Goal: Task Accomplishment & Management: Manage account settings

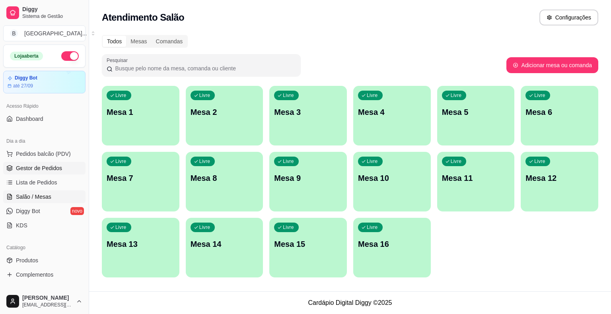
click at [74, 167] on link "Gestor de Pedidos" at bounding box center [44, 168] width 82 height 13
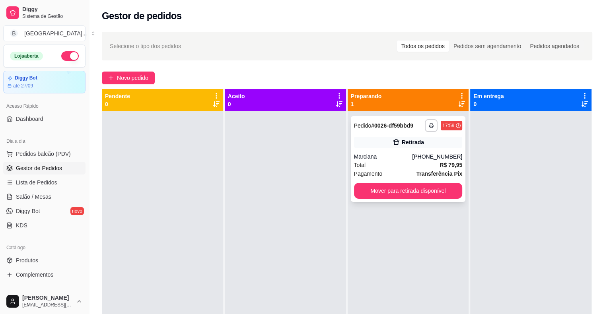
click at [375, 156] on div "Marciana" at bounding box center [383, 157] width 58 height 8
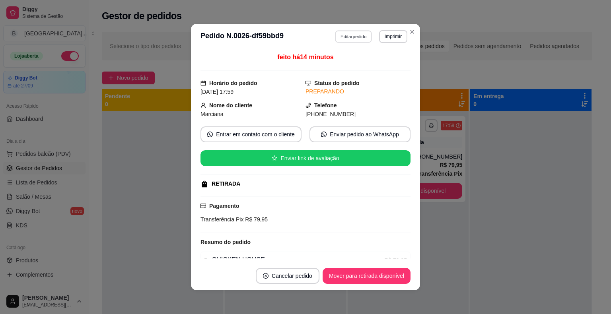
click at [345, 37] on button "Editar pedido" at bounding box center [353, 36] width 37 height 12
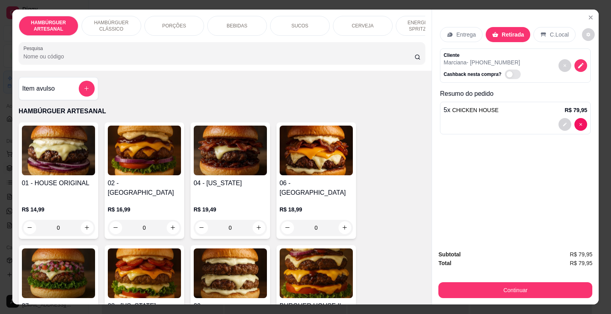
click at [447, 36] on div "Entrega" at bounding box center [461, 34] width 43 height 15
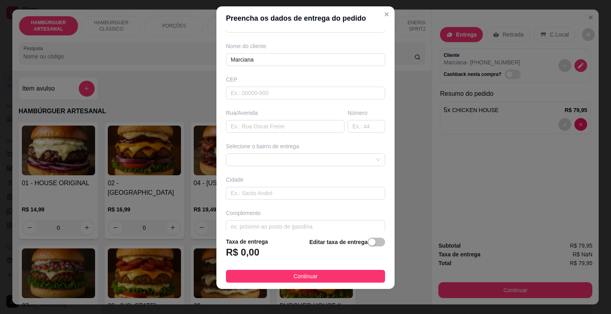
scroll to position [66, 0]
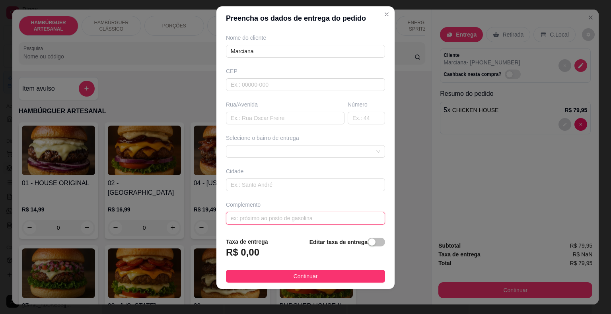
click at [318, 218] on input "text" at bounding box center [305, 218] width 159 height 13
type input "portal"
click at [280, 157] on div "Busque pelo cliente Número de contato 86988820012 Nome do cliente [PERSON_NAME]…" at bounding box center [305, 130] width 178 height 201
click at [280, 156] on span at bounding box center [306, 152] width 150 height 12
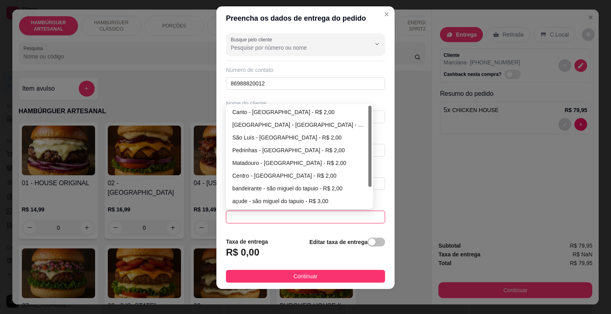
scroll to position [0, 0]
click at [291, 134] on div "São Luís - [GEOGRAPHIC_DATA] - R$ 2,00" at bounding box center [299, 137] width 134 height 9
type input "São Miguel do Tapuio"
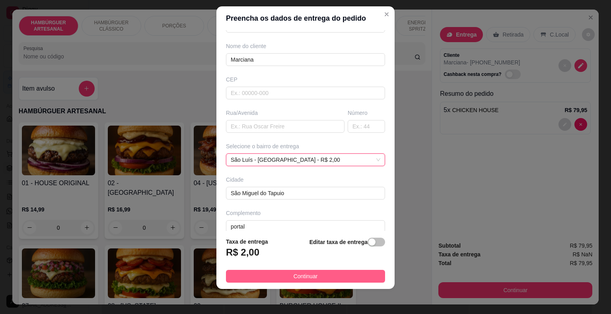
scroll to position [66, 0]
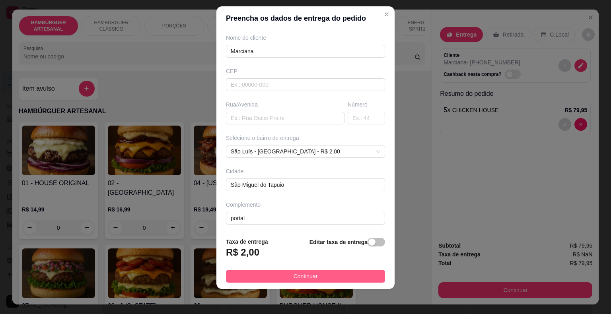
click at [308, 271] on button "Continuar" at bounding box center [305, 276] width 159 height 13
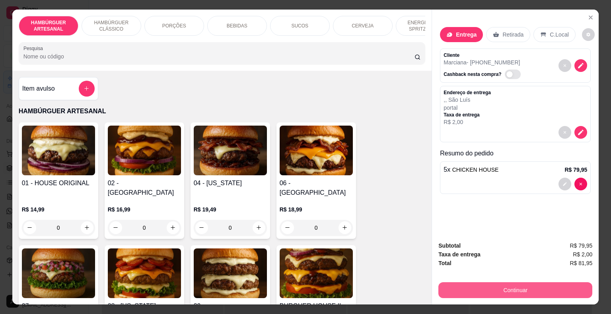
click at [450, 282] on button "Continuar" at bounding box center [515, 290] width 154 height 16
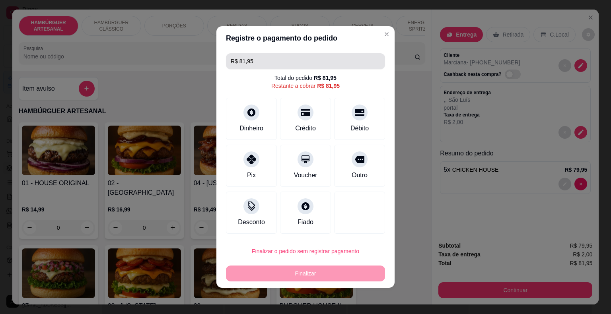
click at [331, 69] on input "R$ 81,95" at bounding box center [306, 61] width 150 height 16
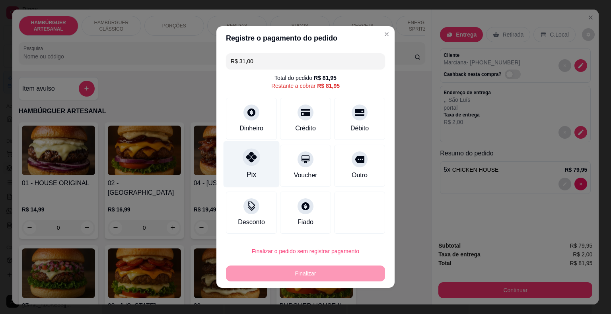
click at [259, 162] on div "Pix" at bounding box center [252, 164] width 56 height 47
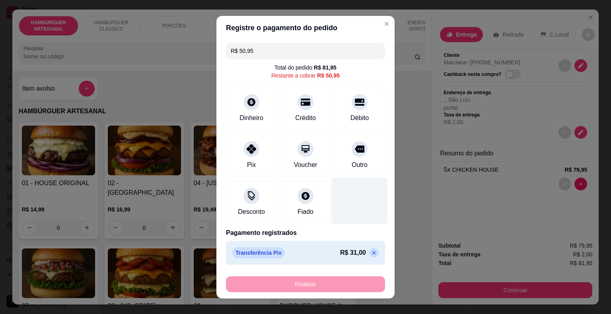
scroll to position [10, 0]
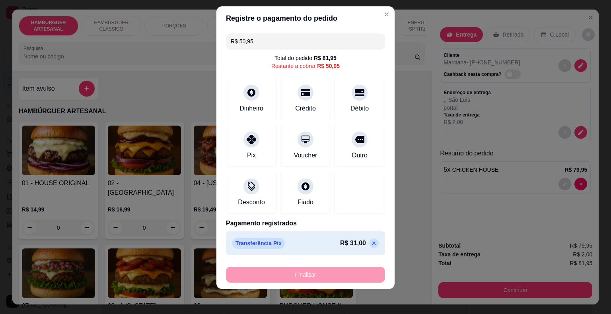
click at [337, 272] on div "Finalizar" at bounding box center [305, 275] width 159 height 16
click at [252, 114] on div "Dinheiro" at bounding box center [252, 97] width 56 height 47
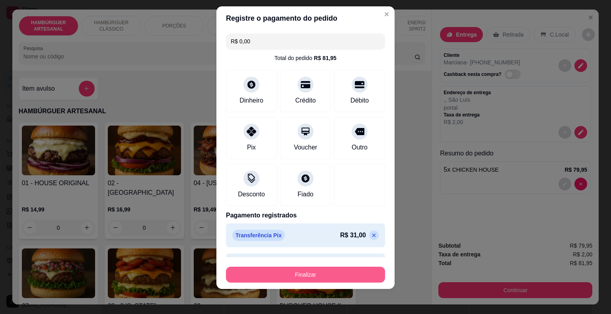
click at [307, 277] on button "Finalizar" at bounding box center [305, 275] width 159 height 16
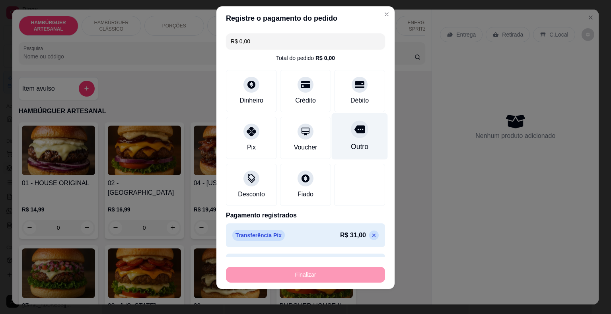
type input "-R$ 81,95"
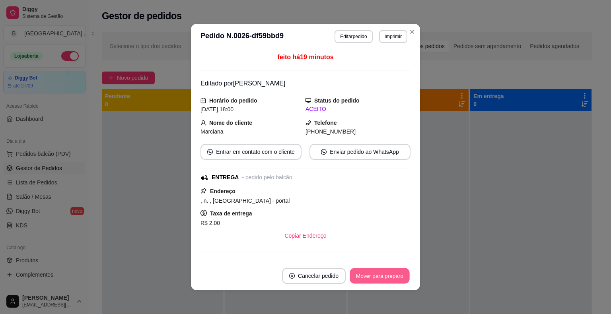
click at [381, 272] on button "Mover para preparo" at bounding box center [380, 276] width 60 height 16
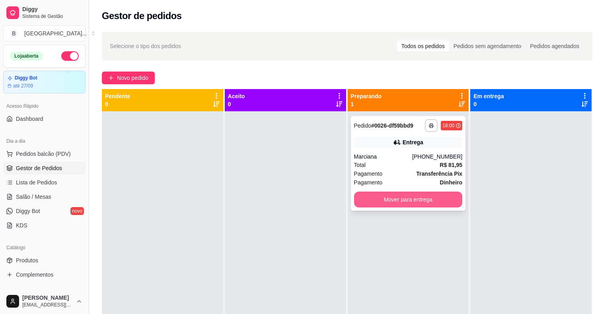
click at [423, 201] on button "Mover para entrega" at bounding box center [408, 200] width 109 height 16
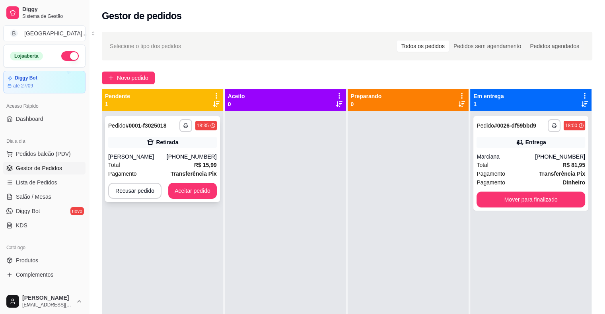
click at [140, 140] on div "Retirada" at bounding box center [162, 142] width 109 height 11
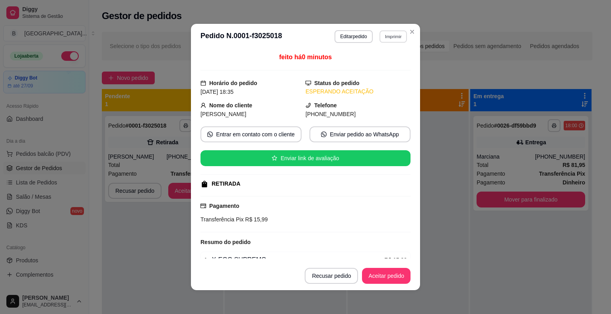
click at [390, 42] on button "Imprimir" at bounding box center [392, 36] width 27 height 12
click at [380, 60] on button "IMPRESSORA" at bounding box center [376, 64] width 56 height 12
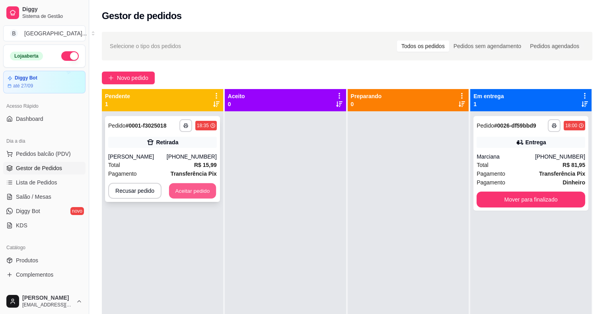
click at [200, 187] on button "Aceitar pedido" at bounding box center [192, 191] width 47 height 16
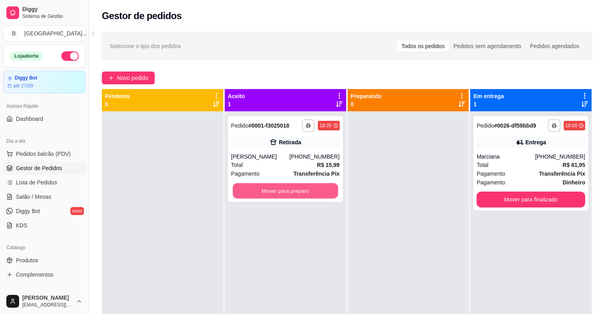
click at [266, 189] on button "Mover para preparo" at bounding box center [285, 191] width 105 height 16
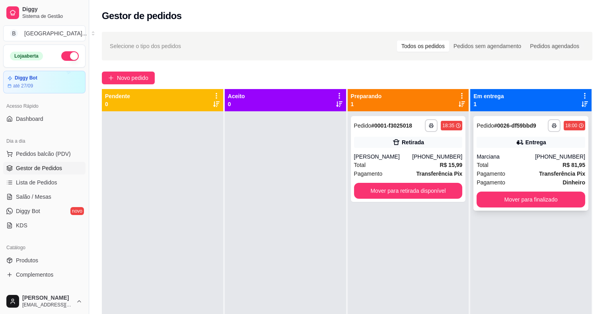
click at [563, 174] on strong "Transferência Pix" at bounding box center [562, 174] width 46 height 6
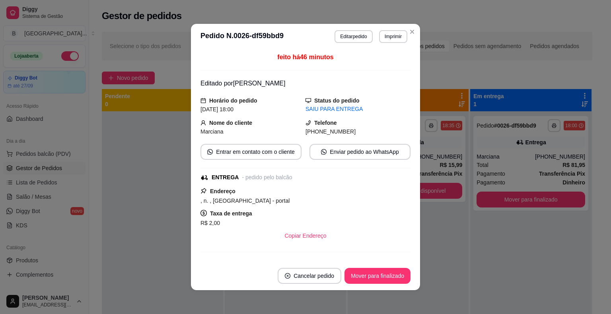
scroll to position [104, 0]
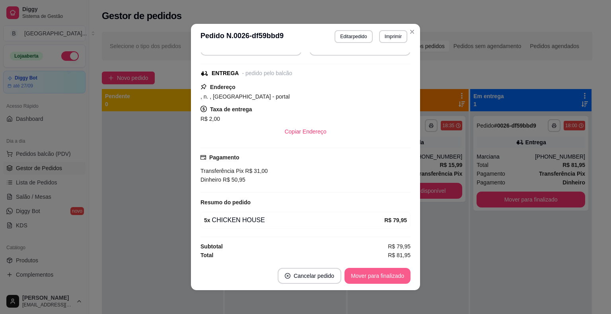
click at [396, 282] on button "Mover para finalizado" at bounding box center [377, 276] width 66 height 16
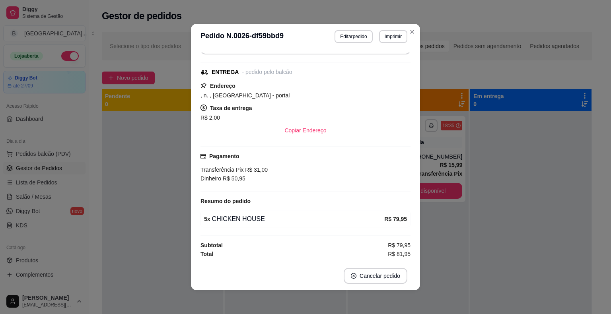
scroll to position [78, 0]
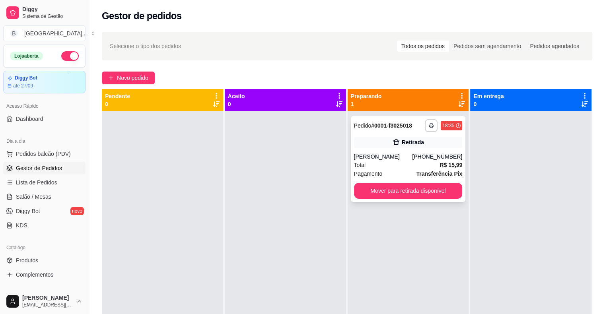
click at [354, 161] on span "Total" at bounding box center [360, 165] width 12 height 9
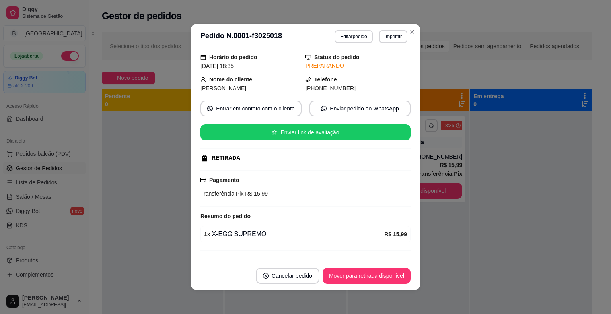
scroll to position [40, 0]
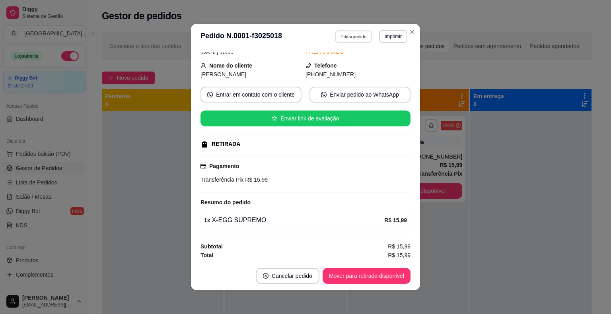
click at [335, 42] on button "Editar pedido" at bounding box center [353, 36] width 37 height 12
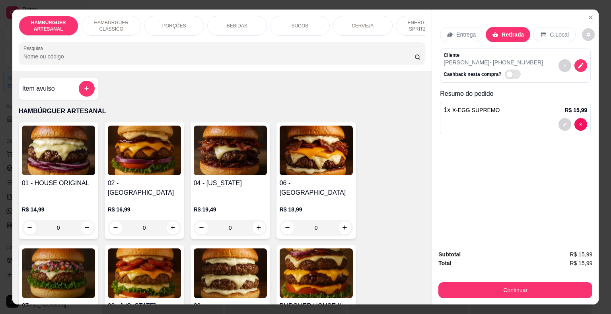
click at [471, 111] on div "1 x X-EGG SUPREMO R$ 15,99" at bounding box center [515, 118] width 151 height 33
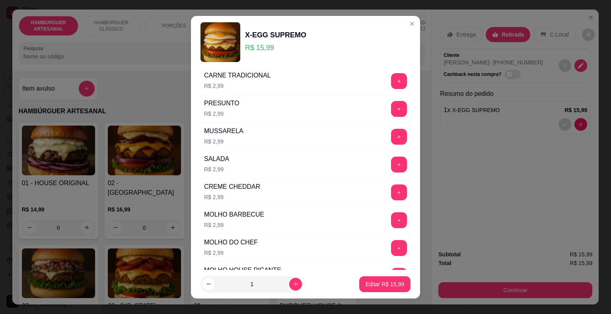
scroll to position [239, 0]
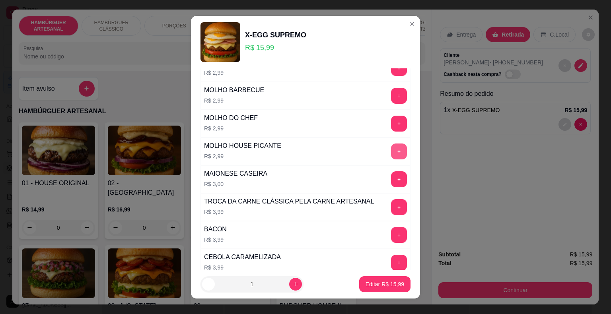
click at [391, 149] on button "+" at bounding box center [399, 152] width 16 height 16
click at [378, 286] on p "Editar R$ 18,98" at bounding box center [385, 284] width 39 height 8
type input "0"
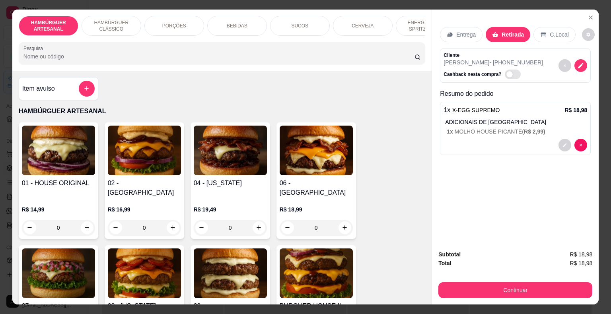
click at [449, 300] on div "Subtotal R$ 18,98 Total R$ 18,98 Continuar" at bounding box center [515, 274] width 167 height 61
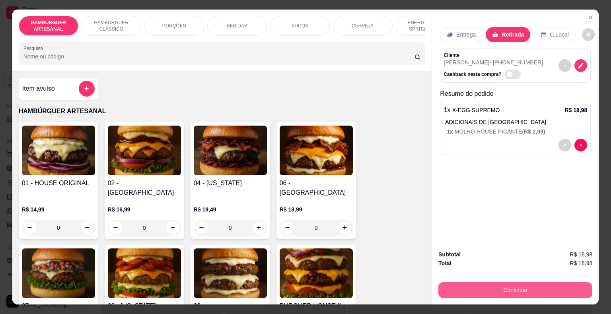
click at [452, 283] on button "Continuar" at bounding box center [515, 290] width 154 height 16
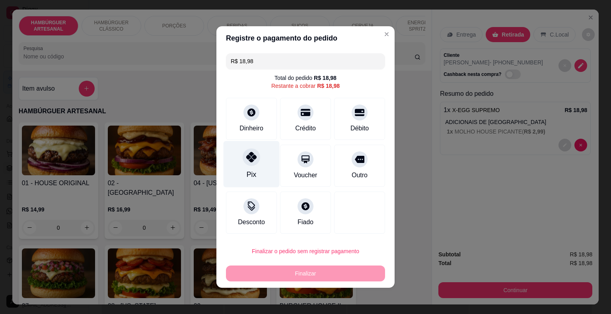
click at [253, 172] on div "Pix" at bounding box center [252, 174] width 10 height 10
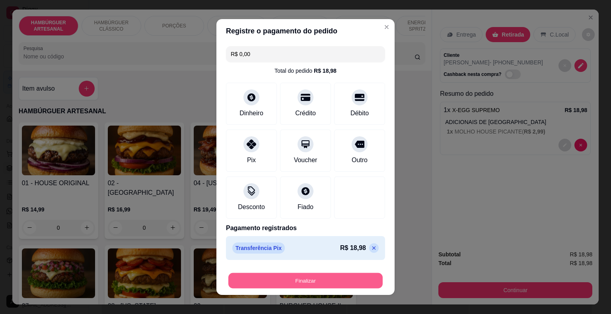
click at [315, 280] on button "Finalizar" at bounding box center [305, 281] width 154 height 16
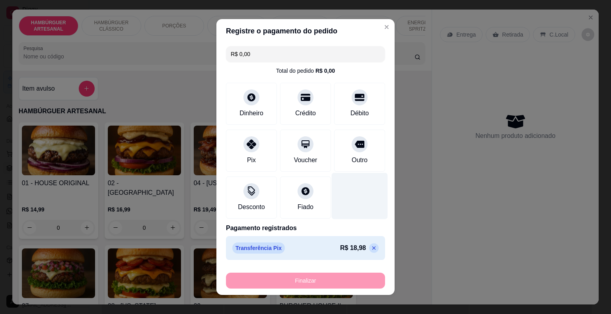
type input "-R$ 18,98"
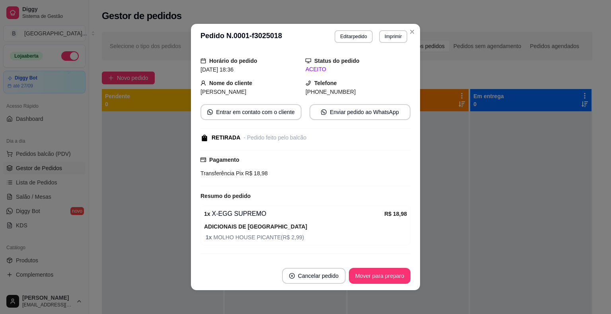
scroll to position [56, 0]
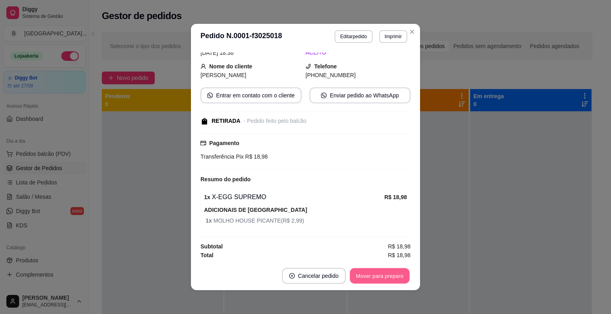
click at [381, 268] on button "Mover para preparo" at bounding box center [380, 276] width 60 height 16
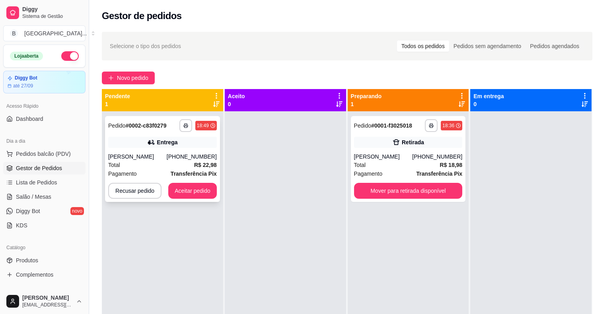
click at [140, 117] on div "**********" at bounding box center [162, 159] width 115 height 86
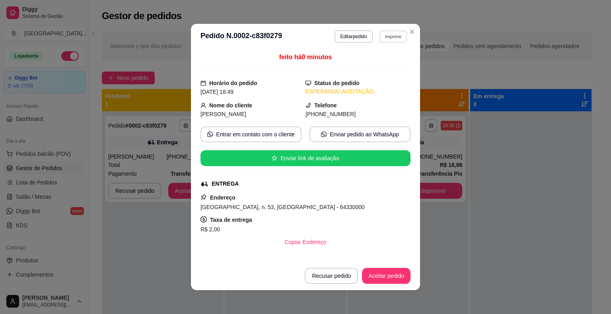
click at [387, 36] on button "Imprimir" at bounding box center [392, 36] width 27 height 12
click at [388, 56] on div "Escolha a impressora IMPRESSORA Impressora" at bounding box center [376, 66] width 66 height 43
click at [387, 66] on button "IMPRESSORA" at bounding box center [376, 64] width 58 height 13
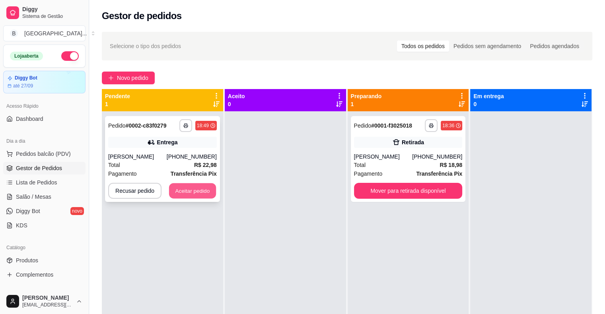
click at [198, 197] on button "Aceitar pedido" at bounding box center [192, 191] width 47 height 16
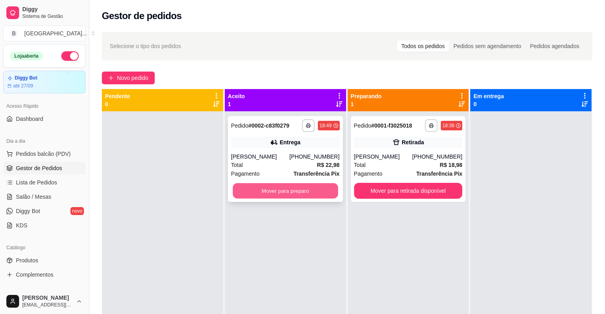
click at [297, 187] on button "Mover para preparo" at bounding box center [285, 191] width 105 height 16
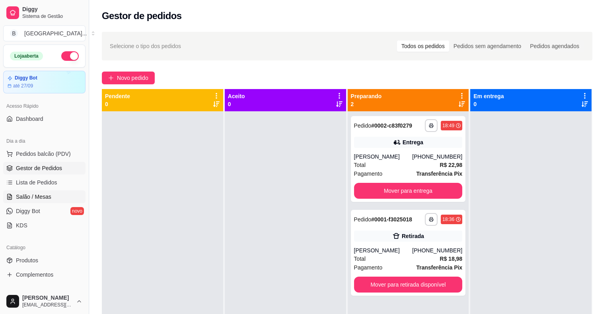
click at [73, 195] on link "Salão / Mesas" at bounding box center [44, 197] width 82 height 13
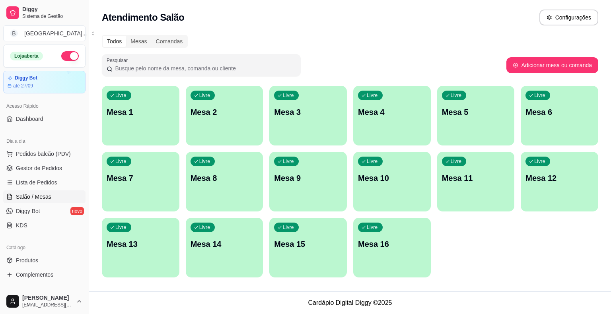
click at [3, 191] on link "Salão / Mesas" at bounding box center [44, 197] width 82 height 13
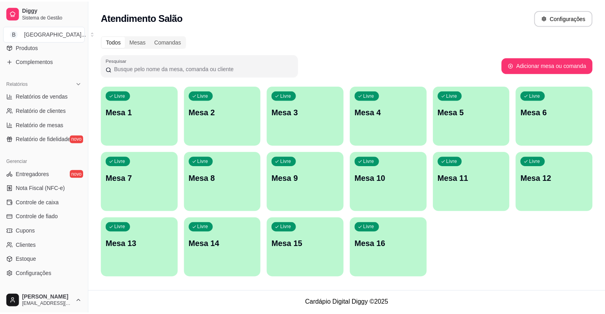
scroll to position [58, 0]
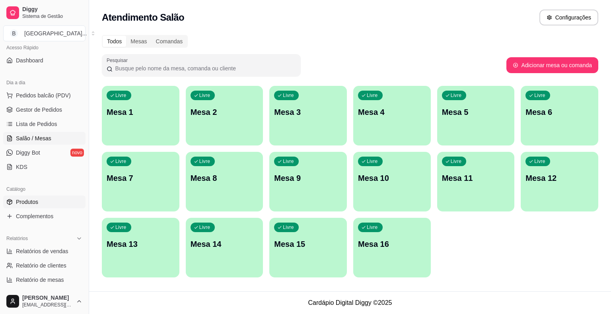
click at [61, 199] on link "Produtos" at bounding box center [44, 202] width 82 height 13
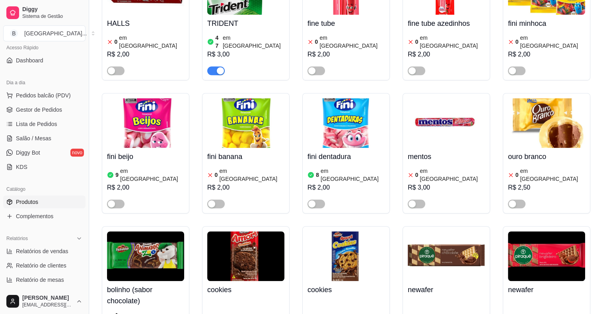
scroll to position [4018, 0]
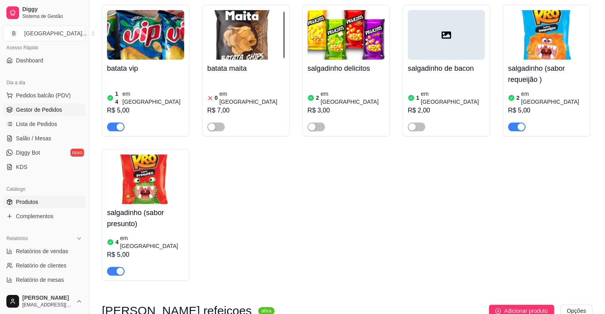
click at [66, 115] on link "Gestor de Pedidos" at bounding box center [44, 109] width 82 height 13
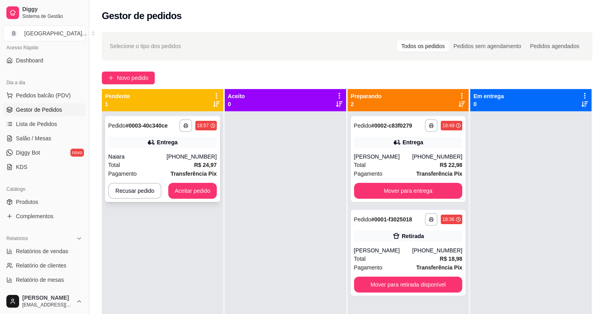
click at [196, 168] on strong "R$ 24,97" at bounding box center [205, 165] width 23 height 6
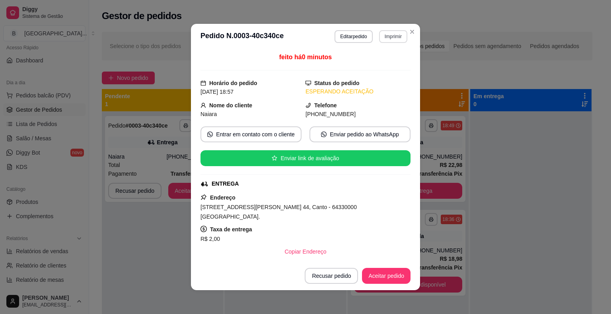
click at [384, 39] on button "Imprimir" at bounding box center [393, 36] width 28 height 13
click at [378, 57] on div "Escolha a impressora IMPRESSORA Impressora" at bounding box center [376, 66] width 66 height 43
click at [377, 61] on button "IMPRESSORA" at bounding box center [376, 64] width 56 height 12
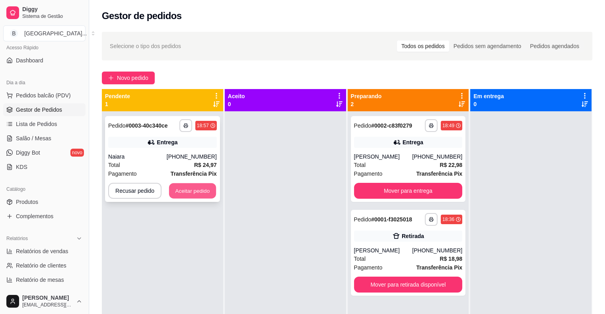
click at [202, 193] on button "Aceitar pedido" at bounding box center [192, 191] width 47 height 16
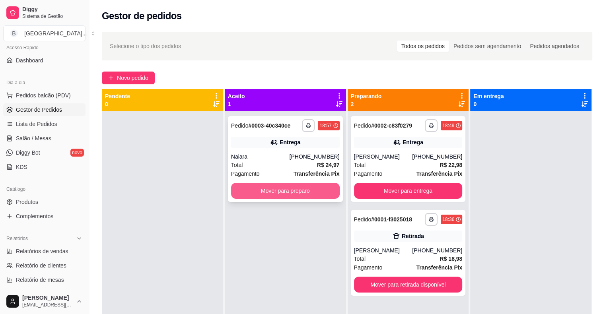
click at [239, 190] on button "Mover para preparo" at bounding box center [285, 191] width 109 height 16
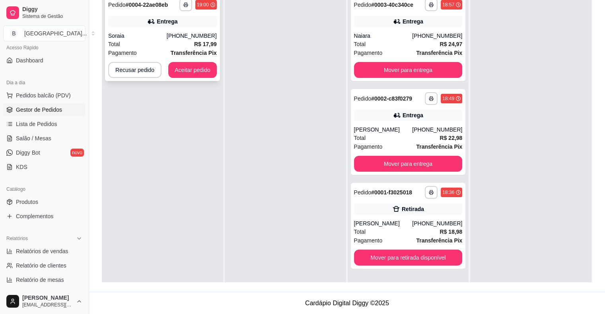
click at [198, 44] on strong "R$ 17,99" at bounding box center [205, 44] width 23 height 6
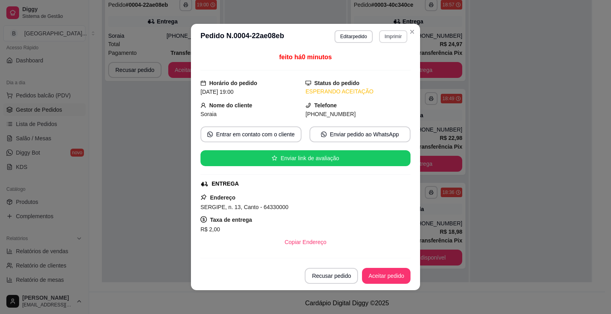
click at [395, 35] on button "Imprimir" at bounding box center [393, 36] width 28 height 13
click at [385, 67] on button "IMPRESSORA" at bounding box center [376, 64] width 56 height 12
click at [389, 278] on button "Aceitar pedido" at bounding box center [386, 276] width 49 height 16
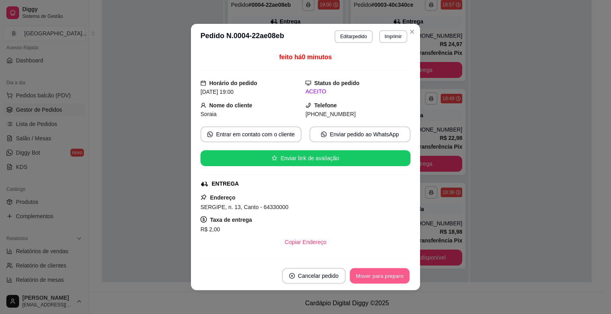
click at [384, 278] on button "Mover para preparo" at bounding box center [380, 276] width 60 height 16
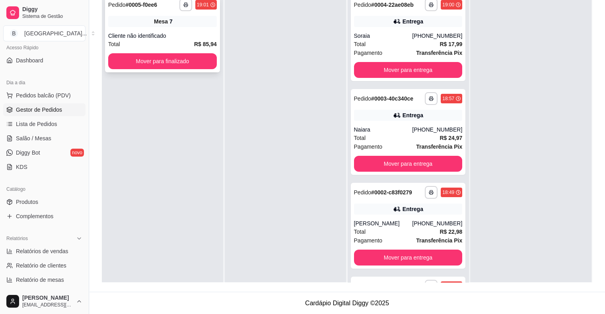
click at [150, 37] on div "Cliente não identificado" at bounding box center [162, 36] width 109 height 8
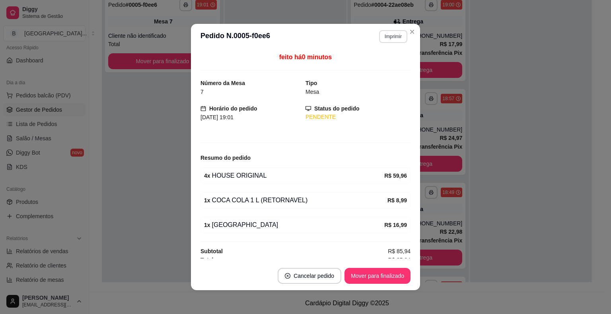
click at [399, 33] on button "Imprimir" at bounding box center [393, 36] width 28 height 13
click at [387, 63] on button "IMPRESSORA" at bounding box center [376, 64] width 58 height 13
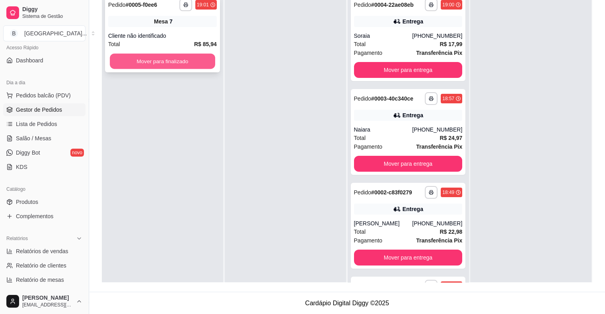
click at [161, 58] on button "Mover para finalizado" at bounding box center [162, 62] width 105 height 16
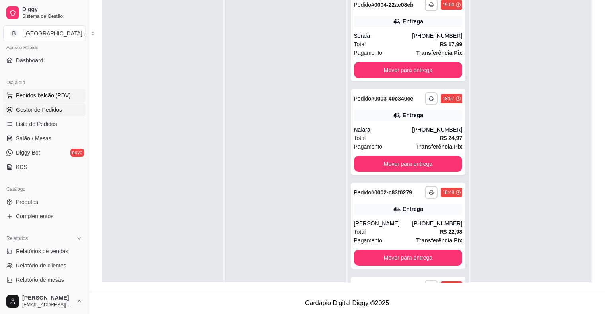
click at [47, 100] on button "Pedidos balcão (PDV)" at bounding box center [44, 95] width 82 height 13
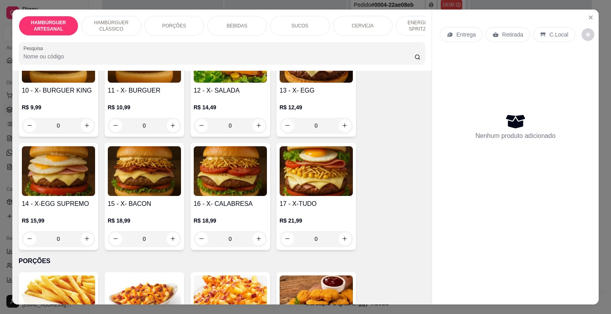
scroll to position [477, 0]
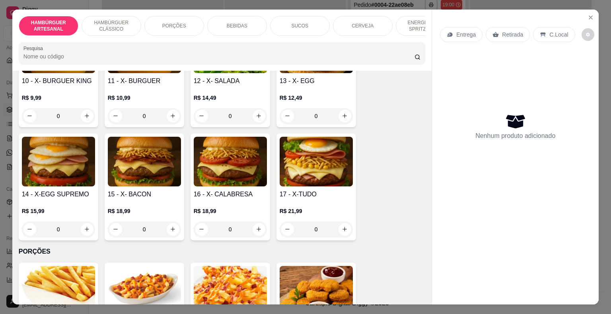
click at [83, 222] on div "0" at bounding box center [58, 230] width 73 height 16
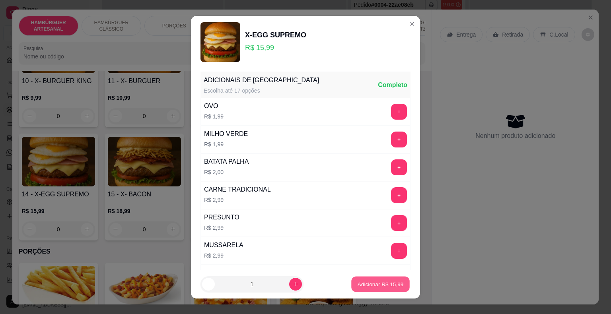
click at [386, 288] on button "Adicionar R$ 15,99" at bounding box center [380, 284] width 58 height 16
type input "1"
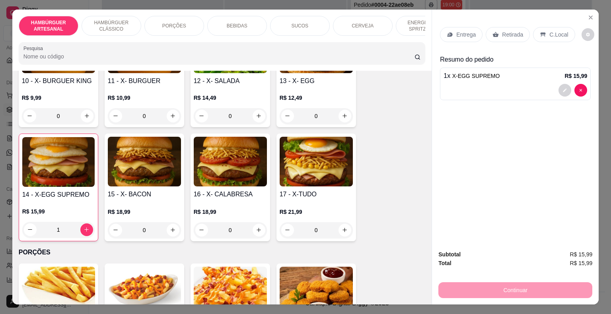
click at [239, 23] on p "BEBIDAS" at bounding box center [237, 26] width 21 height 6
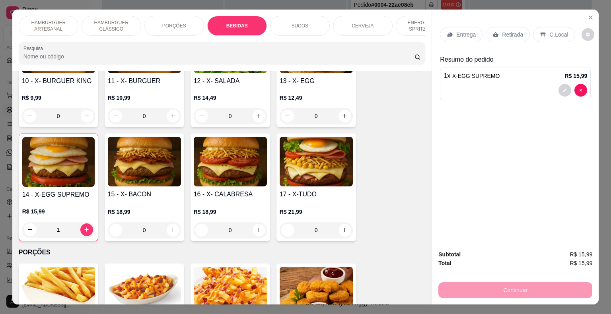
scroll to position [19, 0]
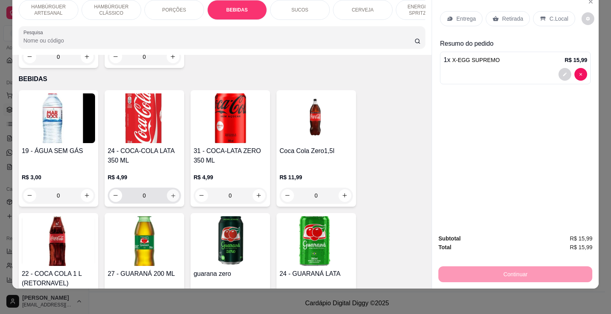
click at [169, 189] on button "increase-product-quantity" at bounding box center [173, 195] width 12 height 12
type input "1"
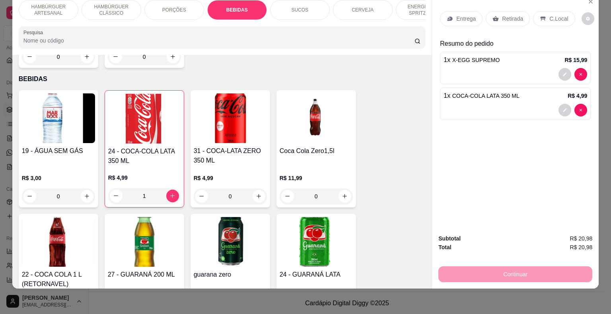
click at [457, 20] on div "Entrega Retirada C.Local" at bounding box center [515, 19] width 151 height 28
click at [457, 15] on p "Entrega" at bounding box center [465, 19] width 19 height 8
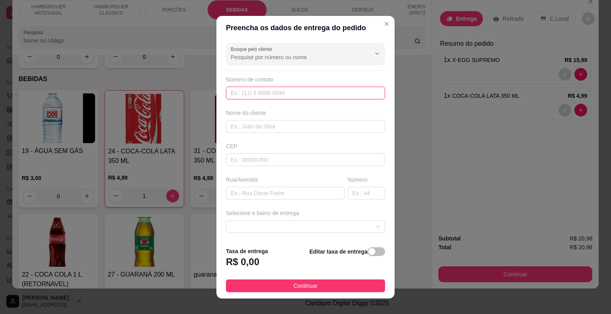
click at [288, 98] on input "text" at bounding box center [305, 93] width 159 height 13
type input "[PHONE_NUMBER]"
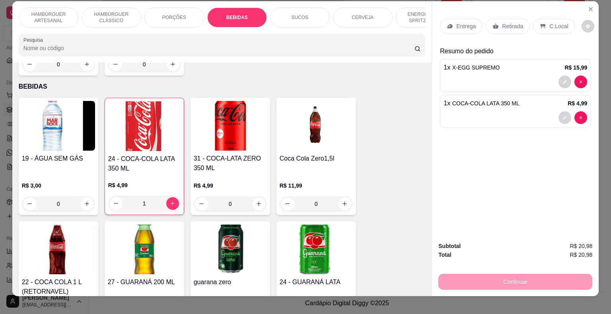
scroll to position [0, 0]
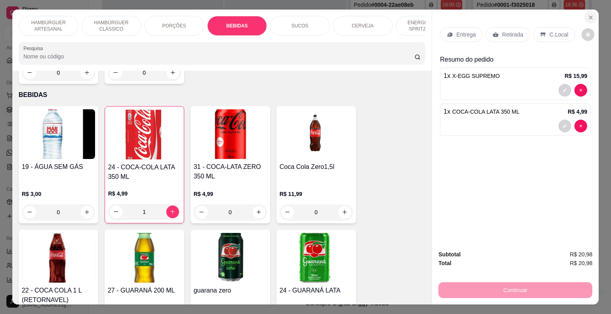
click at [588, 17] on icon "Close" at bounding box center [591, 17] width 6 height 6
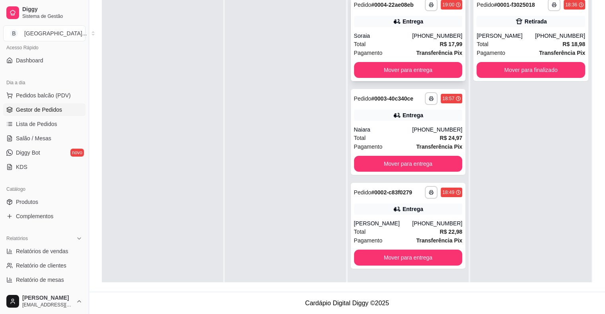
click at [401, 43] on div "Total R$ 17,99" at bounding box center [408, 44] width 109 height 9
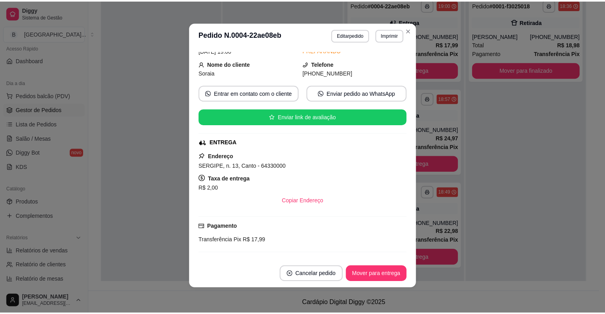
scroll to position [102, 0]
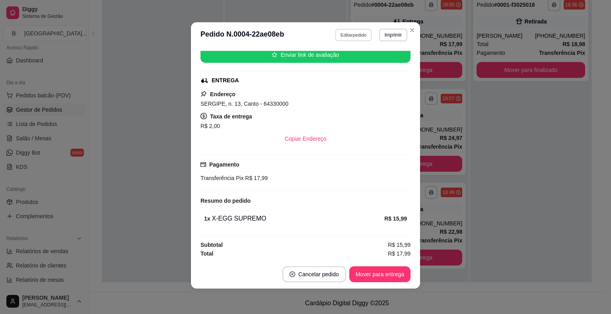
click at [339, 31] on button "Editar pedido" at bounding box center [353, 35] width 37 height 12
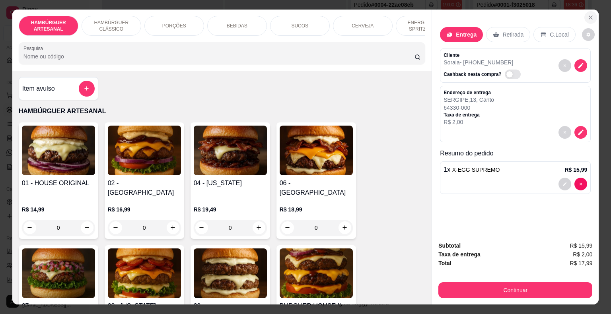
click at [586, 11] on button "Close" at bounding box center [590, 17] width 13 height 13
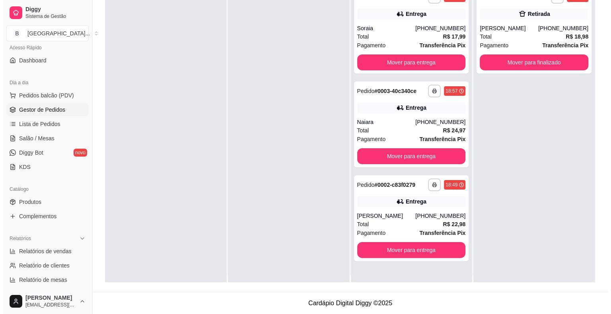
scroll to position [0, 0]
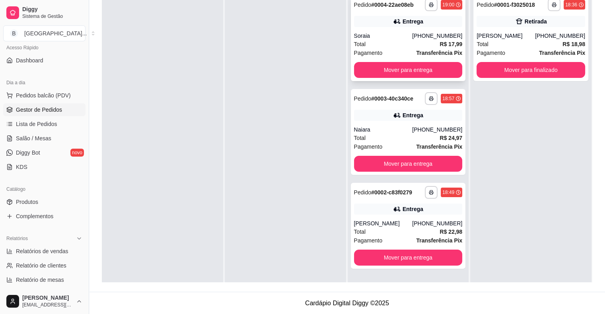
click at [379, 37] on div "Soraia" at bounding box center [383, 36] width 58 height 8
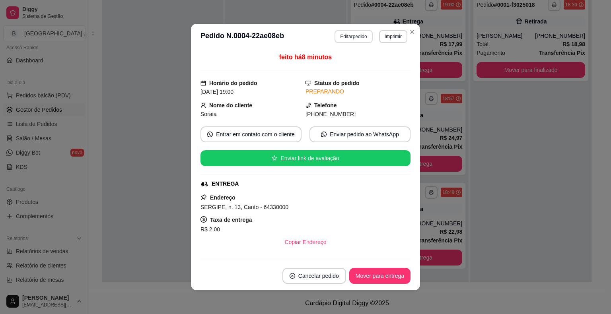
click at [335, 34] on button "Editar pedido" at bounding box center [354, 36] width 38 height 13
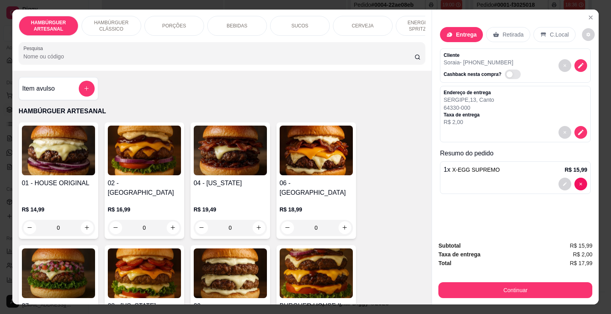
click at [251, 22] on div "BEBIDAS" at bounding box center [237, 26] width 60 height 20
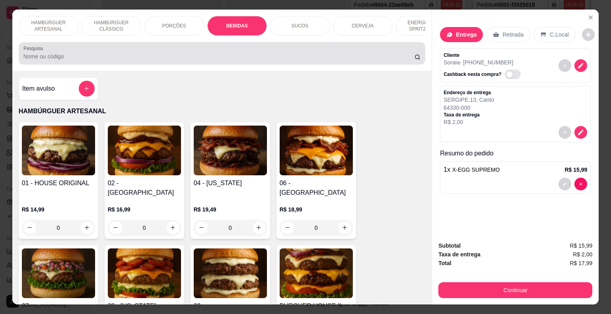
scroll to position [19, 0]
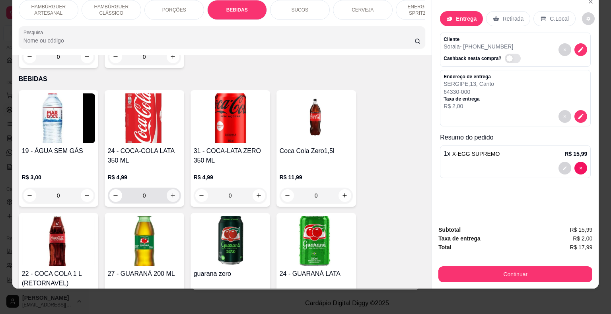
click at [170, 193] on icon "increase-product-quantity" at bounding box center [173, 196] width 6 height 6
type input "1"
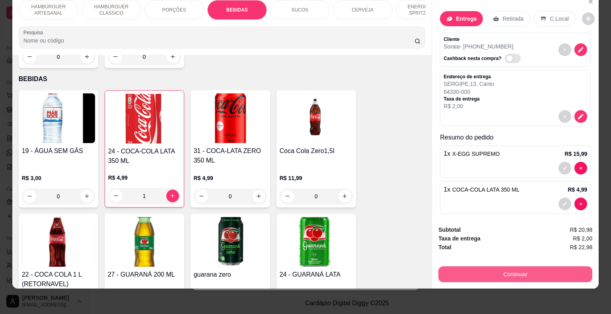
click at [498, 267] on button "Continuar" at bounding box center [515, 275] width 154 height 16
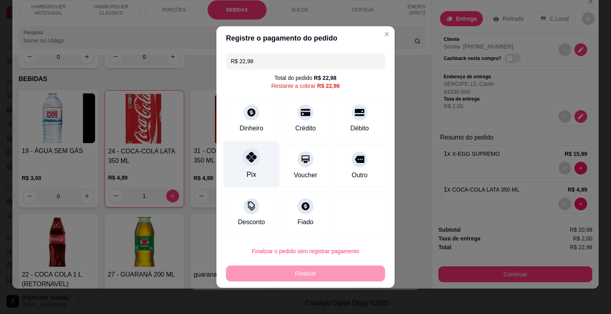
click at [252, 168] on div "Pix" at bounding box center [252, 164] width 56 height 47
type input "R$ 0,00"
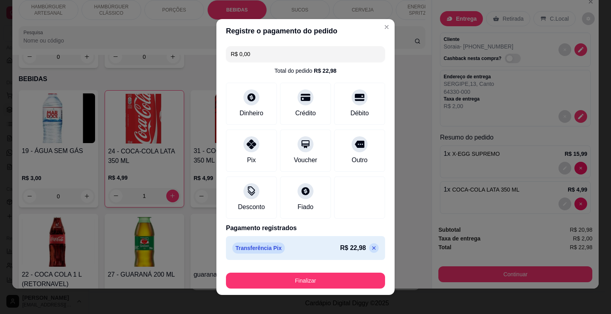
click at [308, 271] on div "Finalizar" at bounding box center [305, 279] width 159 height 19
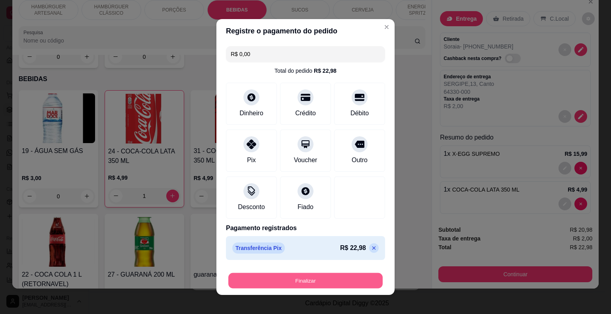
click at [308, 286] on button "Finalizar" at bounding box center [305, 281] width 154 height 16
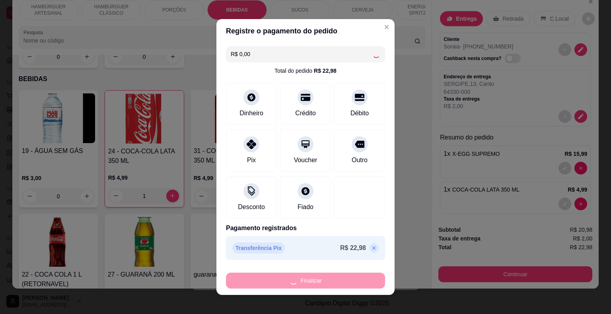
type input "0"
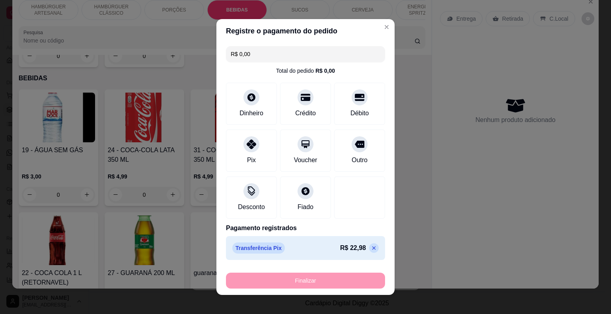
type input "-R$ 22,98"
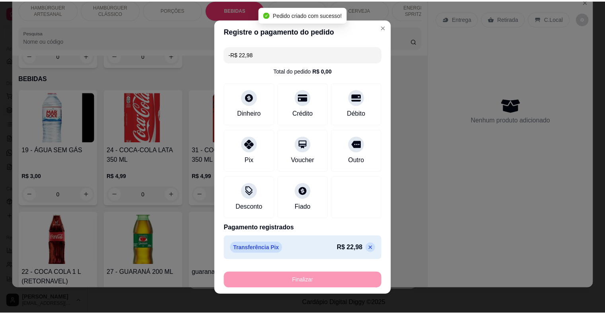
scroll to position [896, 0]
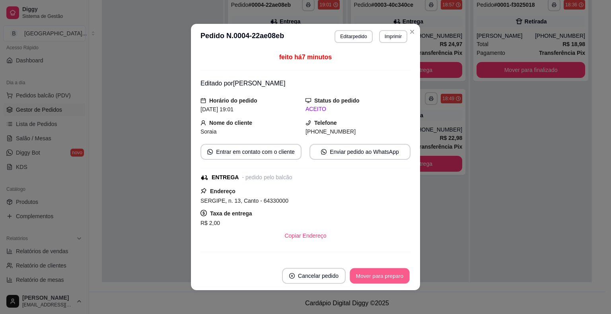
click at [359, 270] on button "Mover para preparo" at bounding box center [380, 276] width 60 height 16
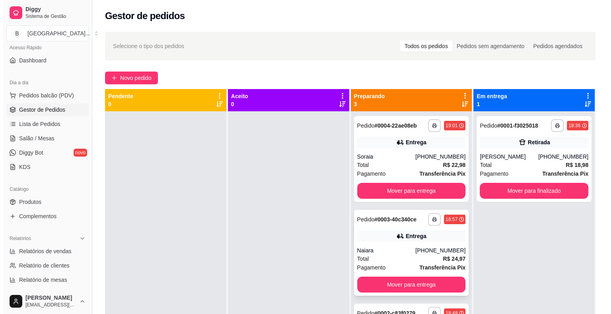
scroll to position [0, 0]
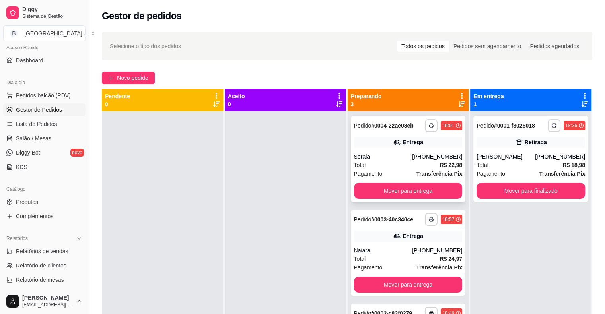
click at [404, 175] on div "Pagamento Transferência Pix" at bounding box center [408, 173] width 109 height 9
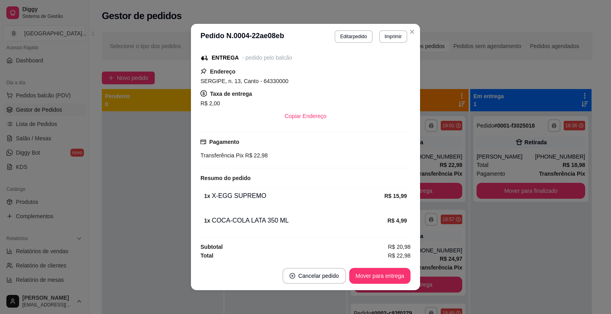
scroll to position [2, 0]
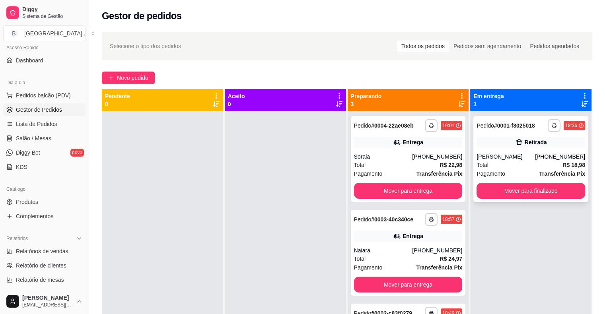
click at [541, 163] on div "Total R$ 18,98" at bounding box center [531, 165] width 109 height 9
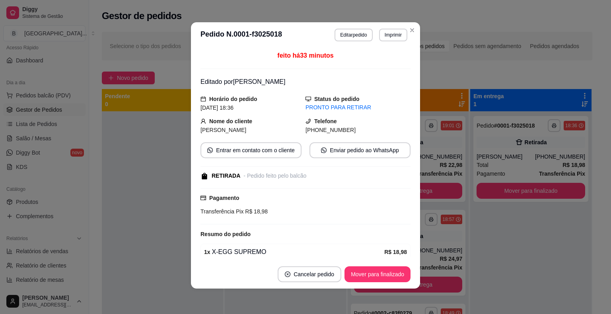
scroll to position [56, 0]
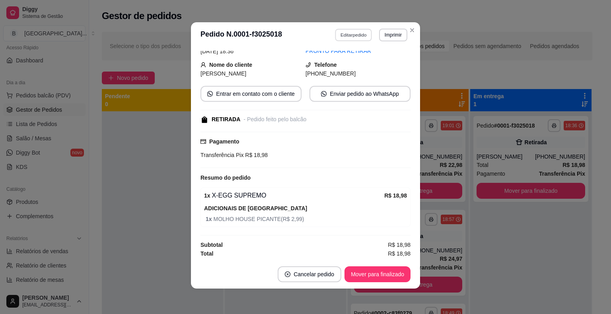
click at [354, 38] on button "Editar pedido" at bounding box center [353, 35] width 37 height 12
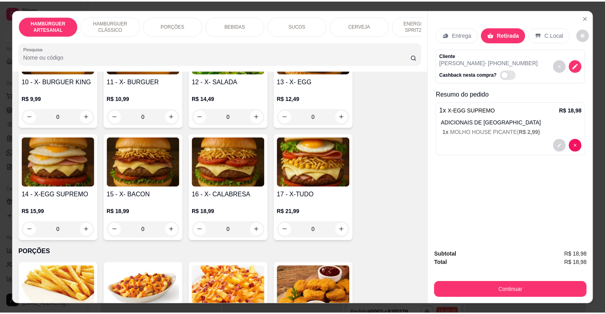
scroll to position [557, 0]
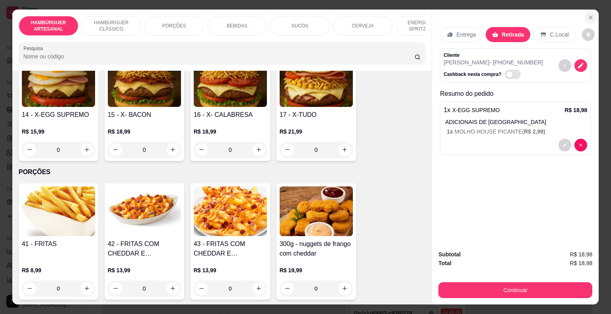
click at [592, 16] on button "Close" at bounding box center [590, 17] width 13 height 13
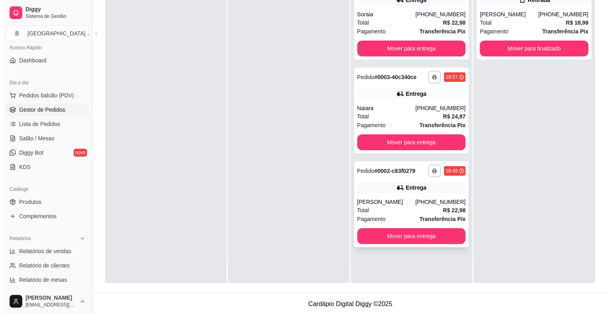
scroll to position [121, 0]
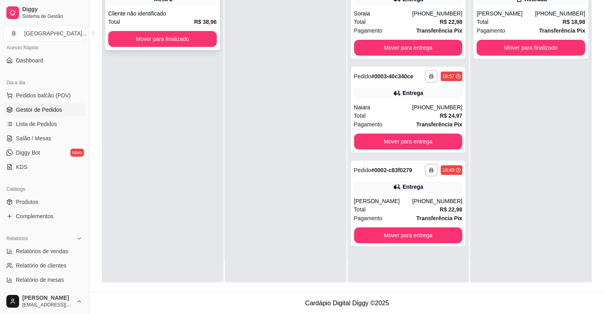
click at [204, 7] on div "**********" at bounding box center [162, 11] width 115 height 77
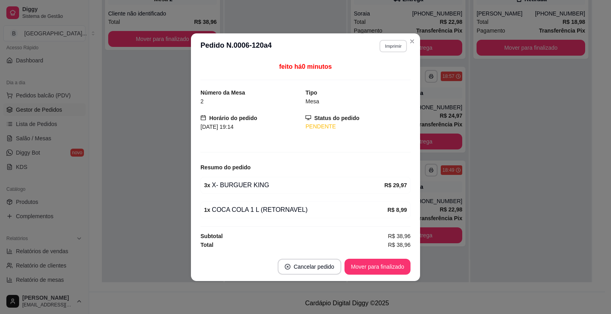
click at [387, 44] on button "Imprimir" at bounding box center [392, 46] width 27 height 12
click at [376, 72] on button "IMPRESSORA" at bounding box center [379, 74] width 58 height 13
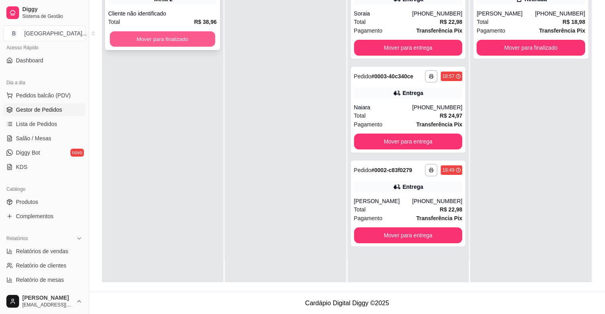
click at [179, 44] on button "Mover para finalizado" at bounding box center [162, 39] width 105 height 16
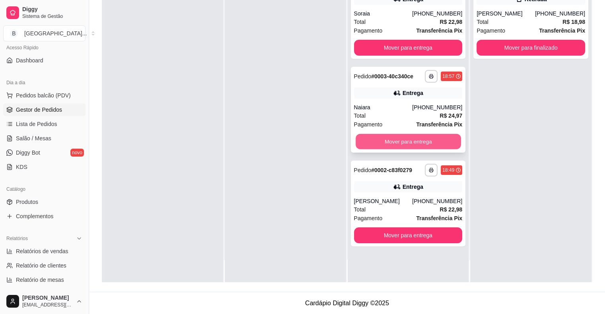
click at [412, 144] on button "Mover para entrega" at bounding box center [408, 142] width 105 height 16
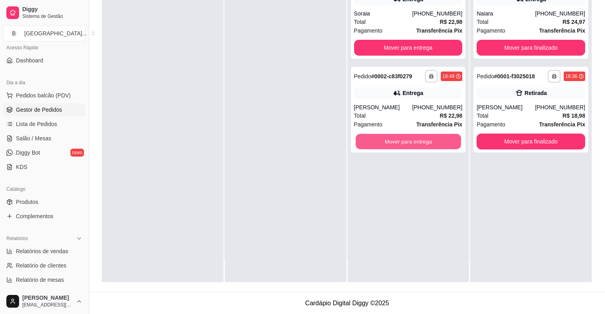
click at [412, 144] on button "Mover para entrega" at bounding box center [408, 142] width 105 height 16
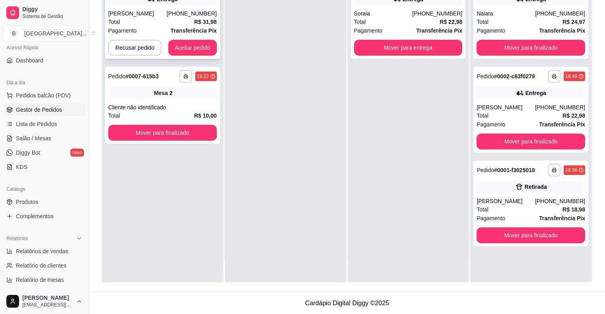
click at [193, 19] on div "Total R$ 31,98" at bounding box center [162, 22] width 109 height 9
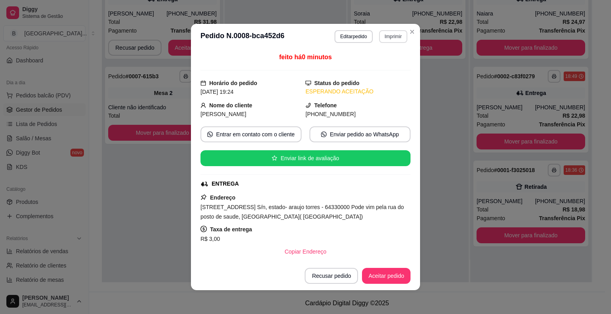
click at [381, 39] on button "Imprimir" at bounding box center [393, 36] width 28 height 13
click at [376, 61] on button "IMPRESSORA" at bounding box center [376, 64] width 58 height 13
click at [382, 281] on button "Aceitar pedido" at bounding box center [386, 276] width 47 height 16
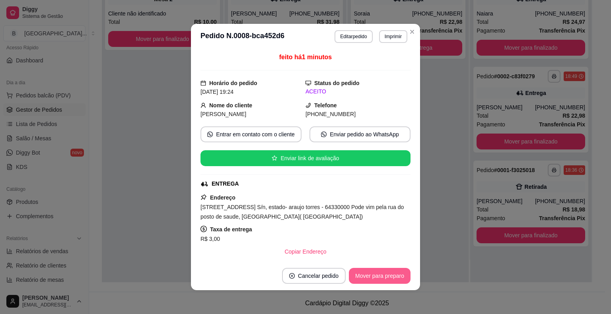
click at [398, 276] on button "Mover para preparo" at bounding box center [380, 276] width 62 height 16
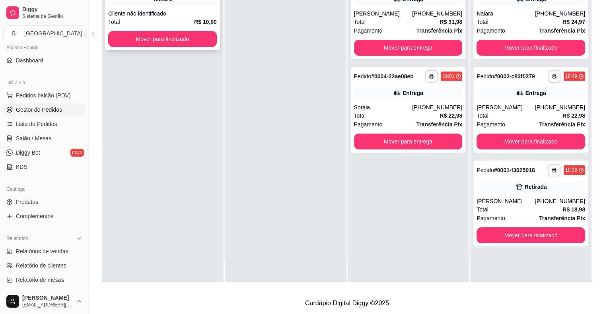
click at [170, 29] on div "**********" at bounding box center [162, 11] width 115 height 77
click at [161, 42] on button "Mover para finalizado" at bounding box center [162, 39] width 105 height 16
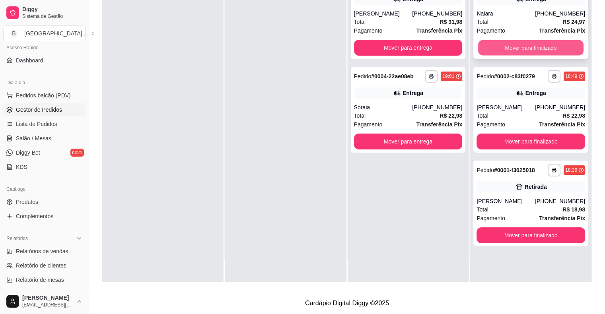
click at [493, 48] on button "Mover para finalizado" at bounding box center [530, 48] width 105 height 16
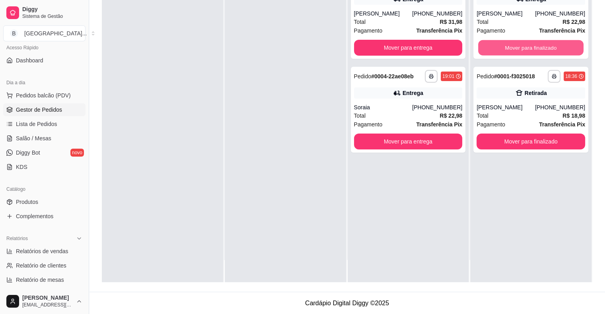
click at [493, 48] on button "Mover para finalizado" at bounding box center [530, 48] width 105 height 16
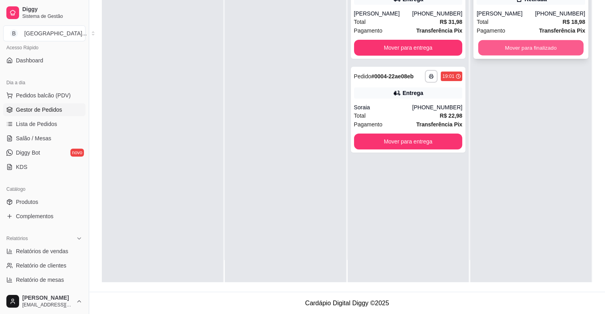
click at [499, 41] on button "Mover para finalizado" at bounding box center [530, 48] width 105 height 16
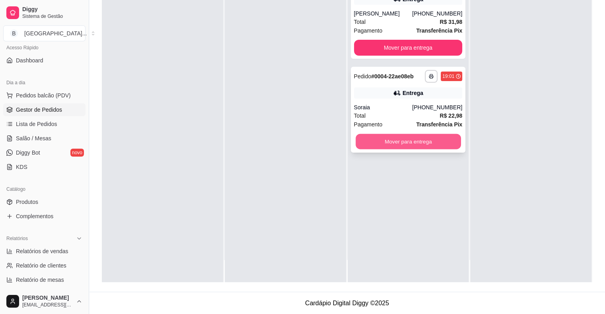
click at [403, 146] on button "Mover para entrega" at bounding box center [408, 142] width 105 height 16
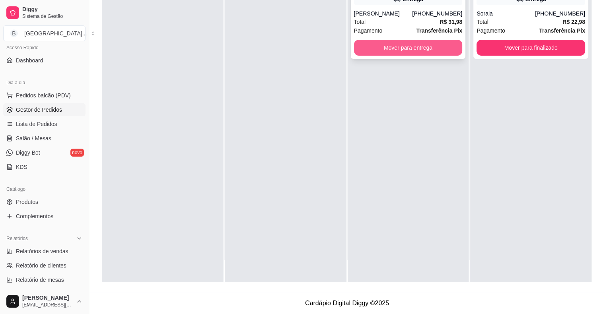
click at [405, 47] on button "Mover para entrega" at bounding box center [408, 48] width 109 height 16
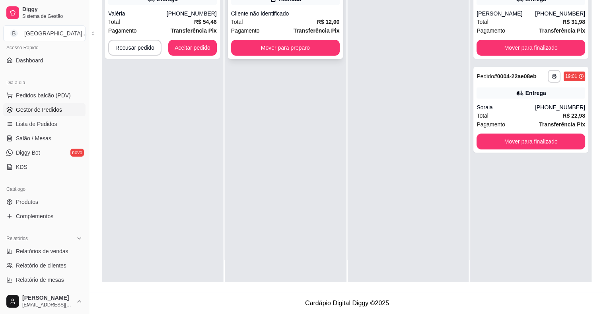
click at [248, 28] on span "Pagamento" at bounding box center [245, 30] width 29 height 9
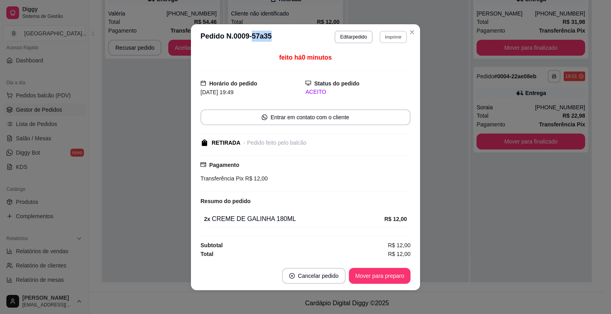
click at [389, 32] on button "Imprimir" at bounding box center [392, 37] width 27 height 12
click at [382, 62] on button "IMPRESSORA" at bounding box center [376, 65] width 58 height 13
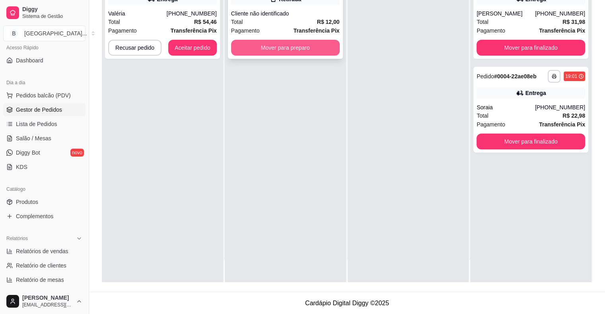
click at [305, 49] on button "Mover para preparo" at bounding box center [285, 48] width 109 height 16
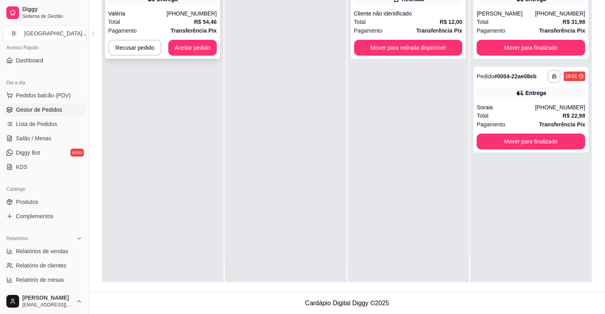
click at [188, 6] on div "**********" at bounding box center [162, 16] width 115 height 86
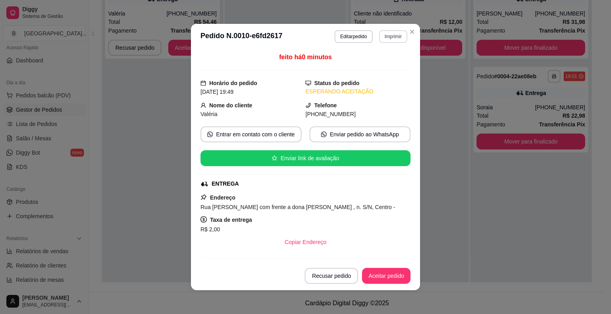
click at [383, 34] on button "Imprimir" at bounding box center [393, 36] width 28 height 13
click at [384, 63] on button "IMPRESSORA" at bounding box center [376, 64] width 58 height 13
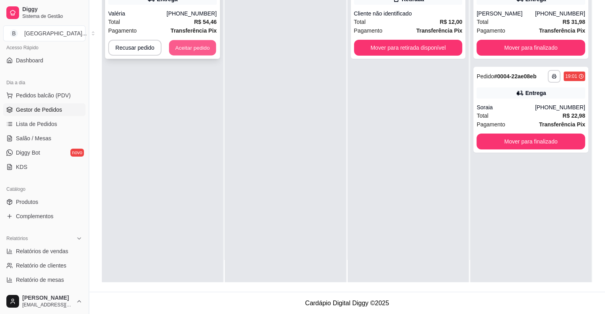
click at [175, 41] on button "Aceitar pedido" at bounding box center [192, 48] width 47 height 16
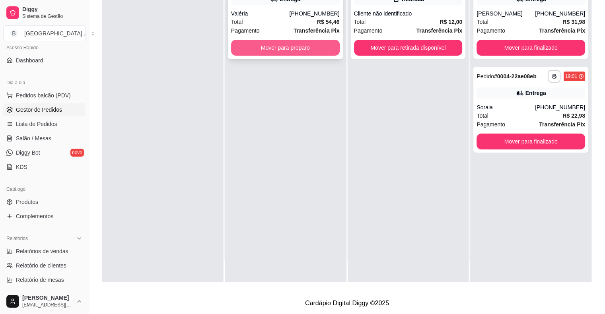
click at [259, 52] on button "Mover para preparo" at bounding box center [285, 48] width 109 height 16
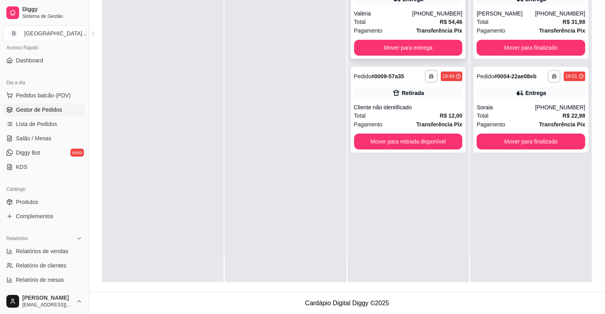
click at [391, 29] on div "Pagamento Transferência Pix" at bounding box center [408, 30] width 109 height 9
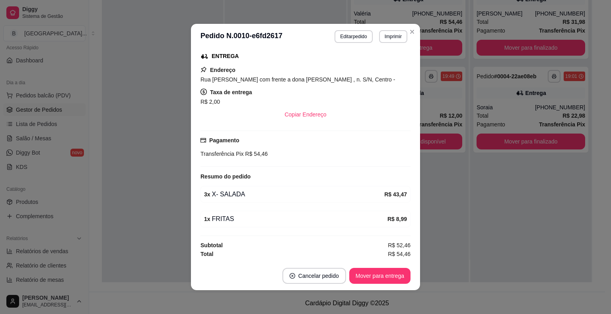
scroll to position [2, 0]
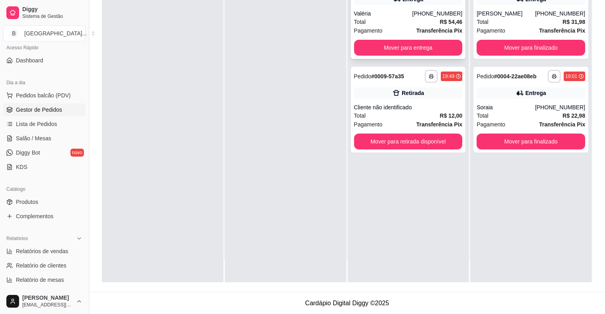
click at [387, 20] on div "Total R$ 54,46" at bounding box center [408, 22] width 109 height 9
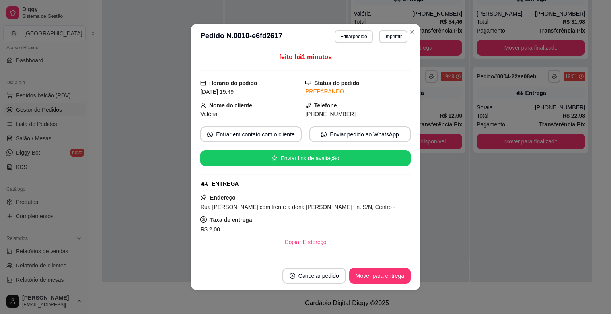
scroll to position [119, 0]
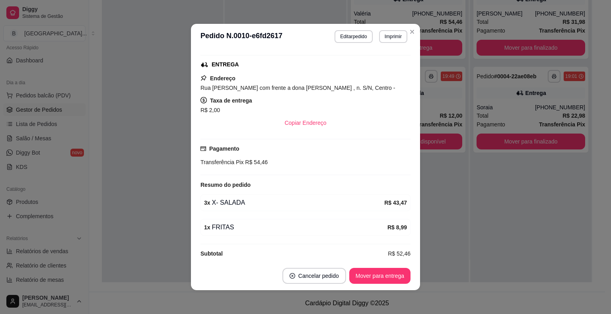
click at [340, 43] on header "**********" at bounding box center [305, 36] width 229 height 25
click at [344, 41] on button "Editar pedido" at bounding box center [353, 36] width 37 height 12
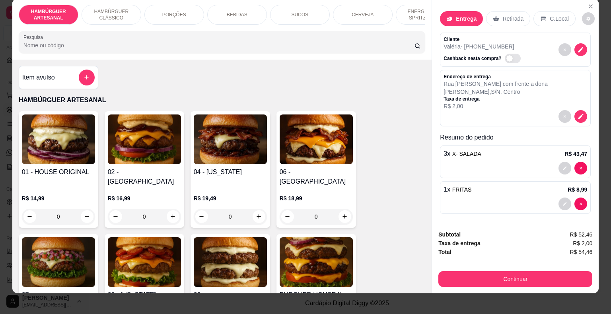
scroll to position [19, 0]
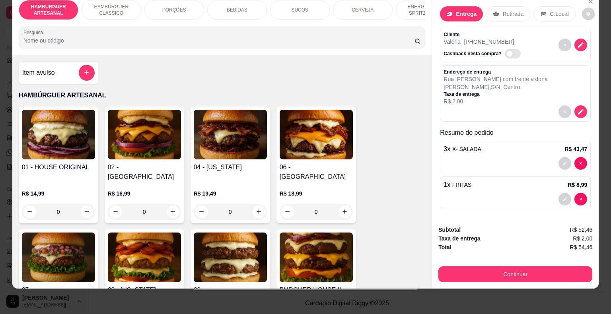
click at [514, 157] on div at bounding box center [516, 163] width 144 height 13
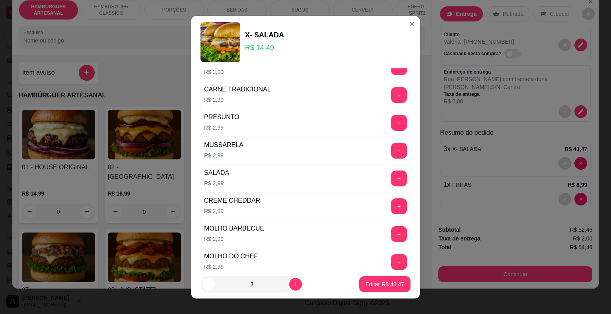
scroll to position [119, 0]
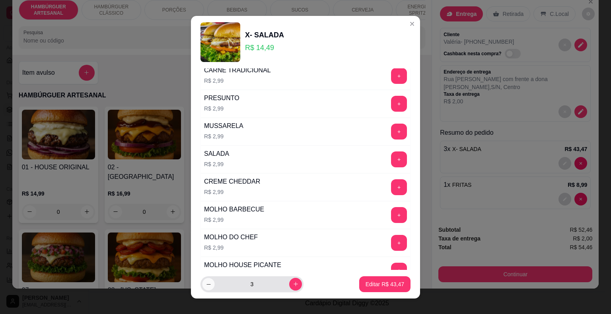
click at [204, 280] on button "decrease-product-quantity" at bounding box center [208, 284] width 12 height 12
type input "2"
click at [393, 283] on p "Editar R$ 28,98" at bounding box center [385, 284] width 39 height 8
click at [393, 283] on div "HAMBÚRGUER ARTESANAL HAMBÚRGUER CLÁSSICO PORÇÕES BEBIDAS SUCOS CERVEJA ENERGÉTI…" at bounding box center [305, 157] width 611 height 314
type input "2"
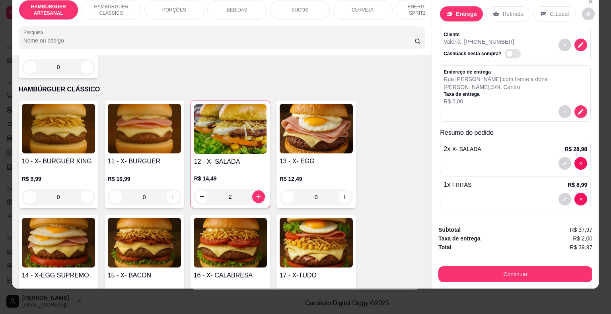
scroll to position [398, 0]
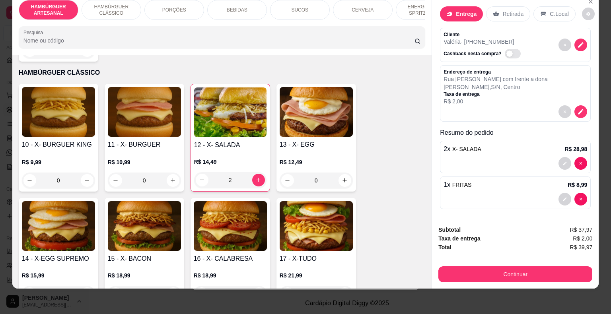
click at [252, 150] on div "R$ 14,49 2" at bounding box center [230, 169] width 72 height 38
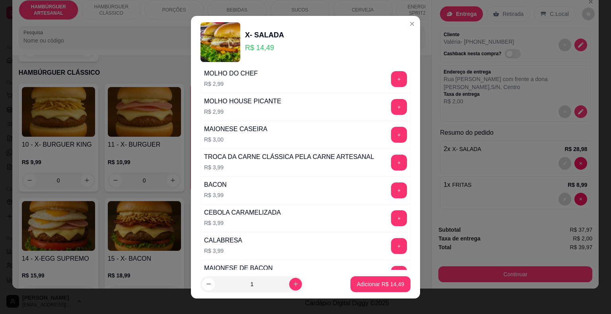
scroll to position [318, 0]
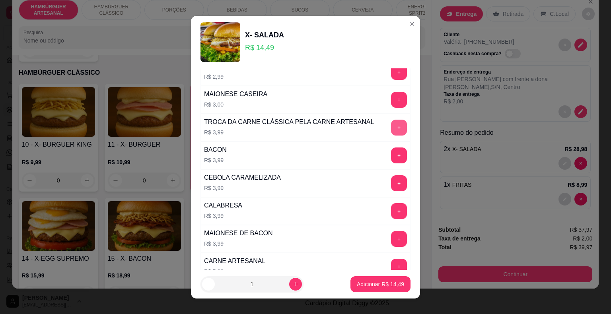
click at [391, 132] on button "+" at bounding box center [399, 128] width 16 height 16
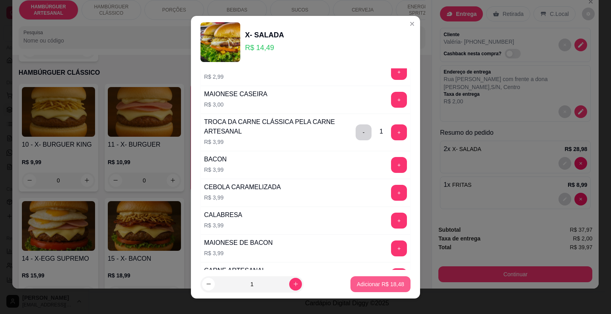
click at [381, 288] on p "Adicionar R$ 18,48" at bounding box center [380, 284] width 47 height 8
click at [381, 288] on div "HAMBÚRGUER ARTESANAL HAMBÚRGUER CLÁSSICO PORÇÕES BEBIDAS SUCOS CERVEJA ENERGÉTI…" at bounding box center [305, 157] width 611 height 314
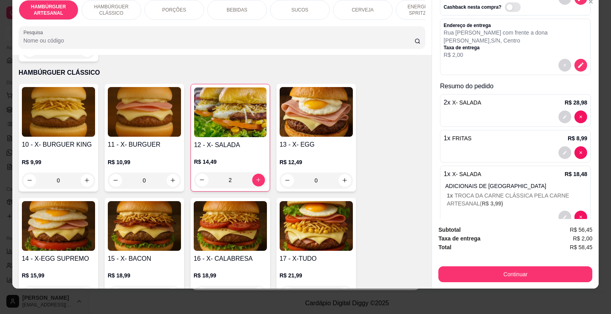
scroll to position [69, 0]
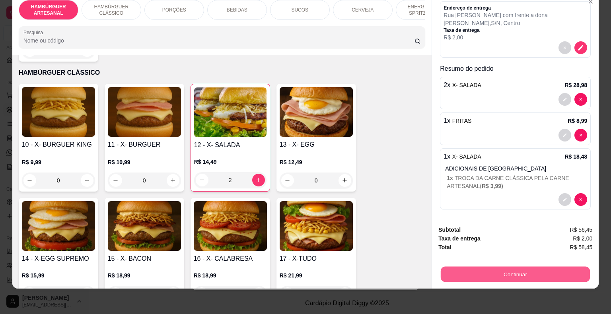
click at [528, 273] on button "Continuar" at bounding box center [515, 275] width 149 height 16
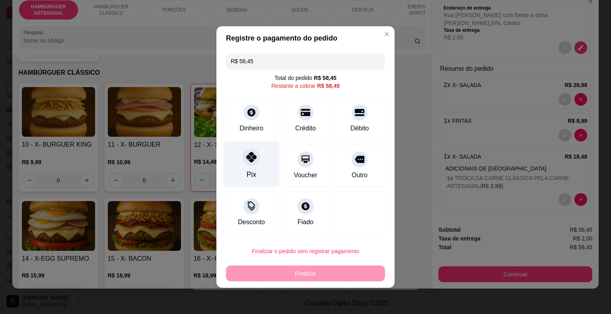
click at [243, 161] on div at bounding box center [252, 157] width 18 height 18
type input "R$ 0,00"
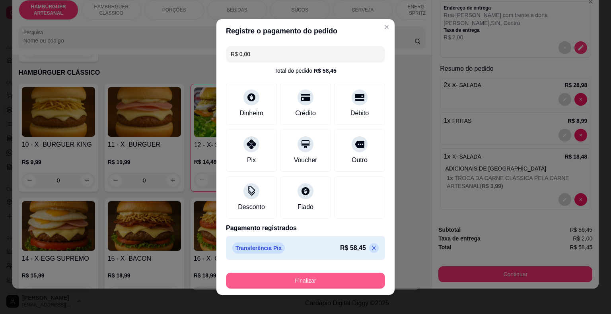
click at [302, 276] on button "Finalizar" at bounding box center [305, 281] width 159 height 16
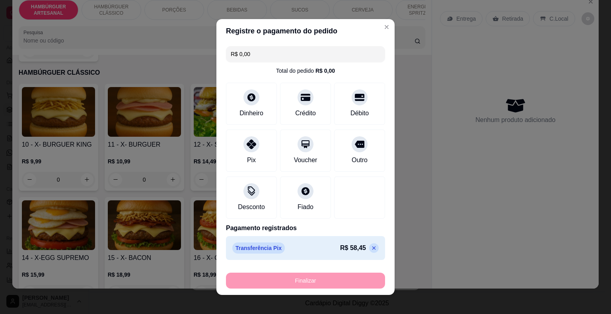
type input "0"
type input "-R$ 58,45"
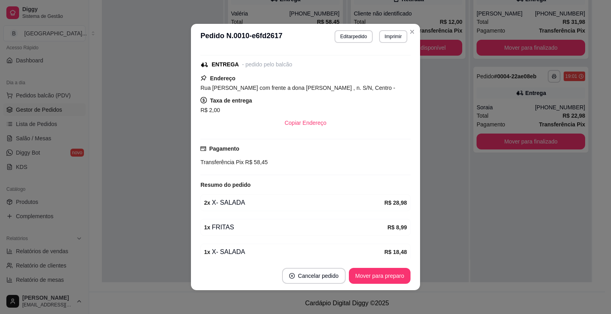
scroll to position [2, 0]
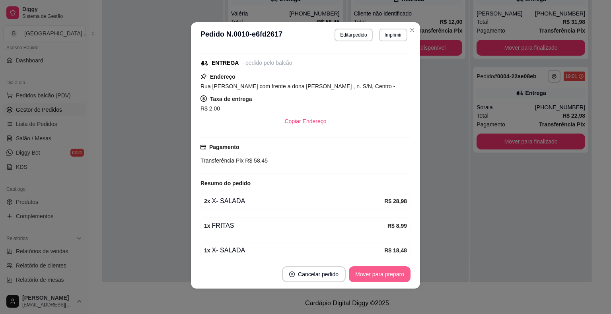
click at [362, 278] on button "Mover para preparo" at bounding box center [380, 275] width 62 height 16
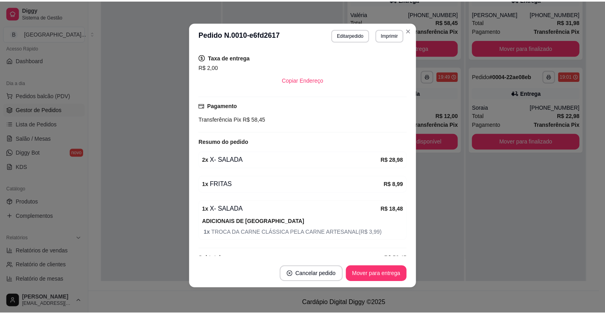
scroll to position [177, 0]
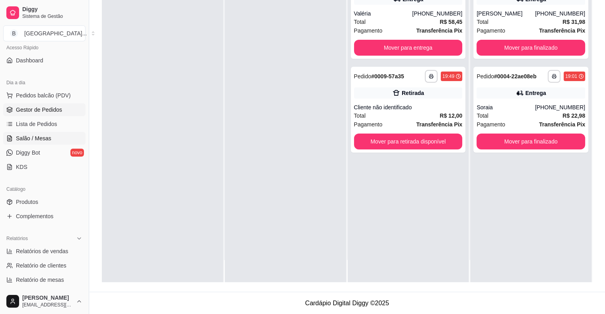
click at [28, 135] on span "Salão / Mesas" at bounding box center [33, 138] width 35 height 8
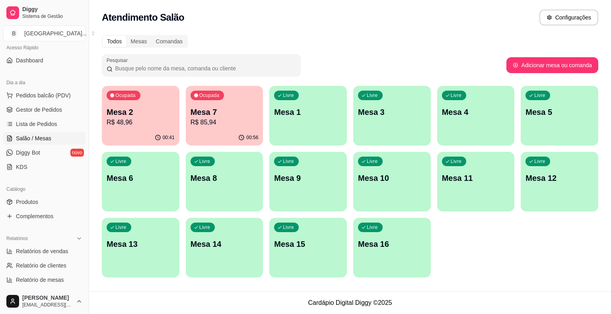
click at [202, 122] on p "R$ 85,94" at bounding box center [225, 123] width 68 height 10
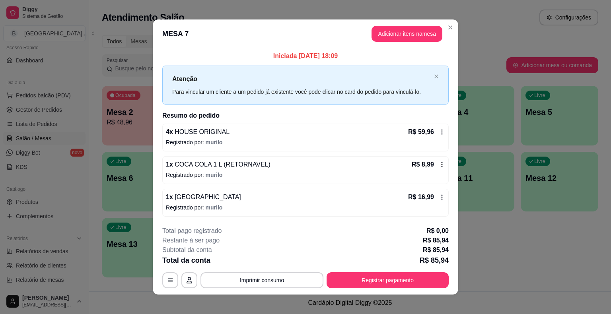
click at [278, 271] on div "**********" at bounding box center [305, 257] width 286 height 62
click at [264, 270] on div "**********" at bounding box center [305, 257] width 286 height 62
click at [259, 284] on button "Imprimir consumo" at bounding box center [261, 280] width 123 height 16
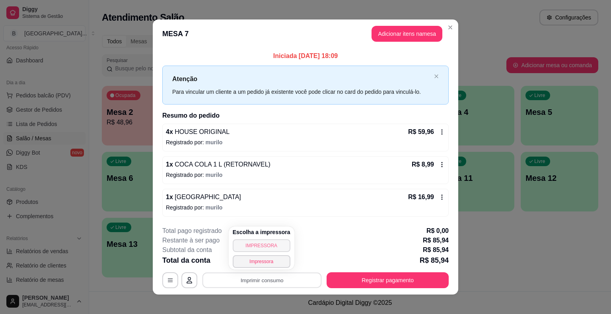
click at [250, 241] on button "IMPRESSORA" at bounding box center [262, 245] width 58 height 13
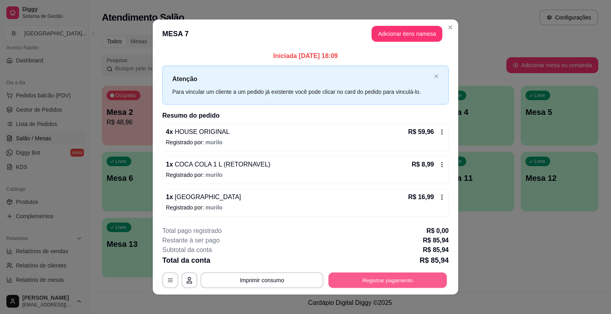
click at [418, 279] on button "Registrar pagamento" at bounding box center [388, 280] width 119 height 16
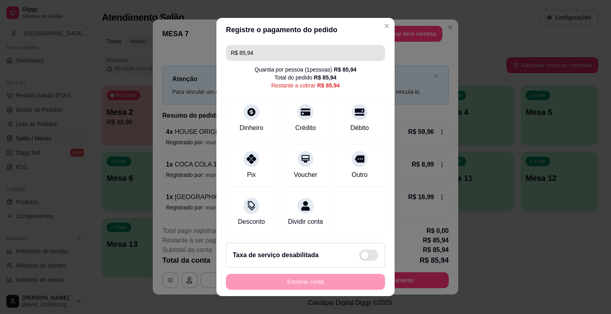
click at [309, 47] on input "R$ 85,94" at bounding box center [306, 53] width 150 height 16
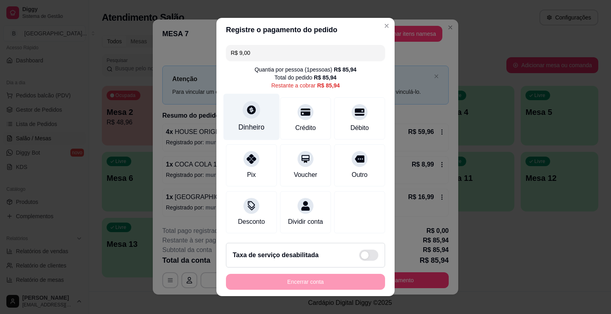
click at [248, 131] on div "Dinheiro" at bounding box center [251, 127] width 26 height 10
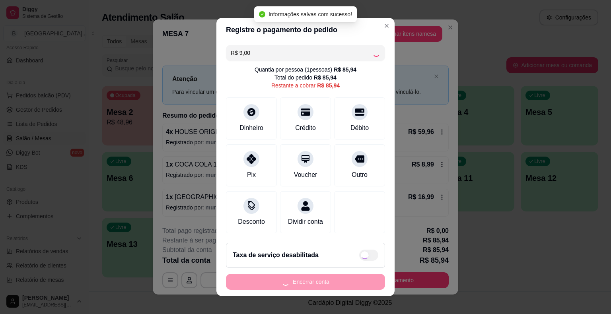
type input "R$ 76,94"
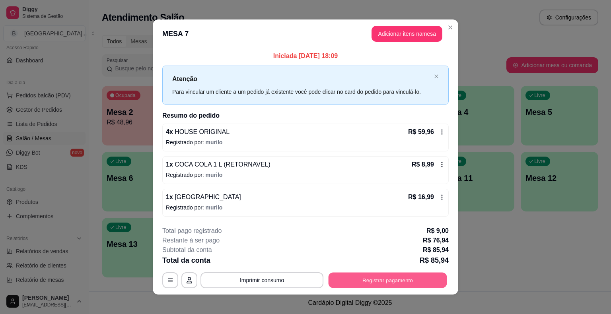
click at [404, 279] on button "Registrar pagamento" at bounding box center [388, 280] width 119 height 16
click at [372, 278] on button "Registrar pagamento" at bounding box center [388, 280] width 119 height 16
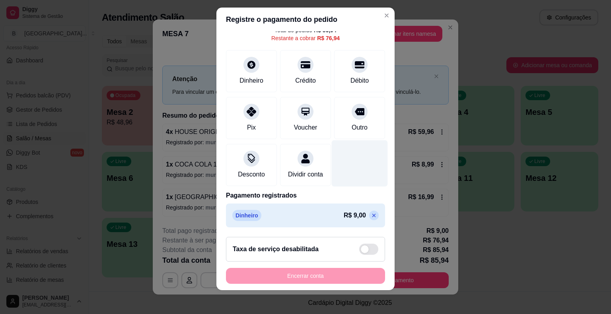
scroll to position [10, 0]
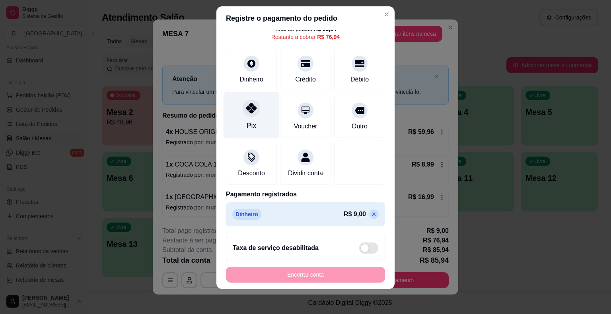
click at [236, 111] on div "Pix" at bounding box center [252, 115] width 56 height 47
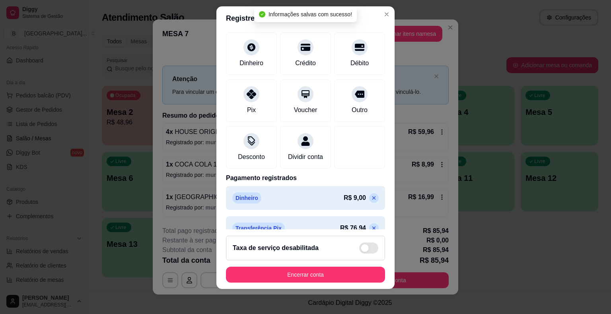
type input "R$ 0,00"
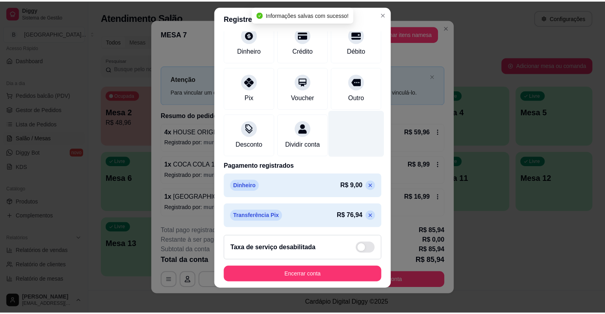
scroll to position [68, 0]
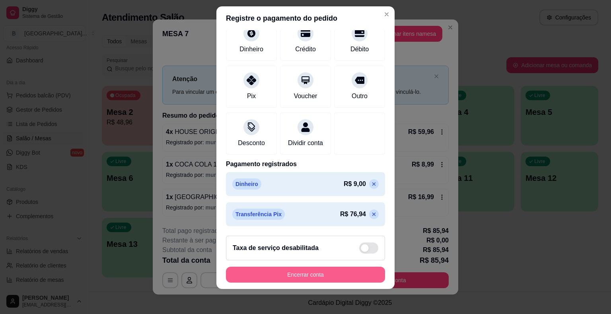
click at [301, 270] on button "Encerrar conta" at bounding box center [305, 275] width 159 height 16
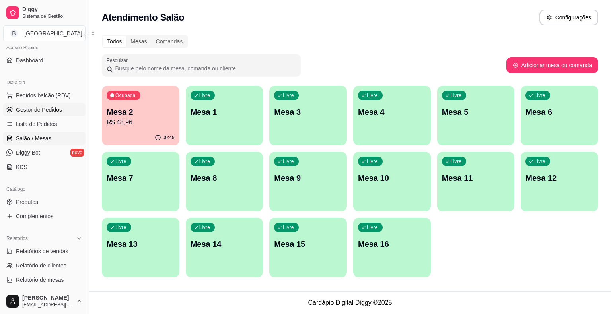
click at [34, 112] on span "Gestor de Pedidos" at bounding box center [39, 110] width 46 height 8
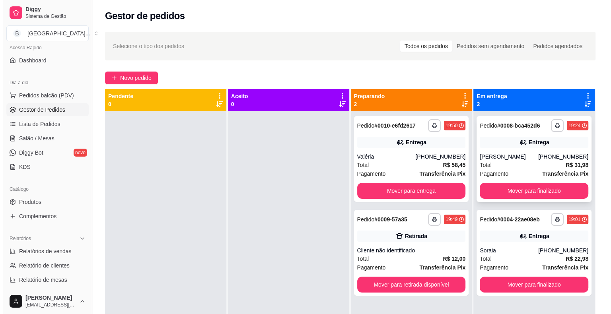
scroll to position [22, 0]
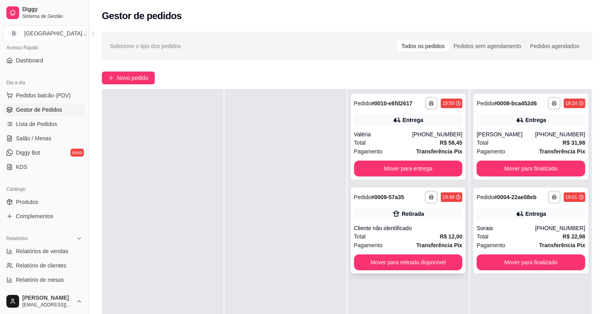
click at [433, 244] on strong "Transferência Pix" at bounding box center [439, 245] width 46 height 6
click at [416, 243] on strong "Transferência Pix" at bounding box center [439, 245] width 46 height 6
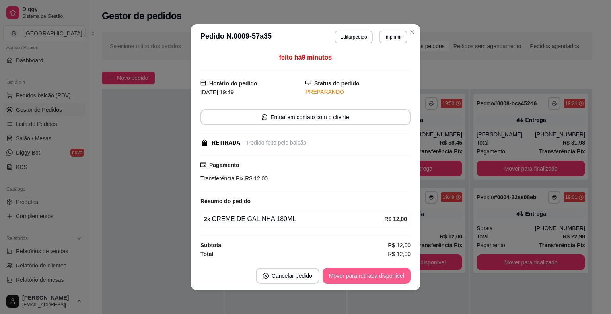
scroll to position [1, 0]
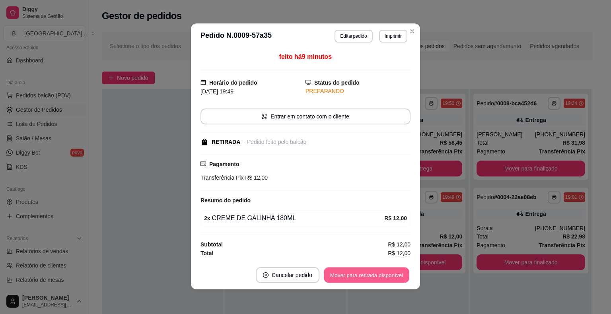
click at [382, 273] on button "Mover para retirada disponível" at bounding box center [366, 275] width 85 height 16
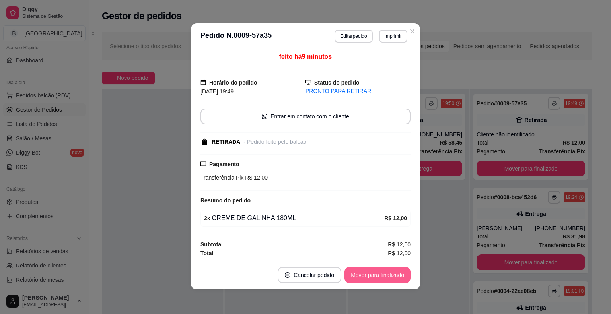
click at [382, 273] on button "Mover para finalizado" at bounding box center [377, 275] width 66 height 16
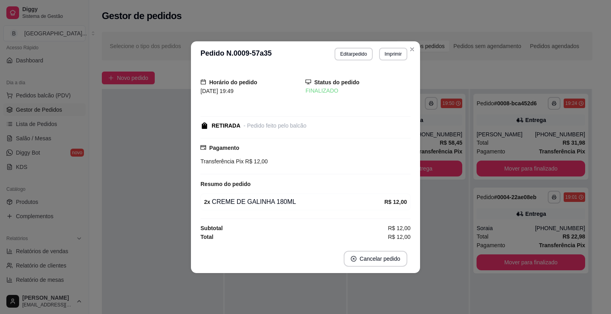
scroll to position [0, 0]
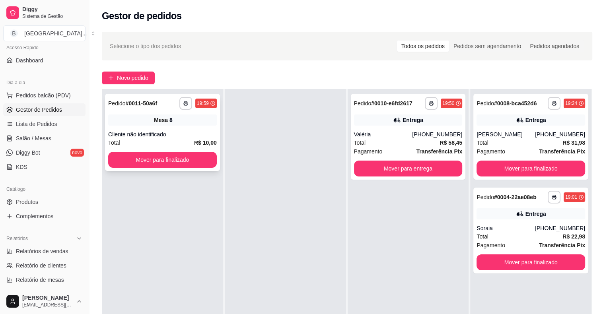
click at [177, 117] on div "Mesa 8" at bounding box center [162, 120] width 109 height 11
click at [181, 163] on button "Mover para finalizado" at bounding box center [162, 160] width 105 height 16
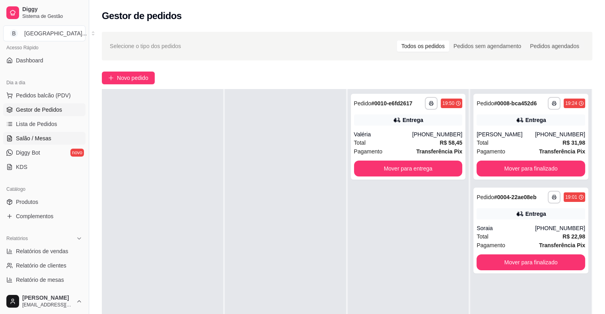
click at [42, 140] on span "Salão / Mesas" at bounding box center [33, 138] width 35 height 8
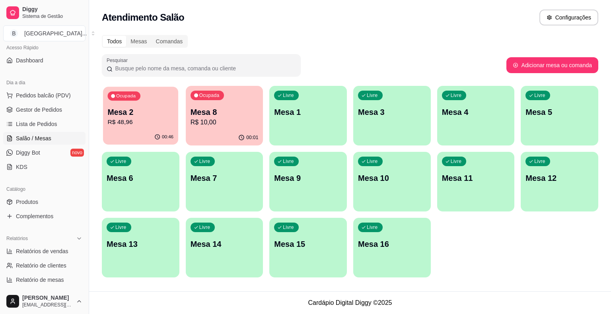
click at [134, 122] on p "R$ 48,96" at bounding box center [141, 122] width 66 height 9
click at [34, 114] on link "Gestor de Pedidos" at bounding box center [44, 109] width 82 height 13
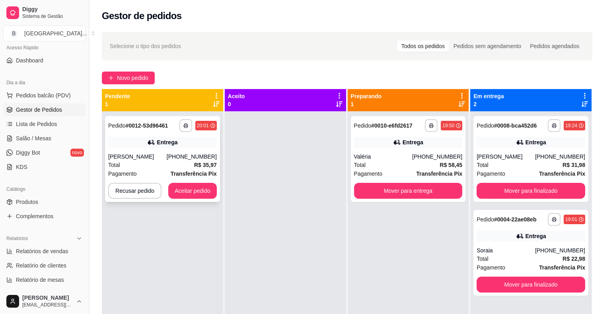
click at [170, 148] on div "**********" at bounding box center [162, 159] width 115 height 86
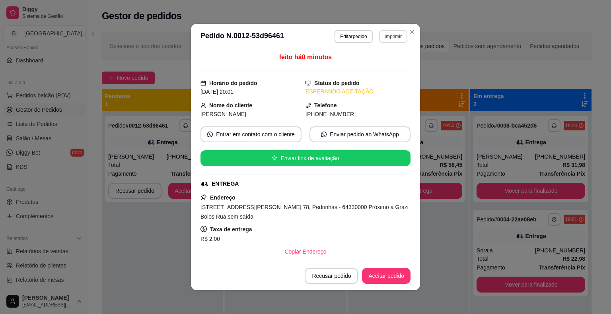
click at [387, 38] on button "Imprimir" at bounding box center [393, 36] width 28 height 13
click at [372, 66] on button "IMPRESSORA" at bounding box center [376, 64] width 56 height 12
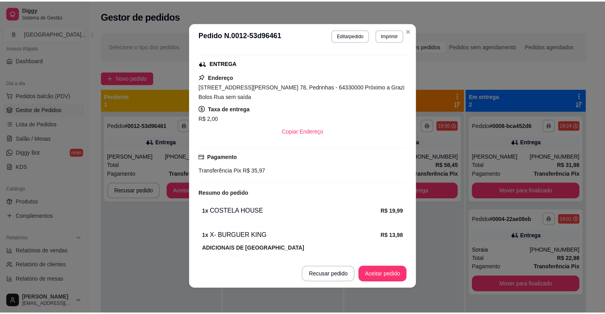
scroll to position [2, 0]
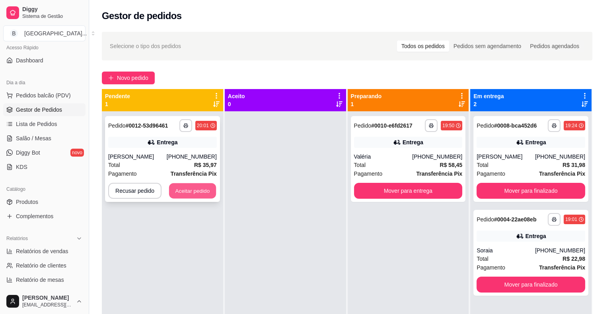
click at [196, 186] on button "Aceitar pedido" at bounding box center [192, 191] width 47 height 16
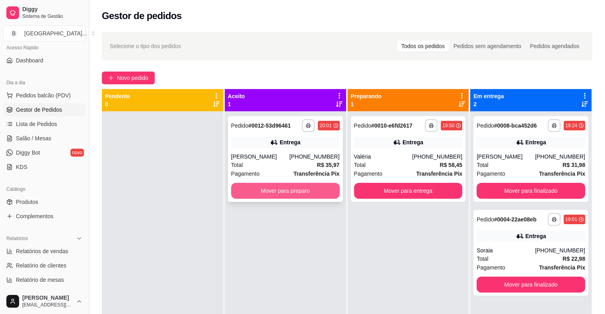
click at [253, 189] on button "Mover para preparo" at bounding box center [285, 191] width 109 height 16
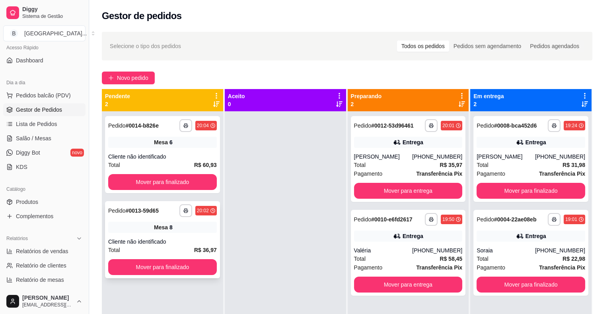
click at [159, 222] on div "Mesa 8" at bounding box center [162, 227] width 109 height 11
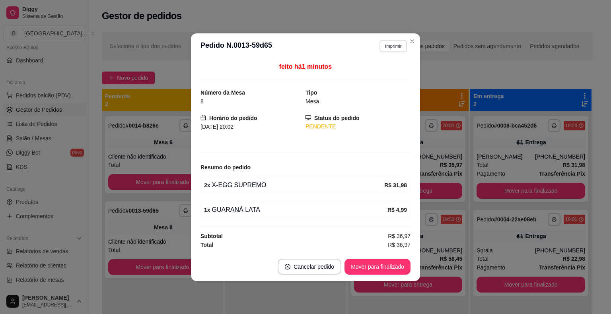
click at [385, 47] on button "Imprimir" at bounding box center [392, 46] width 27 height 12
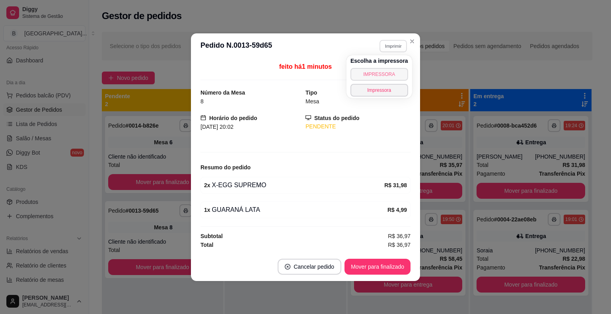
click at [379, 73] on button "IMPRESSORA" at bounding box center [379, 74] width 58 height 13
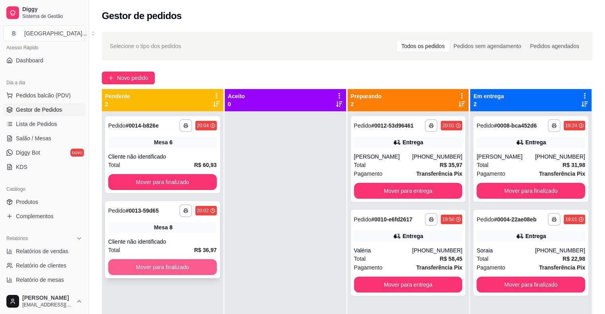
click at [190, 269] on button "Mover para finalizado" at bounding box center [162, 267] width 109 height 16
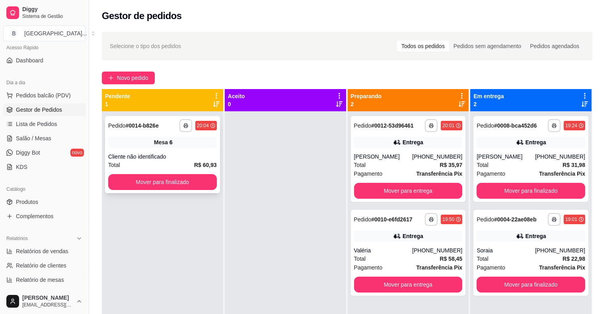
click at [139, 150] on div "**********" at bounding box center [162, 154] width 115 height 77
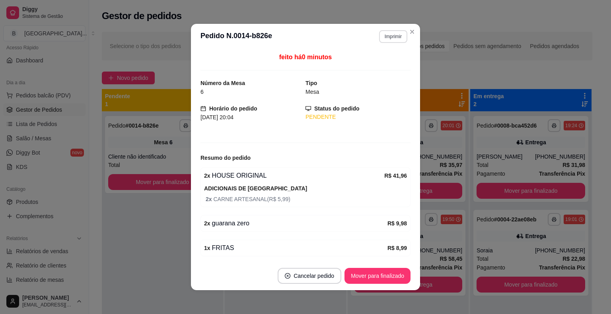
click at [393, 34] on button "Imprimir" at bounding box center [393, 36] width 28 height 13
click at [385, 60] on button "IMPRESSORA" at bounding box center [376, 64] width 56 height 12
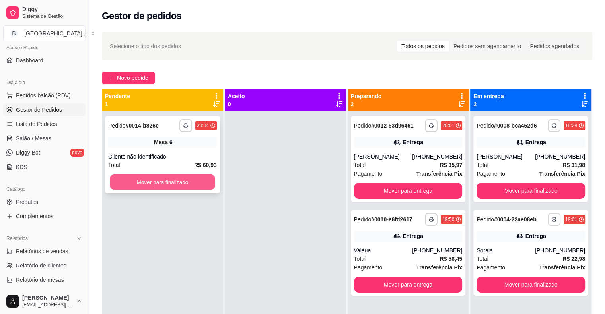
click at [195, 187] on button "Mover para finalizado" at bounding box center [162, 183] width 105 height 16
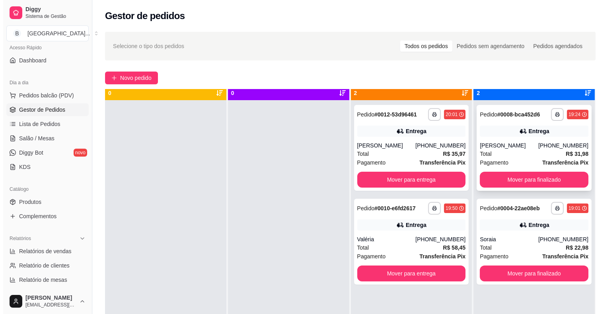
scroll to position [22, 0]
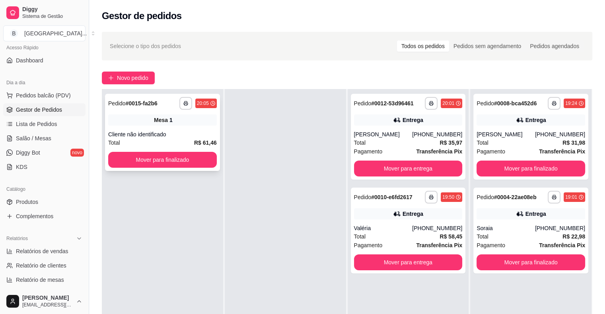
click at [191, 134] on div "Cliente não identificado" at bounding box center [162, 134] width 109 height 8
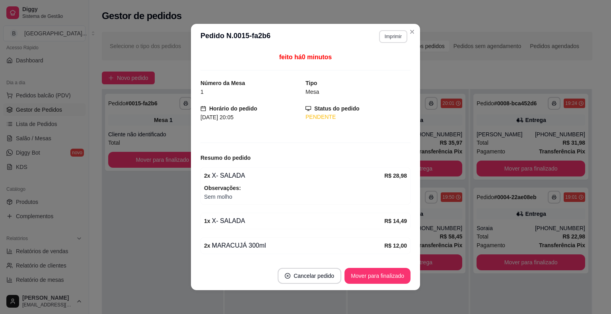
click at [385, 33] on button "Imprimir" at bounding box center [393, 36] width 28 height 13
click at [385, 58] on button "IMPRESSORA" at bounding box center [376, 64] width 58 height 13
click at [382, 277] on button "Mover para finalizado" at bounding box center [378, 276] width 64 height 16
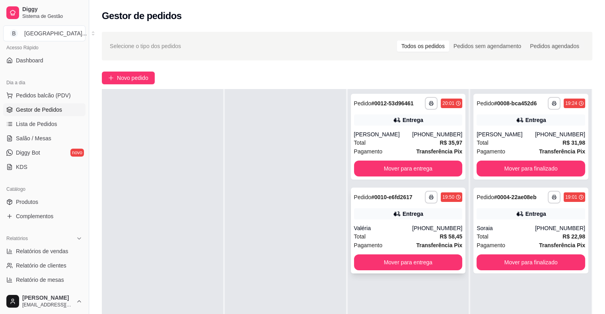
click at [360, 239] on span "Total" at bounding box center [360, 236] width 12 height 9
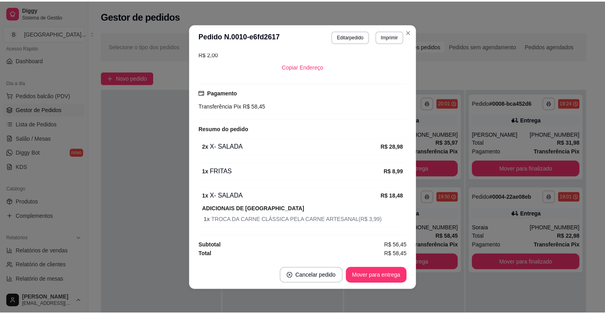
scroll to position [2, 0]
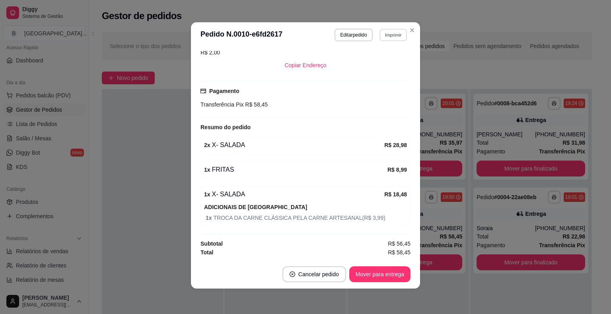
click at [387, 37] on button "Imprimir" at bounding box center [392, 35] width 27 height 12
click at [385, 62] on button "IMPRESSORA" at bounding box center [376, 62] width 56 height 12
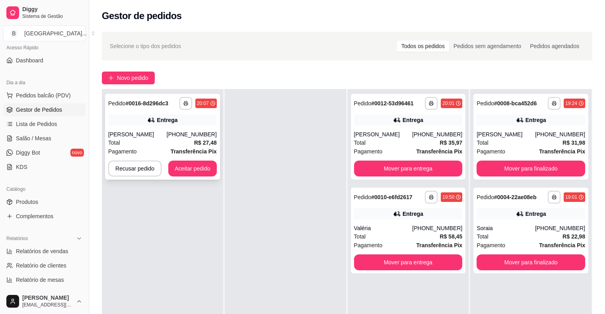
click at [206, 137] on div "[PHONE_NUMBER]" at bounding box center [192, 134] width 50 height 8
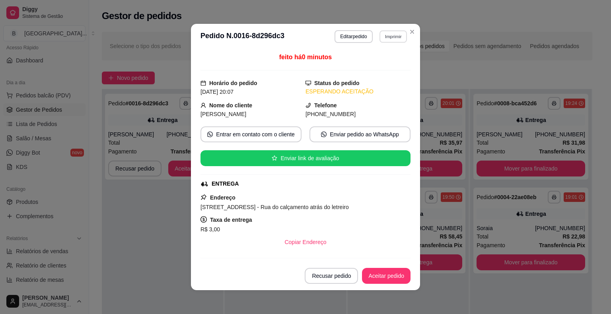
click at [394, 36] on button "Imprimir" at bounding box center [392, 36] width 27 height 12
click at [386, 61] on button "IMPRESSORA" at bounding box center [376, 64] width 58 height 13
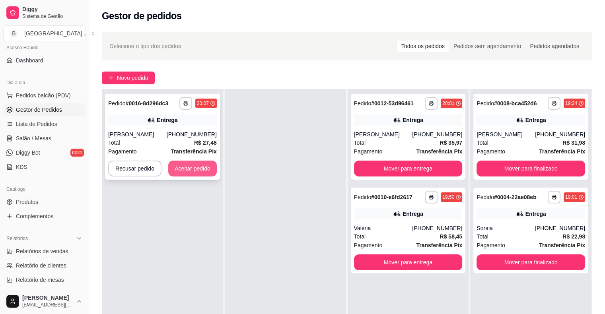
click at [190, 167] on button "Aceitar pedido" at bounding box center [192, 169] width 49 height 16
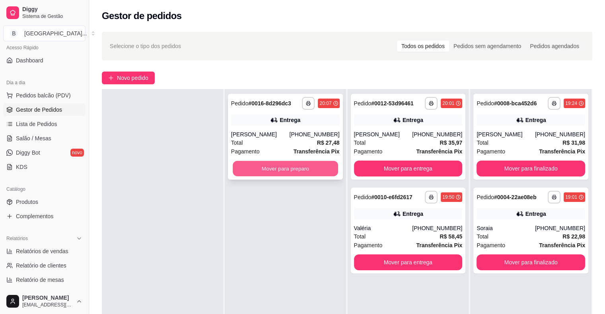
click at [283, 173] on button "Mover para preparo" at bounding box center [285, 169] width 105 height 16
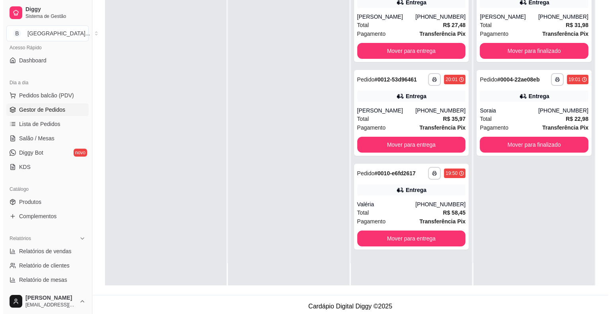
scroll to position [119, 0]
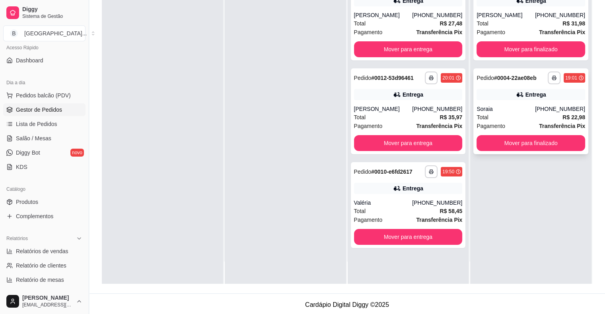
click at [519, 106] on div "Soraia" at bounding box center [506, 109] width 58 height 8
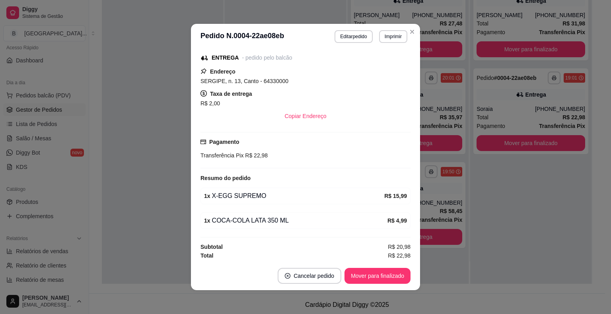
scroll to position [2, 0]
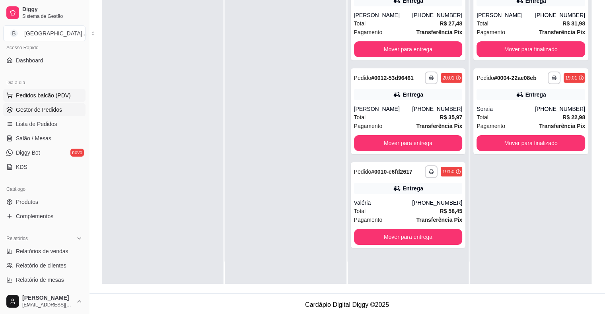
click at [43, 96] on span "Pedidos balcão (PDV)" at bounding box center [43, 95] width 55 height 8
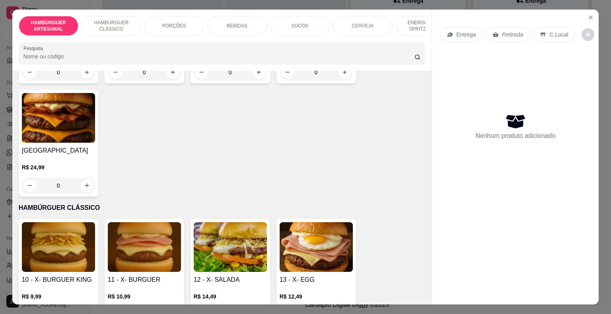
scroll to position [358, 0]
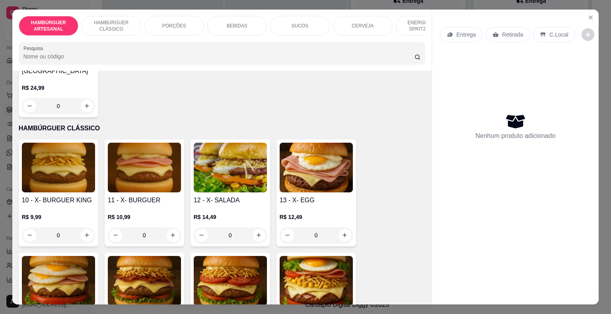
click at [241, 27] on div "BEBIDAS" at bounding box center [237, 26] width 60 height 20
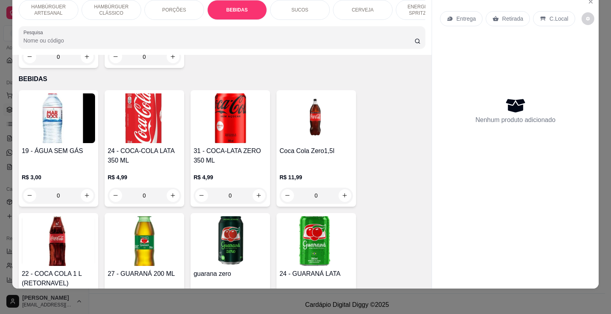
scroll to position [936, 0]
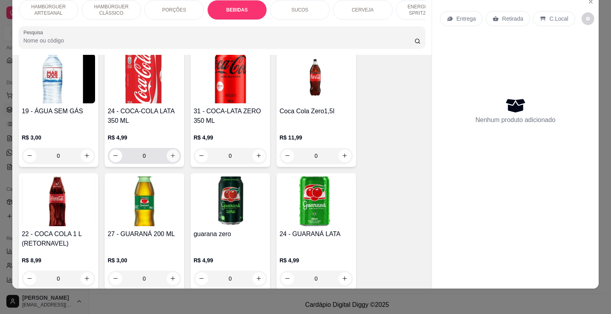
click at [171, 154] on icon "increase-product-quantity" at bounding box center [173, 156] width 4 height 4
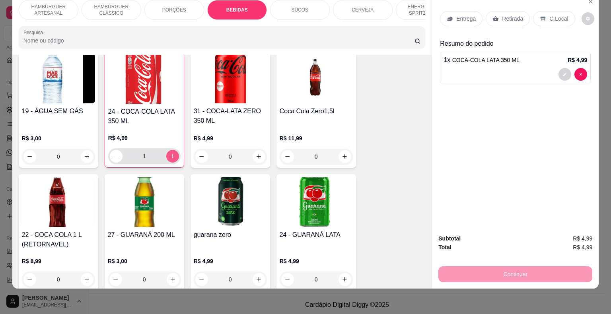
click at [172, 153] on icon "increase-product-quantity" at bounding box center [172, 156] width 6 height 6
click at [116, 150] on button "decrease-product-quantity" at bounding box center [116, 156] width 13 height 13
click at [116, 150] on button "decrease-product-quantity" at bounding box center [116, 156] width 12 height 12
type input "0"
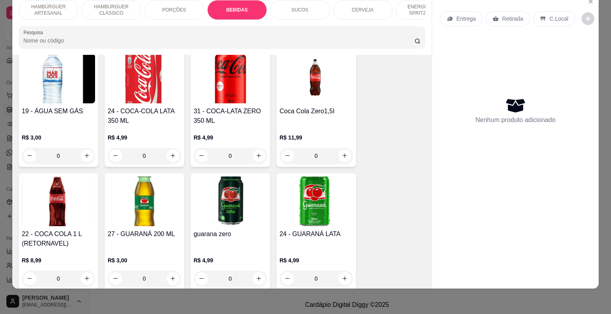
click at [187, 8] on div "PORÇÕES" at bounding box center [174, 10] width 60 height 20
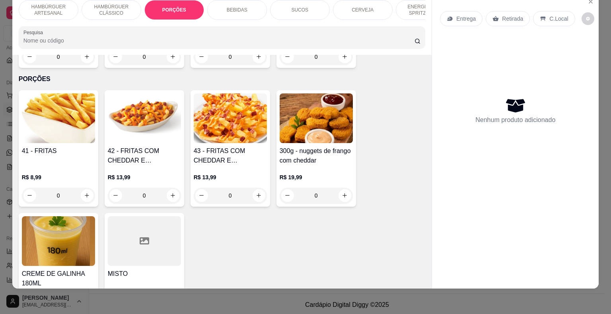
scroll to position [833, 0]
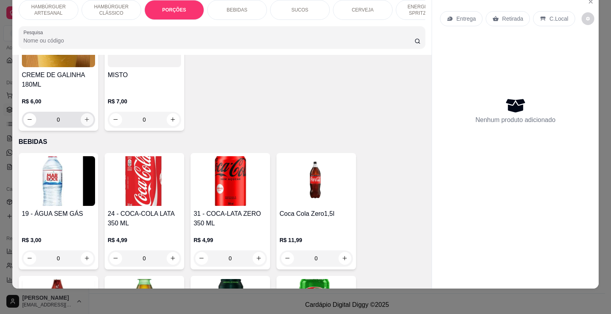
click at [84, 117] on icon "increase-product-quantity" at bounding box center [87, 120] width 6 height 6
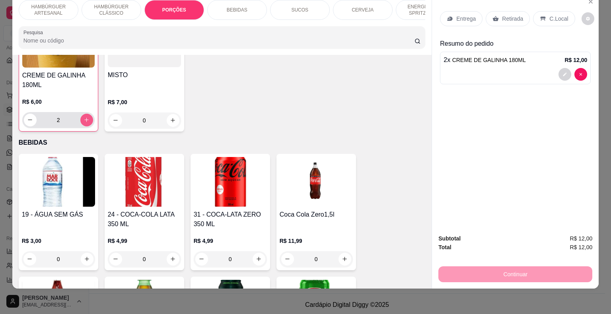
scroll to position [833, 0]
click at [559, 15] on p "C.Local" at bounding box center [558, 19] width 19 height 8
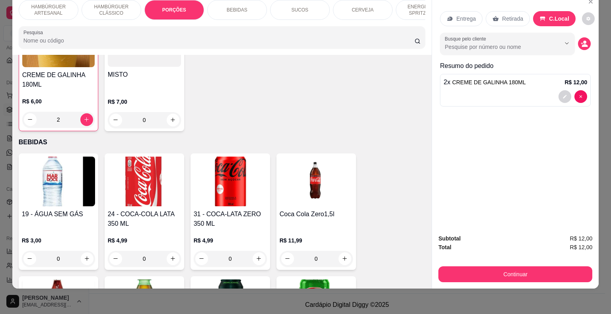
click at [519, 279] on div "Subtotal R$ 12,00 Total R$ 12,00 Continuar" at bounding box center [515, 258] width 167 height 61
click at [519, 278] on div "Subtotal R$ 12,00 Total R$ 12,00 Continuar" at bounding box center [515, 258] width 167 height 61
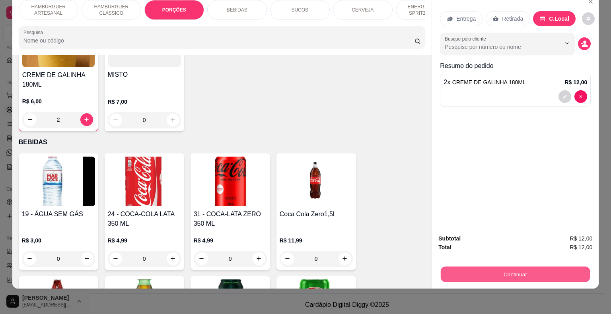
click at [527, 267] on button "Continuar" at bounding box center [515, 275] width 149 height 16
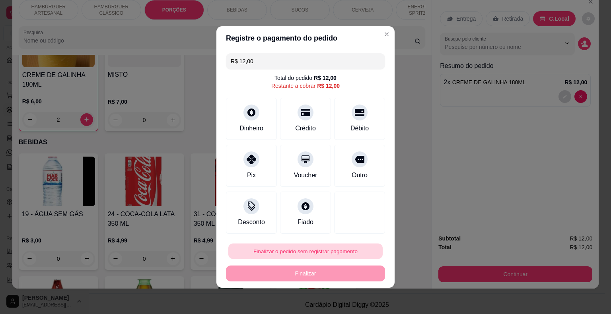
click at [321, 251] on button "Finalizar o pedido sem registrar pagamento" at bounding box center [305, 252] width 154 height 16
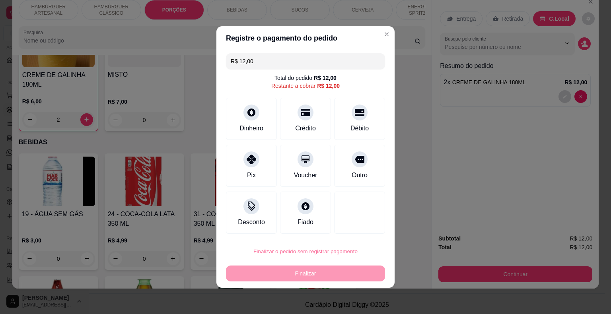
click at [356, 225] on button "Confirmar" at bounding box center [353, 229] width 28 height 12
type input "0"
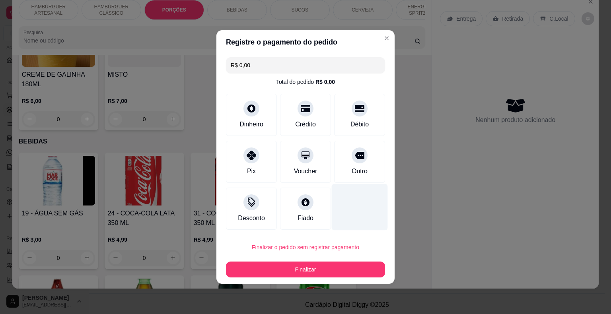
type input "R$ 0,00"
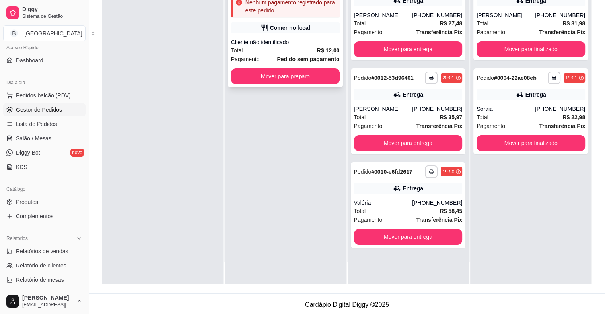
click at [320, 54] on strong "R$ 12,00" at bounding box center [328, 50] width 23 height 6
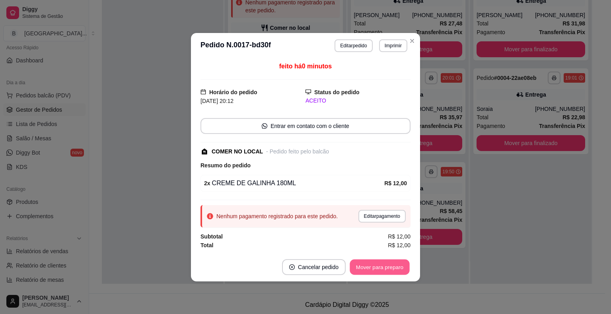
click at [390, 260] on button "Mover para preparo" at bounding box center [380, 267] width 60 height 16
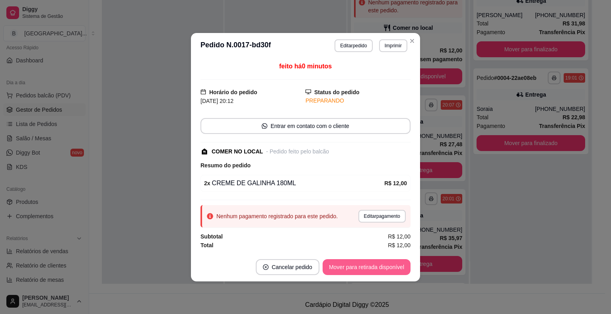
click at [390, 264] on button "Mover para retirada disponível" at bounding box center [367, 267] width 88 height 16
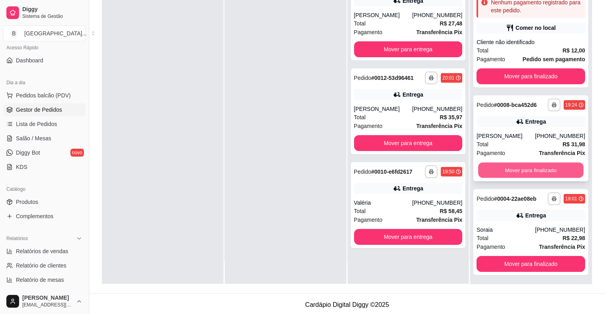
click at [511, 169] on button "Mover para finalizado" at bounding box center [530, 171] width 105 height 16
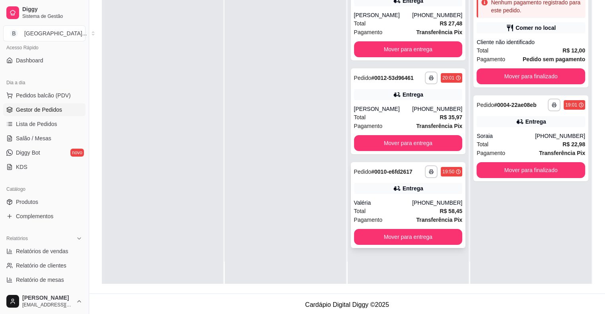
click at [422, 210] on div "Total R$ 58,45" at bounding box center [408, 211] width 109 height 9
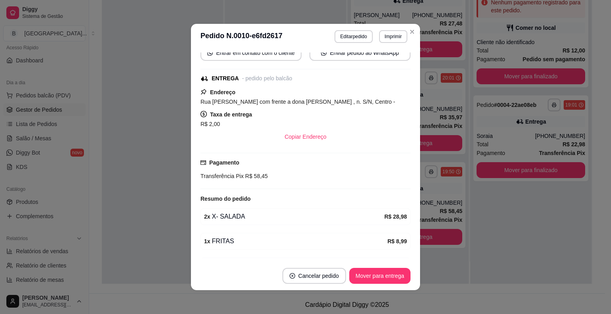
scroll to position [97, 0]
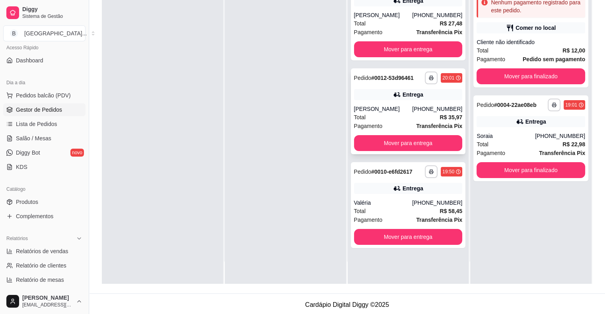
click at [459, 116] on div "**********" at bounding box center [408, 111] width 115 height 86
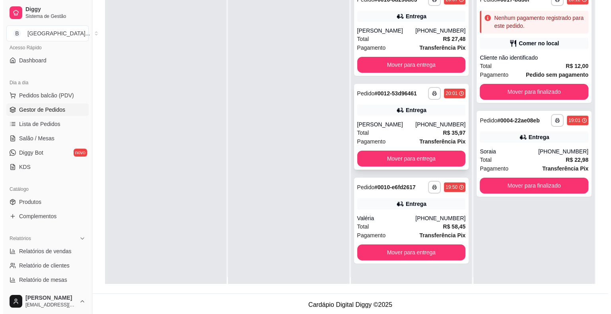
scroll to position [0, 0]
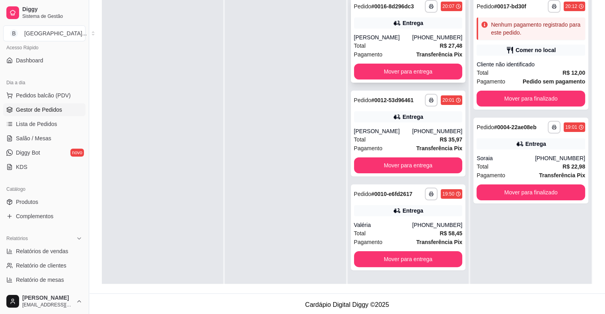
click at [440, 47] on strong "R$ 27,48" at bounding box center [451, 46] width 23 height 6
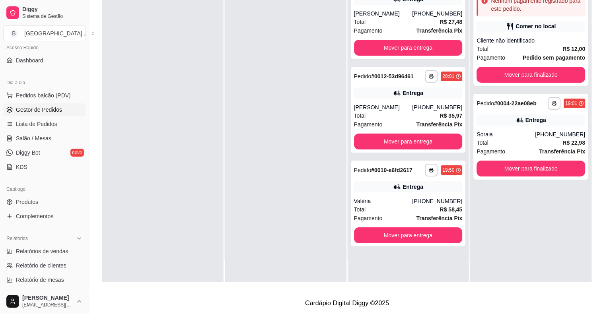
scroll to position [121, 0]
click at [415, 234] on button "Mover para entrega" at bounding box center [408, 236] width 105 height 16
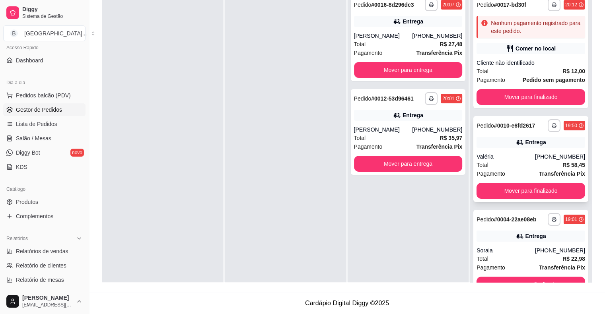
click at [539, 171] on strong "Transferência Pix" at bounding box center [562, 174] width 46 height 6
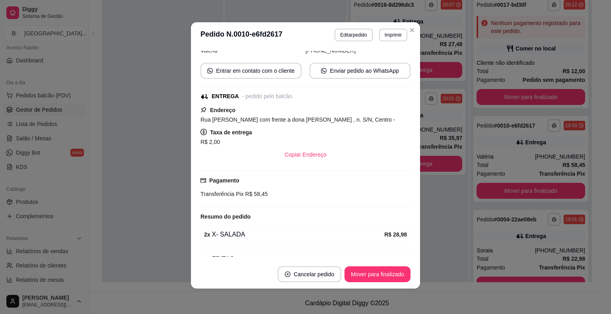
scroll to position [177, 0]
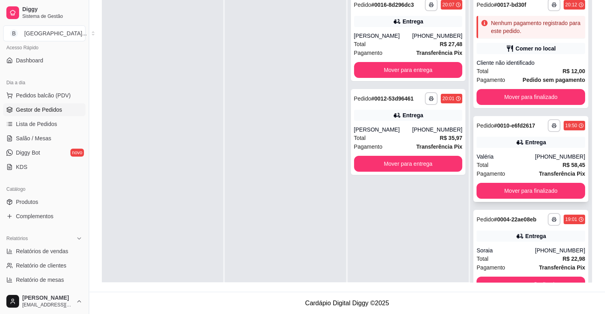
click at [525, 160] on div "Valéria" at bounding box center [506, 157] width 58 height 8
click at [523, 47] on div "Comer no local" at bounding box center [536, 49] width 40 height 8
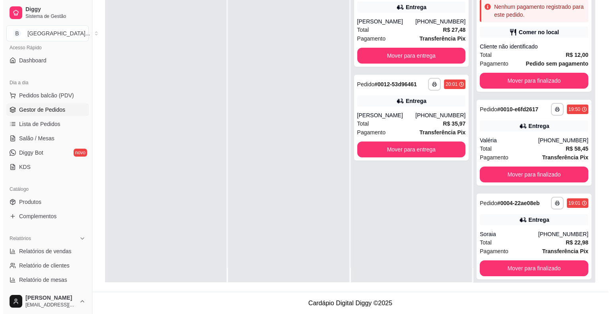
scroll to position [22, 0]
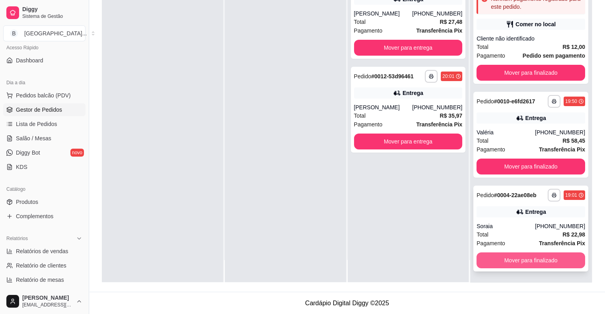
click at [523, 262] on button "Mover para finalizado" at bounding box center [531, 261] width 109 height 16
click at [523, 262] on div "Mover para finalizado" at bounding box center [531, 261] width 109 height 16
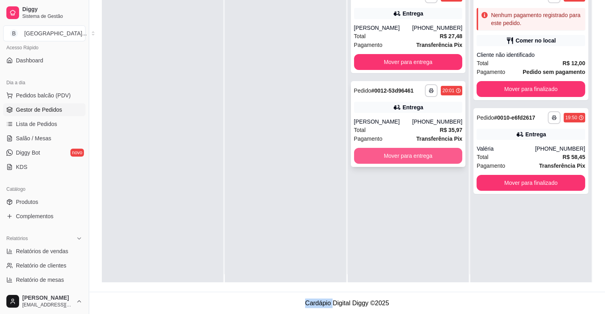
scroll to position [0, 0]
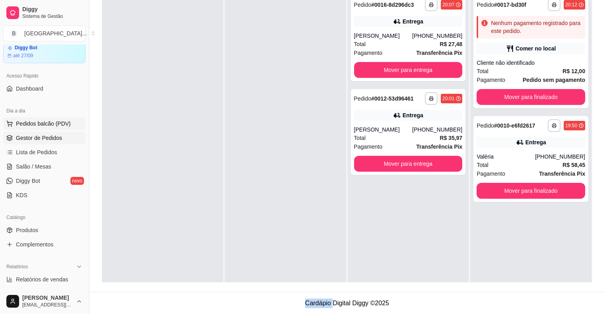
click at [56, 95] on div "Loja aberta Diggy Bot até 27/09 Acesso Rápido Dashboard Dia a dia Pedidos balcã…" at bounding box center [44, 167] width 89 height 244
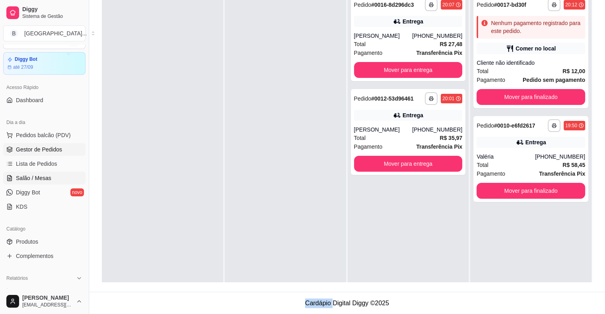
click at [24, 179] on span "Salão / Mesas" at bounding box center [33, 178] width 35 height 8
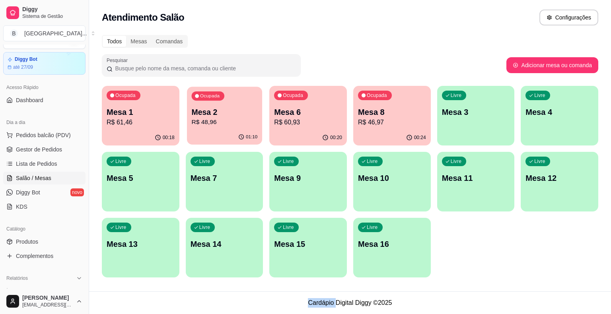
click at [208, 120] on p "R$ 48,96" at bounding box center [224, 122] width 66 height 9
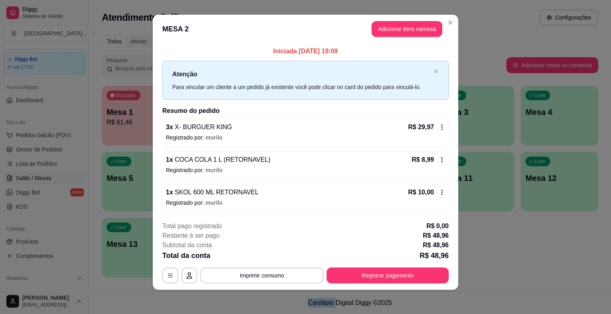
scroll to position [5, 0]
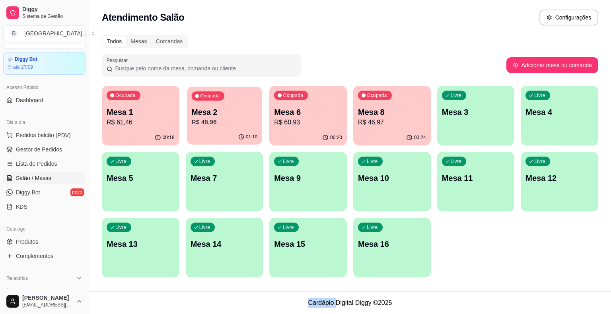
click at [207, 117] on p "Mesa 2" at bounding box center [224, 112] width 66 height 11
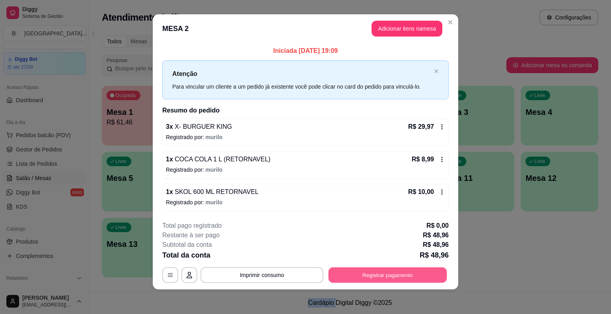
click at [409, 268] on button "Registrar pagamento" at bounding box center [388, 275] width 119 height 16
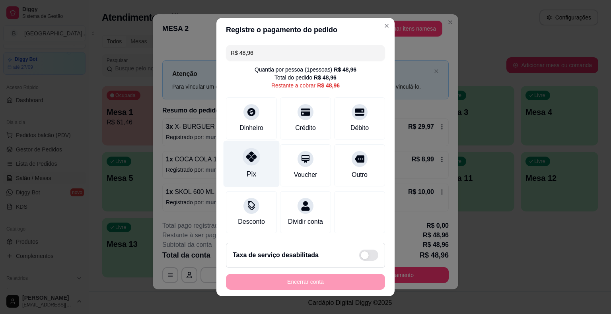
click at [256, 145] on div "Pix" at bounding box center [252, 164] width 56 height 47
type input "R$ 0,00"
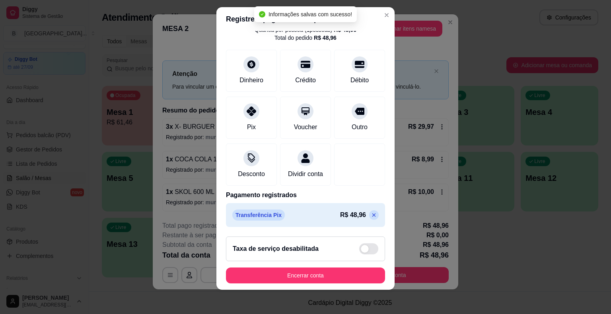
scroll to position [10, 0]
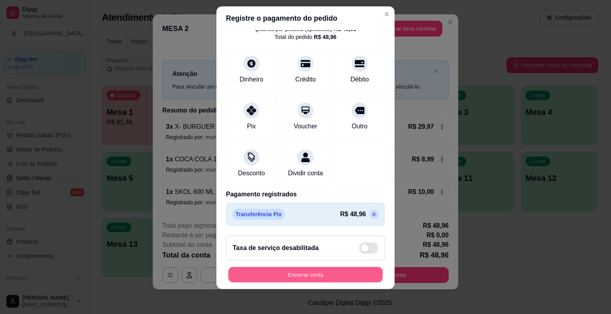
click at [235, 276] on button "Encerrar conta" at bounding box center [305, 275] width 154 height 16
click at [233, 276] on button "Encerrar conta" at bounding box center [305, 275] width 154 height 16
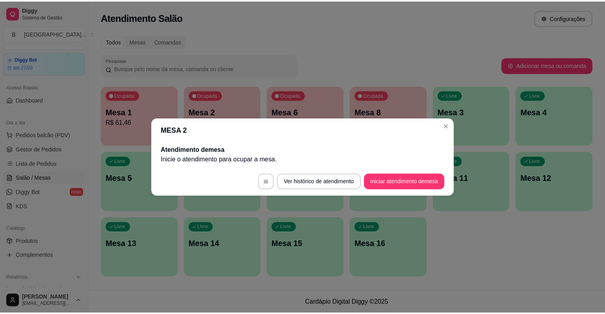
scroll to position [0, 0]
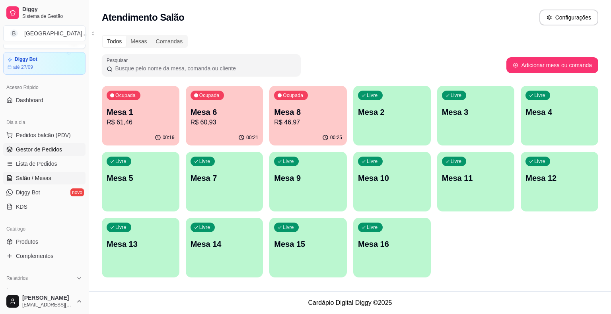
click at [70, 150] on link "Gestor de Pedidos" at bounding box center [44, 149] width 82 height 13
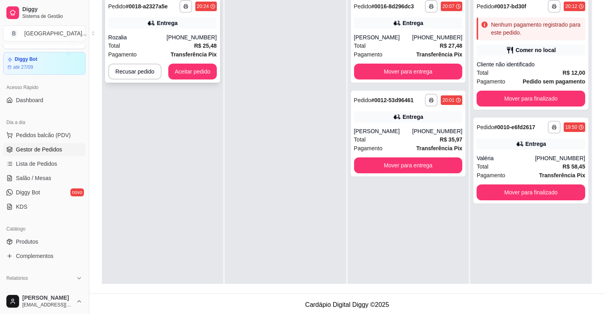
click at [171, 42] on div "Total R$ 25,48" at bounding box center [162, 45] width 109 height 9
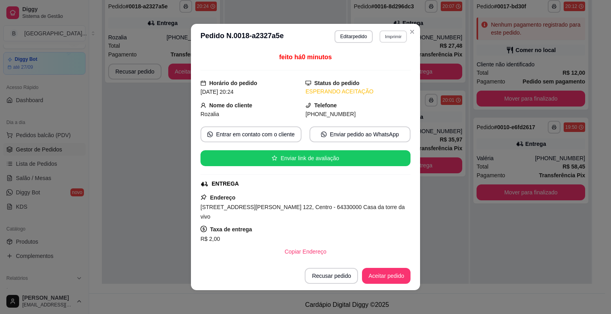
click at [390, 34] on button "Imprimir" at bounding box center [392, 36] width 27 height 12
click at [387, 58] on div "Escolha a impressora IMPRESSORA Impressora" at bounding box center [376, 66] width 66 height 43
click at [387, 60] on button "IMPRESSORA" at bounding box center [376, 64] width 56 height 12
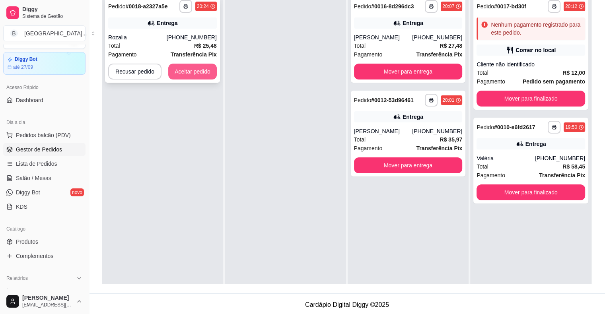
click at [196, 69] on button "Aceitar pedido" at bounding box center [192, 72] width 49 height 16
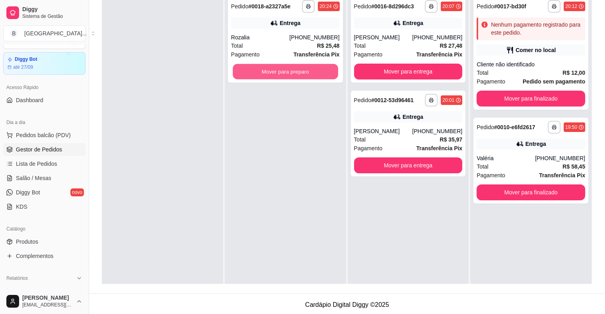
click at [259, 76] on button "Mover para preparo" at bounding box center [285, 72] width 105 height 16
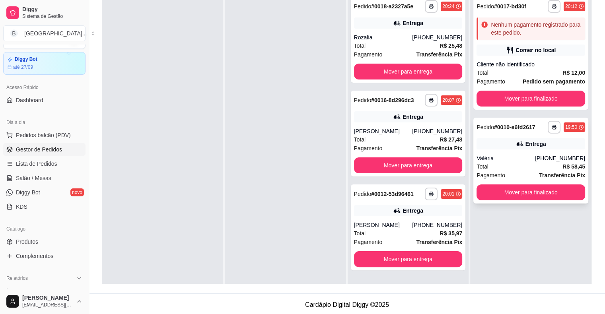
click at [495, 141] on div "Entrega" at bounding box center [531, 143] width 109 height 11
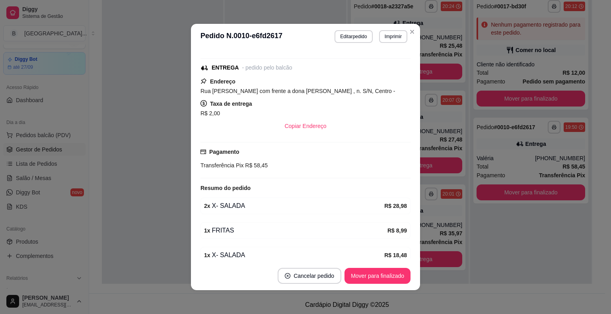
scroll to position [97, 0]
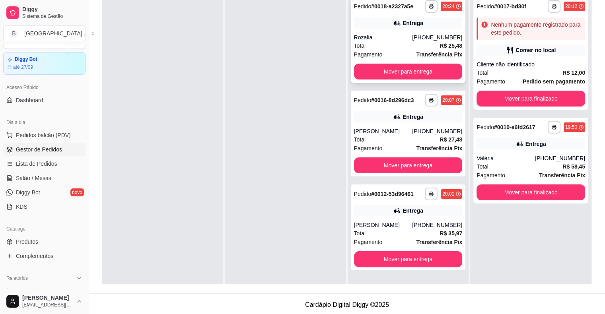
click at [412, 45] on div "Total R$ 25,48" at bounding box center [408, 45] width 109 height 9
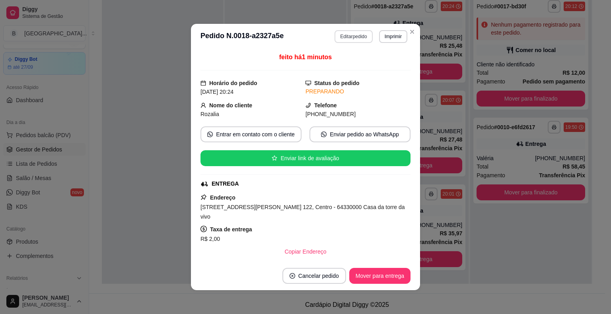
click at [350, 37] on button "Editar pedido" at bounding box center [354, 36] width 38 height 13
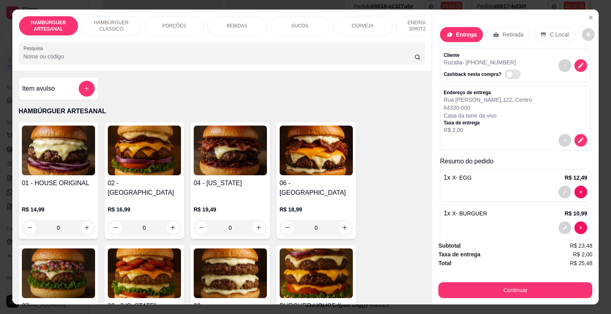
click at [291, 23] on p "SUCOS" at bounding box center [299, 26] width 17 height 6
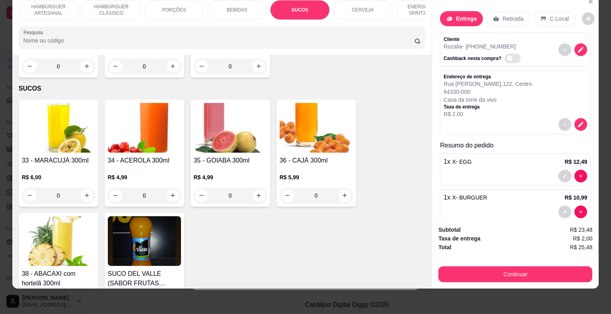
scroll to position [1434, 0]
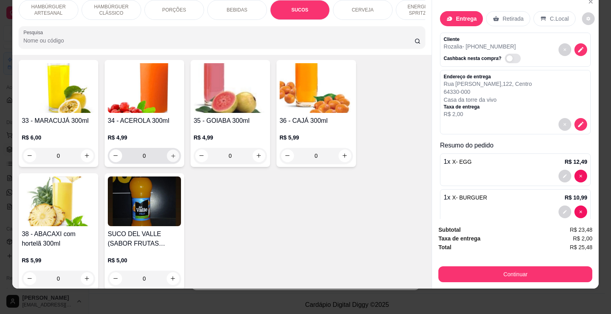
click at [171, 153] on icon "increase-product-quantity" at bounding box center [173, 156] width 6 height 6
type input "1"
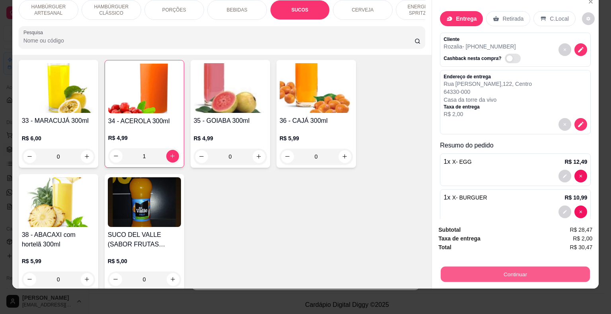
click at [544, 269] on button "Continuar" at bounding box center [515, 275] width 149 height 16
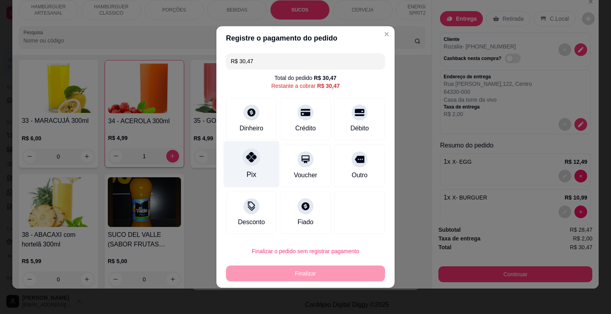
click at [239, 155] on div "Pix" at bounding box center [252, 164] width 56 height 47
type input "R$ 0,00"
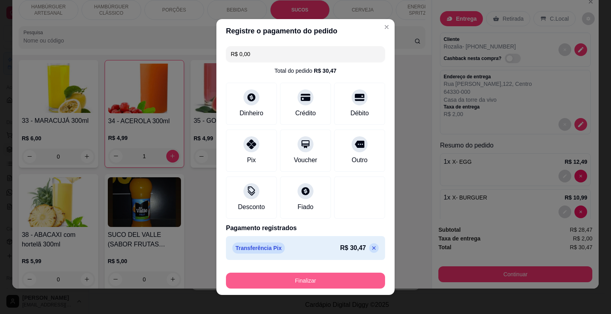
click at [303, 280] on button "Finalizar" at bounding box center [305, 281] width 159 height 16
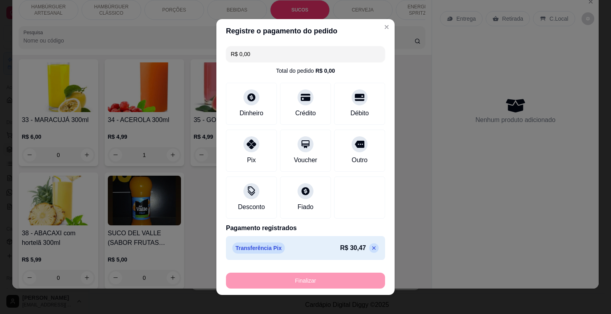
type input "0"
type input "-R$ 30,47"
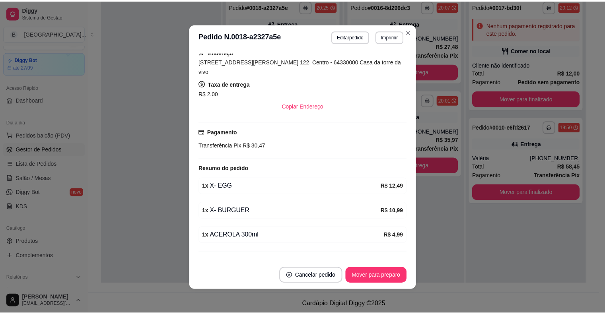
scroll to position [144, 0]
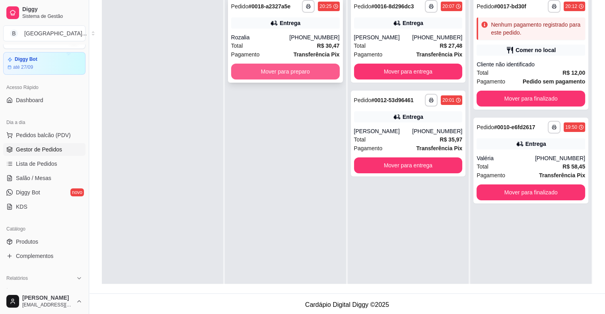
click at [317, 71] on button "Mover para preparo" at bounding box center [285, 72] width 109 height 16
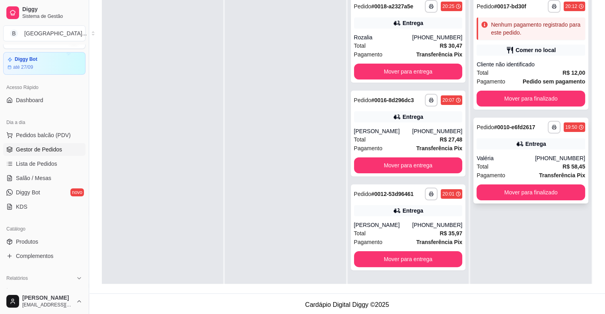
click at [516, 154] on div "Valéria" at bounding box center [506, 158] width 58 height 8
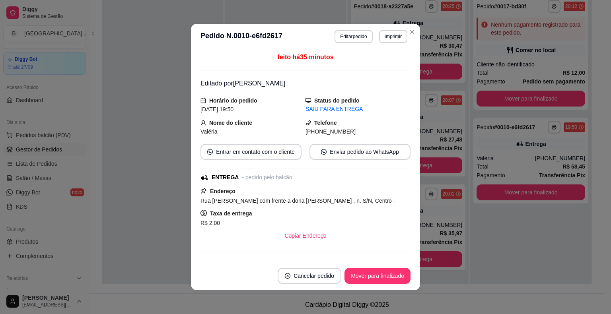
click at [138, 85] on div at bounding box center [162, 149] width 121 height 314
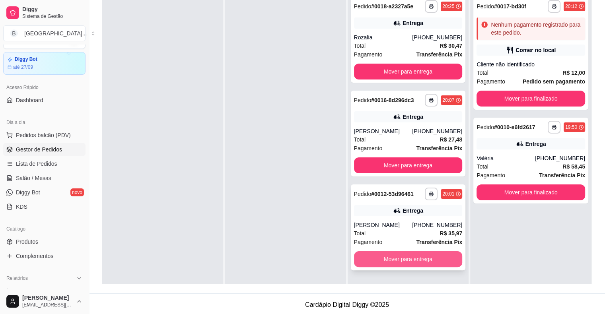
click at [429, 258] on button "Mover para entrega" at bounding box center [408, 259] width 109 height 16
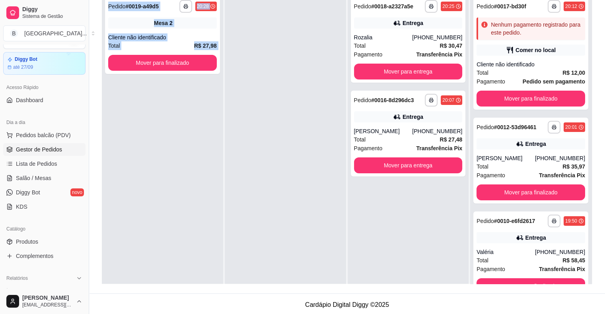
click at [140, 163] on div "**********" at bounding box center [162, 149] width 121 height 314
click at [29, 177] on span "Salão / Mesas" at bounding box center [33, 178] width 35 height 8
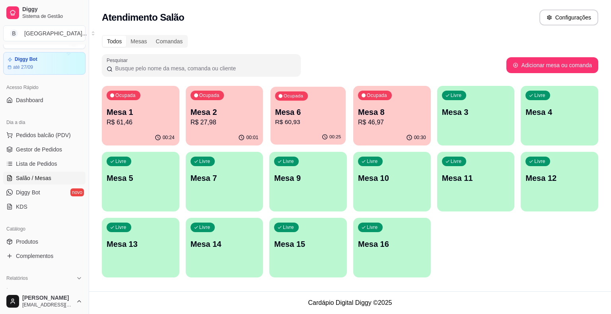
click at [317, 122] on p "R$ 60,93" at bounding box center [308, 122] width 66 height 9
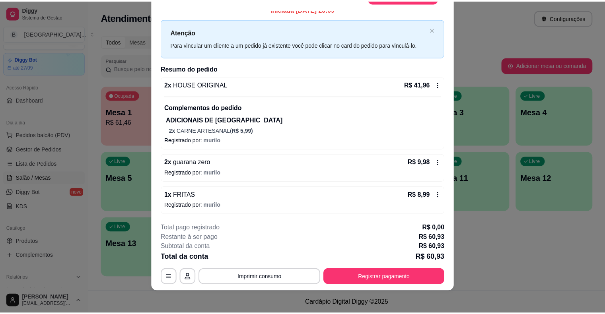
scroll to position [24, 0]
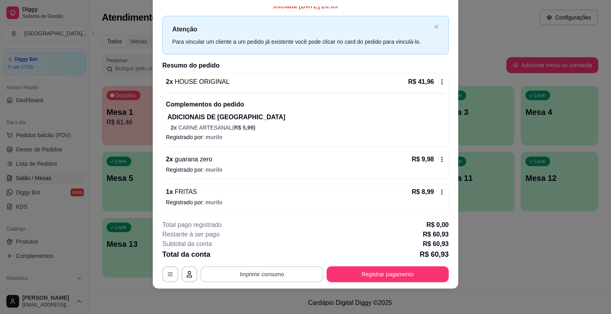
click at [259, 282] on button "Imprimir consumo" at bounding box center [261, 275] width 123 height 16
click at [267, 237] on button "IMPRESSORA" at bounding box center [262, 240] width 58 height 13
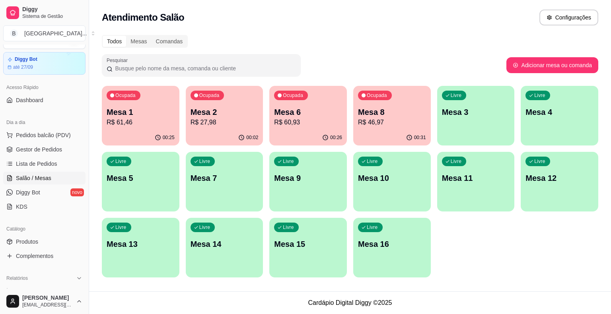
click at [293, 123] on p "R$ 60,93" at bounding box center [308, 123] width 68 height 10
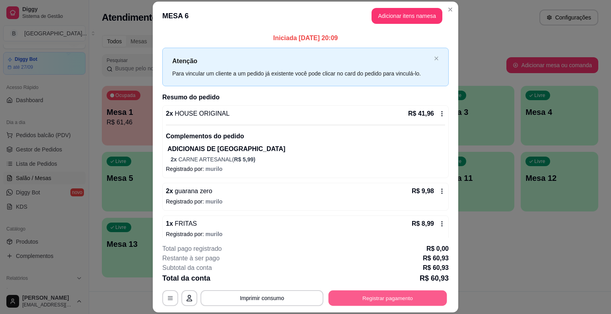
click at [389, 299] on button "Registrar pagamento" at bounding box center [388, 299] width 119 height 16
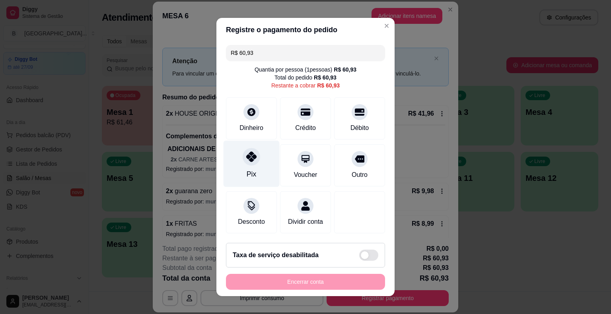
click at [247, 171] on div "Pix" at bounding box center [252, 174] width 10 height 10
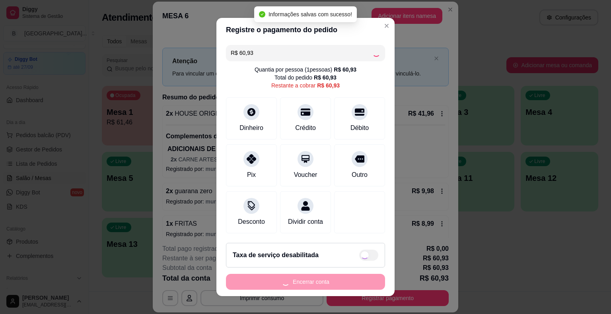
type input "R$ 0,00"
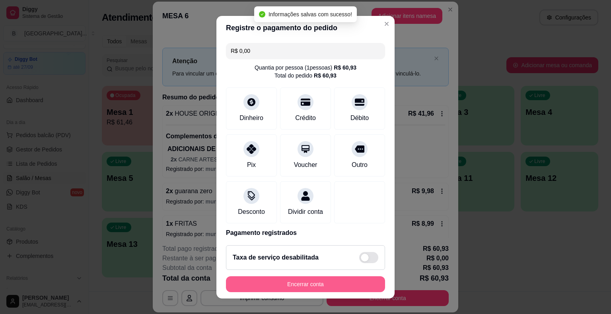
click at [285, 286] on button "Encerrar conta" at bounding box center [305, 284] width 159 height 16
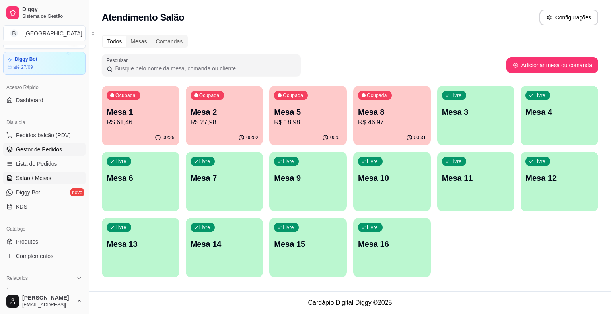
click at [25, 149] on span "Gestor de Pedidos" at bounding box center [39, 150] width 46 height 8
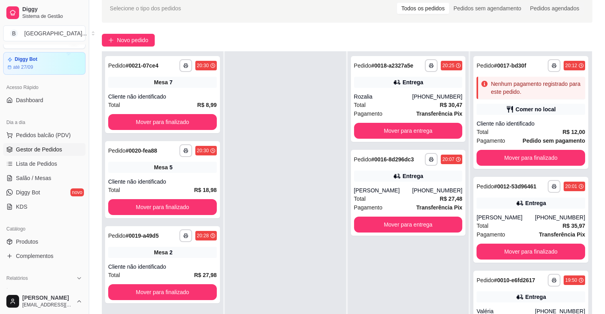
scroll to position [121, 0]
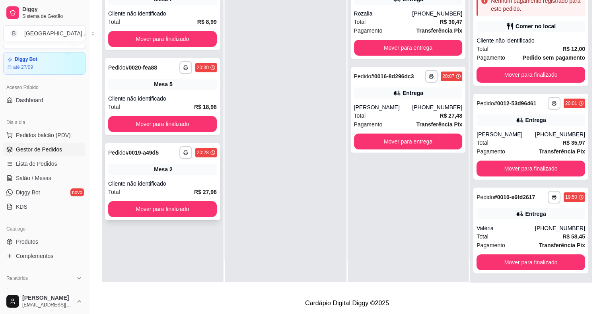
click at [165, 188] on div "Total R$ 27,98" at bounding box center [162, 192] width 109 height 9
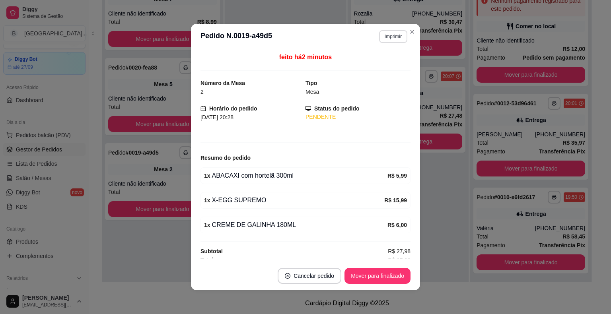
click at [394, 40] on button "Imprimir" at bounding box center [393, 36] width 28 height 13
click at [391, 62] on button "IMPRESSORA" at bounding box center [376, 64] width 58 height 13
click at [377, 279] on button "Mover para finalizado" at bounding box center [377, 276] width 66 height 16
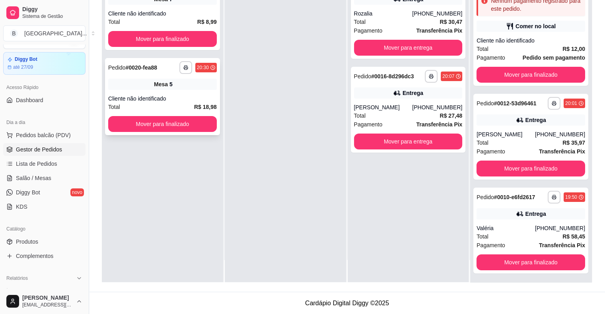
click at [126, 97] on div "Cliente não identificado" at bounding box center [162, 99] width 109 height 8
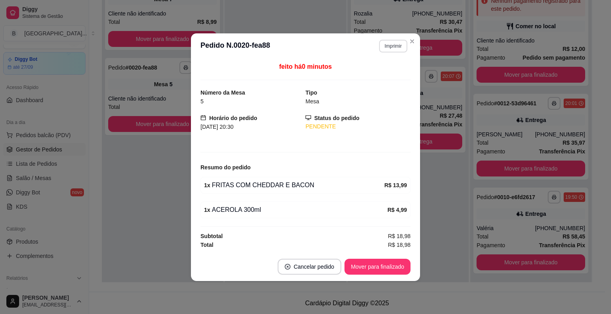
click at [400, 45] on button "Imprimir" at bounding box center [393, 46] width 28 height 13
click at [385, 73] on button "IMPRESSORA" at bounding box center [379, 74] width 56 height 12
click at [388, 267] on button "Mover para finalizado" at bounding box center [378, 267] width 64 height 16
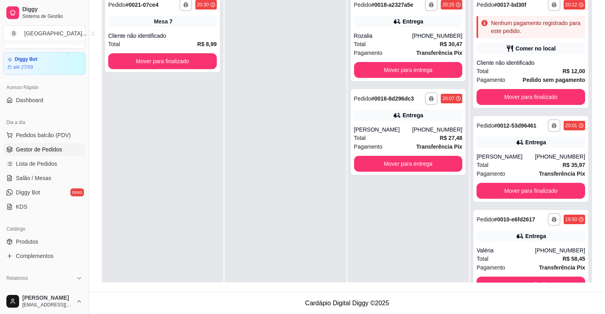
scroll to position [2, 0]
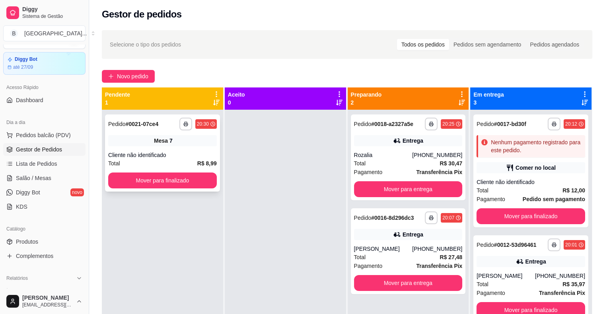
click at [165, 146] on div "Mesa 7" at bounding box center [162, 140] width 109 height 11
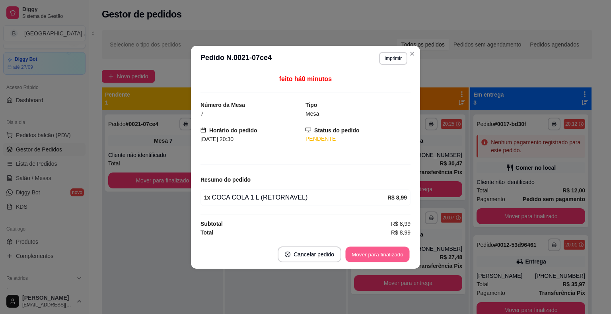
click at [382, 255] on button "Mover para finalizado" at bounding box center [378, 255] width 64 height 16
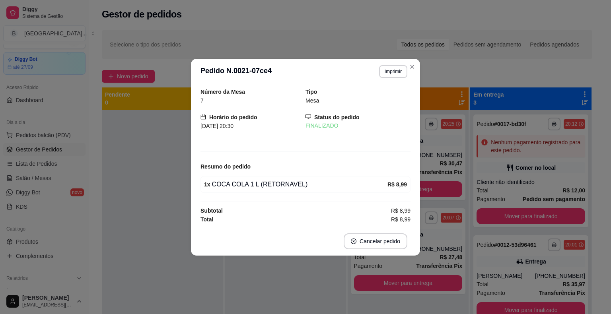
click at [164, 241] on div at bounding box center [162, 267] width 121 height 314
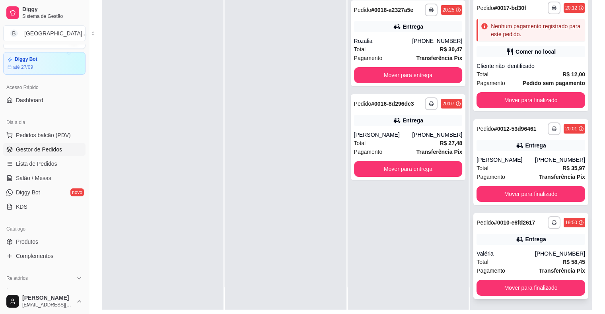
scroll to position [121, 0]
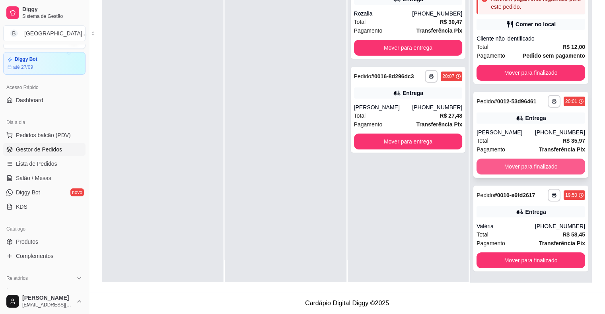
click at [503, 168] on button "Mover para finalizado" at bounding box center [531, 167] width 109 height 16
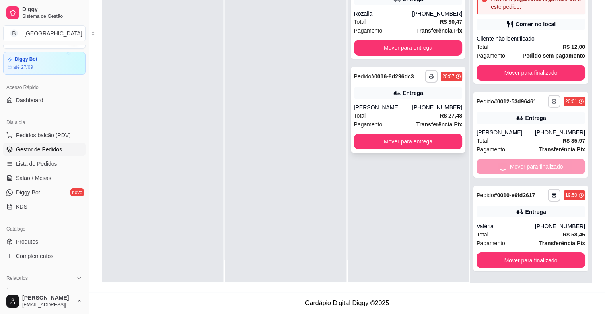
scroll to position [0, 0]
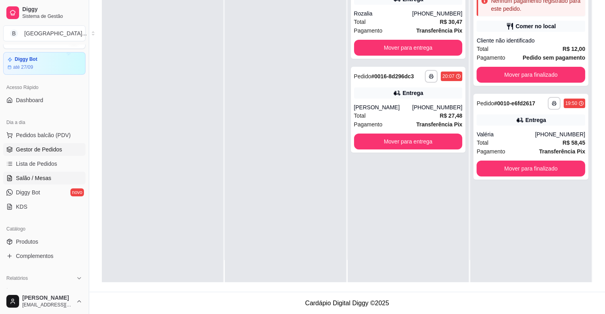
click at [34, 177] on span "Salão / Mesas" at bounding box center [33, 178] width 35 height 8
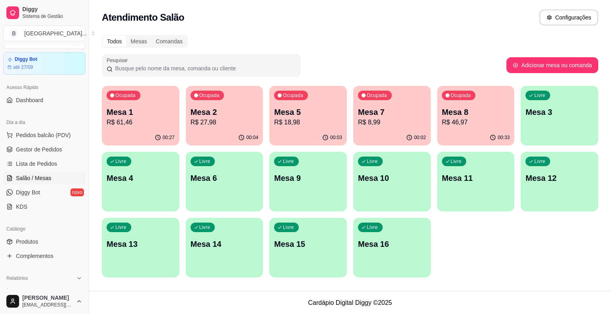
click at [408, 115] on p "Mesa 7" at bounding box center [392, 112] width 68 height 11
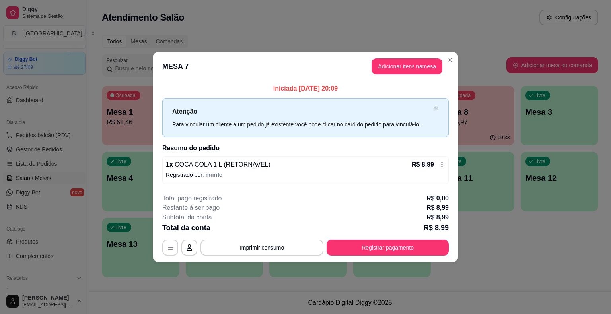
click at [124, 120] on p "R$ 61,46" at bounding box center [141, 123] width 68 height 10
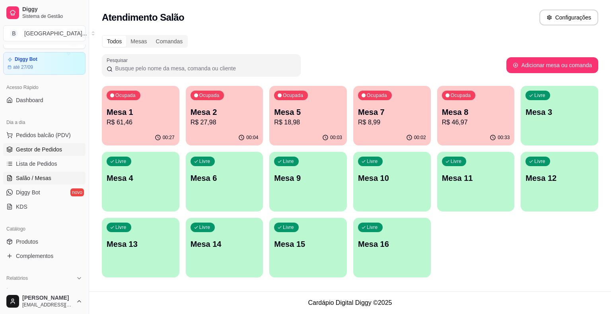
click at [34, 150] on span "Gestor de Pedidos" at bounding box center [39, 150] width 46 height 8
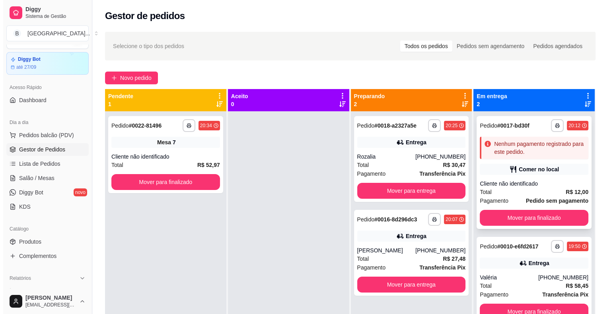
scroll to position [22, 0]
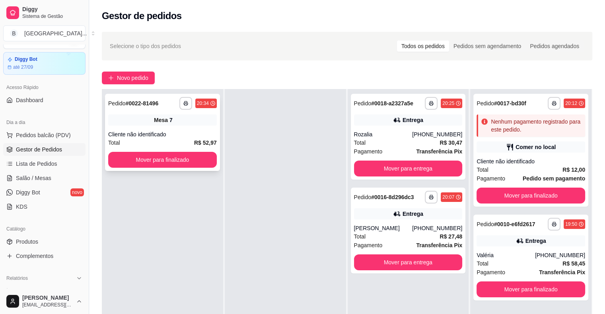
click at [196, 119] on div "Mesa 7" at bounding box center [162, 120] width 109 height 11
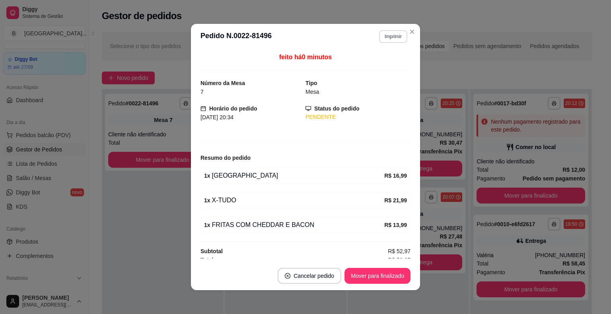
click at [379, 32] on button "Imprimir" at bounding box center [393, 36] width 28 height 13
click at [374, 61] on button "IMPRESSORA" at bounding box center [376, 64] width 58 height 13
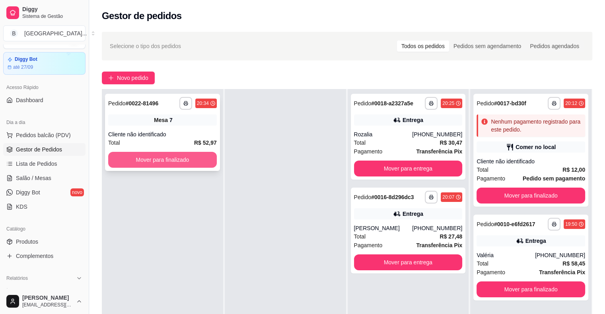
click at [146, 160] on button "Mover para finalizado" at bounding box center [162, 160] width 109 height 16
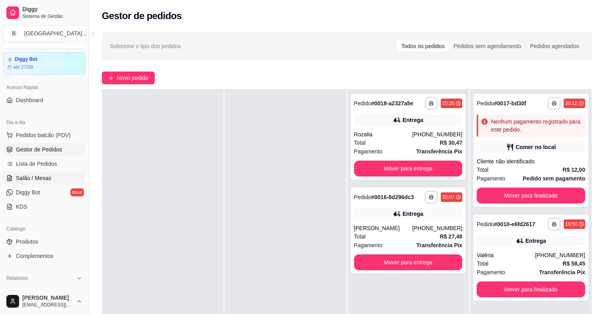
click at [45, 179] on span "Salão / Mesas" at bounding box center [33, 178] width 35 height 8
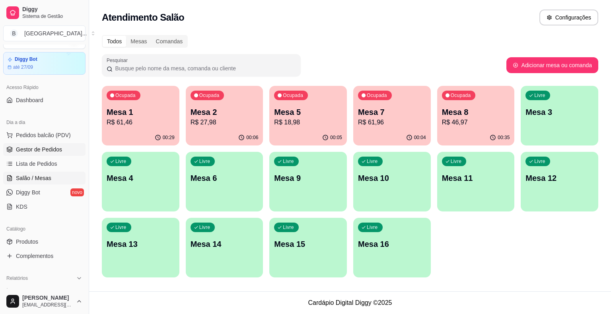
click at [49, 149] on span "Gestor de Pedidos" at bounding box center [39, 150] width 46 height 8
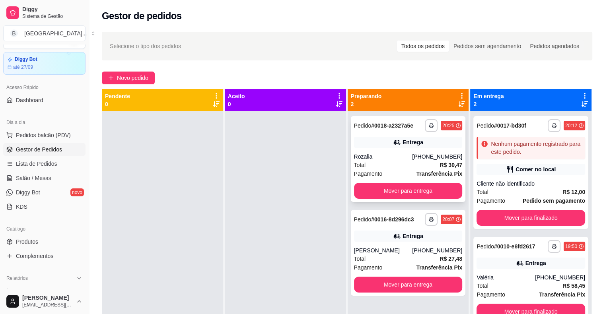
click at [385, 155] on div "Rozalia" at bounding box center [383, 157] width 58 height 8
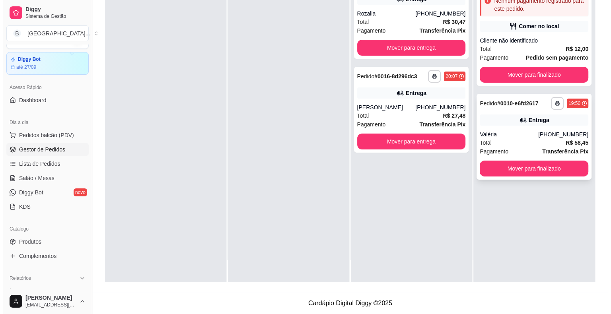
scroll to position [121, 0]
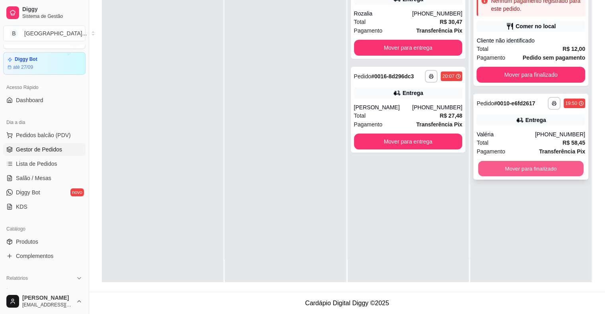
click at [549, 173] on button "Mover para finalizado" at bounding box center [530, 169] width 105 height 16
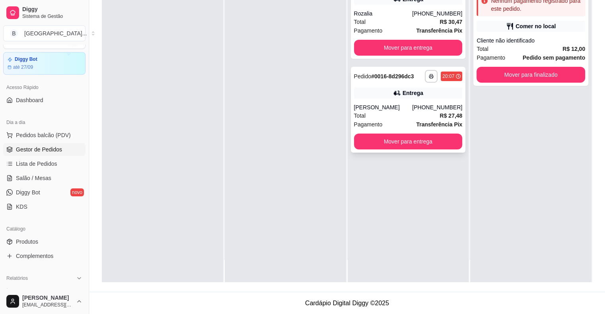
click at [411, 125] on div "Pagamento Transferência Pix" at bounding box center [408, 124] width 109 height 9
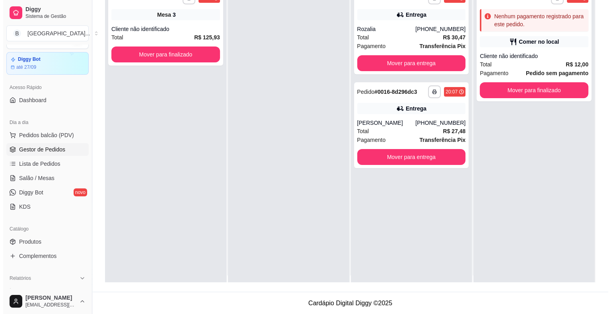
scroll to position [0, 0]
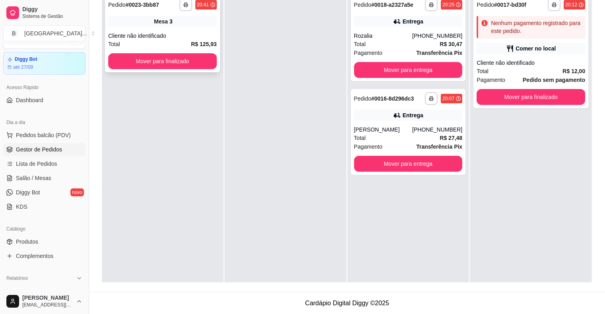
click at [180, 38] on div "Cliente não identificado" at bounding box center [162, 36] width 109 height 8
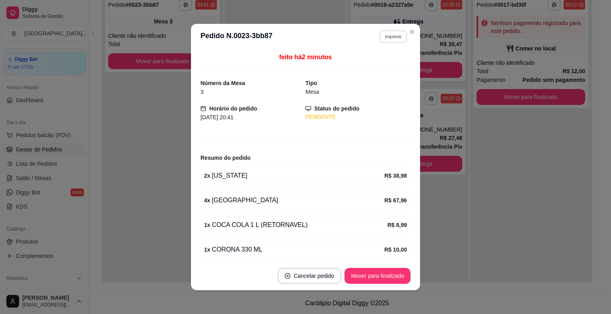
click at [396, 41] on button "Imprimir" at bounding box center [392, 36] width 27 height 12
click at [388, 62] on button "IMPRESSORA" at bounding box center [376, 64] width 58 height 13
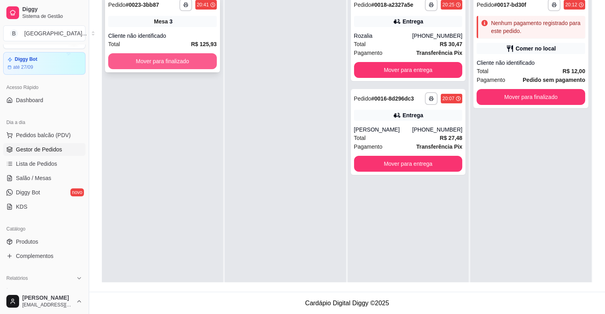
click at [198, 62] on button "Mover para finalizado" at bounding box center [162, 61] width 109 height 16
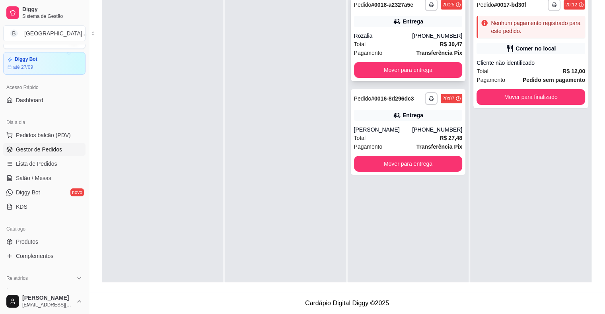
click at [373, 47] on div "Total R$ 30,47" at bounding box center [408, 44] width 109 height 9
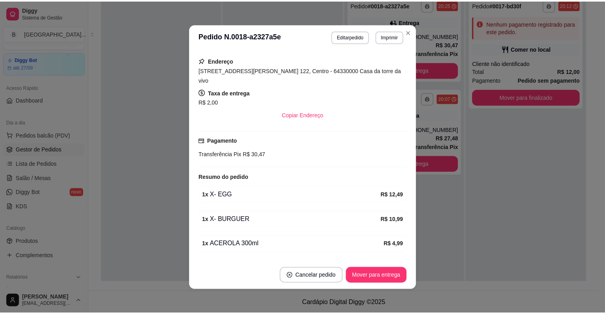
scroll to position [144, 0]
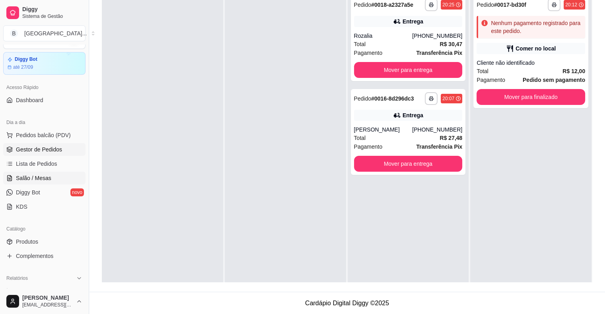
click at [16, 179] on span "Salão / Mesas" at bounding box center [33, 178] width 35 height 8
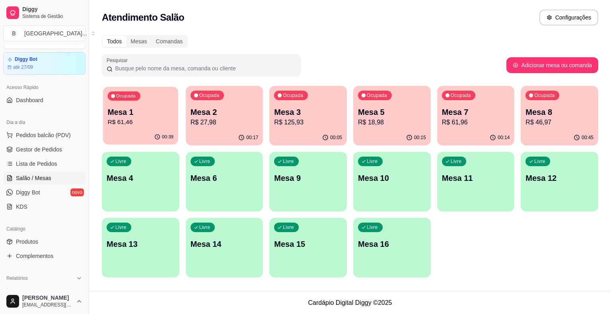
click at [146, 122] on p "R$ 61,46" at bounding box center [141, 122] width 66 height 9
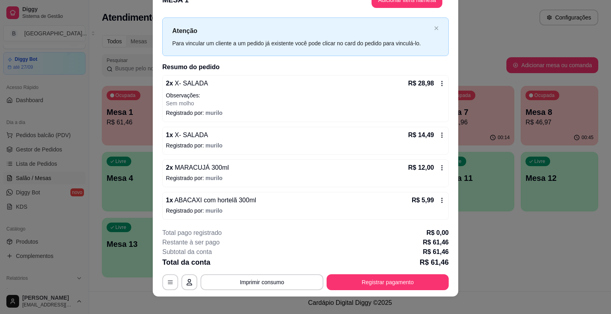
scroll to position [24, 0]
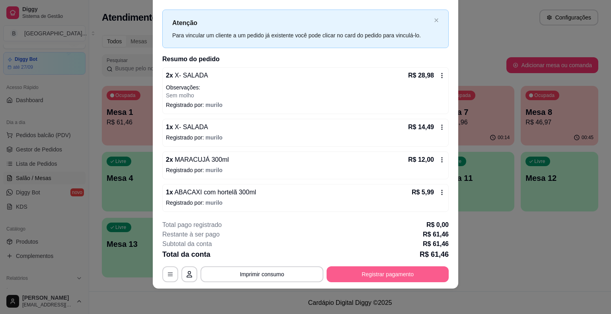
click at [390, 270] on button "Registrar pagamento" at bounding box center [388, 275] width 122 height 16
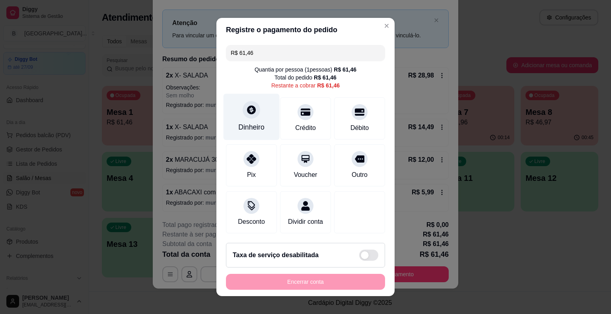
click at [265, 127] on div "Dinheiro" at bounding box center [252, 117] width 56 height 47
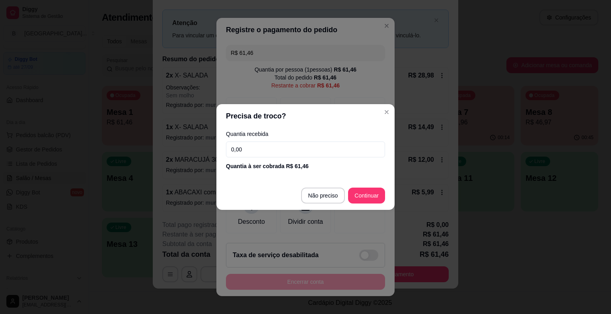
click at [266, 152] on input "0,00" at bounding box center [305, 150] width 159 height 16
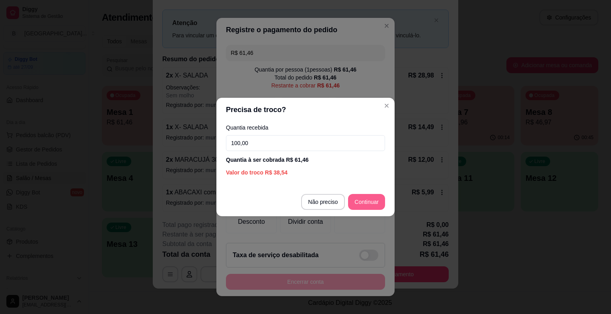
type input "100,00"
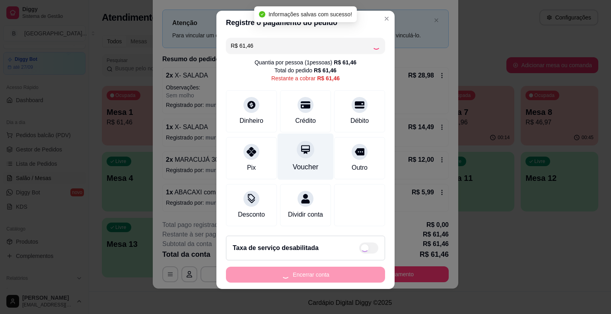
type input "R$ 0,00"
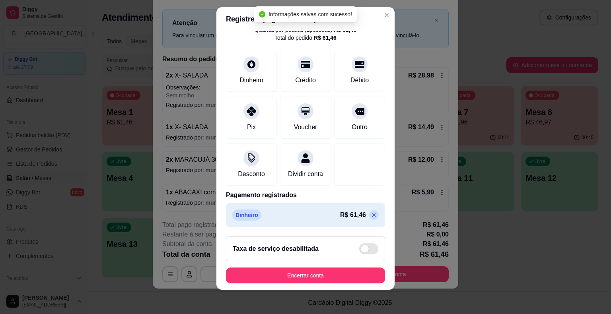
scroll to position [10, 0]
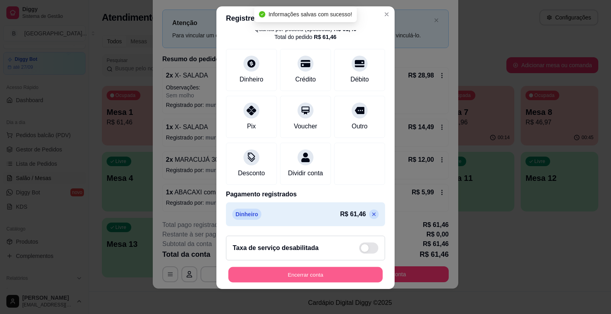
click at [302, 270] on button "Encerrar conta" at bounding box center [305, 275] width 154 height 16
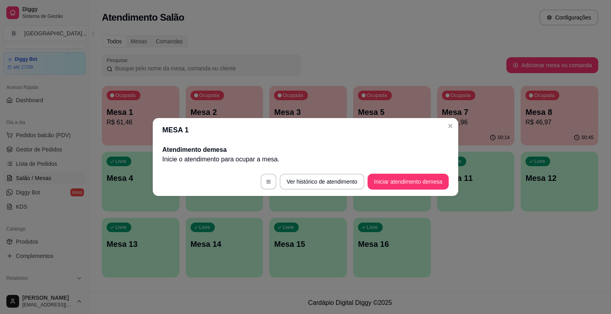
scroll to position [0, 0]
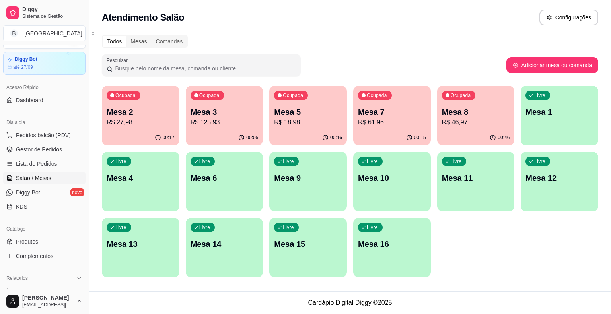
click at [516, 134] on div "Ocupada Mesa 2 R$ 27,98 00:17 Ocupada Mesa 3 R$ 125,93 00:05 Ocupada Mesa 5 R$ …" at bounding box center [350, 182] width 496 height 192
click at [499, 136] on p "00:46" at bounding box center [504, 137] width 12 height 6
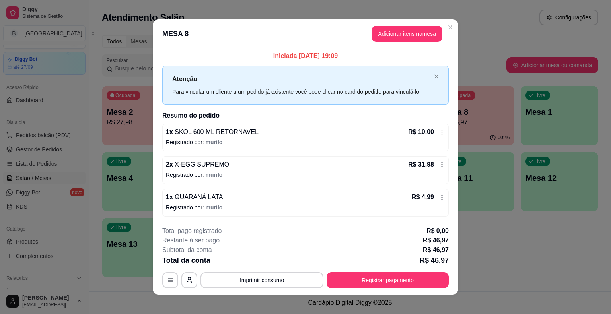
scroll to position [5, 0]
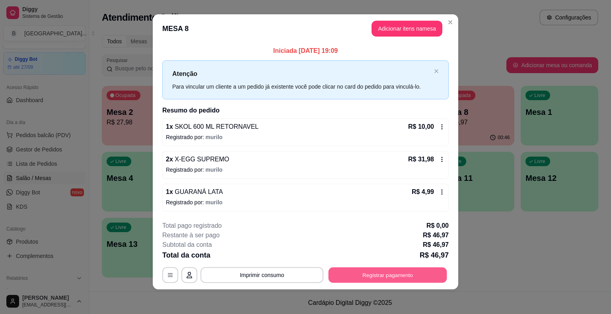
click at [377, 276] on button "Registrar pagamento" at bounding box center [388, 275] width 119 height 16
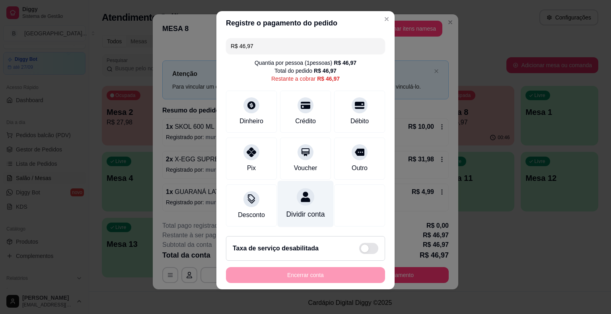
scroll to position [7, 0]
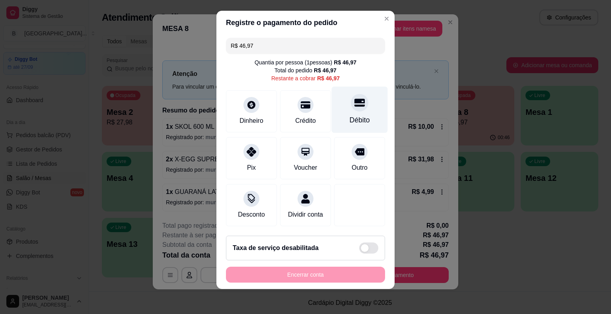
click at [350, 125] on div "Débito" at bounding box center [360, 120] width 20 height 10
type input "R$ 0,00"
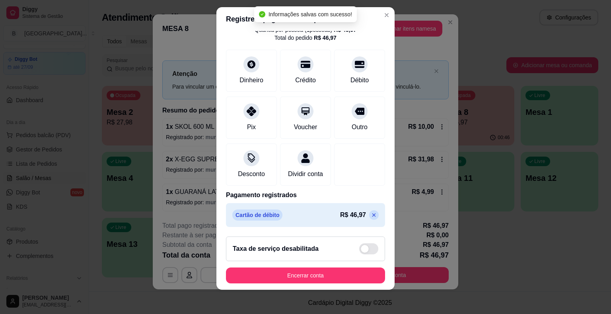
scroll to position [10, 0]
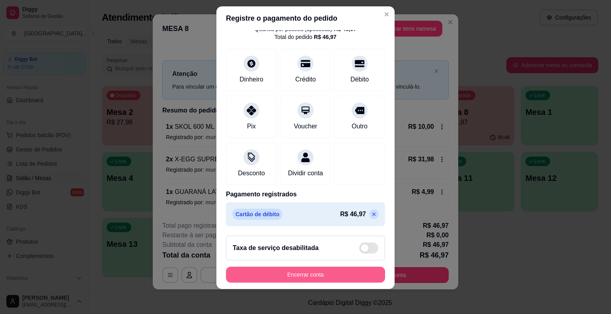
click at [292, 273] on button "Encerrar conta" at bounding box center [305, 275] width 159 height 16
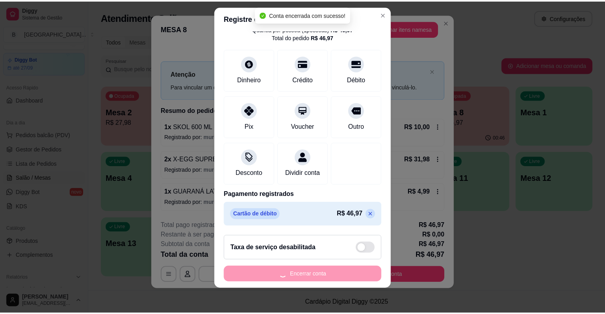
scroll to position [0, 0]
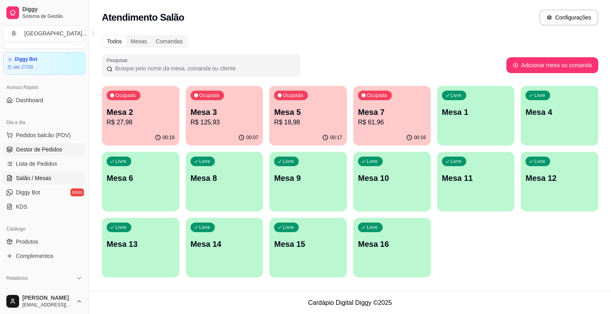
click at [75, 150] on link "Gestor de Pedidos" at bounding box center [44, 149] width 82 height 13
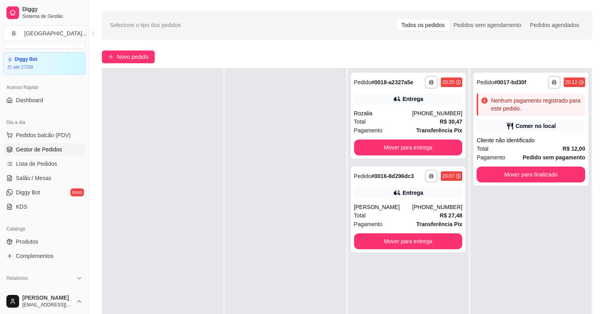
scroll to position [80, 0]
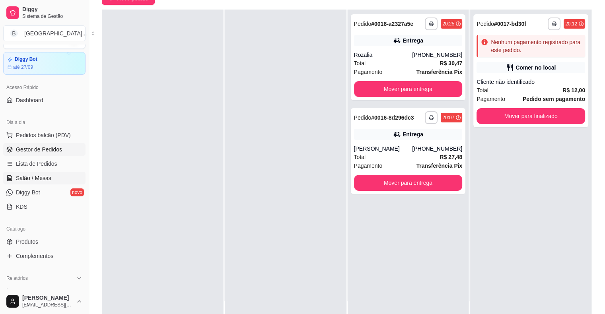
click at [74, 176] on link "Salão / Mesas" at bounding box center [44, 178] width 82 height 13
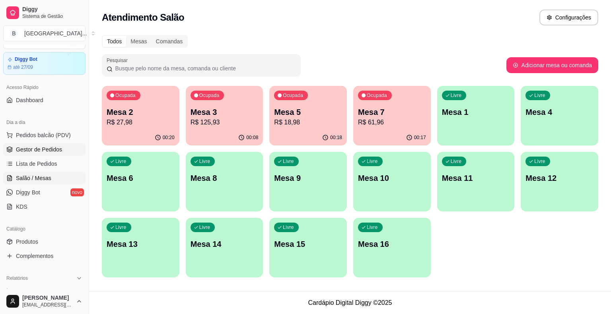
click at [74, 147] on link "Gestor de Pedidos" at bounding box center [44, 149] width 82 height 13
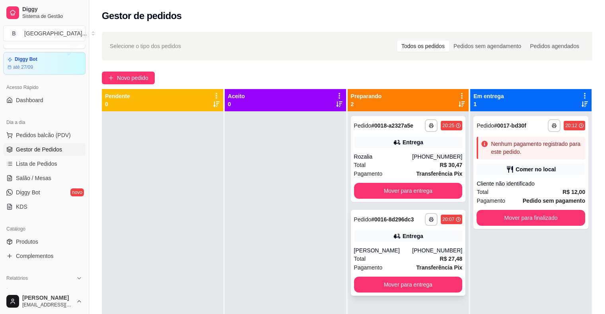
click at [402, 247] on div "[PERSON_NAME]" at bounding box center [383, 251] width 58 height 8
click at [60, 184] on ul "Pedidos balcão (PDV) Gestor de Pedidos Lista de Pedidos Salão / Mesas Diggy Bot…" at bounding box center [44, 171] width 82 height 84
click at [60, 179] on link "Salão / Mesas" at bounding box center [44, 178] width 82 height 13
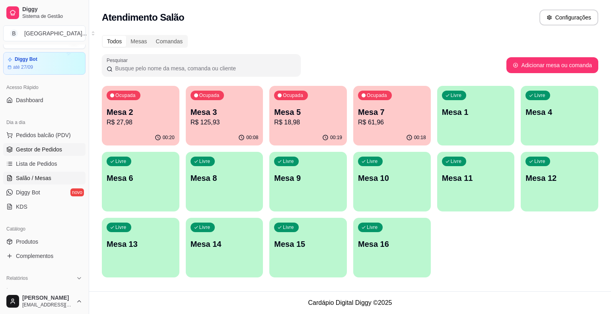
click at [61, 149] on link "Gestor de Pedidos" at bounding box center [44, 149] width 82 height 13
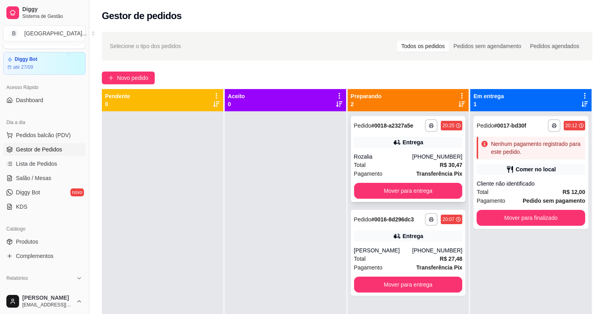
click at [379, 162] on div "Total R$ 30,47" at bounding box center [408, 165] width 109 height 9
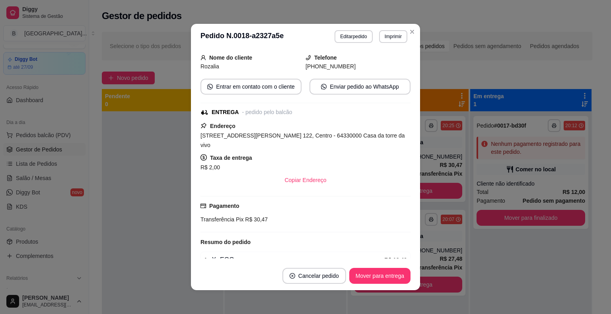
scroll to position [80, 0]
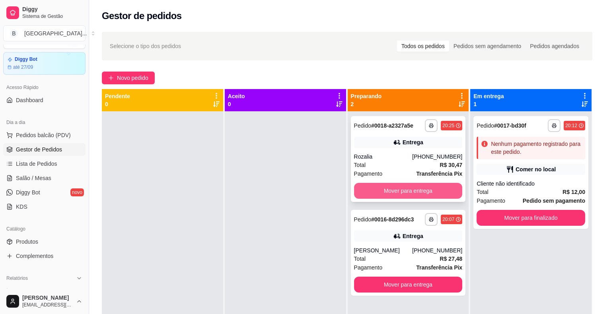
click at [386, 190] on button "Mover para entrega" at bounding box center [408, 191] width 109 height 16
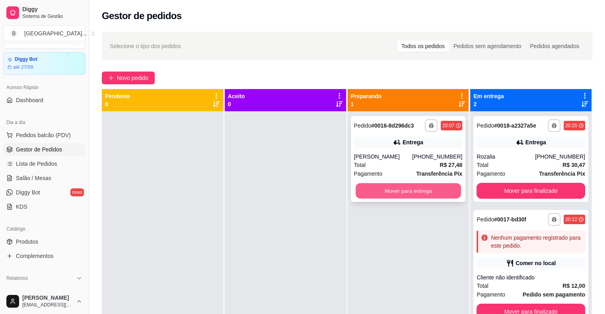
click at [419, 187] on button "Mover para entrega" at bounding box center [408, 191] width 105 height 16
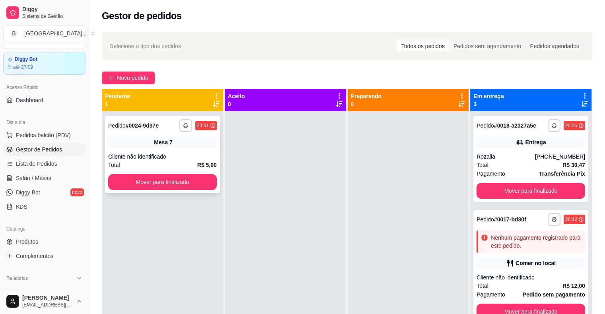
click at [150, 154] on div "Cliente não identificado" at bounding box center [162, 157] width 109 height 8
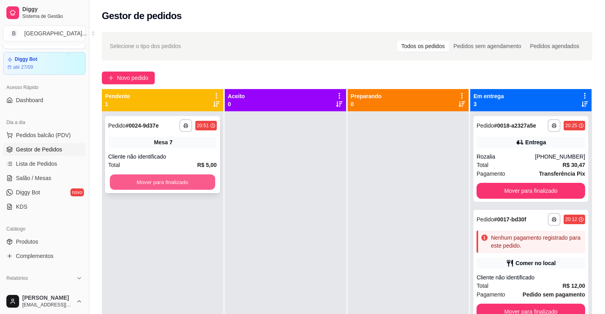
click at [150, 182] on button "Mover para finalizado" at bounding box center [162, 183] width 105 height 16
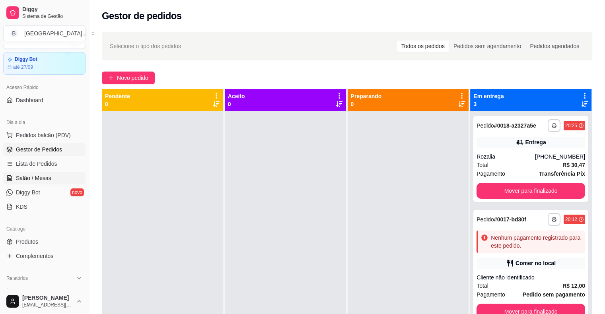
click at [24, 176] on span "Salão / Mesas" at bounding box center [33, 178] width 35 height 8
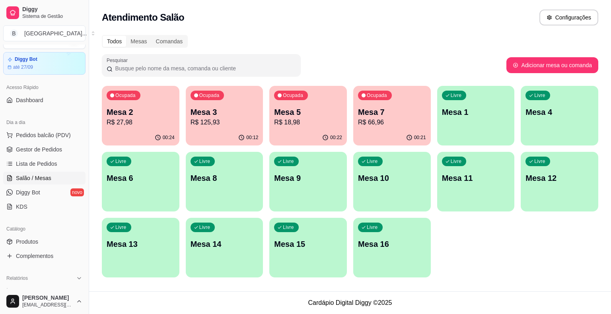
click at [347, 128] on div "Ocupada Mesa 2 R$ 27,98 00:24 Ocupada Mesa 3 R$ 125,93 00:12 Ocupada Mesa 5 R$ …" at bounding box center [350, 182] width 496 height 192
click at [340, 128] on div "Ocupada Mesa 5 R$ 18,98" at bounding box center [307, 108] width 75 height 43
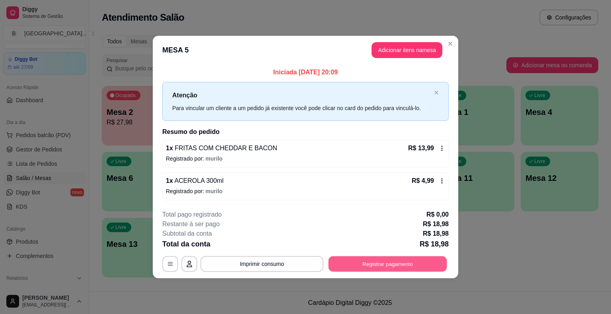
click at [422, 260] on button "Registrar pagamento" at bounding box center [388, 264] width 119 height 16
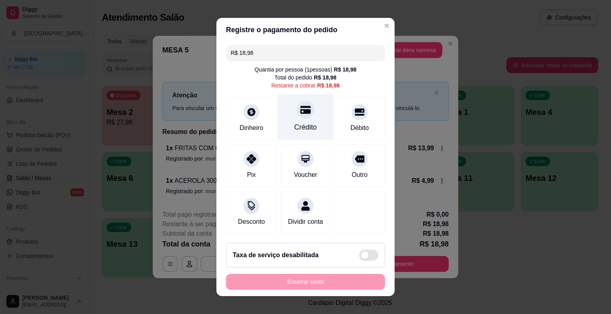
click at [307, 119] on div "Crédito" at bounding box center [306, 117] width 56 height 47
type input "R$ 0,00"
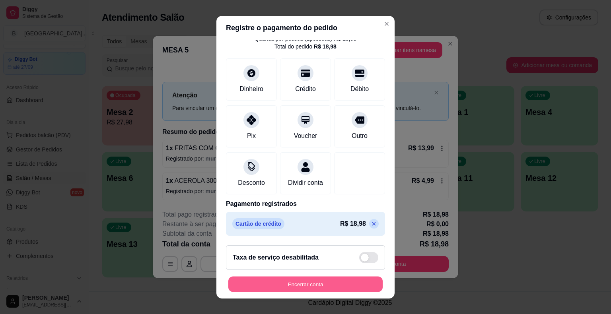
click at [302, 286] on button "Encerrar conta" at bounding box center [305, 284] width 154 height 16
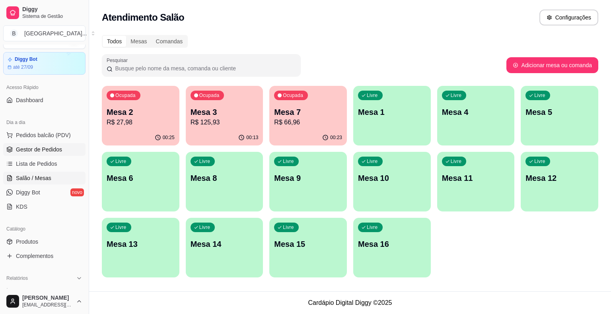
click at [45, 152] on span "Gestor de Pedidos" at bounding box center [39, 150] width 46 height 8
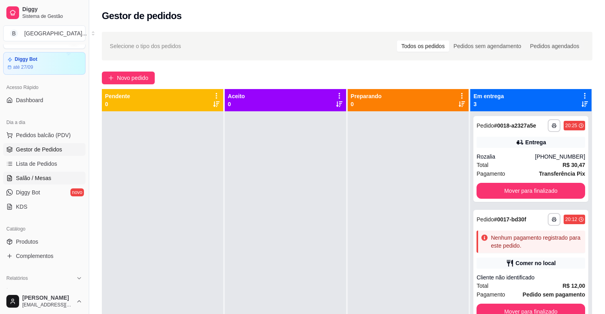
click at [57, 173] on link "Salão / Mesas" at bounding box center [44, 178] width 82 height 13
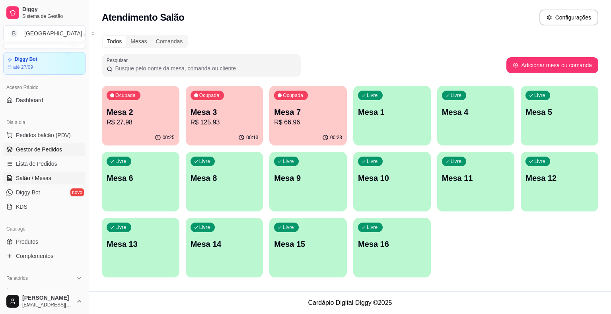
click at [56, 149] on span "Gestor de Pedidos" at bounding box center [39, 150] width 46 height 8
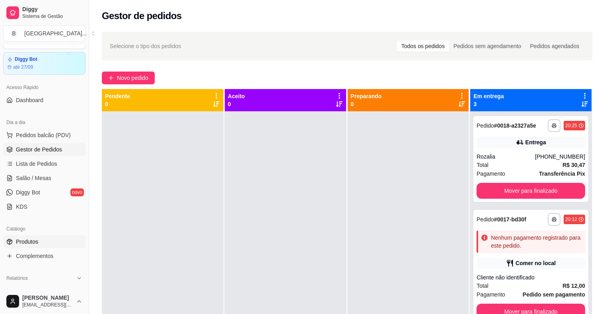
click at [49, 242] on link "Produtos" at bounding box center [44, 241] width 82 height 13
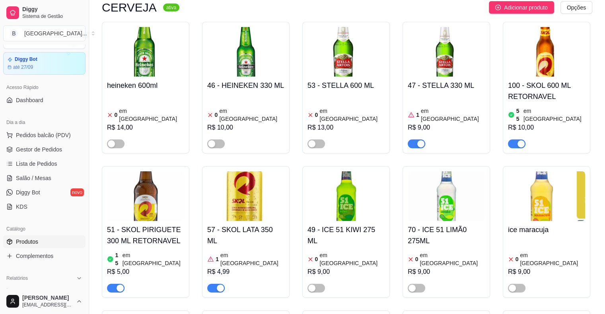
scroll to position [2387, 0]
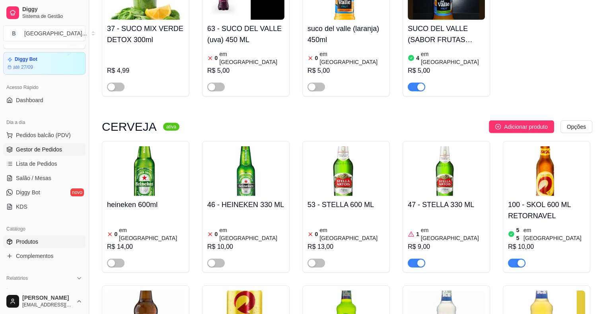
click at [54, 146] on span "Gestor de Pedidos" at bounding box center [39, 150] width 46 height 8
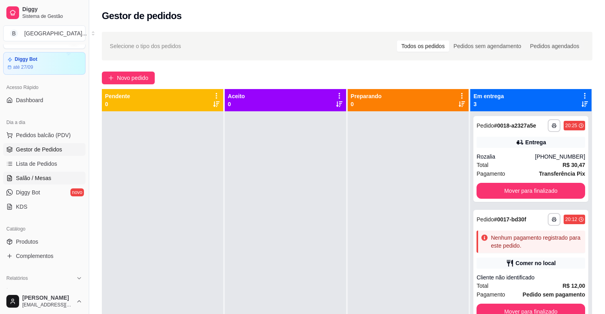
click at [53, 176] on link "Salão / Mesas" at bounding box center [44, 178] width 82 height 13
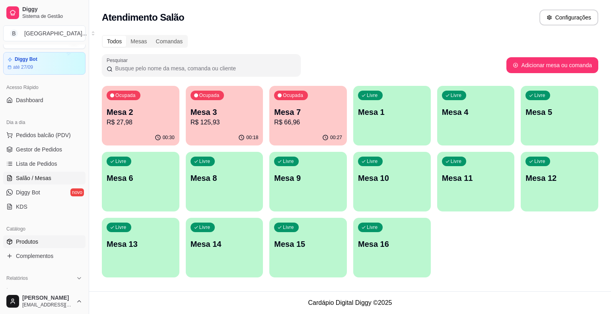
click at [38, 238] on link "Produtos" at bounding box center [44, 241] width 82 height 13
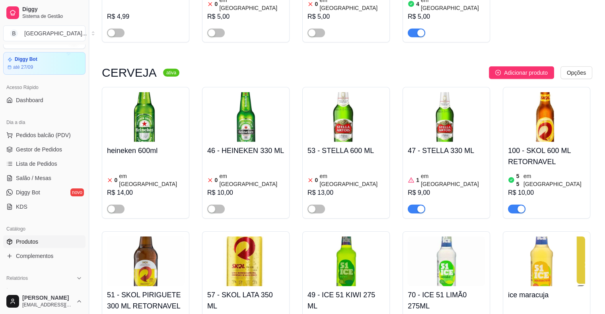
scroll to position [2426, 0]
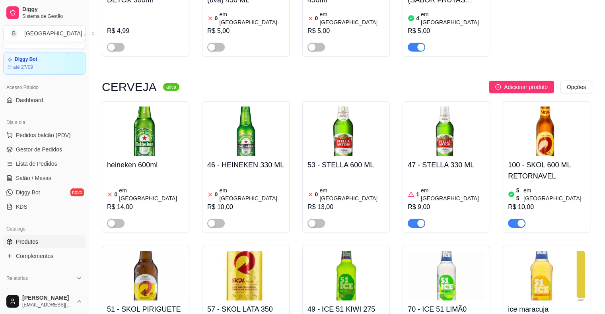
click at [419, 220] on div "button" at bounding box center [420, 223] width 7 height 7
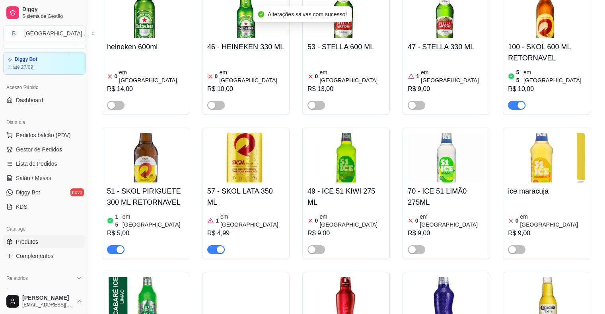
scroll to position [2586, 0]
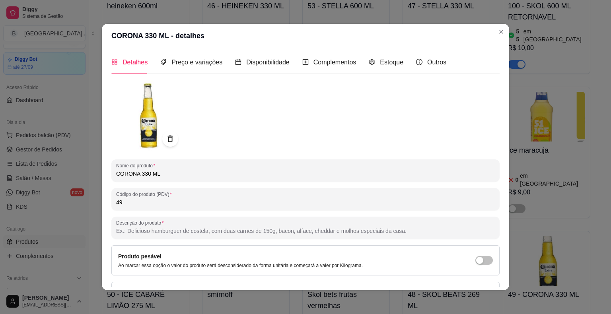
click at [399, 61] on div "Detalhes Preço e variações Disponibilidade Complementos Estoque Outros" at bounding box center [278, 62] width 335 height 23
click at [390, 66] on span "Estoque" at bounding box center [391, 62] width 23 height 7
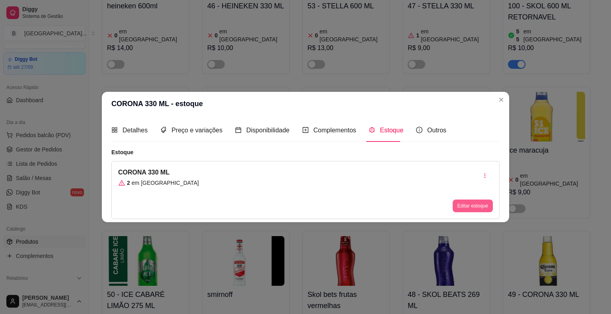
click at [472, 202] on button "Editar estoque" at bounding box center [473, 206] width 40 height 13
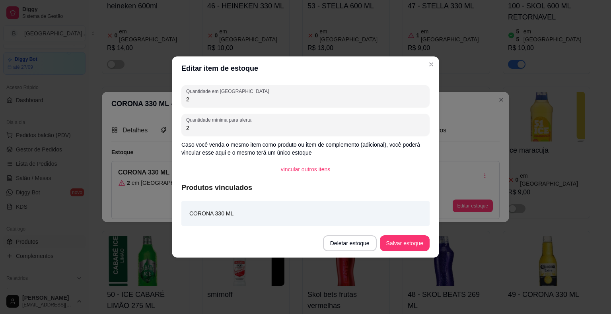
click at [406, 100] on input "2" at bounding box center [305, 99] width 239 height 8
type input "-"
type input "0"
click at [406, 243] on button "Salvar estoque" at bounding box center [404, 244] width 49 height 16
click at [412, 243] on button "Salvar estoque" at bounding box center [404, 244] width 49 height 16
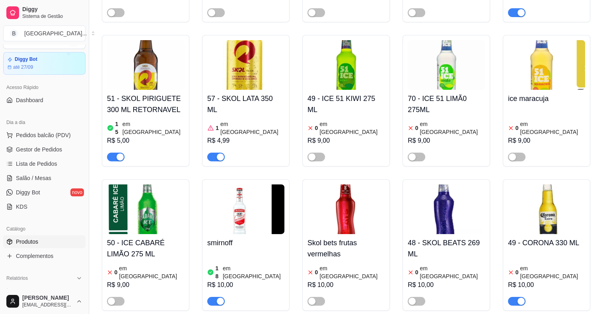
scroll to position [2625, 0]
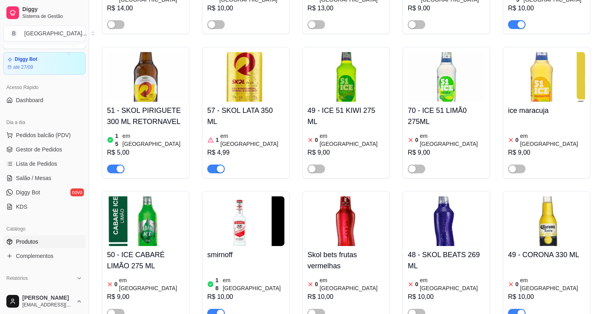
click at [512, 308] on div at bounding box center [517, 313] width 18 height 10
click at [517, 309] on button "button" at bounding box center [517, 313] width 18 height 9
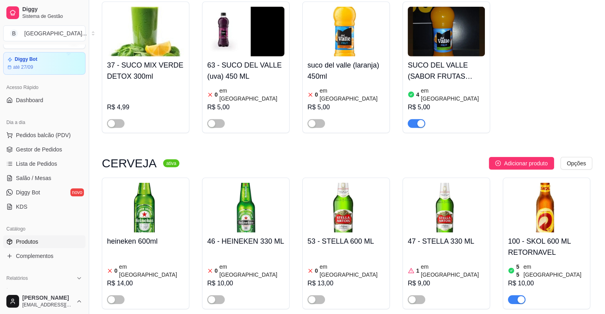
scroll to position [2347, 0]
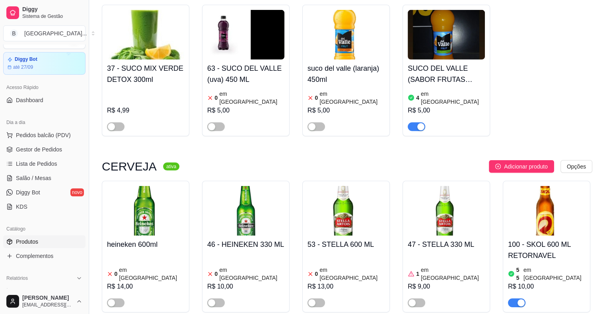
click at [420, 282] on div "R$ 9,00" at bounding box center [446, 287] width 77 height 10
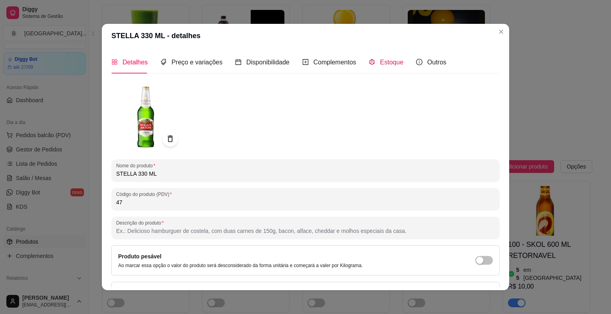
click at [377, 66] on div "Estoque" at bounding box center [386, 62] width 35 height 10
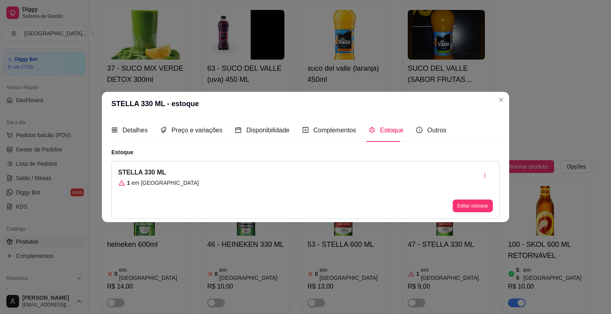
click at [469, 199] on div "Editar estoque" at bounding box center [473, 190] width 40 height 45
click at [470, 204] on button "Editar estoque" at bounding box center [473, 206] width 40 height 13
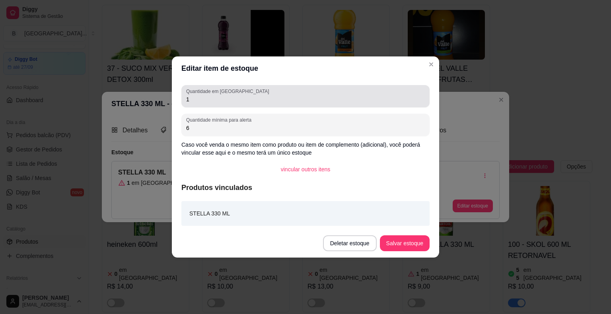
click at [339, 89] on div "1" at bounding box center [305, 96] width 239 height 16
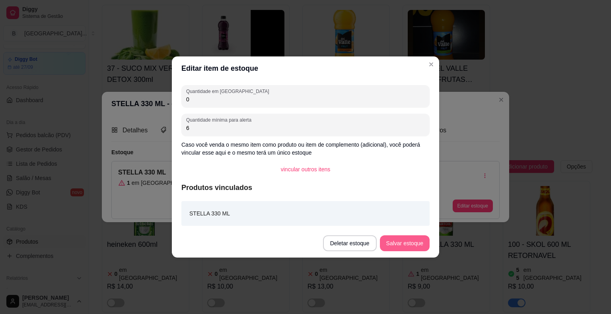
type input "0"
click at [424, 242] on button "Salvar estoque" at bounding box center [404, 244] width 49 height 16
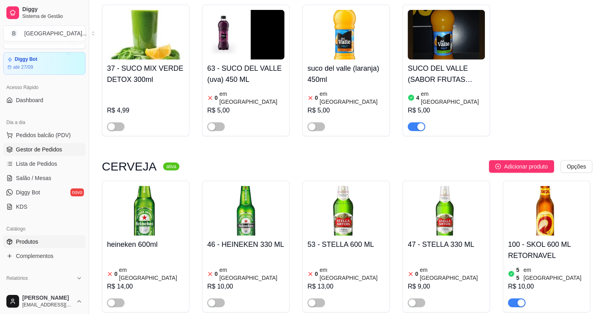
click at [33, 152] on span "Gestor de Pedidos" at bounding box center [39, 150] width 46 height 8
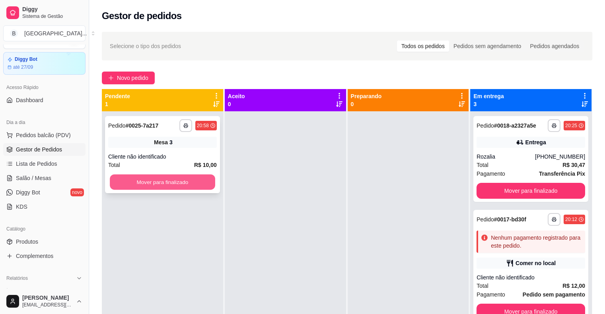
click at [195, 181] on button "Mover para finalizado" at bounding box center [162, 183] width 105 height 16
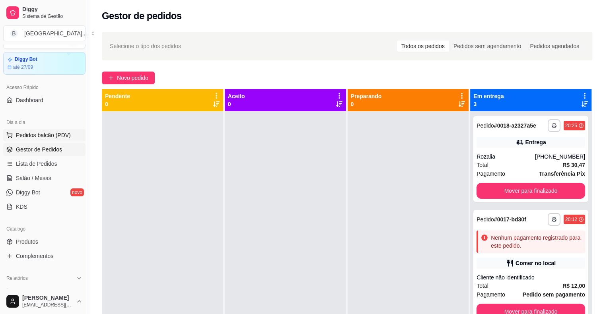
click at [44, 131] on span "Pedidos balcão (PDV)" at bounding box center [43, 135] width 55 height 8
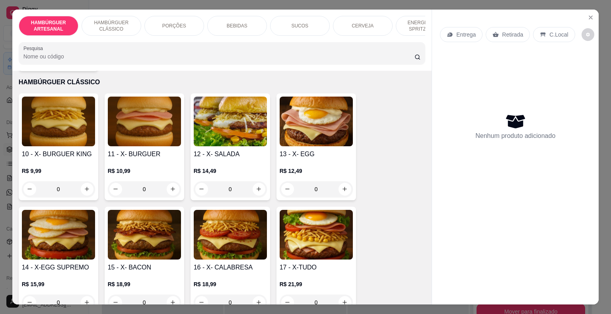
scroll to position [398, 0]
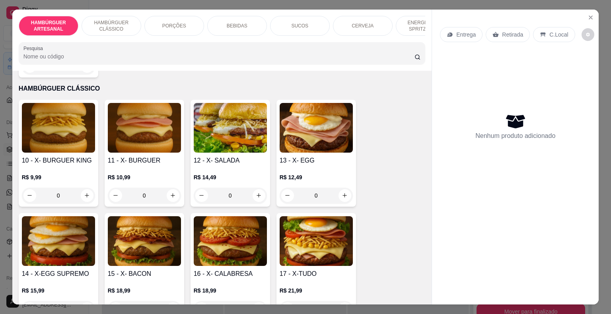
click at [342, 188] on div "0" at bounding box center [316, 196] width 73 height 16
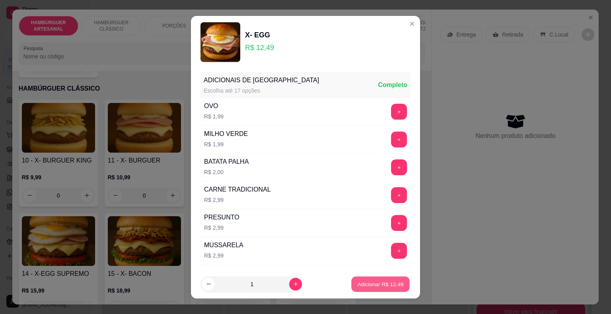
click at [358, 281] on p "Adicionar R$ 12,49" at bounding box center [381, 284] width 46 height 8
type input "1"
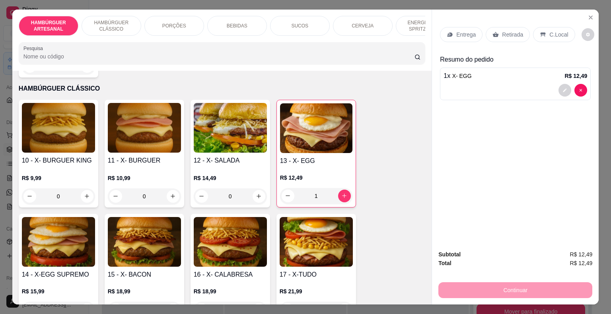
click at [466, 27] on div "Entrega" at bounding box center [461, 34] width 43 height 15
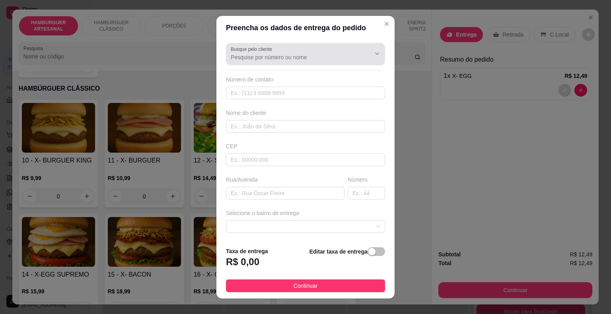
click at [285, 62] on div "Busque pelo cliente" at bounding box center [305, 54] width 159 height 22
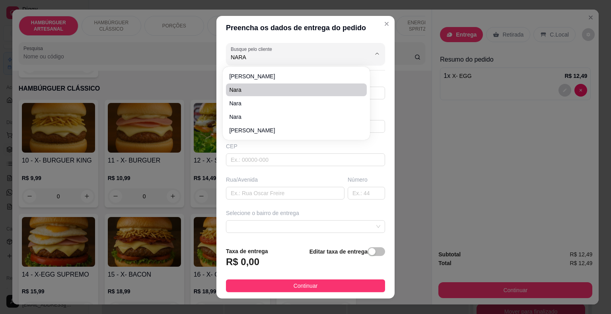
click at [266, 93] on span "Nara" at bounding box center [292, 90] width 126 height 8
type input "Nara"
type input "55981149875"
type input "Nara"
type input "64330000"
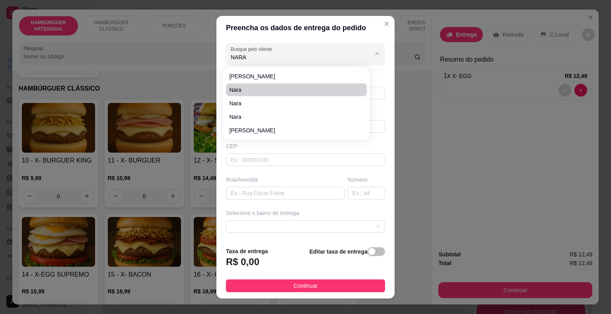
type input "Rua angical"
type input "55981149875"
type input "São Miguel do Tapuio"
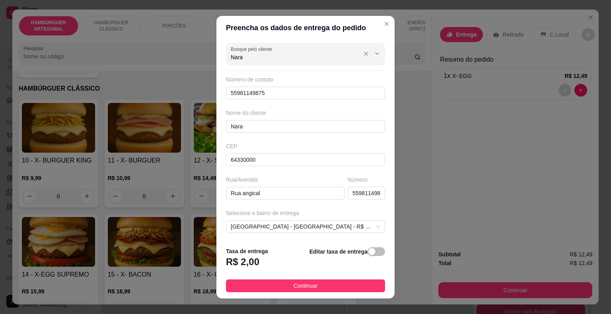
click at [300, 54] on input "Nara" at bounding box center [294, 57] width 127 height 8
type input "Nara"
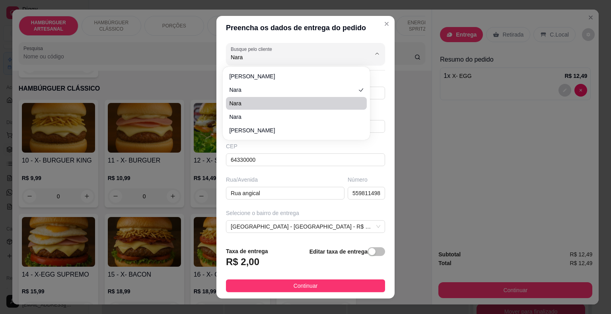
click at [293, 103] on span "Nara" at bounding box center [292, 103] width 126 height 8
type input "86814649364"
type input "Rua Angical"
type input "981932311"
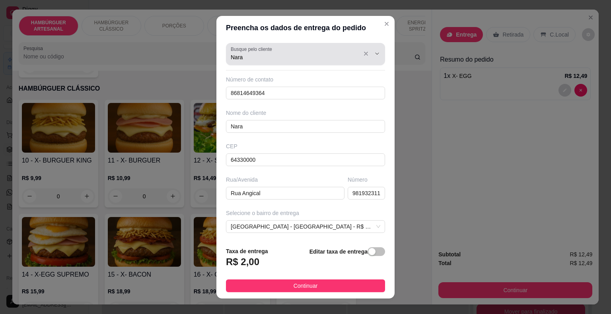
click at [283, 49] on div "Nara" at bounding box center [306, 54] width 150 height 16
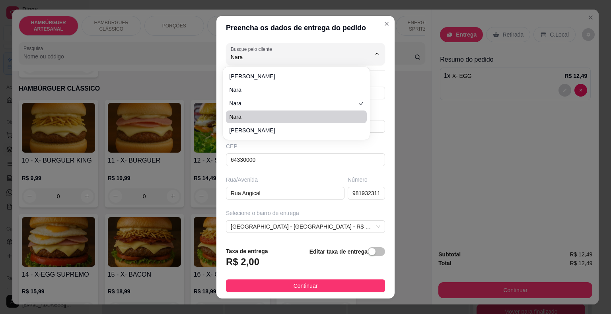
click at [298, 112] on li "Nara" at bounding box center [296, 117] width 141 height 13
type input "55981932311"
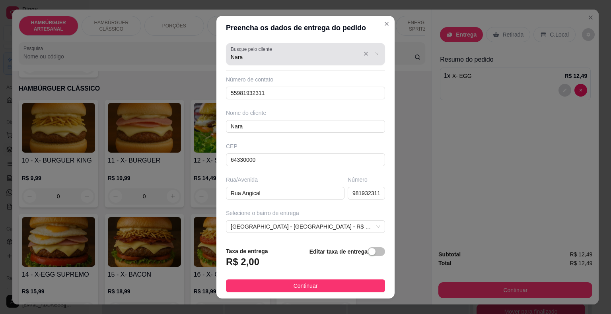
click at [287, 62] on div "Busque pelo cliente Nara" at bounding box center [305, 54] width 159 height 22
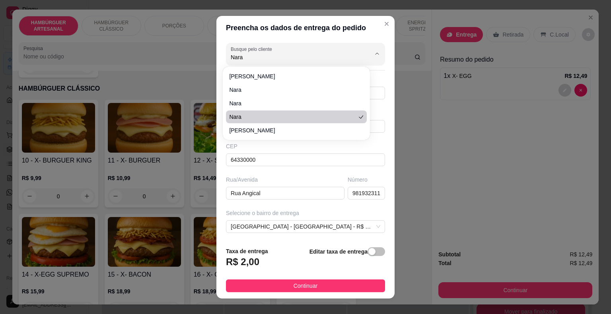
scroll to position [0, 0]
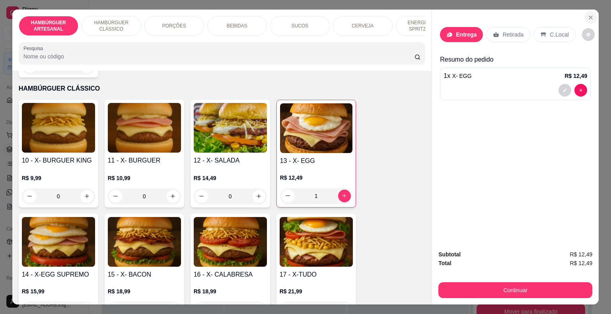
click at [591, 14] on icon "Close" at bounding box center [591, 17] width 6 height 6
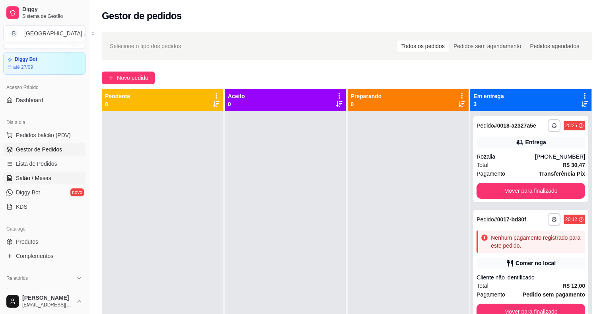
click at [56, 173] on link "Salão / Mesas" at bounding box center [44, 178] width 82 height 13
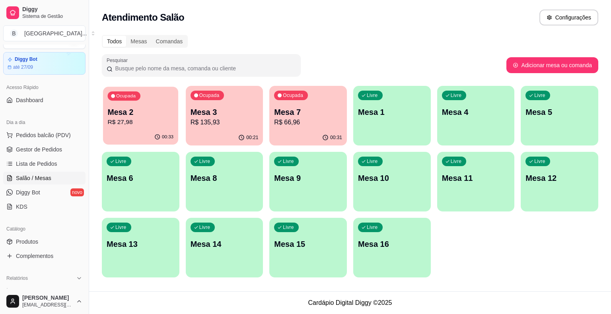
click at [134, 109] on p "Mesa 2" at bounding box center [141, 112] width 66 height 11
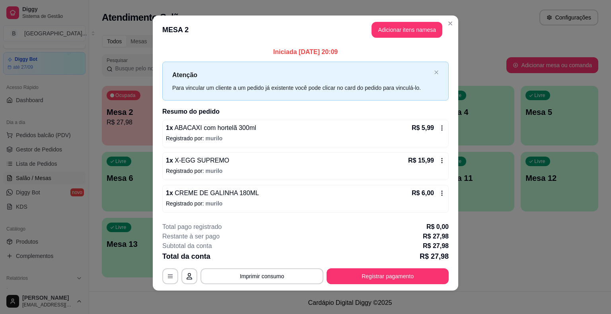
scroll to position [5, 0]
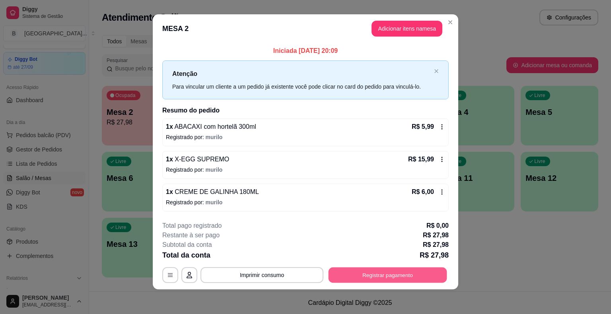
click at [385, 276] on button "Registrar pagamento" at bounding box center [388, 275] width 119 height 16
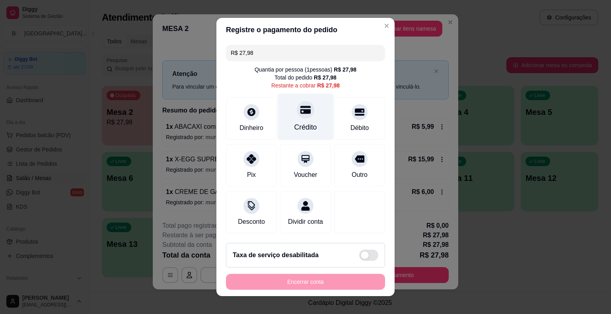
click at [309, 126] on div "Crédito" at bounding box center [305, 127] width 23 height 10
type input "R$ 0,00"
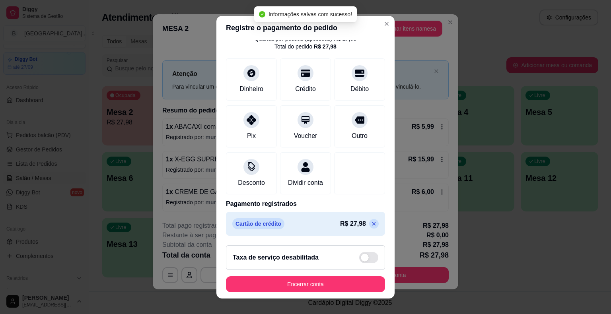
scroll to position [10, 0]
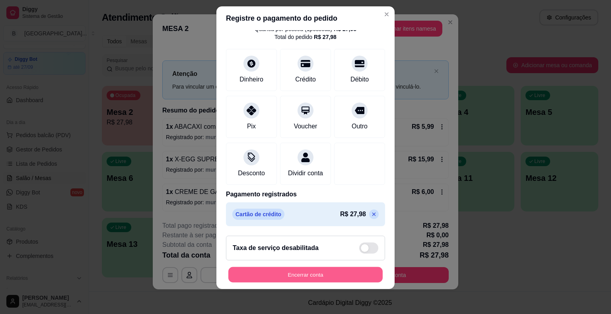
click at [261, 274] on button "Encerrar conta" at bounding box center [305, 275] width 154 height 16
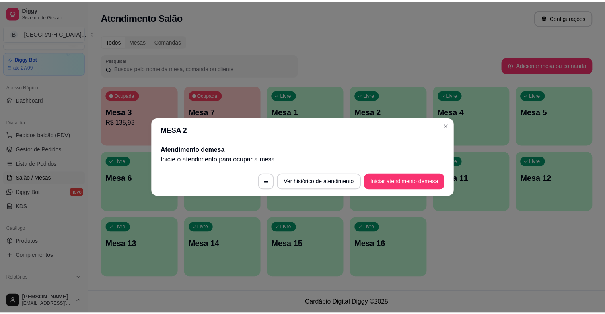
scroll to position [0, 0]
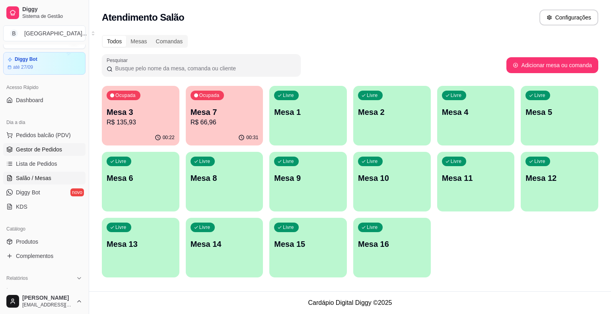
click at [30, 151] on span "Gestor de Pedidos" at bounding box center [39, 150] width 46 height 8
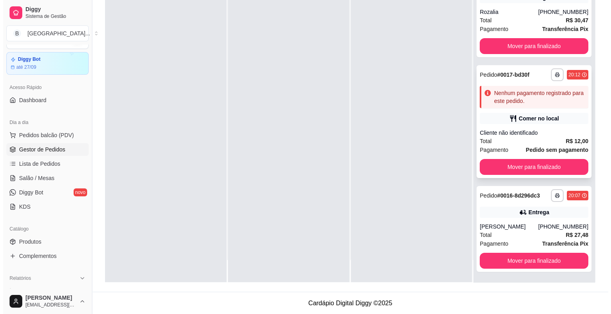
scroll to position [2, 0]
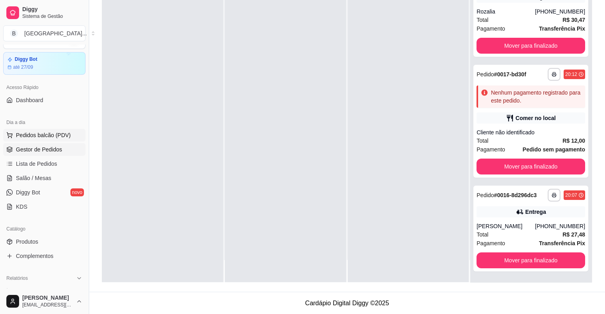
click at [35, 140] on button "Pedidos balcão (PDV)" at bounding box center [44, 135] width 82 height 13
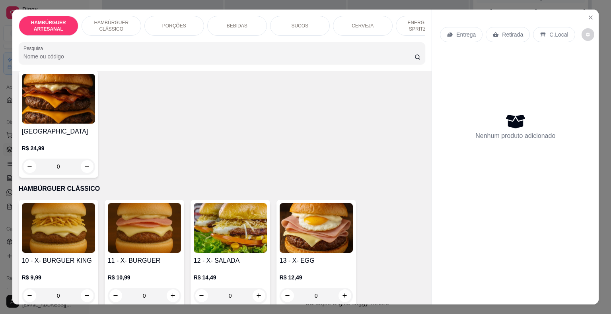
scroll to position [358, 0]
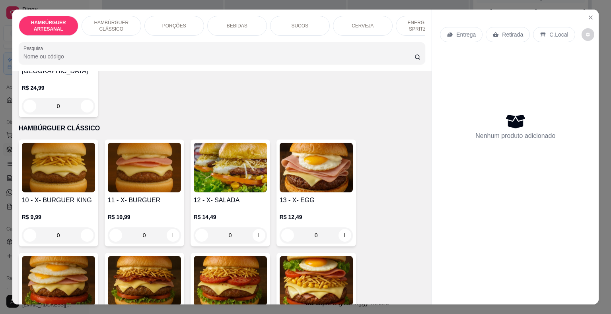
click at [341, 228] on div "0" at bounding box center [316, 236] width 73 height 16
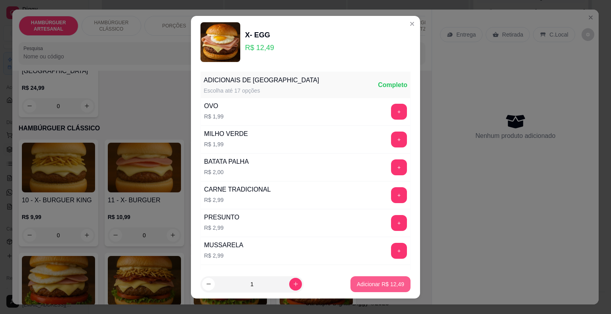
click at [367, 286] on p "Adicionar R$ 12,49" at bounding box center [380, 284] width 47 height 8
type input "1"
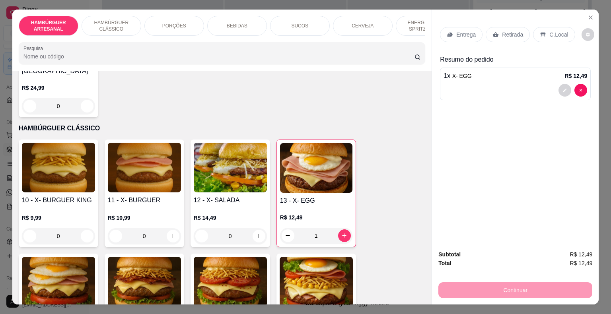
click at [448, 36] on div "Entrega" at bounding box center [461, 34] width 43 height 15
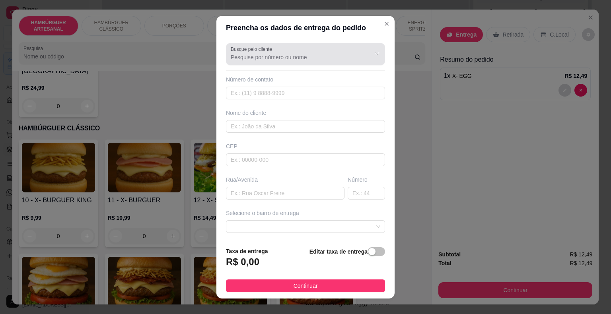
click at [296, 63] on div "Busque pelo cliente" at bounding box center [305, 54] width 159 height 22
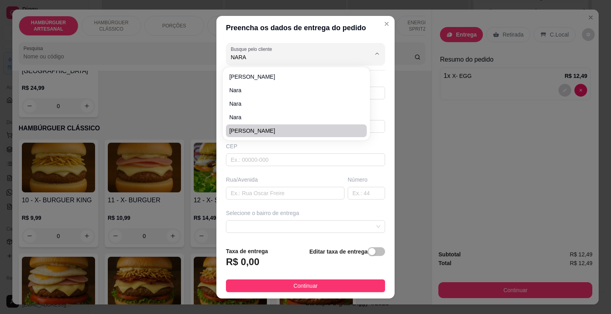
click at [305, 127] on span "[PERSON_NAME]" at bounding box center [292, 131] width 126 height 8
type input "[PERSON_NAME]"
type input "8681932311"
type input "[PERSON_NAME]"
type input "64330000"
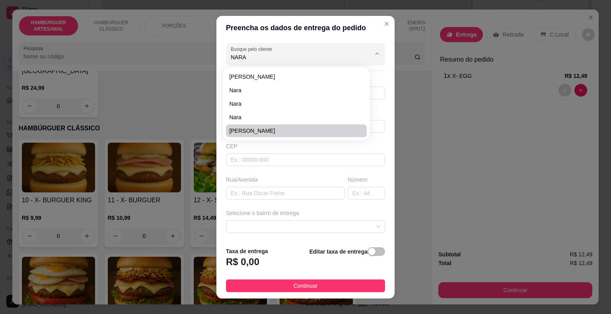
type input "354"
type input "São Miguel do Tapuio"
type input "na mesma rua da escola, fim da [GEOGRAPHIC_DATA][PERSON_NAME]"
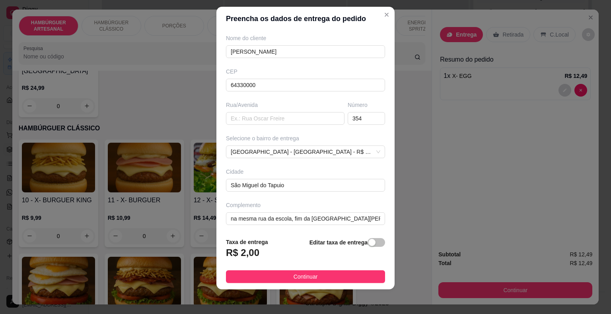
scroll to position [10, 0]
click at [353, 147] on span "[GEOGRAPHIC_DATA] - [GEOGRAPHIC_DATA] - R$ 2,00" at bounding box center [306, 152] width 150 height 12
type input "[PERSON_NAME]"
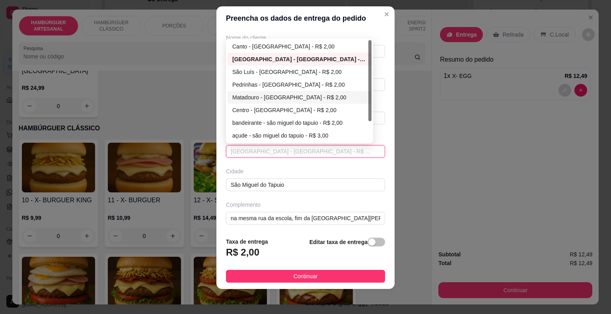
click at [305, 93] on div "Matadouro - [GEOGRAPHIC_DATA] - R$ 2,00" at bounding box center [299, 97] width 134 height 9
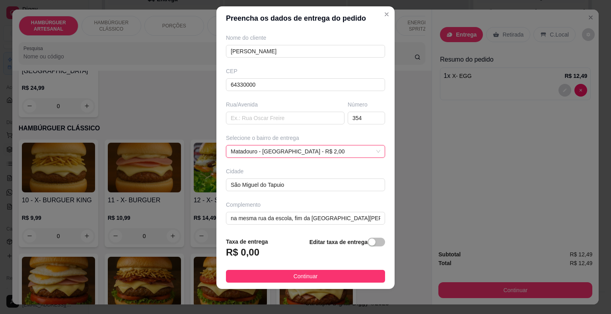
scroll to position [57, 0]
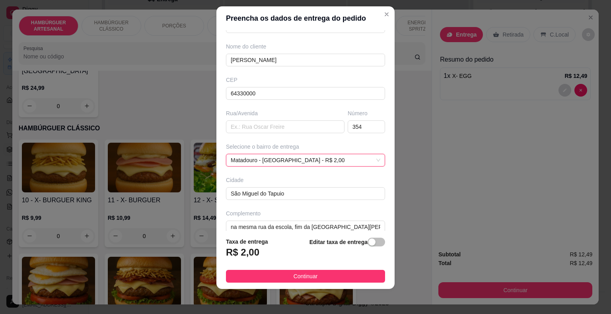
click at [371, 221] on div "Complemento na mesma rua da escola, fim da [GEOGRAPHIC_DATA]" at bounding box center [305, 222] width 162 height 24
click at [361, 222] on input "na mesma rua da escola, fim da [GEOGRAPHIC_DATA][PERSON_NAME]" at bounding box center [305, 227] width 159 height 13
type input "n"
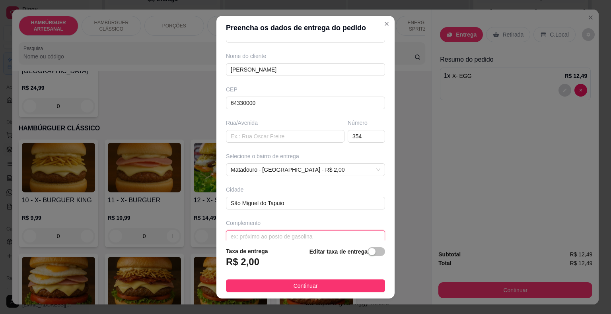
scroll to position [0, 0]
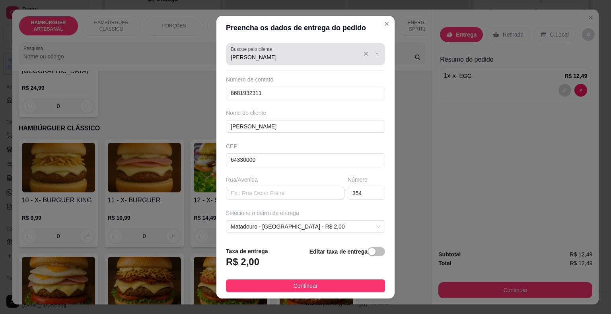
click at [329, 64] on div "Busque pelo cliente [PERSON_NAME]" at bounding box center [305, 54] width 159 height 22
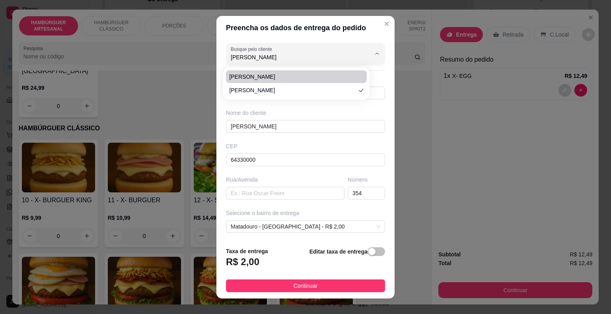
click at [333, 74] on span "[PERSON_NAME]" at bounding box center [292, 77] width 126 height 8
type input "2299616939"
type input "6433000"
type input "rua angical"
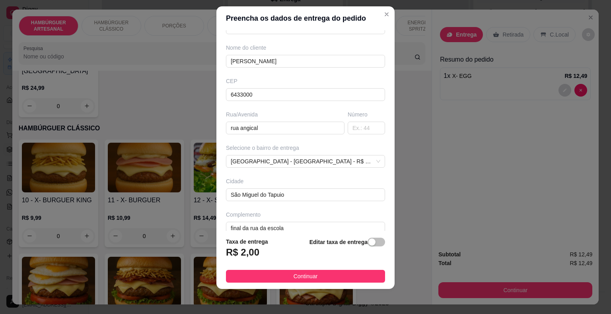
scroll to position [66, 0]
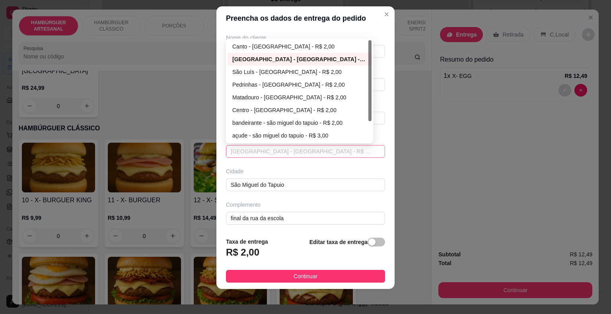
click at [356, 147] on span "[GEOGRAPHIC_DATA] - [GEOGRAPHIC_DATA] - R$ 2,00" at bounding box center [306, 152] width 150 height 12
click at [329, 98] on div "Matadouro - [GEOGRAPHIC_DATA] - R$ 2,00" at bounding box center [299, 97] width 134 height 9
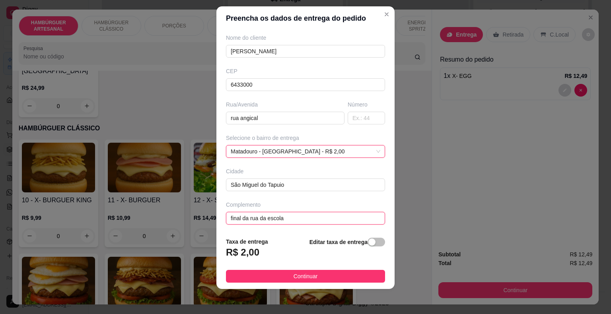
click at [298, 214] on input "final da rua da escola" at bounding box center [305, 218] width 159 height 13
type input "f"
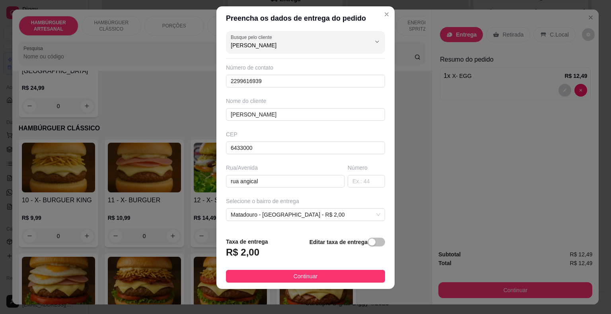
scroll to position [0, 0]
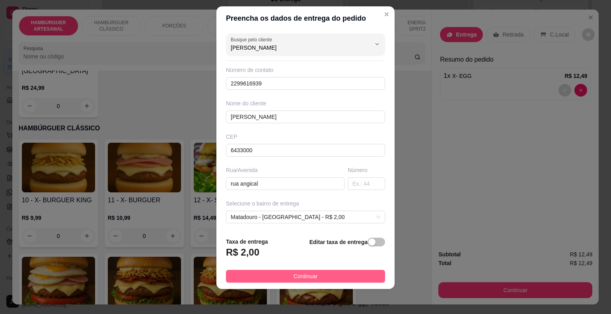
type input "PERTO DO ASA DELTA"
click at [309, 278] on span "Continuar" at bounding box center [306, 276] width 24 height 9
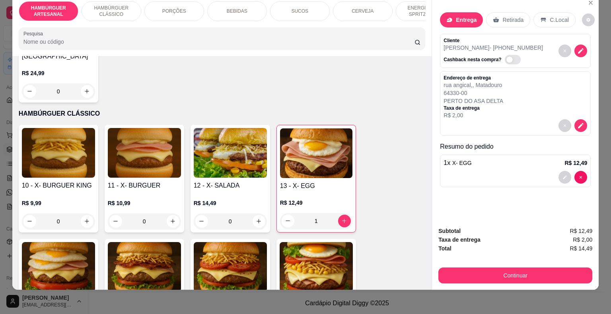
scroll to position [19, 0]
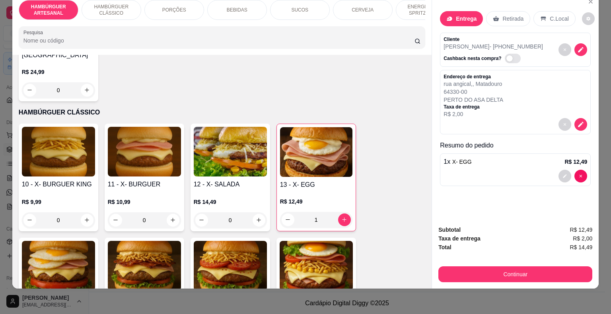
click at [250, 5] on div "BEBIDAS" at bounding box center [237, 10] width 60 height 20
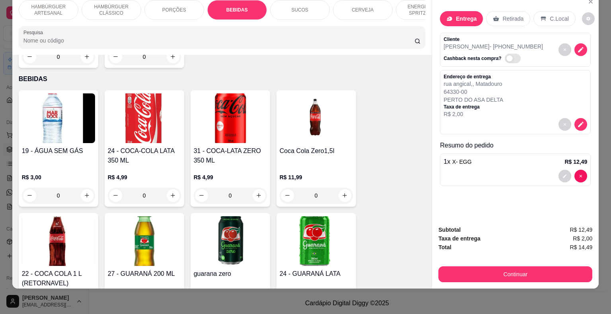
scroll to position [936, 0]
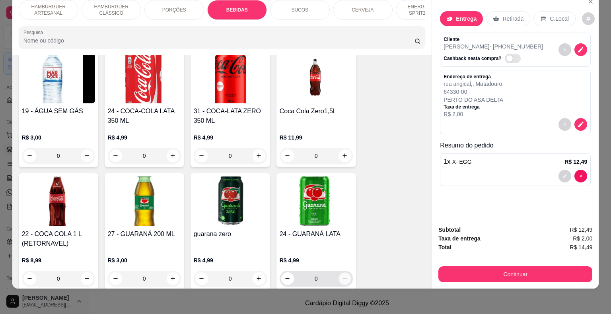
click at [339, 272] on button "increase-product-quantity" at bounding box center [345, 278] width 12 height 12
type input "1"
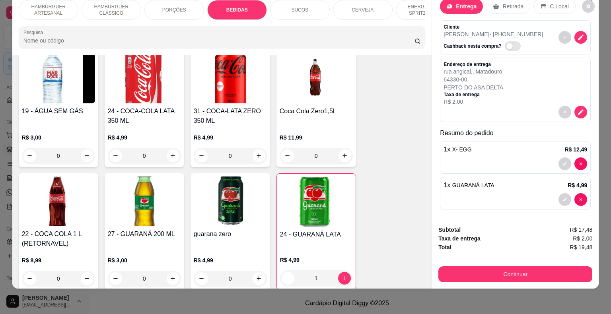
scroll to position [13, 0]
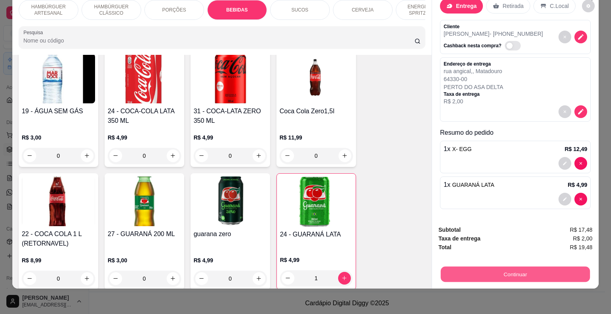
click at [485, 268] on button "Continuar" at bounding box center [515, 275] width 149 height 16
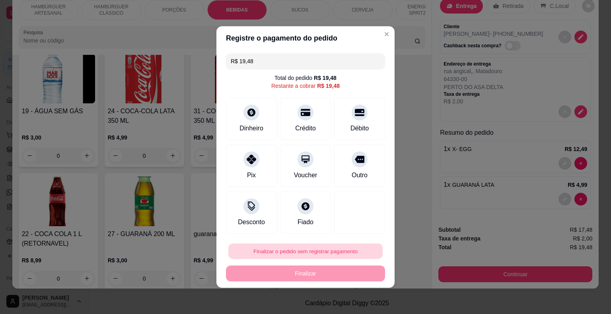
click at [307, 252] on button "Finalizar o pedido sem registrar pagamento" at bounding box center [305, 252] width 154 height 16
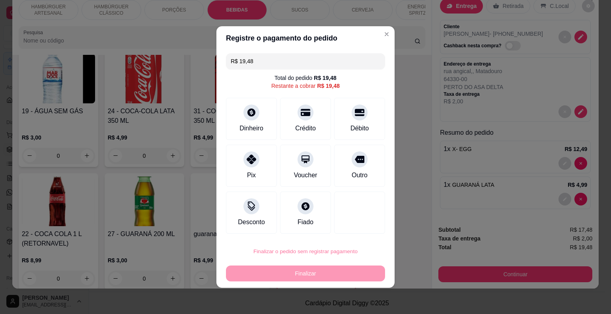
click at [368, 227] on button "Confirmar" at bounding box center [354, 229] width 28 height 12
type input "0"
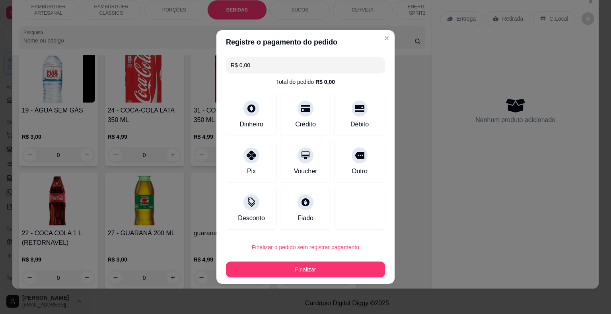
type input "R$ 0,00"
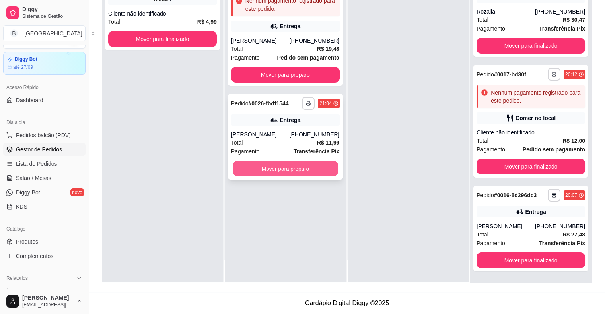
click at [261, 168] on button "Mover para preparo" at bounding box center [285, 169] width 105 height 16
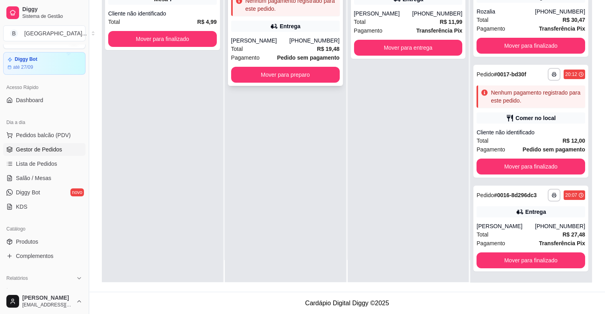
click at [268, 60] on div "Pagamento Pedido sem pagamento" at bounding box center [285, 57] width 109 height 9
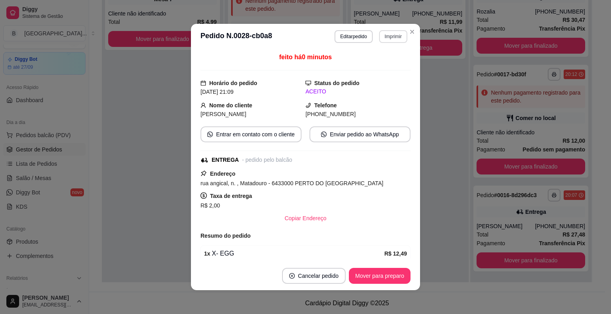
click at [395, 39] on button "Imprimir" at bounding box center [393, 36] width 28 height 13
click at [360, 63] on button "IMPRESSORA" at bounding box center [376, 64] width 56 height 12
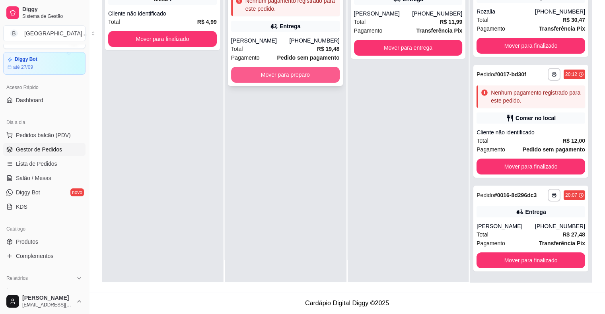
click at [243, 74] on button "Mover para preparo" at bounding box center [285, 75] width 109 height 16
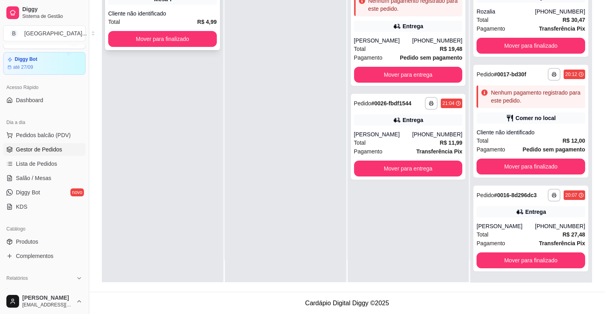
click at [193, 23] on div "Total R$ 4,99" at bounding box center [162, 22] width 109 height 9
click at [154, 25] on div "Total R$ 4,99" at bounding box center [162, 22] width 109 height 9
click at [155, 44] on button "Mover para finalizado" at bounding box center [162, 39] width 105 height 16
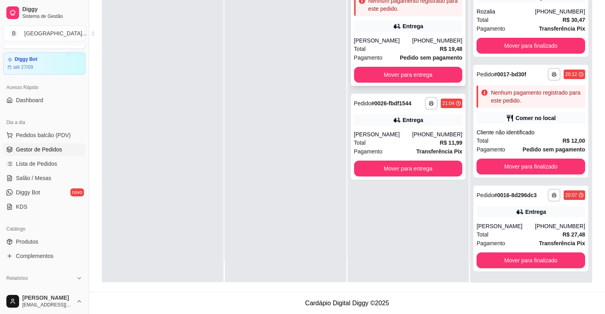
click at [377, 41] on div "[PERSON_NAME]" at bounding box center [383, 41] width 58 height 8
click at [376, 149] on span "Pagamento" at bounding box center [368, 151] width 29 height 9
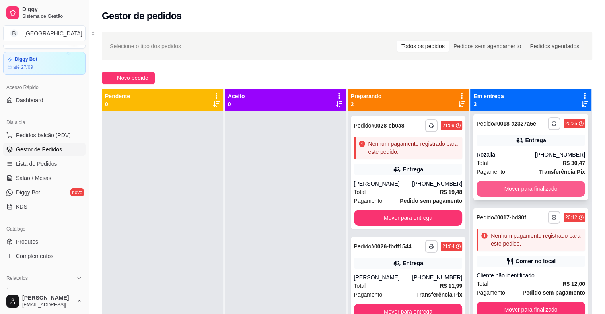
click at [540, 187] on button "Mover para finalizado" at bounding box center [531, 189] width 109 height 16
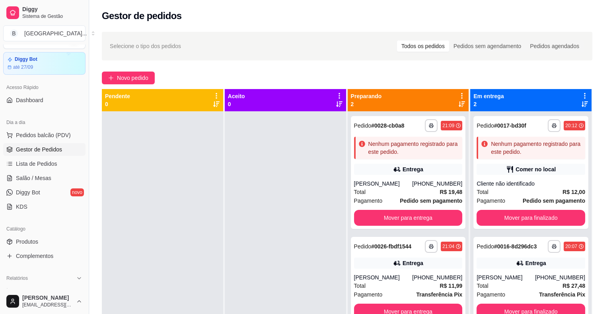
click at [535, 189] on div "Total R$ 12,00" at bounding box center [531, 192] width 109 height 9
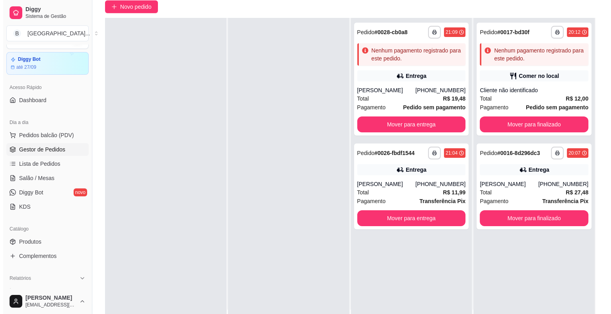
scroll to position [80, 0]
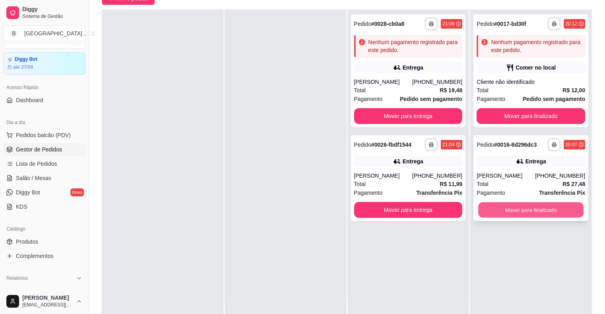
click at [508, 212] on button "Mover para finalizado" at bounding box center [530, 210] width 105 height 16
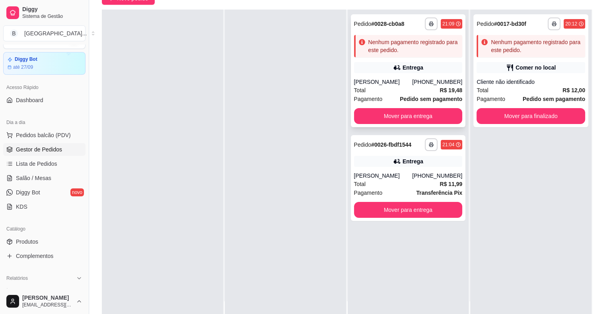
click at [407, 74] on div "**********" at bounding box center [408, 70] width 115 height 113
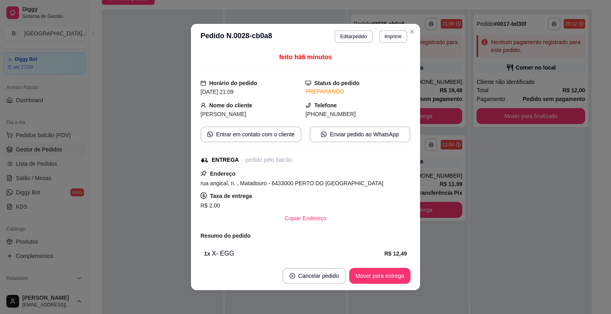
scroll to position [40, 0]
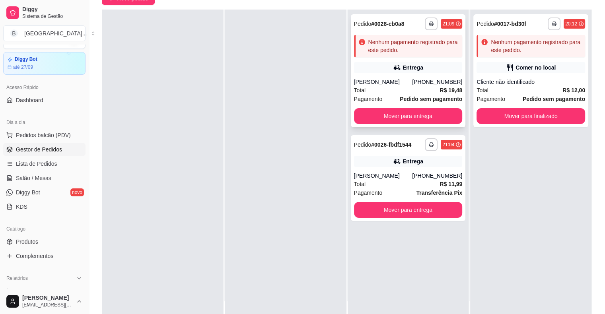
click at [403, 83] on div "[PERSON_NAME]" at bounding box center [383, 82] width 58 height 8
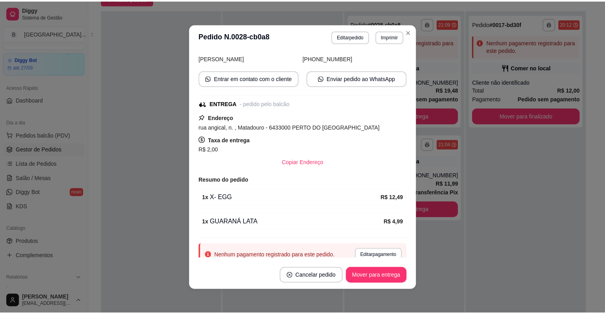
scroll to position [80, 0]
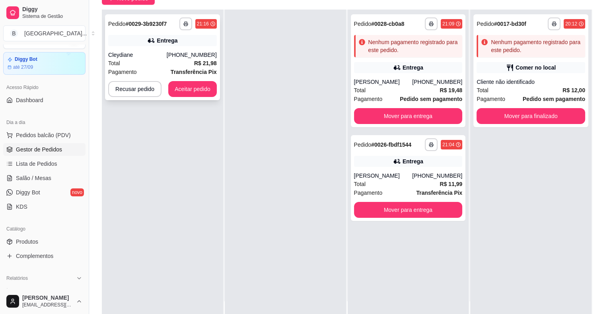
click at [173, 69] on strong "Transferência Pix" at bounding box center [194, 72] width 46 height 6
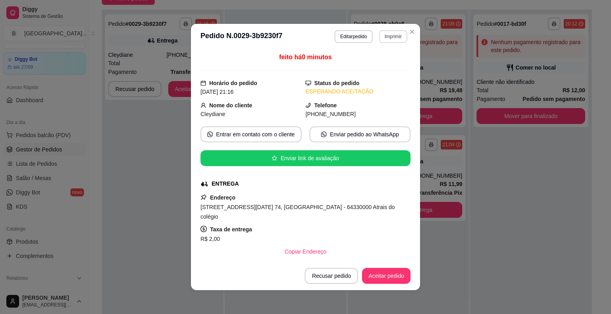
click at [391, 36] on button "Imprimir" at bounding box center [393, 36] width 28 height 13
click at [388, 69] on button "IMPRESSORA" at bounding box center [377, 64] width 58 height 13
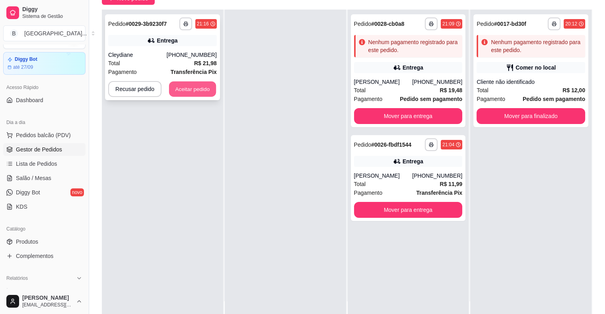
click at [187, 93] on button "Aceitar pedido" at bounding box center [192, 90] width 47 height 16
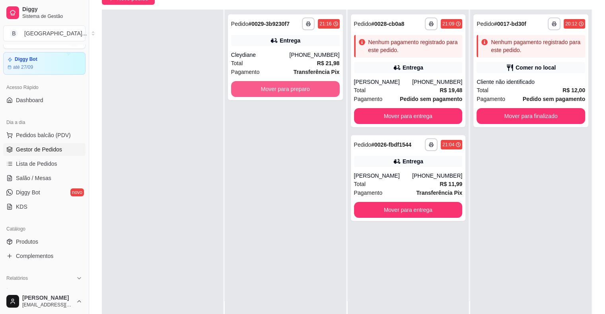
click at [267, 93] on button "Mover para preparo" at bounding box center [285, 89] width 109 height 16
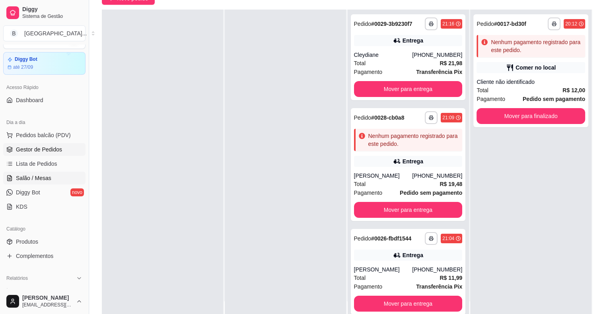
click at [54, 174] on link "Salão / Mesas" at bounding box center [44, 178] width 82 height 13
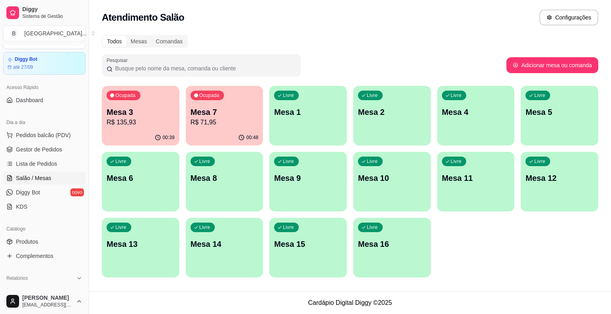
click at [180, 123] on div "Ocupada Mesa 3 R$ 135,93 00:39 Ocupada Mesa 7 R$ 71,95 00:48 Livre Mesa 1 Livre…" at bounding box center [350, 182] width 496 height 192
click at [236, 120] on p "R$ 71,95" at bounding box center [225, 123] width 68 height 10
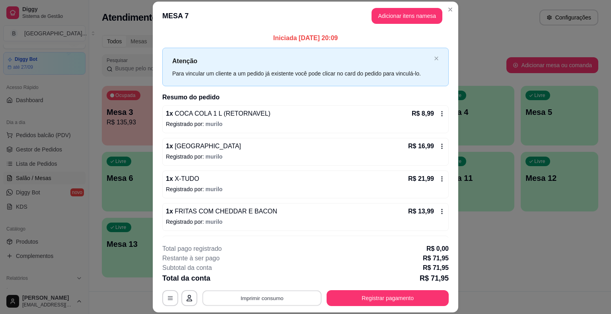
click at [295, 292] on button "Imprimir consumo" at bounding box center [261, 299] width 119 height 16
click at [261, 261] on button "IMPRESSORA" at bounding box center [262, 264] width 58 height 13
click at [399, 294] on button "Registrar pagamento" at bounding box center [388, 299] width 119 height 16
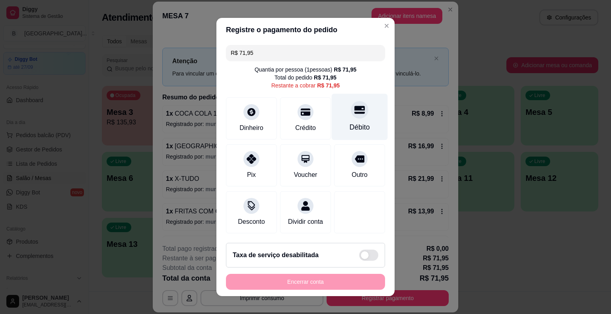
click at [364, 112] on div "Débito" at bounding box center [360, 117] width 56 height 47
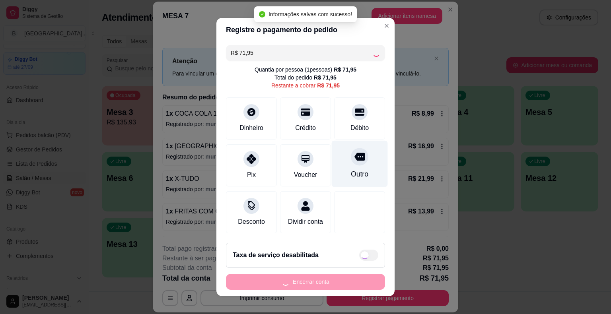
type input "R$ 0,00"
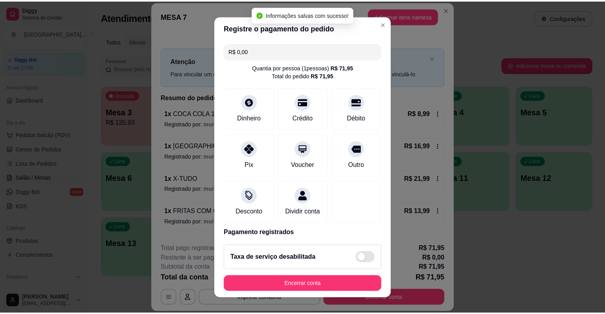
scroll to position [37, 0]
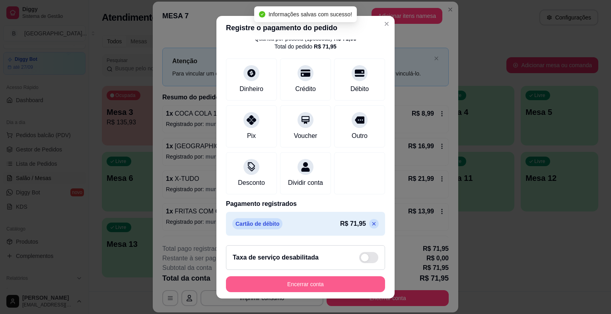
click at [278, 286] on button "Encerrar conta" at bounding box center [305, 284] width 159 height 16
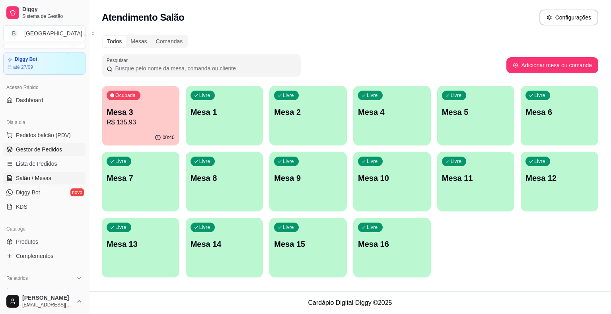
click at [56, 152] on span "Gestor de Pedidos" at bounding box center [39, 150] width 46 height 8
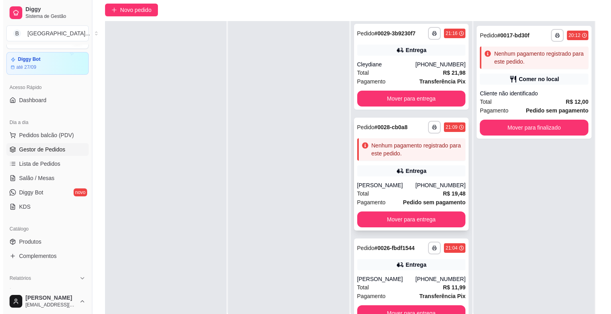
scroll to position [121, 0]
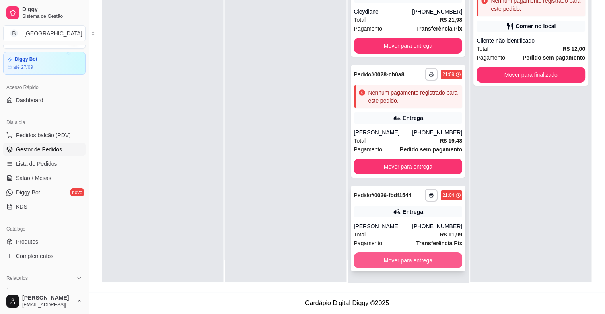
click at [363, 260] on button "Mover para entrega" at bounding box center [408, 261] width 109 height 16
click at [363, 260] on div "Mover para entrega" at bounding box center [408, 261] width 109 height 16
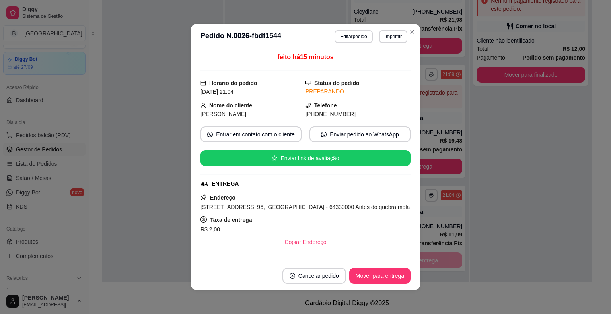
scroll to position [0, 0]
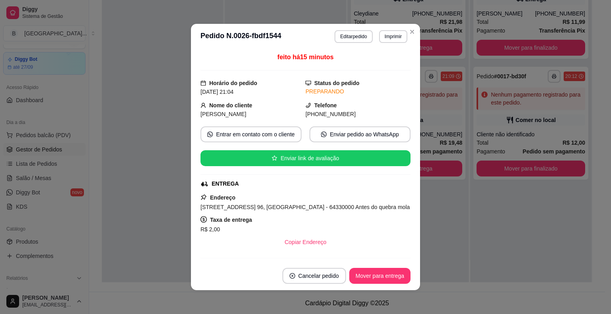
click at [524, 189] on div "**********" at bounding box center [530, 125] width 121 height 314
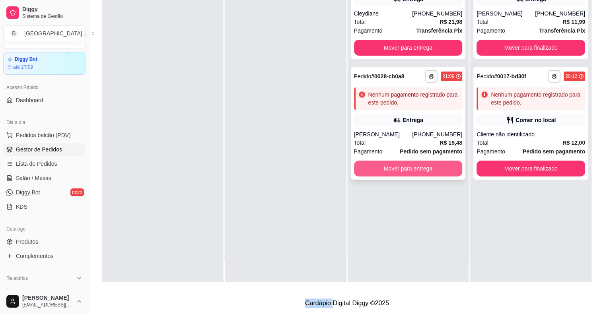
click at [432, 168] on button "Mover para entrega" at bounding box center [408, 169] width 109 height 16
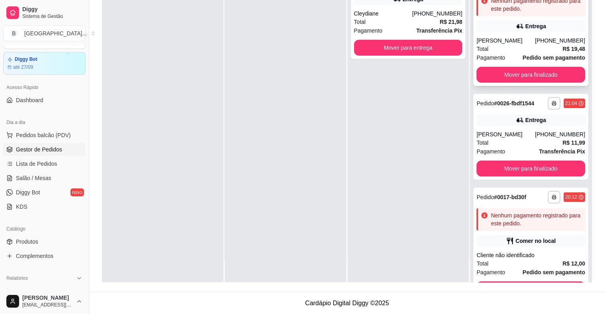
click at [510, 50] on div "Total R$ 19,48" at bounding box center [531, 49] width 109 height 9
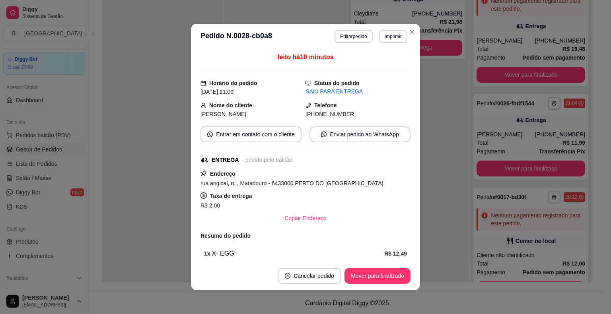
scroll to position [85, 0]
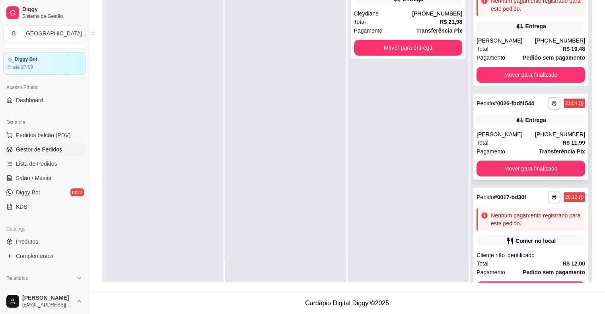
click at [508, 139] on div "Total R$ 11,99" at bounding box center [531, 142] width 109 height 9
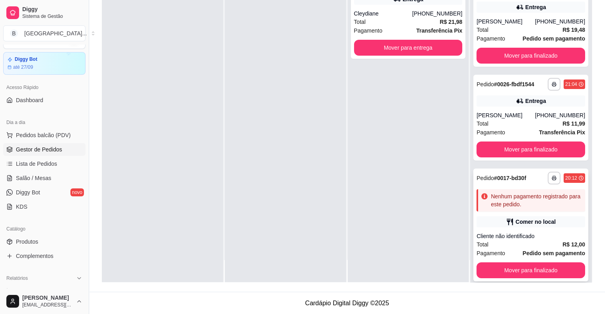
scroll to position [29, 0]
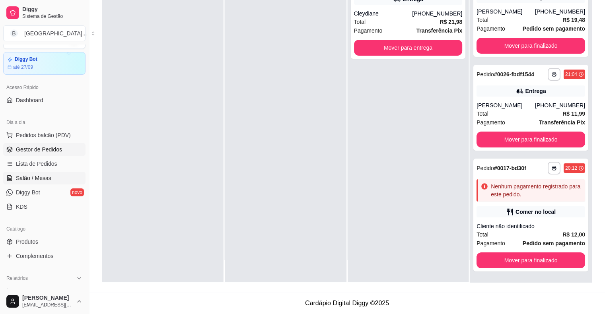
click at [39, 177] on span "Salão / Mesas" at bounding box center [33, 178] width 35 height 8
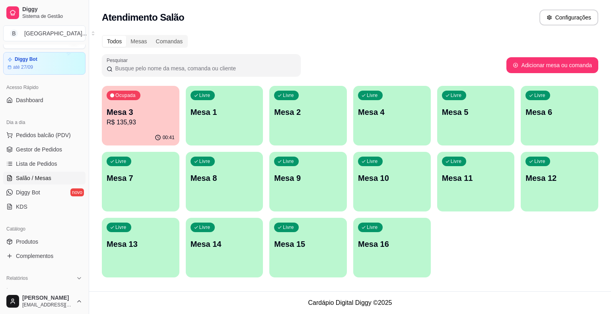
click at [154, 110] on p "Mesa 3" at bounding box center [141, 112] width 68 height 11
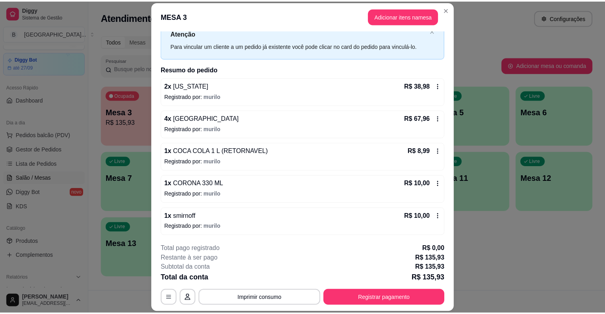
scroll to position [24, 0]
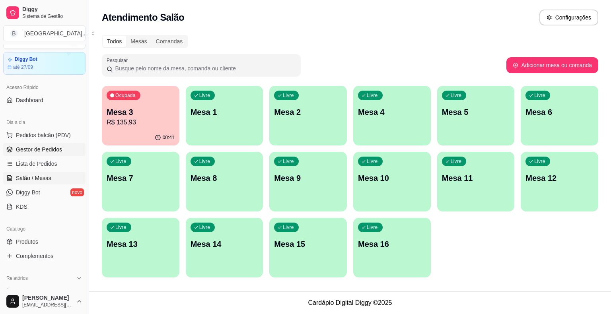
click at [47, 146] on span "Gestor de Pedidos" at bounding box center [39, 150] width 46 height 8
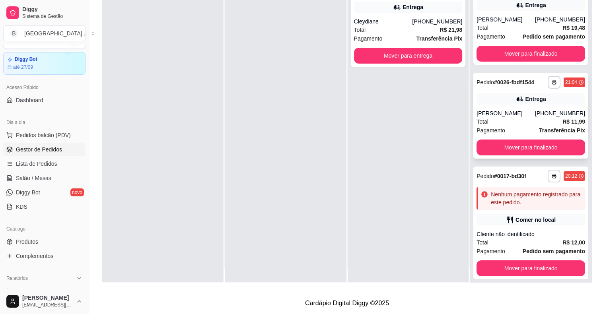
scroll to position [22, 0]
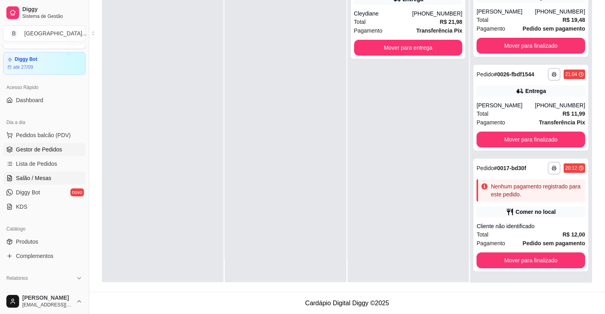
click at [35, 179] on span "Salão / Mesas" at bounding box center [33, 178] width 35 height 8
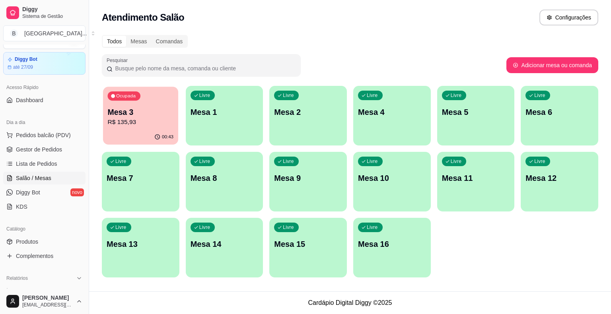
click at [150, 111] on p "Mesa 3" at bounding box center [141, 112] width 66 height 11
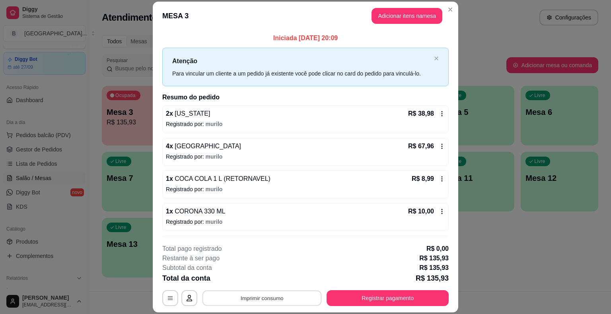
click at [258, 291] on button "Imprimir consumo" at bounding box center [261, 299] width 119 height 16
click at [258, 269] on button "IMPRESSORA" at bounding box center [262, 264] width 58 height 13
click at [366, 302] on button "Registrar pagamento" at bounding box center [388, 299] width 119 height 16
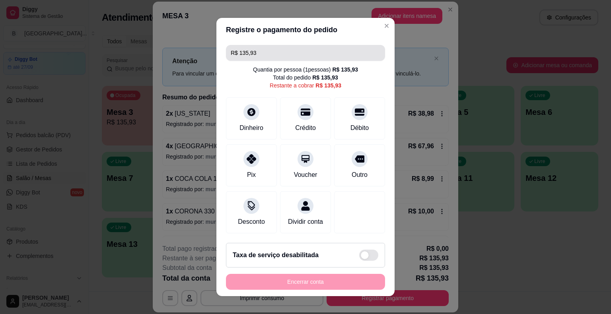
click at [321, 58] on input "R$ 135,93" at bounding box center [306, 53] width 150 height 16
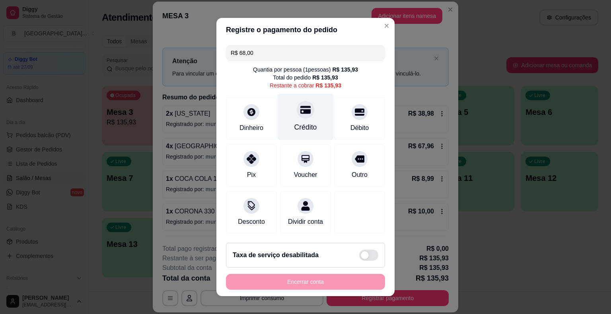
click at [315, 127] on div "Crédito" at bounding box center [306, 117] width 56 height 47
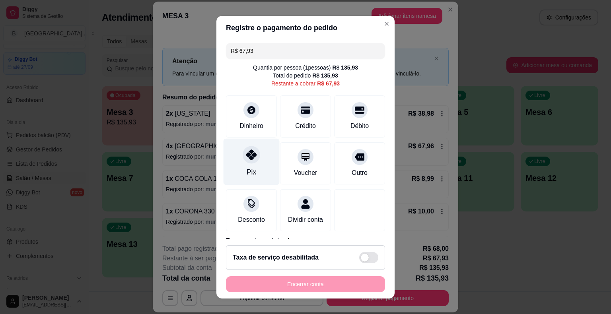
click at [268, 157] on div "Pix" at bounding box center [252, 161] width 56 height 47
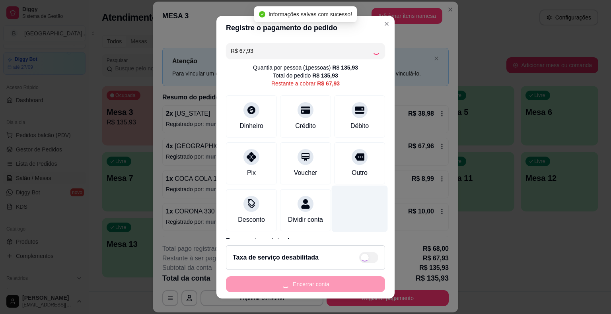
type input "R$ 0,00"
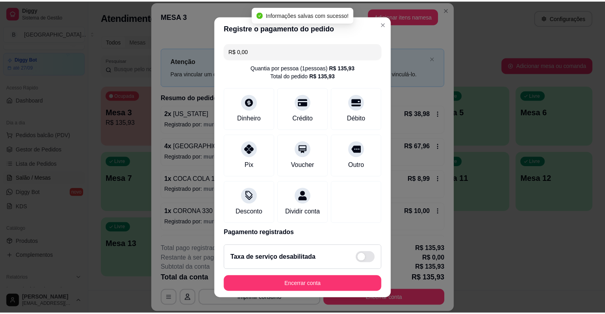
scroll to position [68, 0]
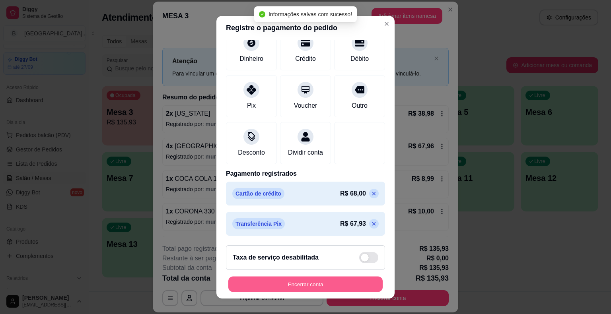
click at [334, 276] on button "Encerrar conta" at bounding box center [305, 284] width 154 height 16
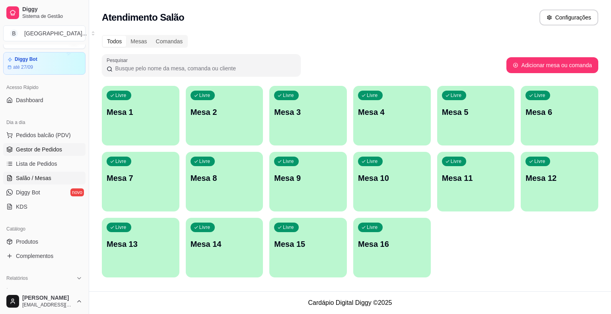
click at [56, 150] on span "Gestor de Pedidos" at bounding box center [39, 150] width 46 height 8
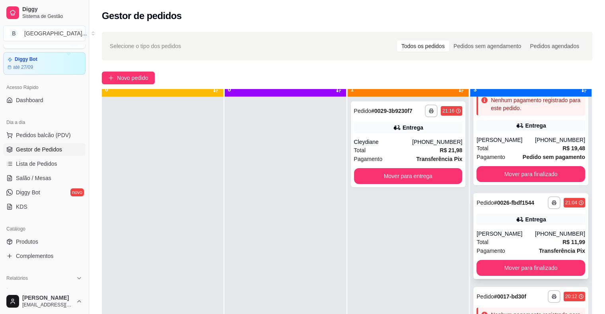
scroll to position [22, 0]
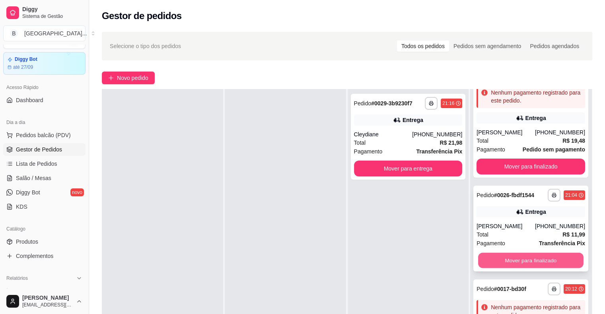
click at [516, 257] on button "Mover para finalizado" at bounding box center [530, 261] width 105 height 16
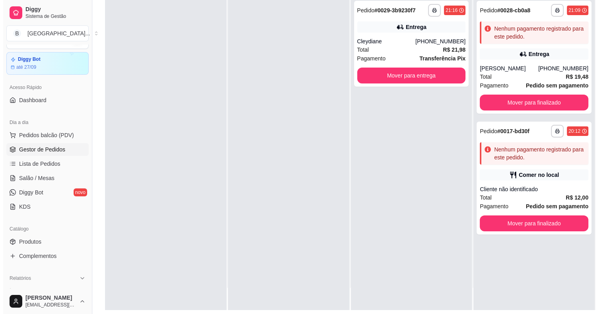
scroll to position [119, 0]
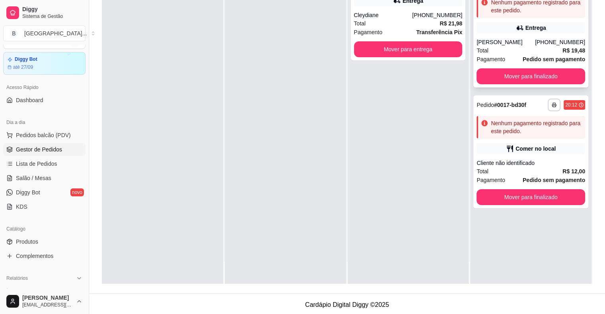
click at [553, 56] on strong "Pedido sem pagamento" at bounding box center [554, 59] width 62 height 6
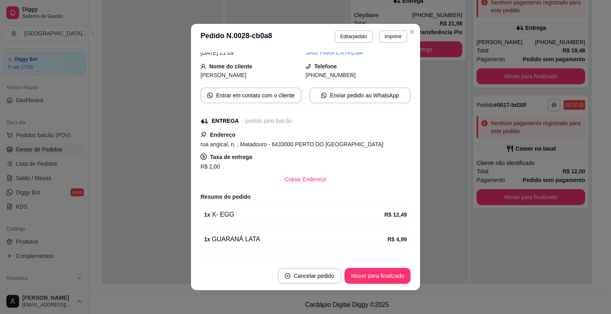
scroll to position [85, 0]
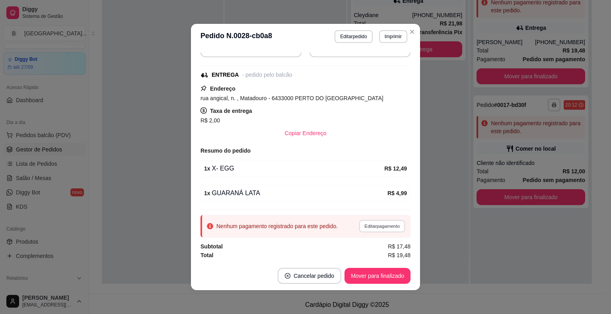
click at [372, 222] on button "Editar pagamento" at bounding box center [382, 226] width 46 height 12
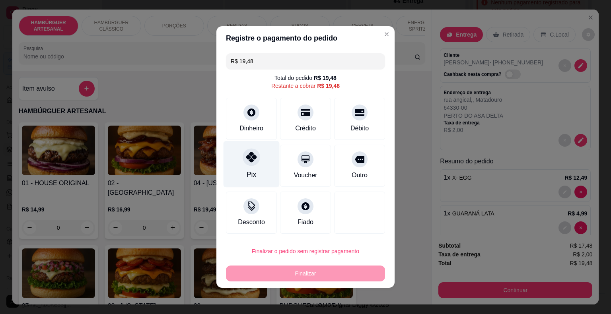
click at [246, 161] on icon at bounding box center [251, 157] width 10 height 10
type input "R$ 0,00"
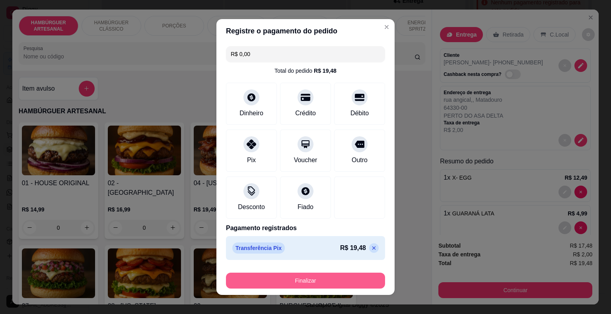
click at [272, 282] on button "Finalizar" at bounding box center [305, 281] width 159 height 16
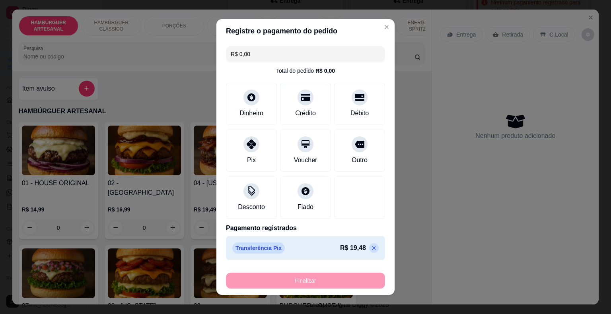
type input "0"
type input "-R$ 19,48"
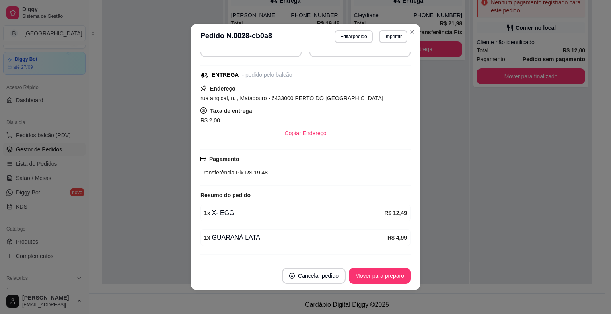
scroll to position [120, 0]
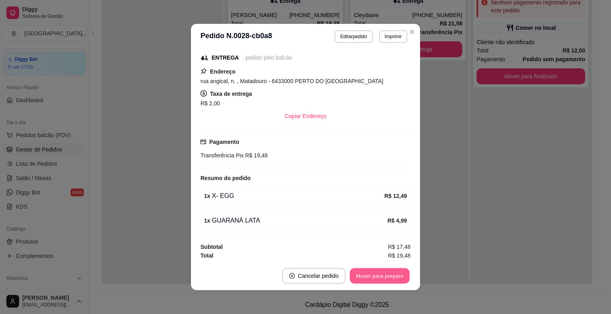
click at [356, 281] on button "Mover para preparo" at bounding box center [380, 276] width 60 height 16
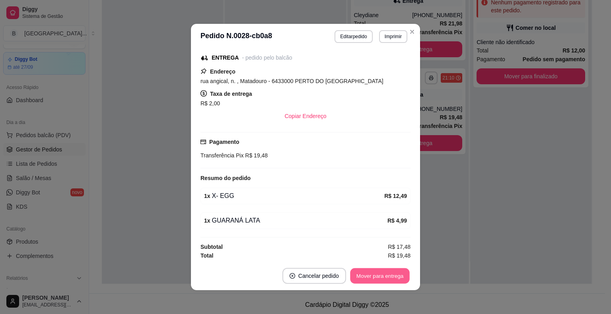
click at [360, 276] on button "Mover para entrega" at bounding box center [380, 276] width 60 height 16
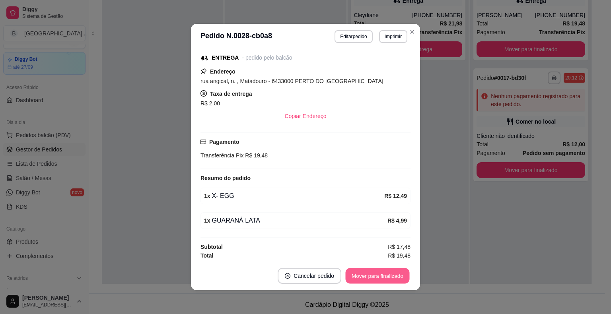
click at [360, 279] on button "Mover para finalizado" at bounding box center [378, 276] width 64 height 16
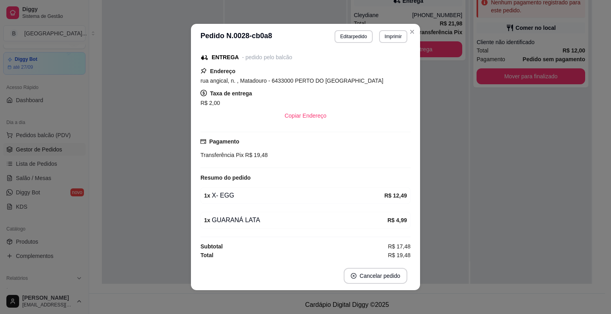
scroll to position [2, 0]
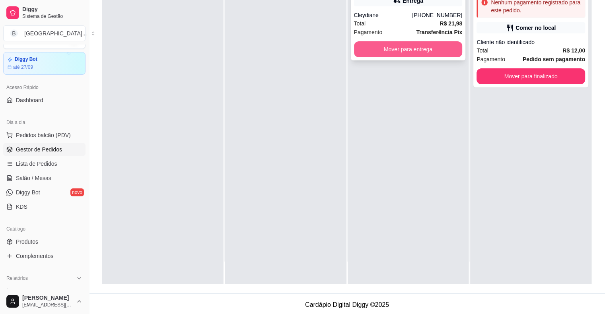
click at [371, 45] on button "Mover para entrega" at bounding box center [408, 49] width 109 height 16
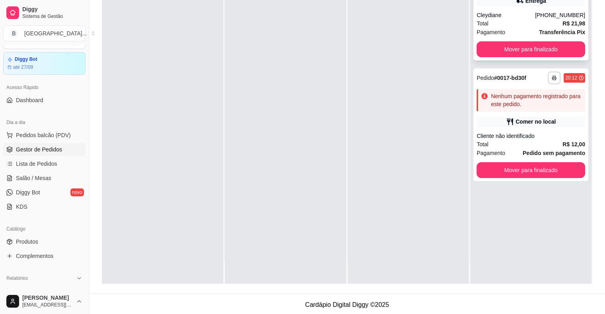
click at [480, 18] on div "Cleydiane" at bounding box center [506, 15] width 58 height 8
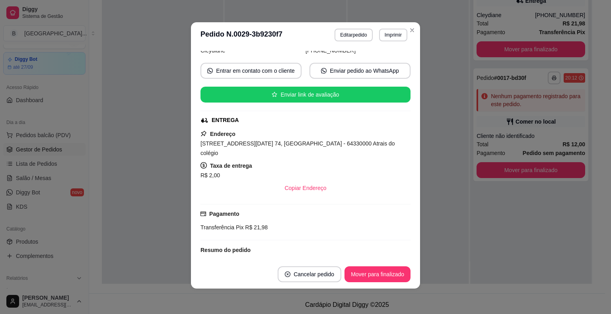
scroll to position [102, 0]
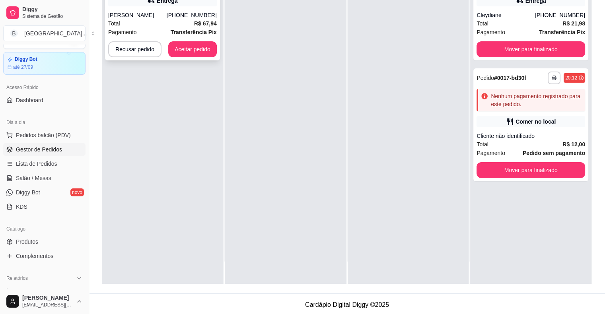
click at [212, 33] on strong "Transferência Pix" at bounding box center [194, 32] width 46 height 6
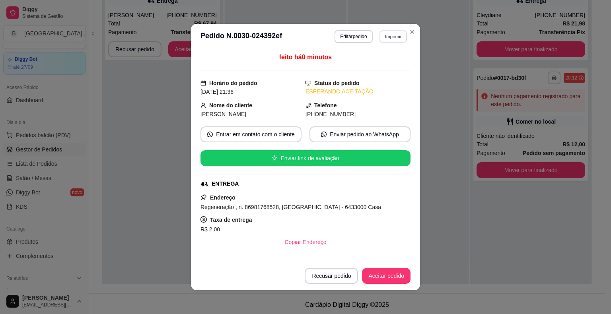
click at [389, 33] on button "Imprimir" at bounding box center [392, 36] width 27 height 12
click at [386, 69] on button "IMPRESSORA" at bounding box center [376, 64] width 56 height 12
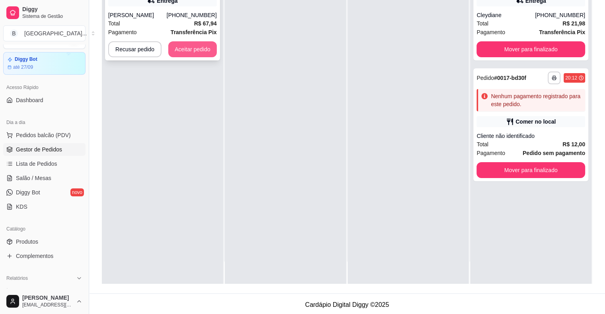
click at [202, 52] on button "Aceitar pedido" at bounding box center [192, 49] width 49 height 16
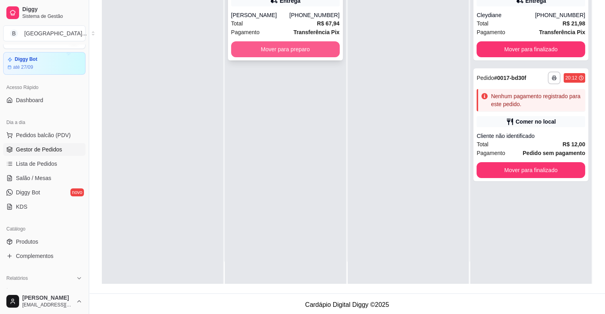
click at [262, 47] on button "Mover para preparo" at bounding box center [285, 49] width 109 height 16
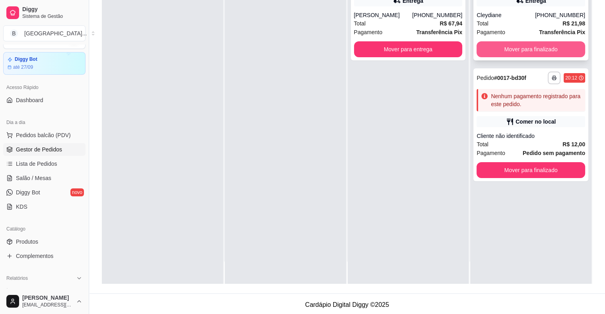
click at [524, 44] on button "Mover para finalizado" at bounding box center [531, 49] width 109 height 16
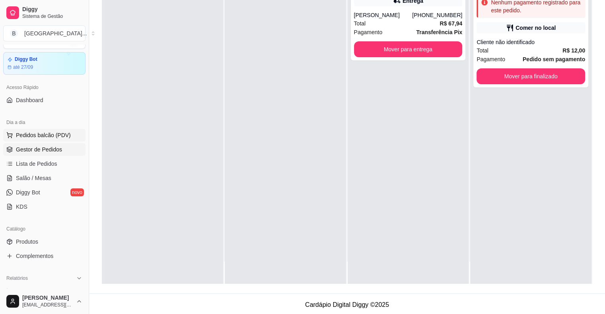
click at [28, 136] on span "Pedidos balcão (PDV)" at bounding box center [43, 135] width 55 height 8
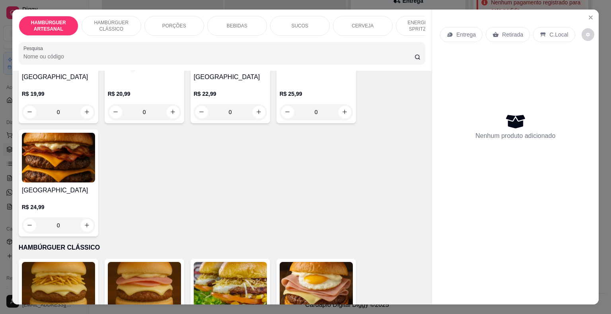
scroll to position [358, 0]
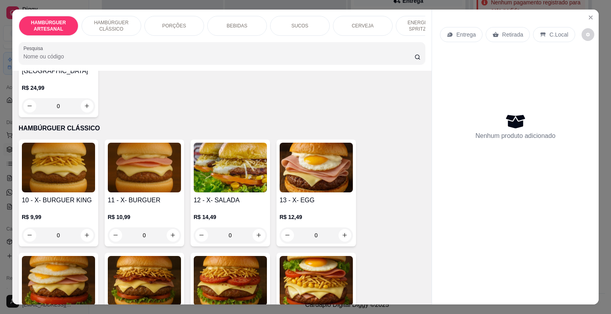
click at [90, 228] on div "0" at bounding box center [58, 236] width 73 height 16
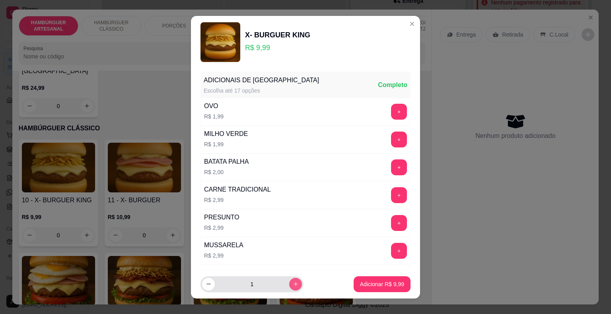
click at [293, 284] on icon "increase-product-quantity" at bounding box center [296, 284] width 6 height 6
type input "2"
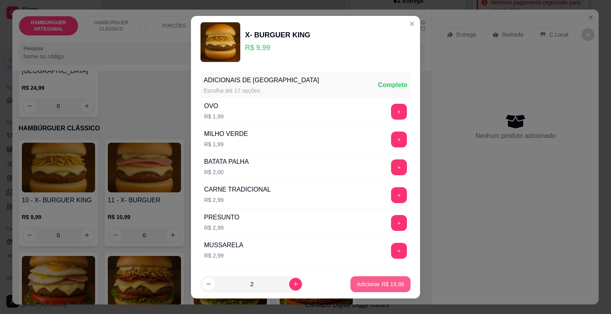
click at [357, 285] on p "Adicionar R$ 19,98" at bounding box center [380, 284] width 47 height 8
type input "2"
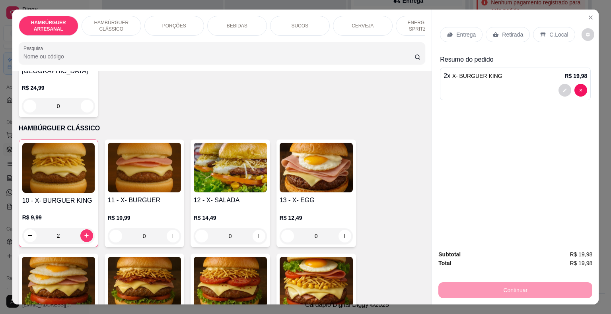
click at [447, 31] on icon at bounding box center [450, 34] width 6 height 6
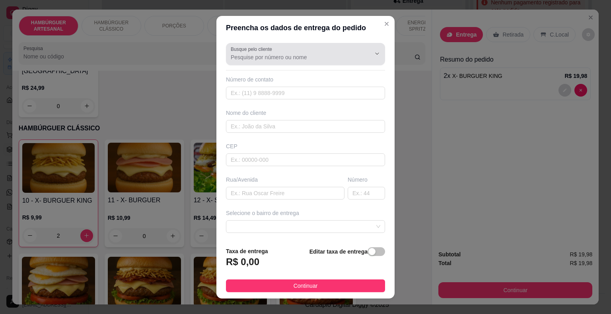
click at [271, 64] on div "Busque pelo cliente" at bounding box center [305, 54] width 159 height 22
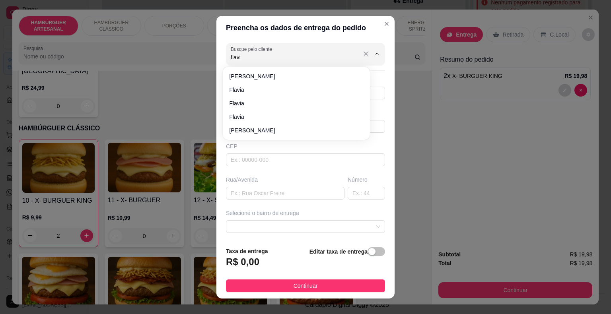
type input "flavia"
click at [250, 89] on span "flavia" at bounding box center [292, 90] width 126 height 8
type input "86981790342"
type input "flavia"
type input "[PERSON_NAME]"
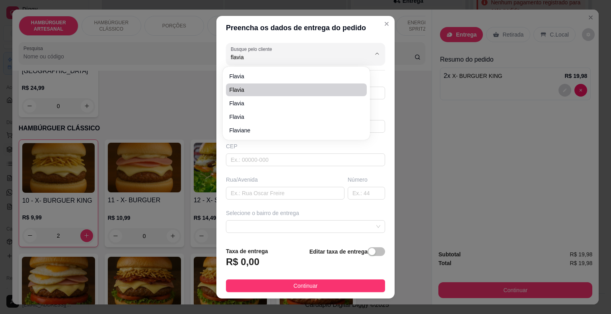
type input "São Miguel do Tapuio"
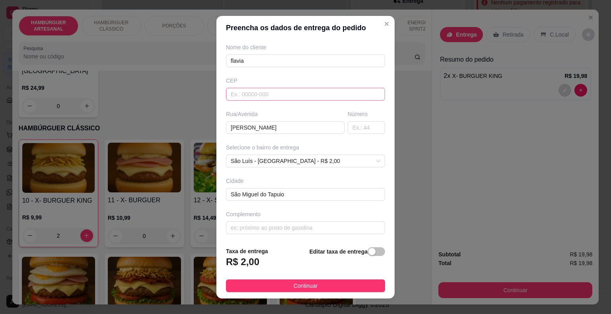
scroll to position [0, 0]
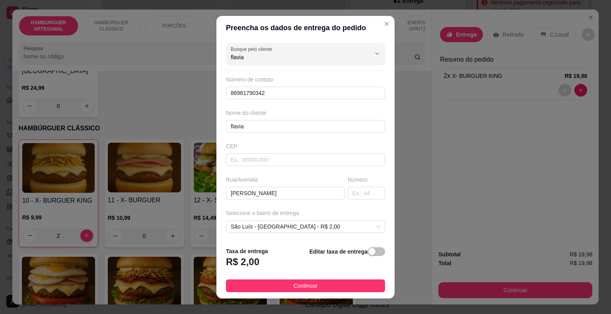
click at [284, 73] on div "Busque pelo cliente flavia Número de contato 86981790342 Nome do cliente flavia…" at bounding box center [305, 140] width 178 height 201
click at [292, 60] on input "flavia" at bounding box center [294, 57] width 127 height 8
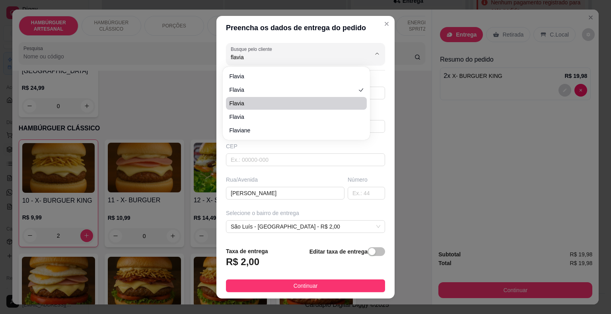
click at [342, 98] on li "Flavia" at bounding box center [296, 103] width 141 height 13
type input "Flavia"
type input "86981426687"
type input "Flavia"
type input "64330000"
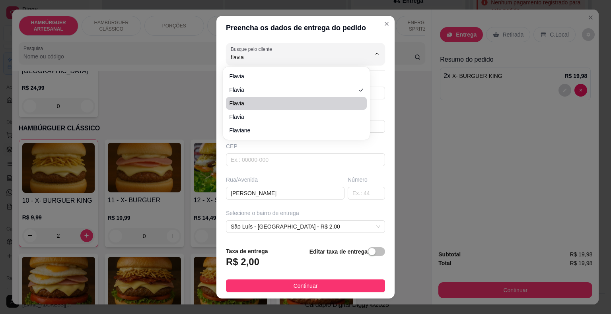
type input "Rua barras"
type input "N tem"
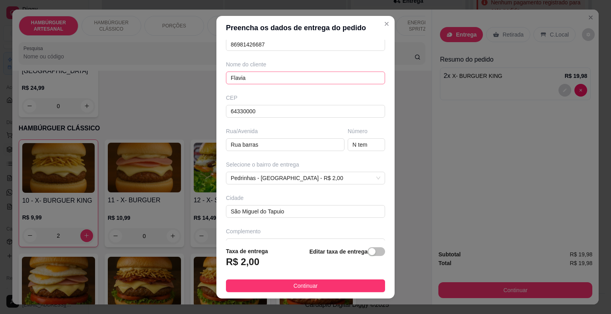
scroll to position [66, 0]
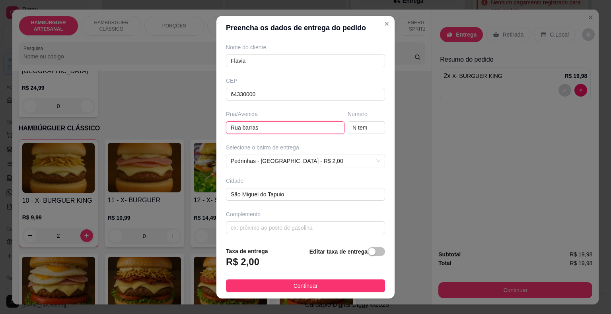
click at [331, 126] on input "Rua barras" at bounding box center [285, 127] width 119 height 13
type input "R"
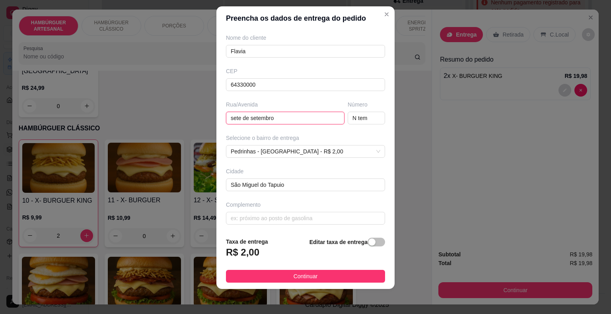
scroll to position [26, 0]
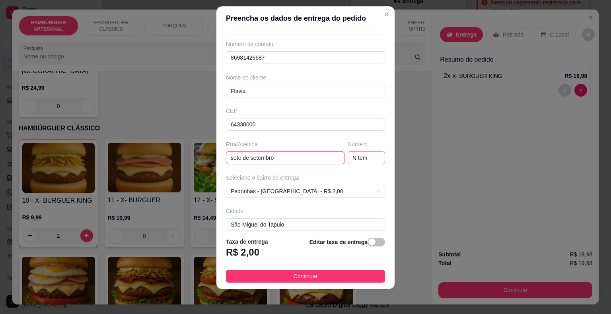
type input "sete de setembro"
click at [358, 155] on input "N tem" at bounding box center [366, 158] width 37 height 13
type input "N"
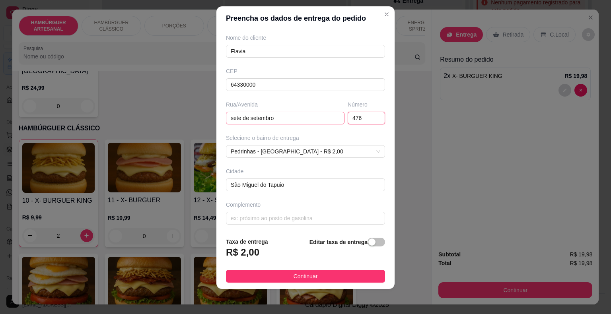
type input "476"
click at [315, 113] on input "sete de setembro" at bounding box center [285, 118] width 119 height 13
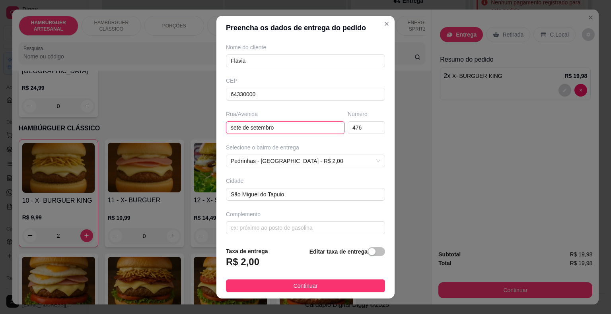
scroll to position [10, 0]
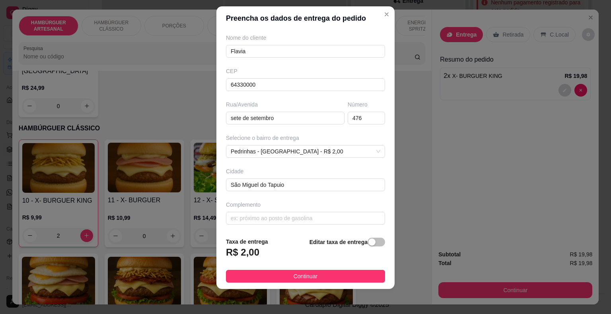
click at [256, 224] on div "Busque pelo cliente Flavia Número de contato 86981426687 Nome do cliente Flavia…" at bounding box center [305, 130] width 178 height 201
click at [262, 219] on input "text" at bounding box center [305, 218] width 159 height 13
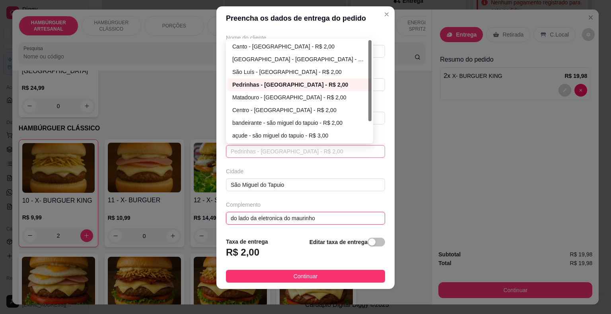
click at [325, 147] on span "Pedrinhas - [GEOGRAPHIC_DATA] - R$ 2,00" at bounding box center [306, 152] width 150 height 12
type input "do lado da eletronica do maurinho"
click at [342, 106] on div "Centro - [GEOGRAPHIC_DATA] - R$ 2,00" at bounding box center [299, 110] width 134 height 9
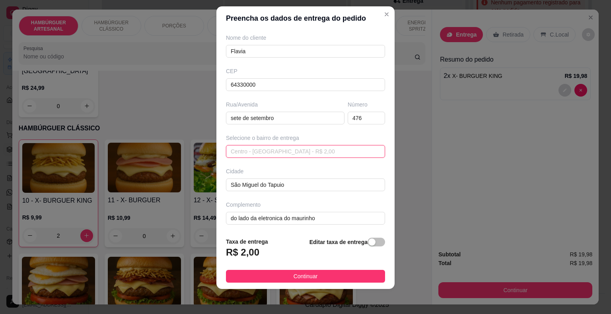
click at [345, 146] on span "Centro - [GEOGRAPHIC_DATA] - R$ 2,00" at bounding box center [306, 152] width 150 height 12
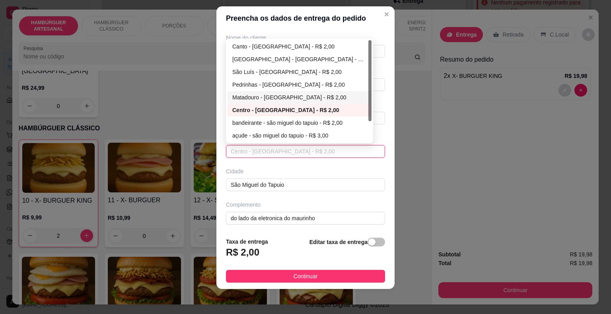
click at [355, 96] on div "Matadouro - [GEOGRAPHIC_DATA] - R$ 2,00" at bounding box center [299, 97] width 134 height 9
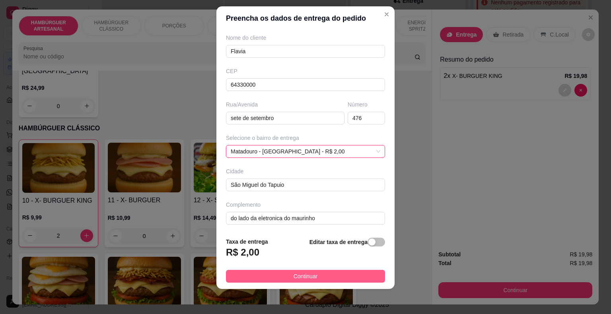
click at [253, 274] on button "Continuar" at bounding box center [305, 276] width 159 height 13
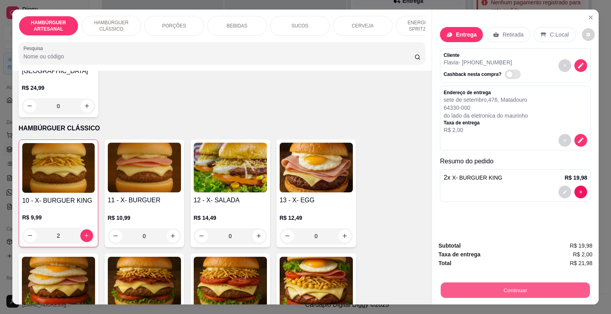
click at [452, 284] on button "Continuar" at bounding box center [515, 291] width 149 height 16
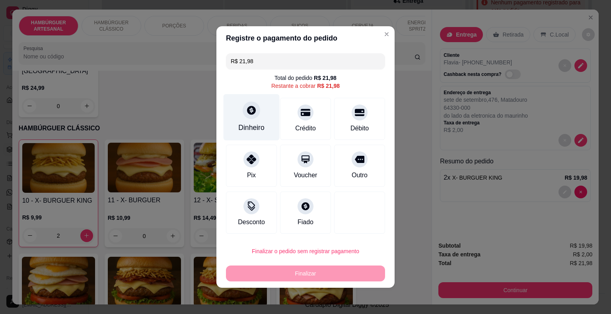
click at [247, 116] on div at bounding box center [252, 110] width 18 height 18
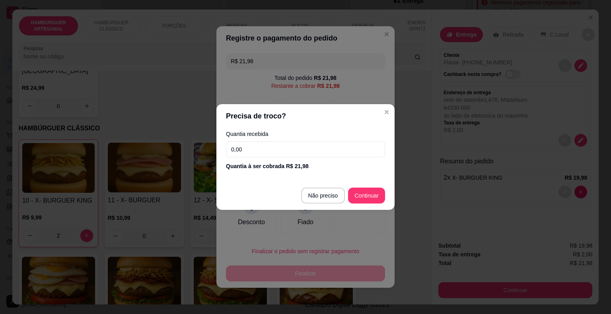
click at [274, 142] on input "0,00" at bounding box center [305, 150] width 159 height 16
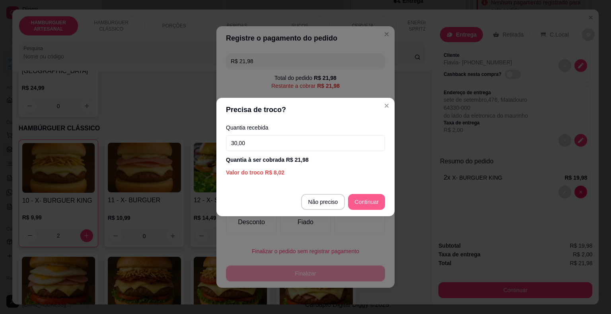
type input "30,00"
type input "R$ 0,00"
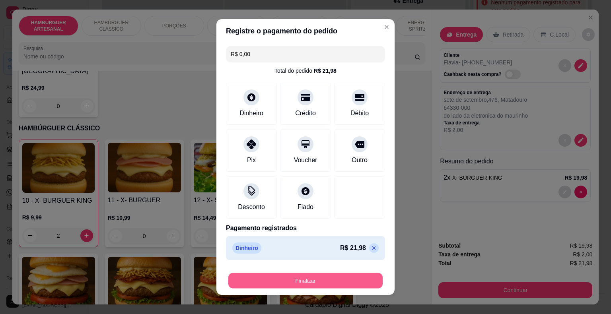
click at [344, 282] on button "Finalizar" at bounding box center [305, 281] width 154 height 16
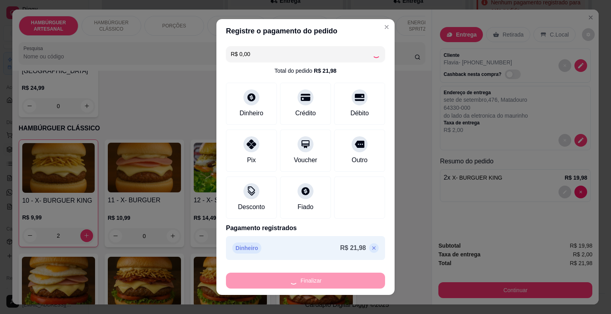
type input "0"
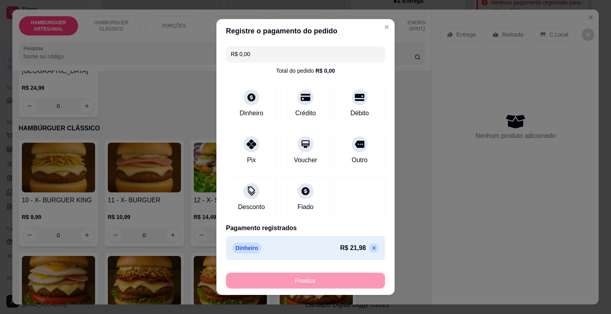
type input "-R$ 21,98"
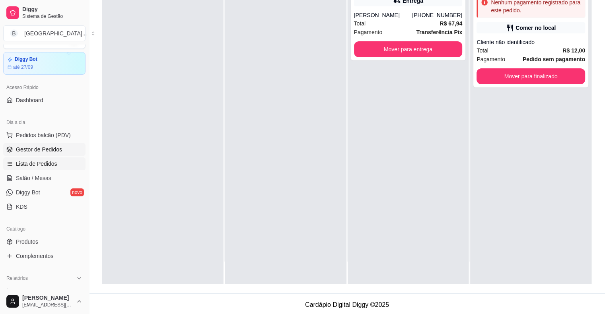
click at [45, 166] on span "Lista de Pedidos" at bounding box center [36, 164] width 41 height 8
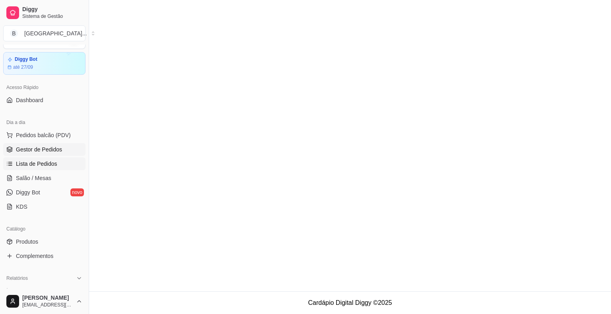
click at [45, 152] on span "Gestor de Pedidos" at bounding box center [39, 150] width 46 height 8
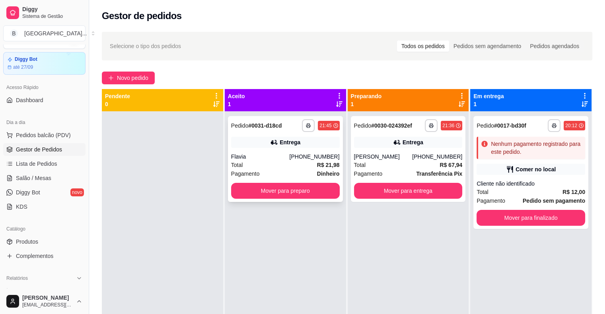
click at [263, 146] on div "Entrega" at bounding box center [285, 142] width 109 height 11
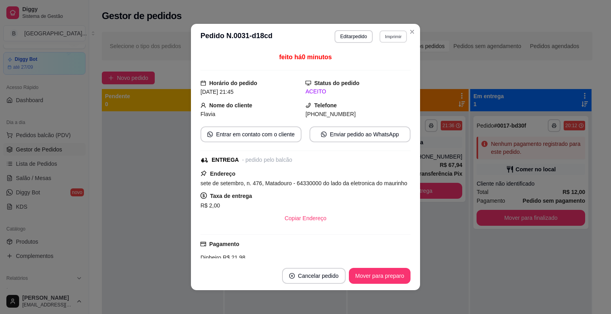
click at [387, 37] on button "Imprimir" at bounding box center [392, 36] width 27 height 12
click at [366, 67] on button "IMPRESSORA" at bounding box center [376, 64] width 58 height 13
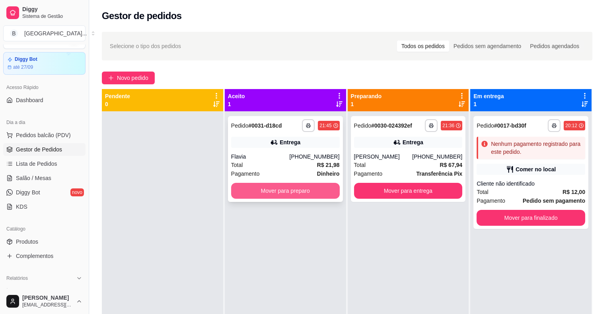
click at [257, 190] on button "Mover para preparo" at bounding box center [285, 191] width 109 height 16
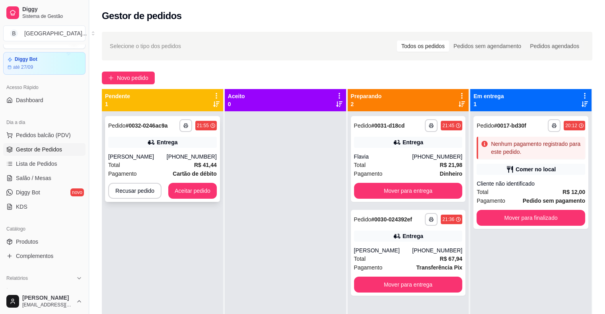
click at [171, 169] on div "Pagamento Cartão de débito" at bounding box center [162, 173] width 109 height 9
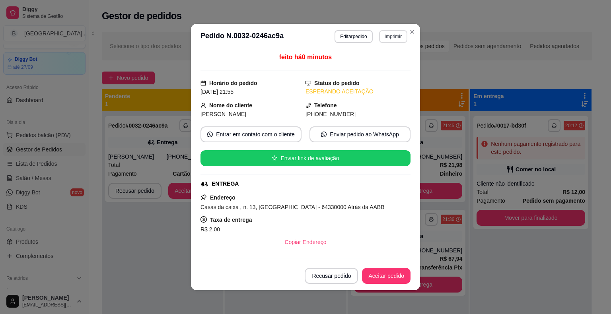
click at [379, 36] on button "Imprimir" at bounding box center [393, 36] width 28 height 13
click at [372, 63] on button "IMPRESSORA" at bounding box center [376, 64] width 58 height 13
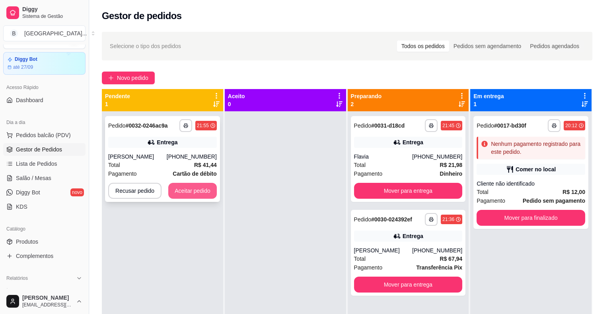
click at [188, 184] on button "Aceitar pedido" at bounding box center [192, 191] width 49 height 16
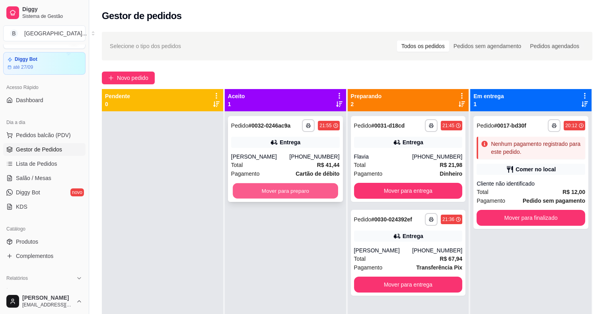
click at [242, 198] on button "Mover para preparo" at bounding box center [285, 191] width 105 height 16
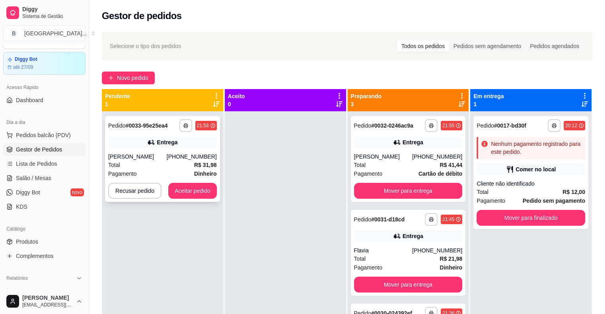
click at [162, 151] on div "**********" at bounding box center [162, 159] width 115 height 86
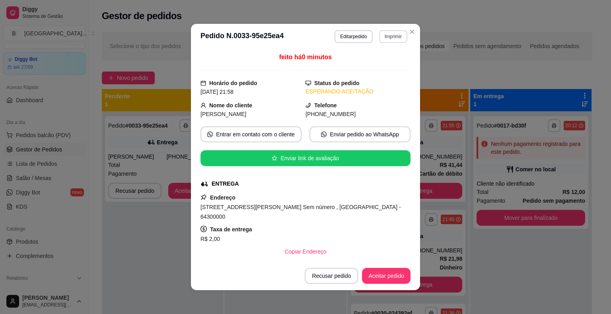
click at [398, 35] on button "Imprimir" at bounding box center [393, 36] width 28 height 13
click at [374, 68] on button "IMPRESSORA" at bounding box center [376, 64] width 58 height 13
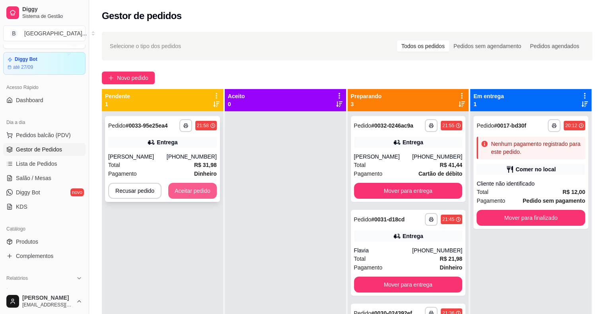
click at [209, 185] on button "Aceitar pedido" at bounding box center [192, 191] width 49 height 16
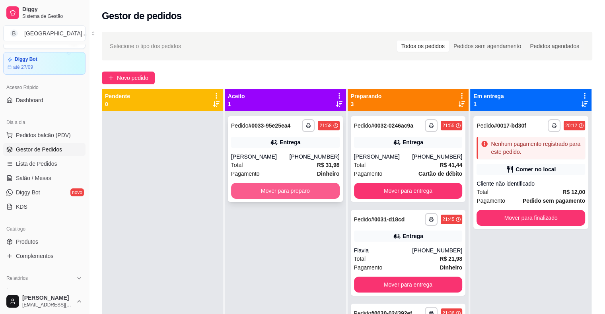
click at [266, 191] on button "Mover para preparo" at bounding box center [285, 191] width 109 height 16
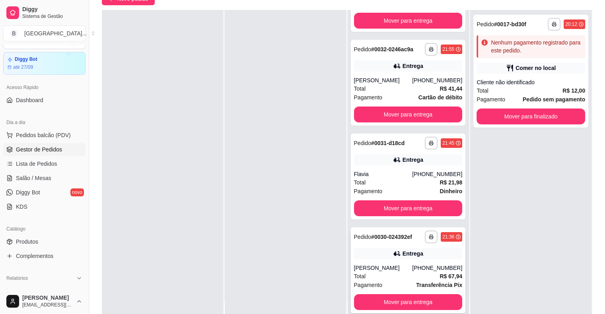
scroll to position [121, 0]
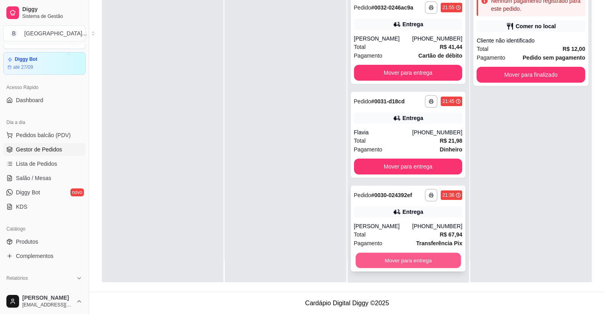
click at [378, 258] on button "Mover para entrega" at bounding box center [408, 261] width 105 height 16
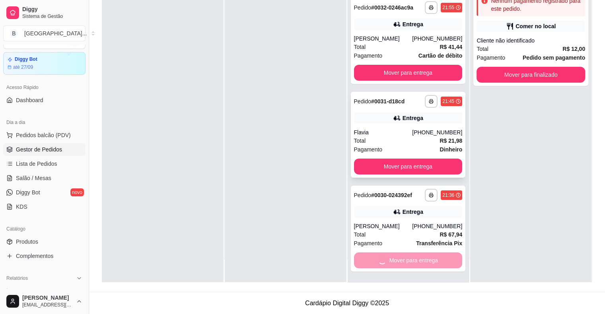
scroll to position [0, 0]
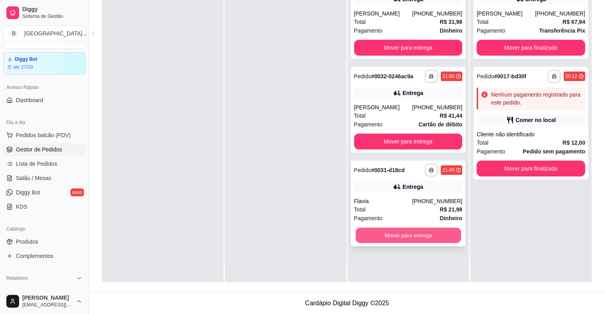
click at [430, 240] on button "Mover para entrega" at bounding box center [408, 236] width 105 height 16
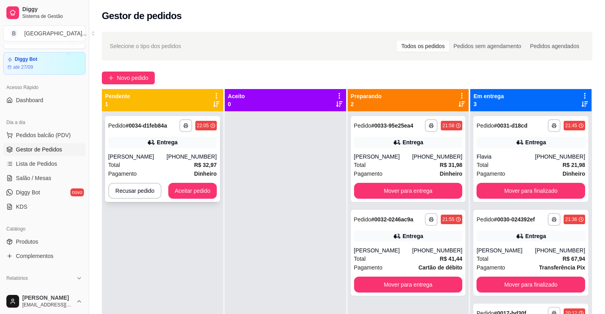
click at [138, 139] on div "Entrega" at bounding box center [162, 142] width 109 height 11
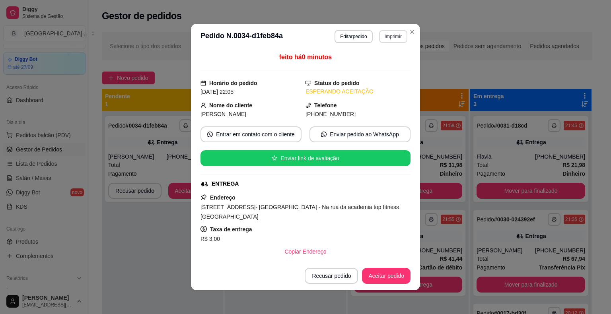
click at [389, 38] on button "Imprimir" at bounding box center [393, 36] width 28 height 13
click at [384, 66] on button "IMPRESSORA" at bounding box center [383, 61] width 46 height 10
click at [383, 270] on button "Aceitar pedido" at bounding box center [386, 276] width 49 height 16
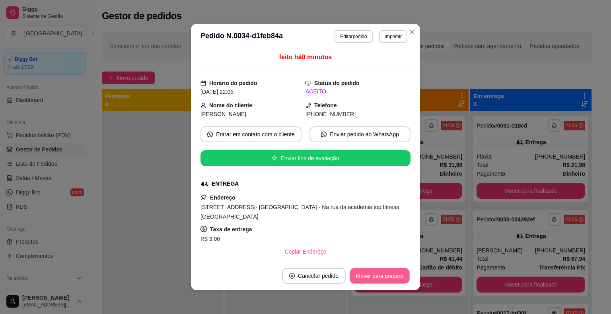
click at [400, 278] on button "Mover para preparo" at bounding box center [380, 276] width 60 height 16
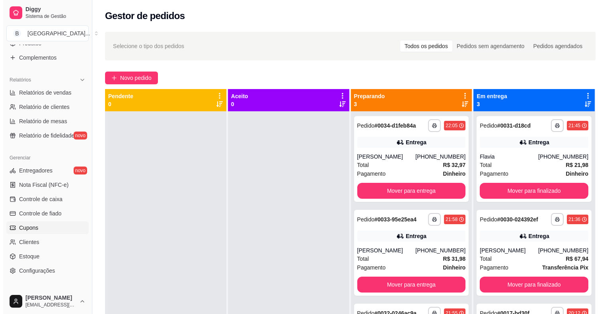
scroll to position [258, 0]
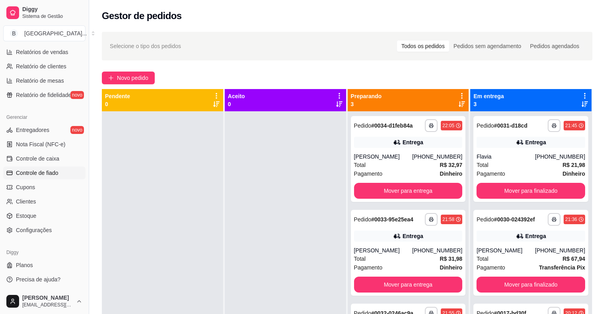
click at [65, 167] on link "Controle de fiado" at bounding box center [44, 173] width 82 height 13
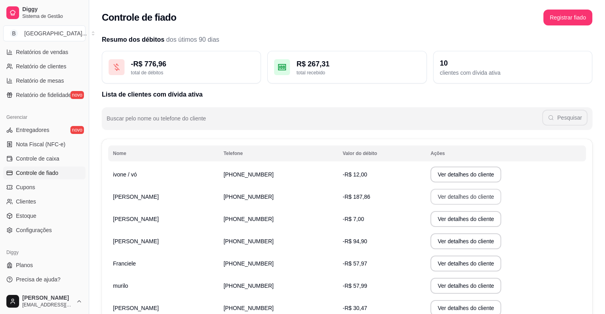
click at [434, 193] on button "Ver detalhes do cliente" at bounding box center [465, 197] width 71 height 16
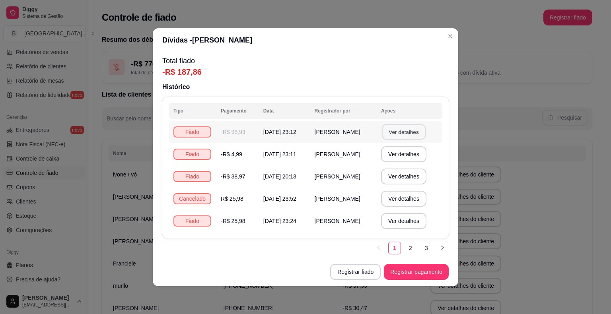
click at [400, 135] on button "Ver detalhes" at bounding box center [404, 132] width 44 height 16
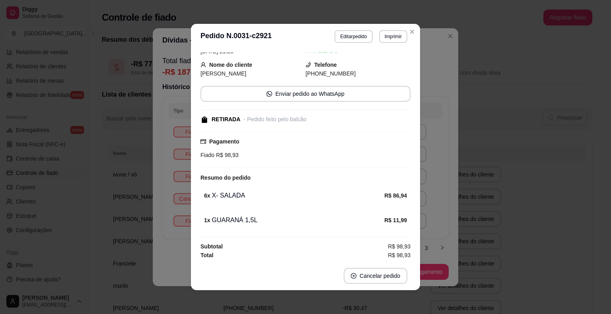
scroll to position [2, 0]
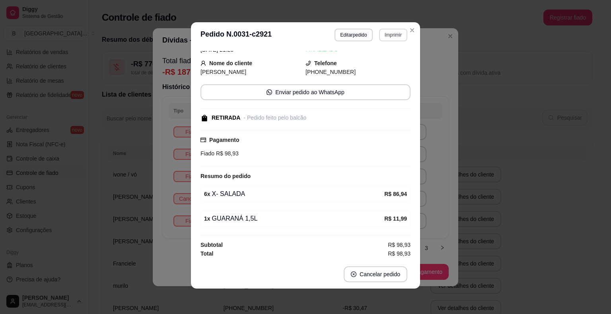
click at [380, 30] on button "Imprimir" at bounding box center [393, 35] width 28 height 13
click at [368, 62] on button "IMPRESSORA" at bounding box center [377, 62] width 58 height 13
click at [454, 155] on div "**********" at bounding box center [305, 157] width 611 height 314
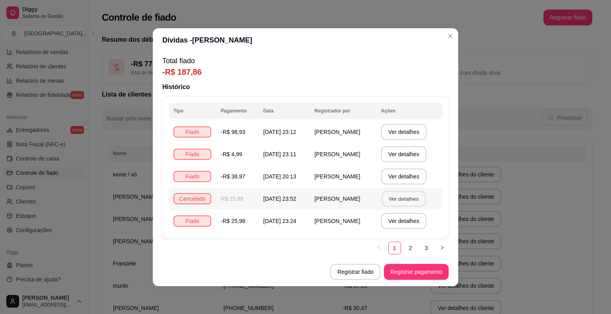
click at [413, 196] on button "Ver detalhes" at bounding box center [404, 199] width 44 height 16
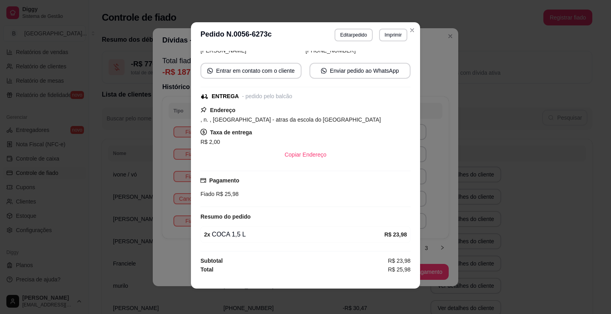
click at [477, 214] on div "**********" at bounding box center [305, 157] width 611 height 314
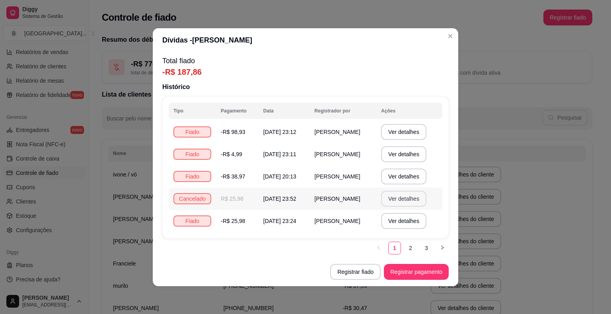
click at [421, 198] on button "Ver detalhes" at bounding box center [403, 199] width 45 height 16
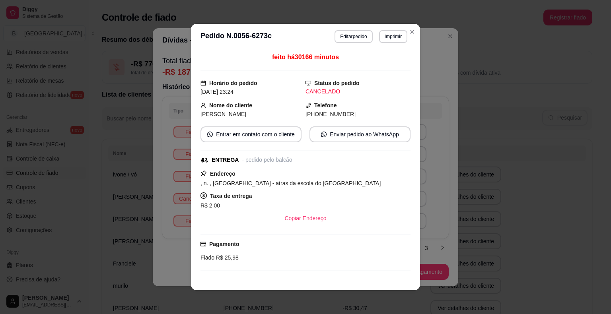
scroll to position [62, 0]
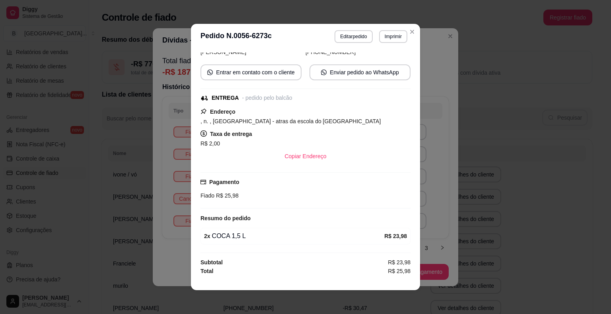
click at [490, 219] on div "**********" at bounding box center [305, 157] width 611 height 314
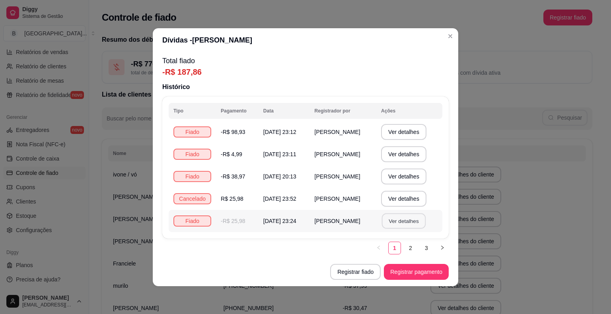
click at [421, 217] on button "Ver detalhes" at bounding box center [404, 221] width 44 height 16
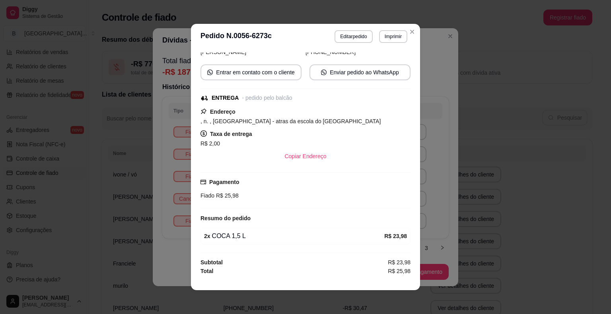
scroll to position [2, 0]
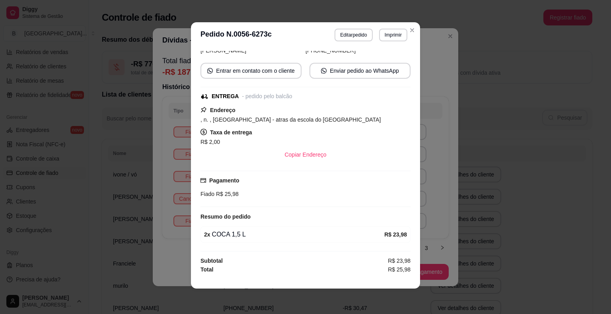
click at [449, 193] on div "**********" at bounding box center [305, 157] width 611 height 314
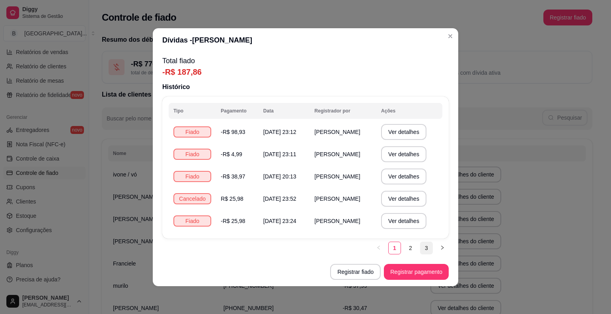
click at [425, 249] on link "3" at bounding box center [426, 248] width 12 height 12
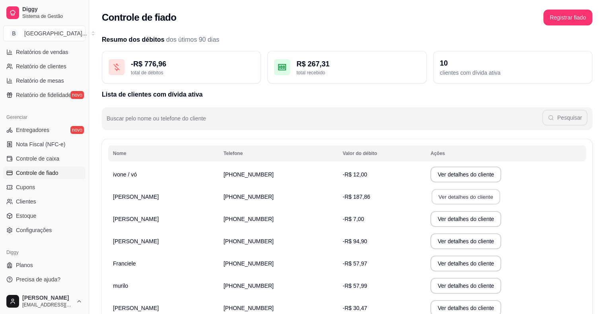
click at [432, 196] on button "Ver detalhes do cliente" at bounding box center [466, 197] width 68 height 16
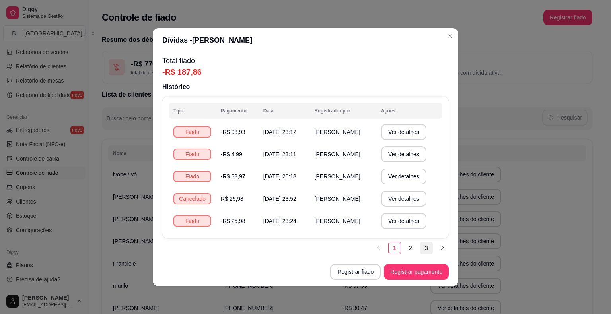
click at [431, 246] on link "3" at bounding box center [426, 248] width 12 height 12
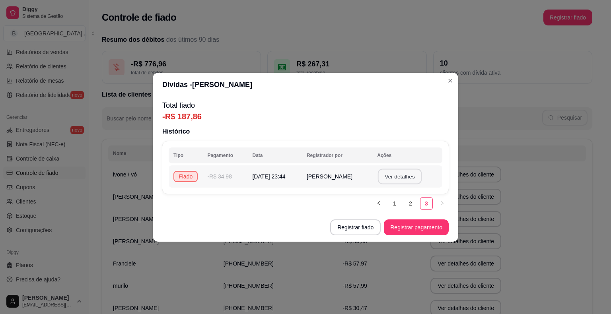
click at [411, 173] on button "Ver detalhes" at bounding box center [400, 177] width 44 height 16
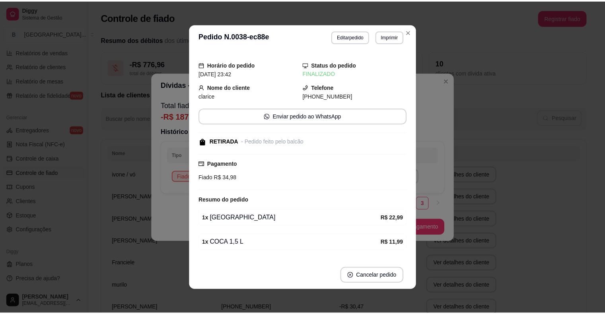
scroll to position [0, 0]
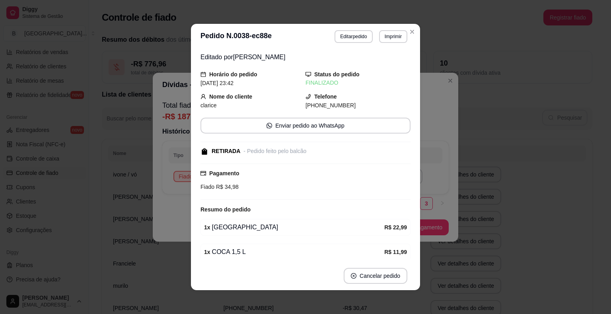
click at [425, 92] on div "**********" at bounding box center [305, 157] width 611 height 314
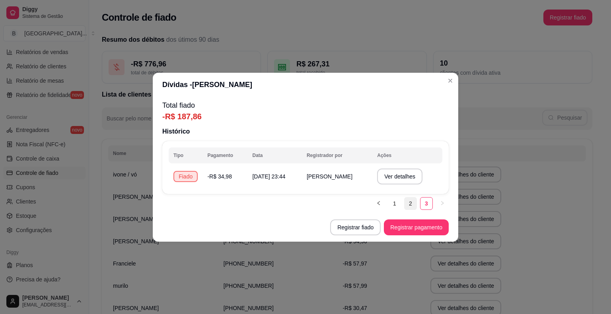
click at [410, 206] on link "2" at bounding box center [411, 204] width 12 height 12
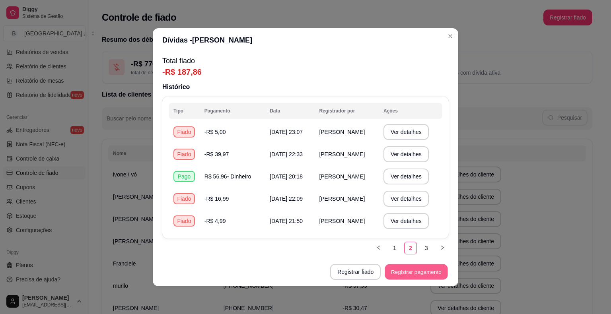
click at [433, 273] on button "Registrar pagamento" at bounding box center [416, 272] width 63 height 16
click at [313, 175] on td "[DATE] 20:18" at bounding box center [289, 176] width 49 height 22
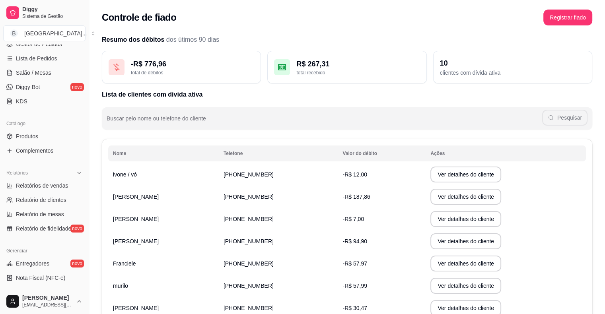
scroll to position [99, 0]
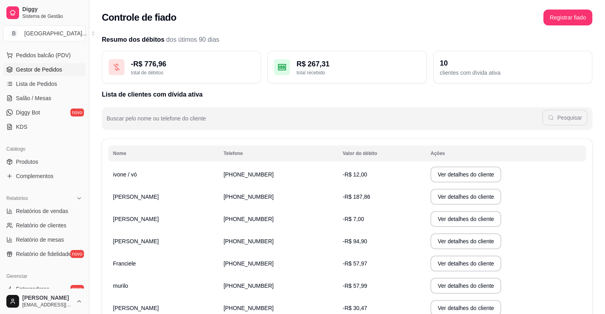
click at [75, 68] on link "Gestor de Pedidos" at bounding box center [44, 69] width 82 height 13
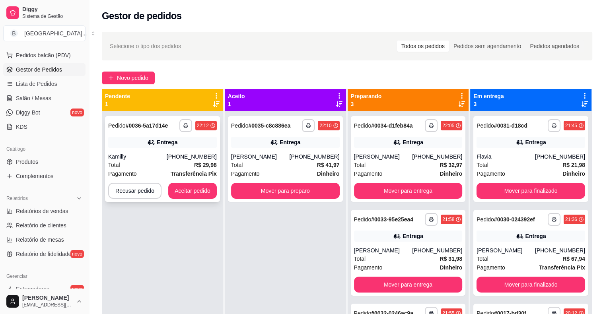
click at [142, 137] on div "Entrega" at bounding box center [162, 142] width 109 height 11
click at [141, 158] on div "Kamilly" at bounding box center [137, 157] width 58 height 8
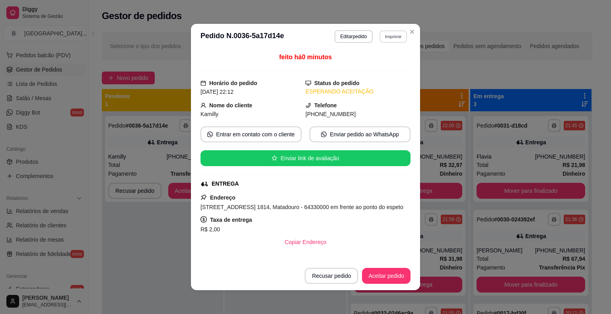
click at [391, 35] on button "Imprimir" at bounding box center [392, 36] width 27 height 12
click at [378, 62] on button "IMPRESSORA" at bounding box center [376, 64] width 58 height 13
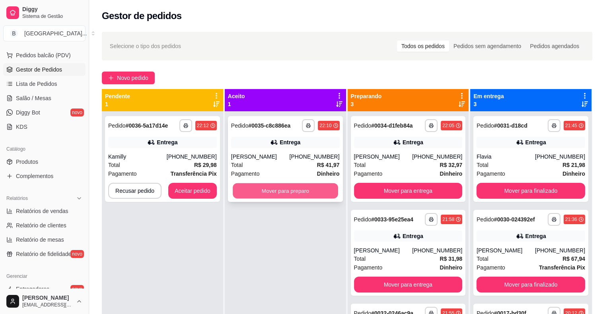
click at [260, 191] on button "Mover para preparo" at bounding box center [285, 191] width 105 height 16
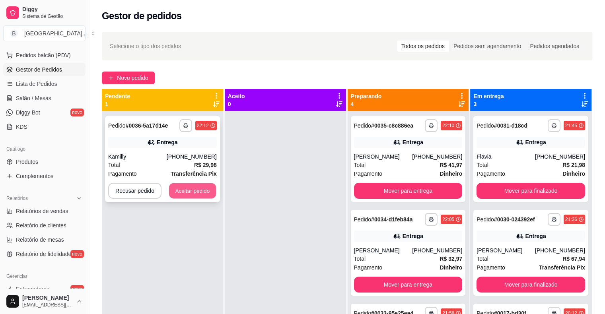
click at [203, 187] on button "Aceitar pedido" at bounding box center [192, 191] width 47 height 16
click at [203, 187] on div "Recusar pedido Aceitar pedido" at bounding box center [162, 191] width 109 height 16
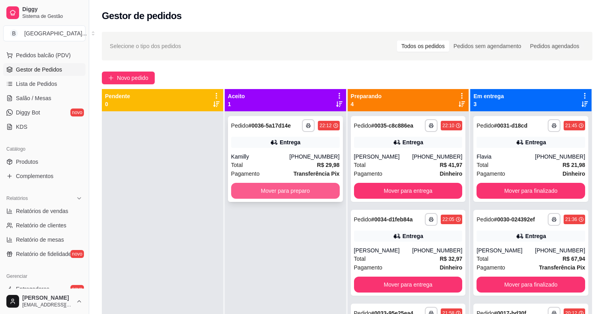
click at [325, 190] on button "Mover para preparo" at bounding box center [285, 191] width 109 height 16
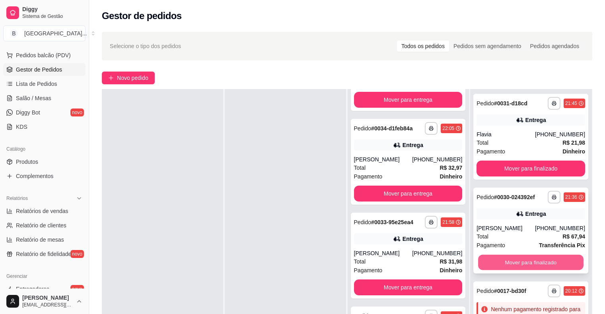
click at [484, 261] on button "Mover para finalizado" at bounding box center [530, 263] width 105 height 16
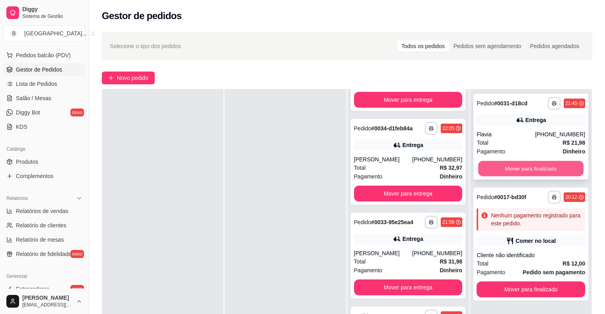
click at [525, 172] on button "Mover para finalizado" at bounding box center [530, 169] width 105 height 16
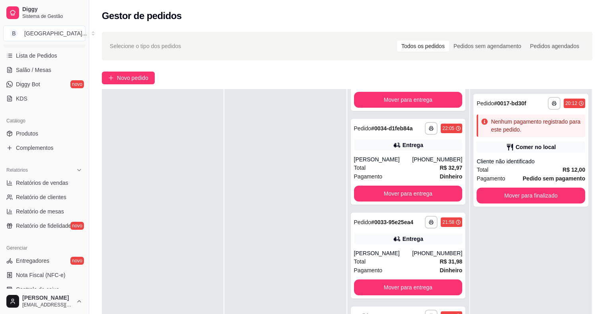
scroll to position [178, 0]
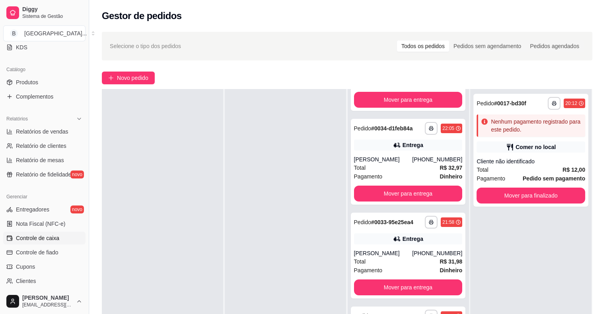
click at [46, 236] on span "Controle de caixa" at bounding box center [37, 238] width 43 height 8
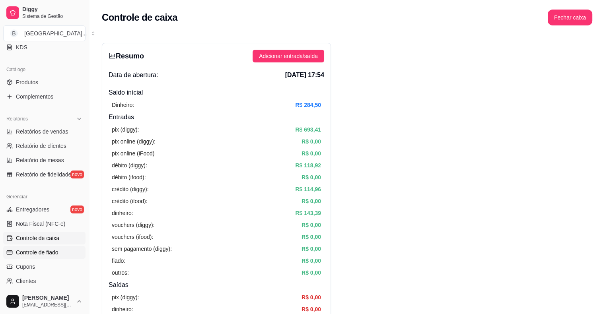
click at [42, 251] on span "Controle de fiado" at bounding box center [37, 253] width 43 height 8
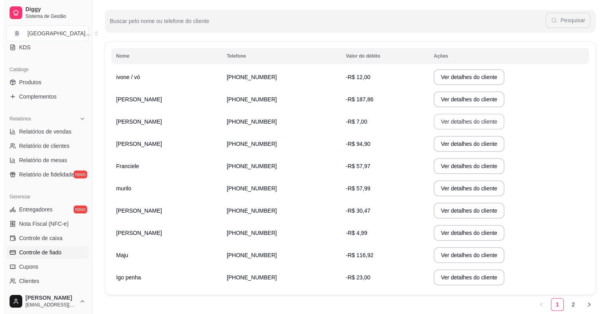
scroll to position [126, 0]
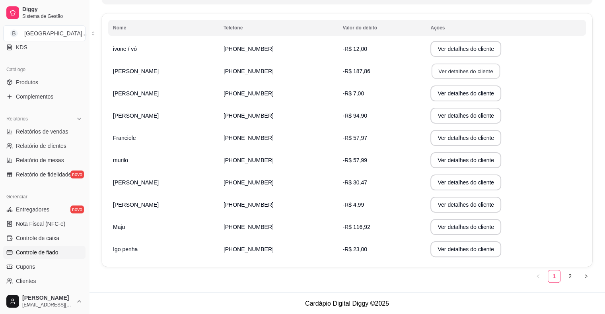
click at [432, 64] on button "Ver detalhes do cliente" at bounding box center [466, 72] width 68 height 16
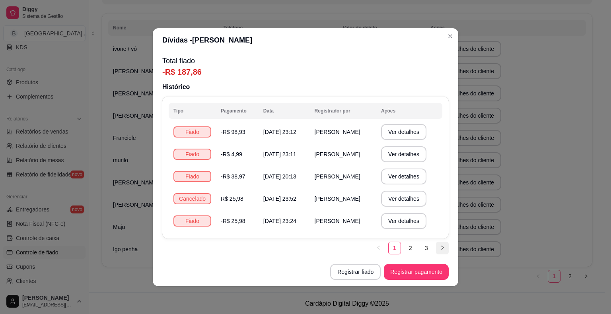
click at [445, 248] on button "button" at bounding box center [442, 248] width 13 height 13
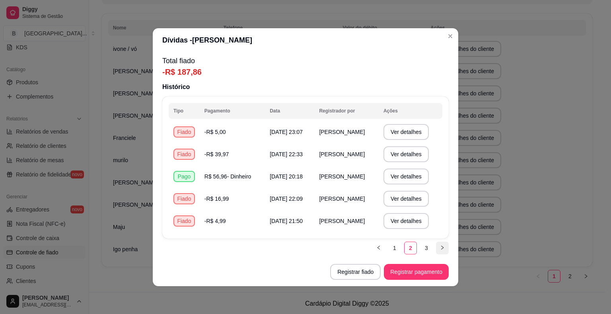
click at [445, 248] on button "button" at bounding box center [442, 248] width 13 height 13
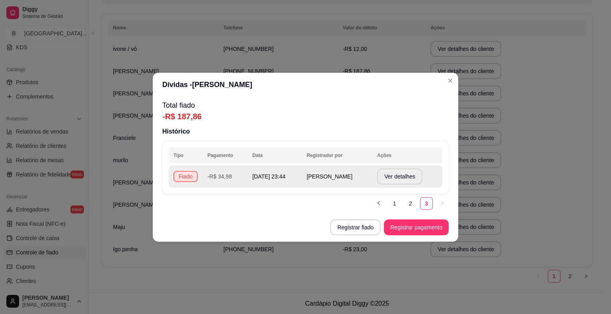
click at [339, 187] on td "[PERSON_NAME]" at bounding box center [337, 176] width 70 height 22
click at [409, 173] on button "Ver detalhes" at bounding box center [400, 177] width 44 height 16
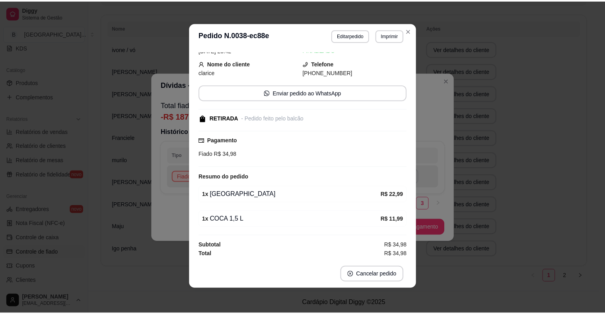
scroll to position [2, 0]
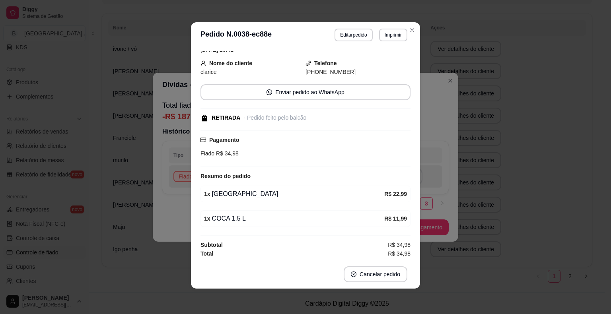
click at [514, 190] on div "**********" at bounding box center [305, 157] width 611 height 314
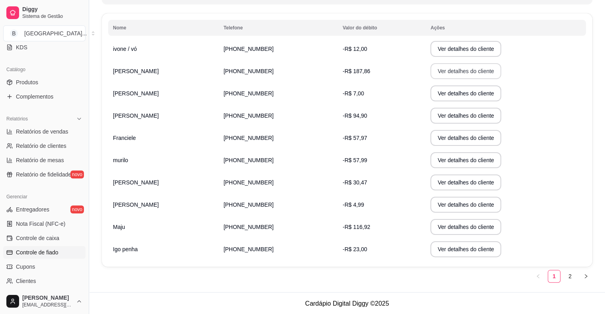
click at [430, 72] on button "Ver detalhes do cliente" at bounding box center [465, 71] width 71 height 16
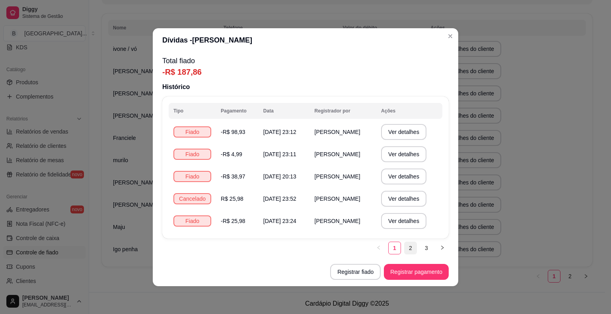
click at [412, 248] on link "2" at bounding box center [411, 248] width 12 height 12
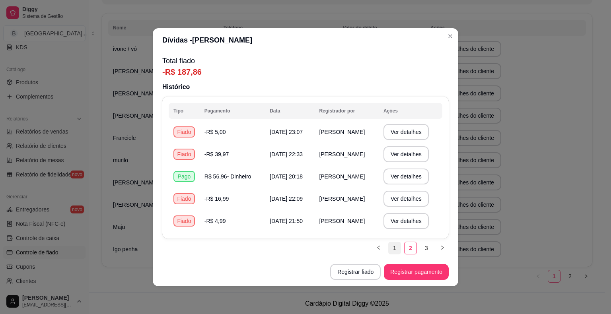
click at [393, 251] on link "1" at bounding box center [395, 248] width 12 height 12
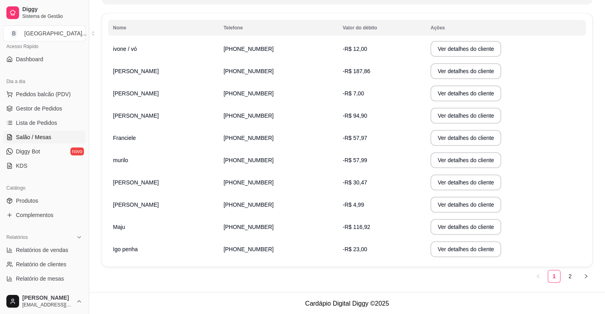
scroll to position [59, 0]
click at [65, 111] on link "Gestor de Pedidos" at bounding box center [44, 109] width 82 height 13
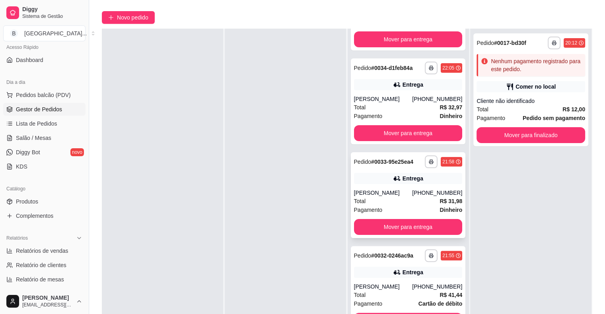
scroll to position [121, 0]
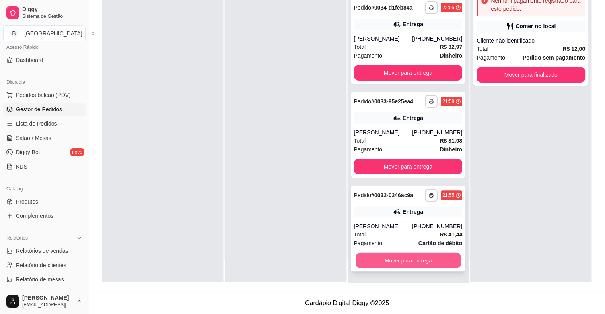
click at [387, 254] on button "Mover para entrega" at bounding box center [408, 261] width 105 height 16
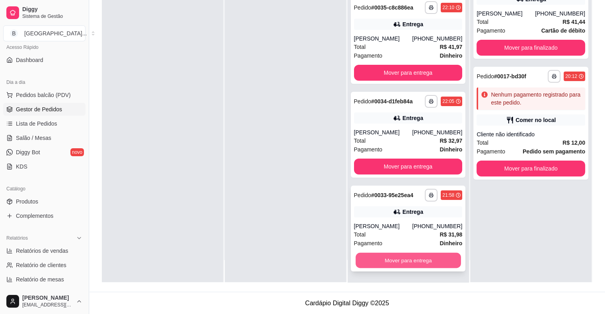
click at [380, 256] on button "Mover para entrega" at bounding box center [408, 261] width 105 height 16
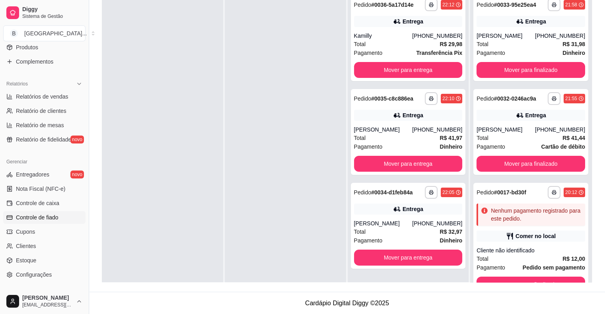
scroll to position [218, 0]
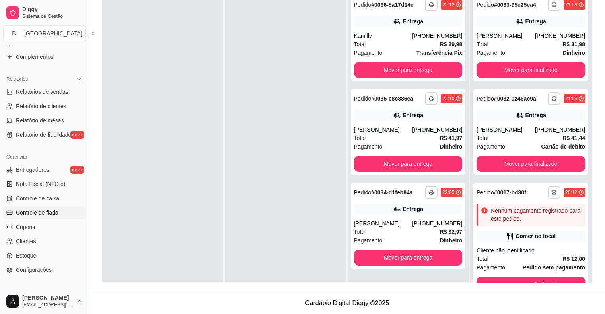
click at [49, 212] on span "Controle de fiado" at bounding box center [37, 213] width 43 height 8
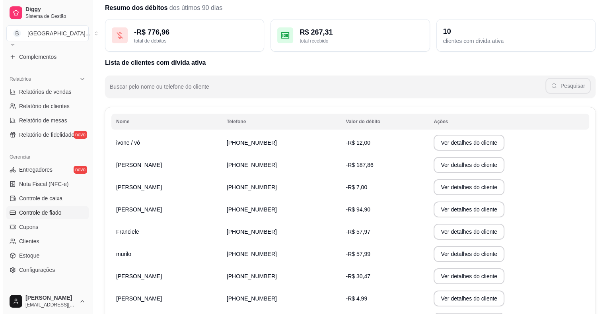
scroll to position [80, 0]
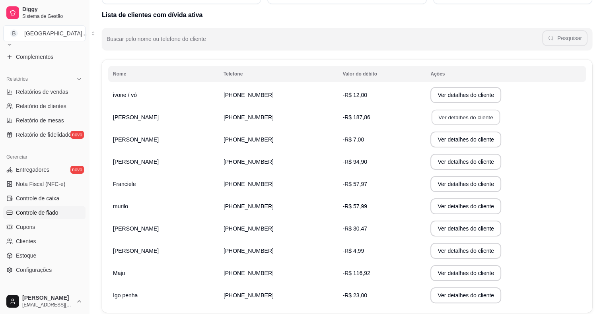
click at [439, 121] on button "Ver detalhes do cliente" at bounding box center [466, 118] width 68 height 16
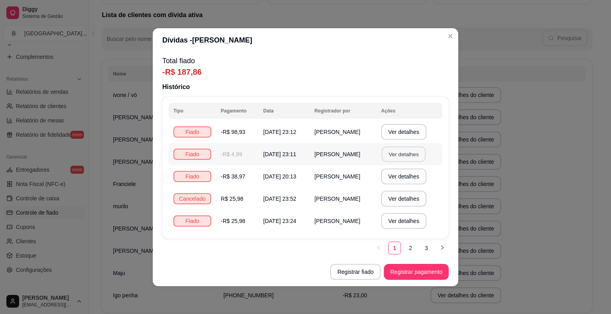
click at [407, 148] on button "Ver detalhes" at bounding box center [404, 154] width 44 height 16
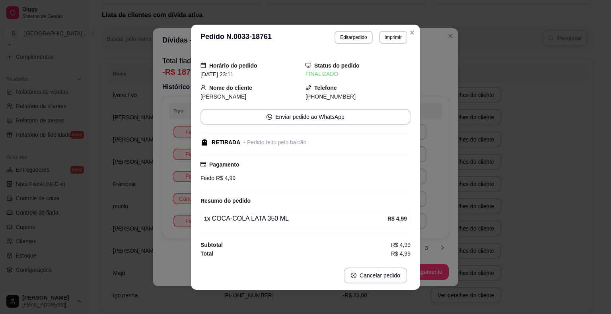
scroll to position [0, 0]
click at [502, 210] on div "**********" at bounding box center [305, 157] width 611 height 314
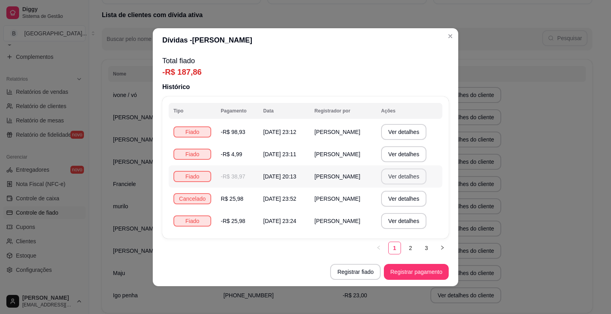
click at [421, 177] on button "Ver detalhes" at bounding box center [403, 177] width 45 height 16
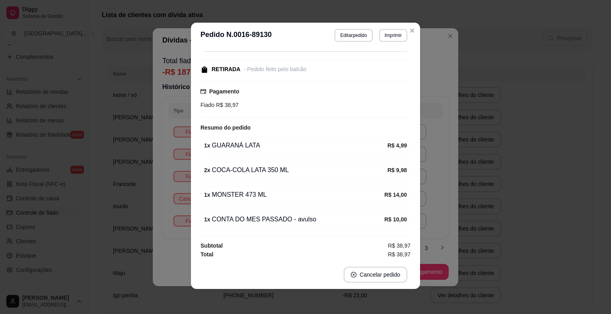
scroll to position [2, 0]
click at [445, 222] on div "**********" at bounding box center [305, 157] width 611 height 314
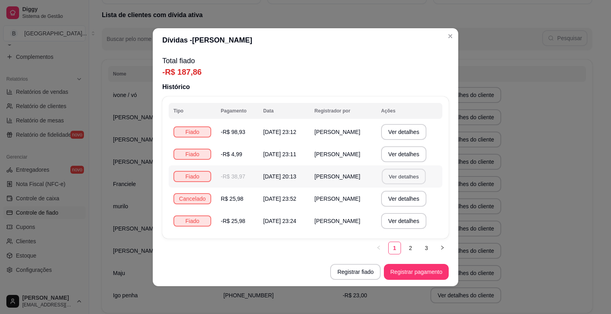
click at [414, 175] on button "Ver detalhes" at bounding box center [404, 177] width 44 height 16
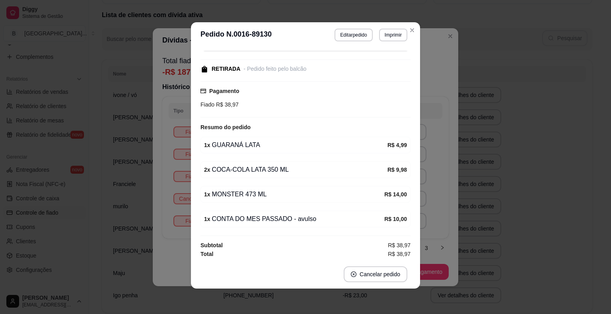
click at [533, 204] on div "**********" at bounding box center [305, 157] width 611 height 314
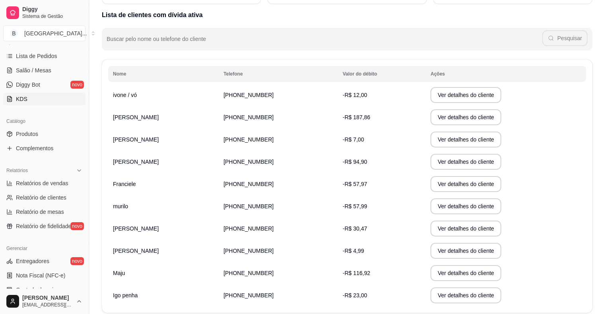
scroll to position [99, 0]
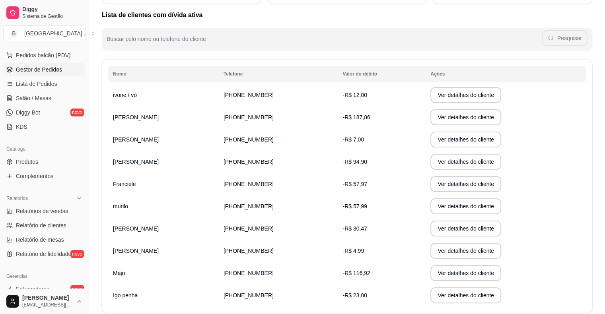
click at [28, 66] on span "Gestor de Pedidos" at bounding box center [39, 70] width 46 height 8
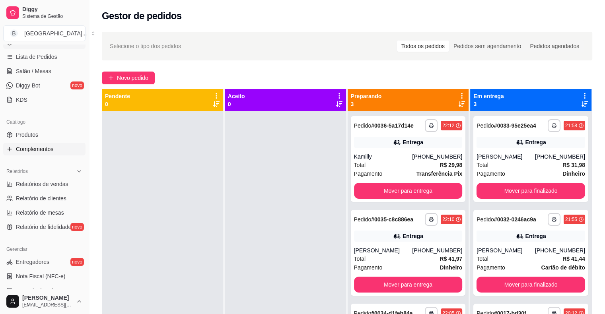
scroll to position [138, 0]
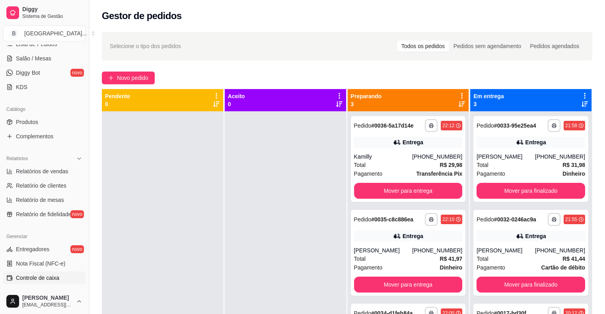
click at [32, 276] on span "Controle de caixa" at bounding box center [37, 278] width 43 height 8
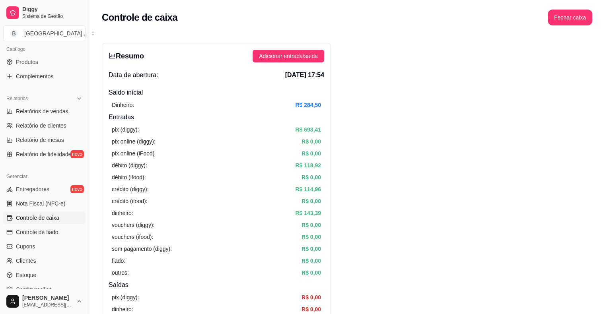
scroll to position [199, 0]
click at [50, 230] on span "Controle de fiado" at bounding box center [37, 232] width 43 height 8
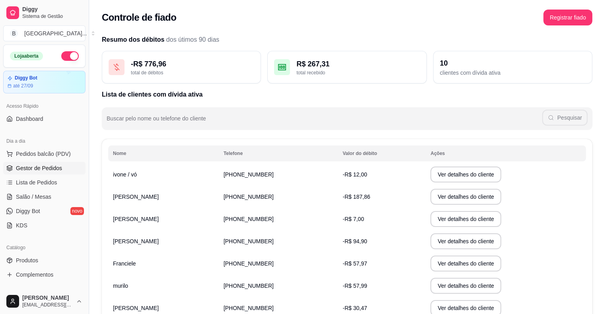
click at [35, 163] on link "Gestor de Pedidos" at bounding box center [44, 168] width 82 height 13
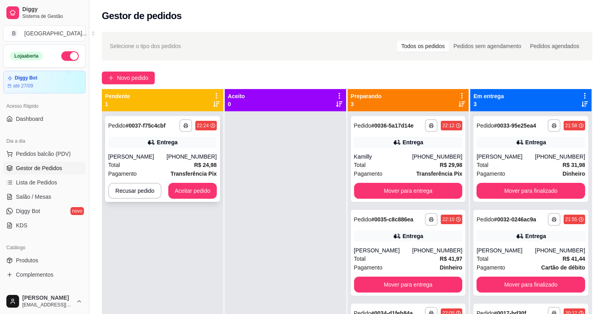
click at [194, 168] on strong "R$ 24,98" at bounding box center [205, 165] width 23 height 6
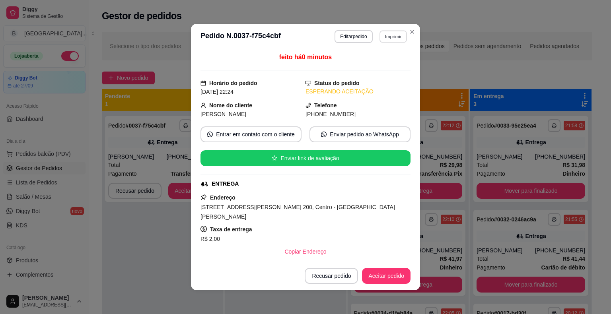
click at [391, 41] on button "Imprimir" at bounding box center [392, 36] width 27 height 12
click at [389, 58] on div "Escolha a impressora IMPRESSORA Impressora" at bounding box center [376, 66] width 66 height 43
click at [389, 62] on button "IMPRESSORA" at bounding box center [376, 64] width 58 height 13
click at [377, 282] on button "Aceitar pedido" at bounding box center [386, 276] width 47 height 16
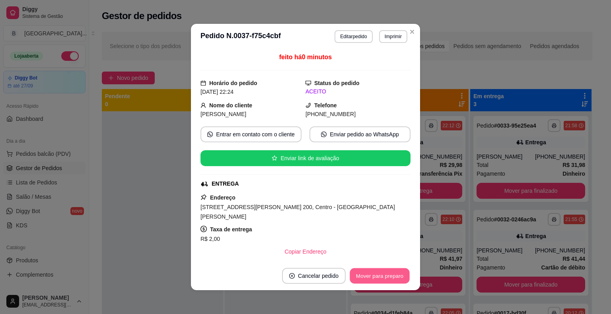
click at [377, 279] on button "Mover para preparo" at bounding box center [380, 276] width 60 height 16
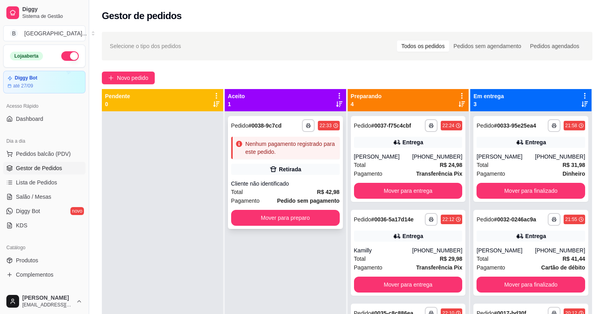
click at [272, 182] on div "Cliente não identificado" at bounding box center [285, 184] width 109 height 8
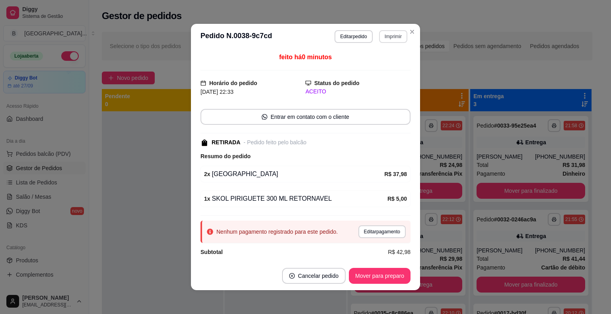
click at [394, 43] on div "**********" at bounding box center [371, 36] width 73 height 13
click at [394, 66] on button "IMPRESSORA" at bounding box center [376, 64] width 56 height 12
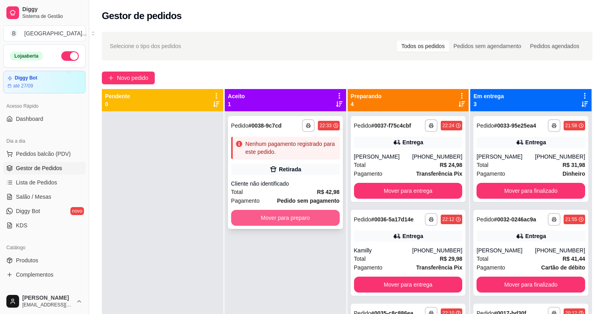
click at [282, 219] on button "Mover para preparo" at bounding box center [285, 218] width 109 height 16
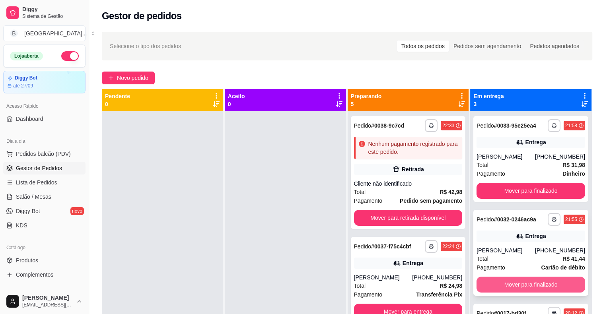
click at [512, 288] on button "Mover para finalizado" at bounding box center [531, 285] width 109 height 16
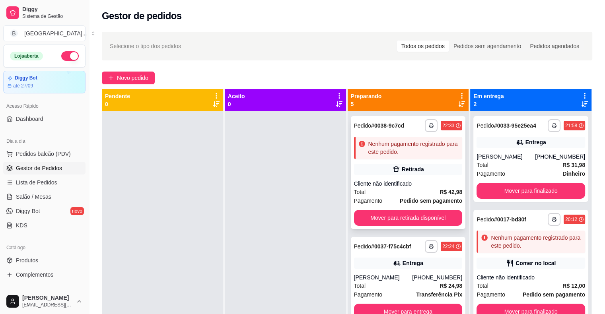
click at [425, 167] on div "Retirada" at bounding box center [408, 169] width 109 height 11
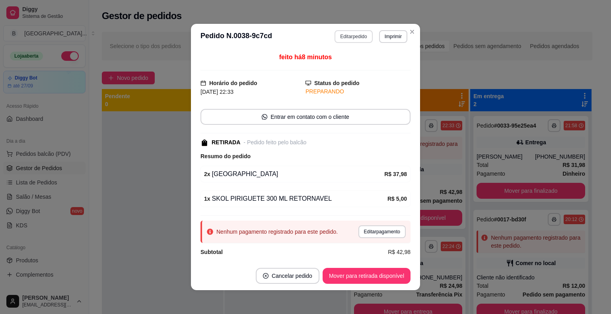
click at [342, 41] on button "Editar pedido" at bounding box center [354, 36] width 38 height 13
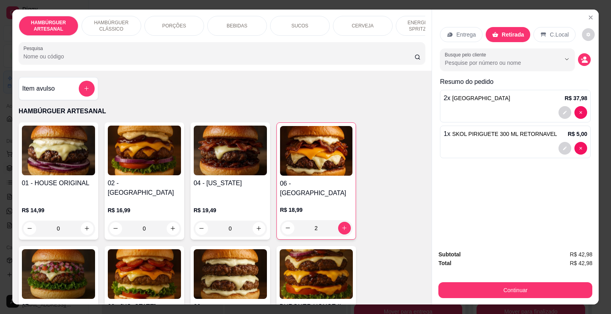
click at [355, 25] on p "CERVEJA" at bounding box center [363, 26] width 22 height 6
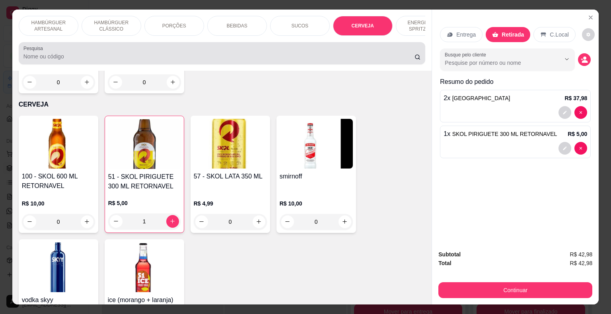
scroll to position [19, 0]
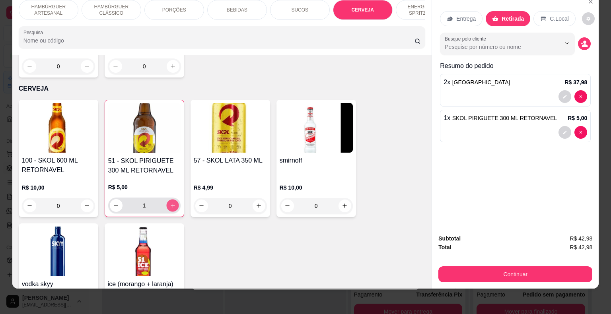
click at [170, 202] on icon "increase-product-quantity" at bounding box center [172, 205] width 6 height 6
type input "2"
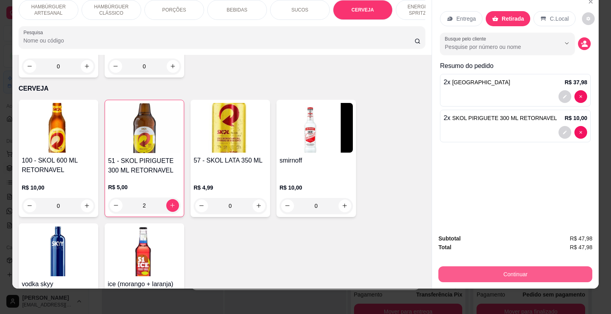
click at [466, 267] on button "Continuar" at bounding box center [515, 275] width 154 height 16
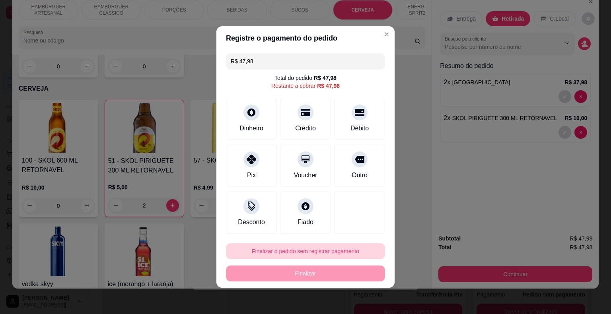
click at [328, 251] on button "Finalizar o pedido sem registrar pagamento" at bounding box center [305, 251] width 159 height 16
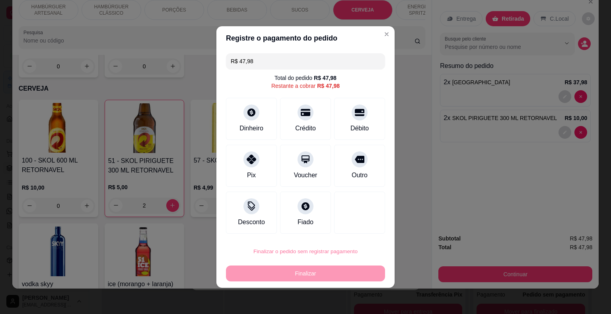
click at [354, 227] on button "Confirmar" at bounding box center [353, 229] width 29 height 12
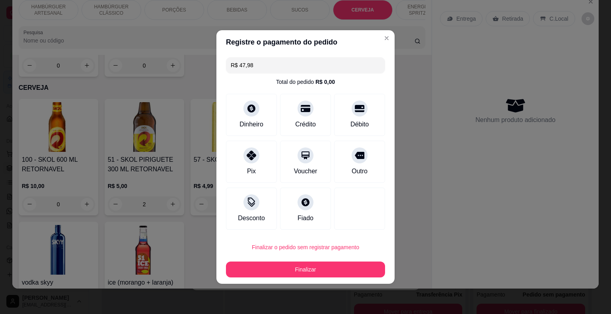
type input "0"
type input "R$ 0,00"
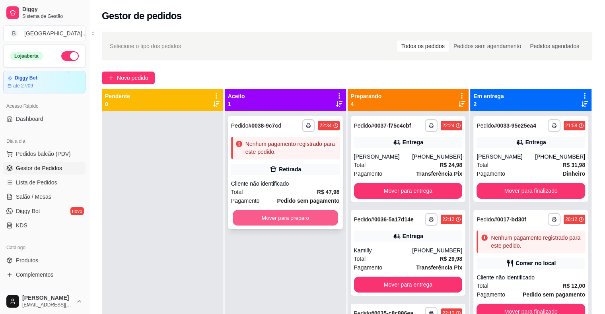
click at [285, 215] on button "Mover para preparo" at bounding box center [285, 218] width 105 height 16
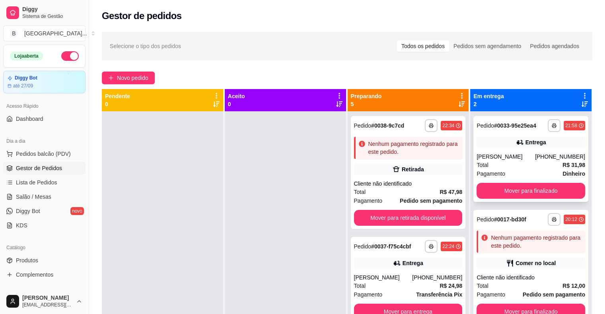
click at [496, 165] on div "Total R$ 31,98" at bounding box center [531, 165] width 109 height 9
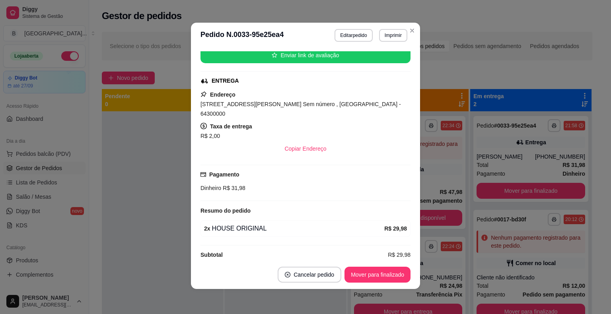
scroll to position [2, 0]
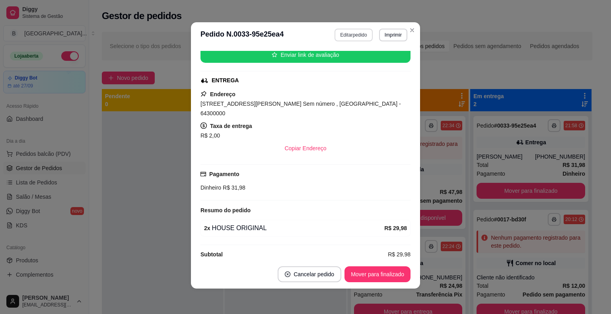
click at [342, 36] on button "Editar pedido" at bounding box center [354, 35] width 38 height 13
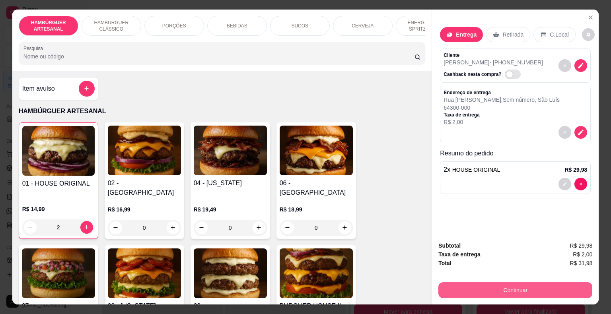
click at [471, 287] on button "Continuar" at bounding box center [515, 290] width 154 height 16
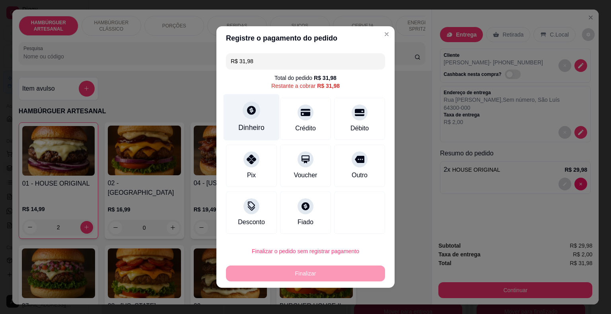
click at [264, 128] on div "Dinheiro" at bounding box center [252, 117] width 56 height 47
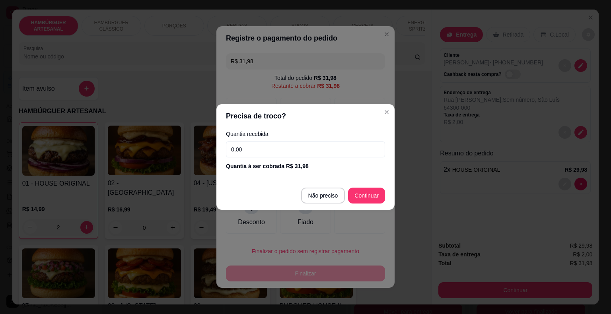
click at [265, 152] on input "0,00" at bounding box center [305, 150] width 159 height 16
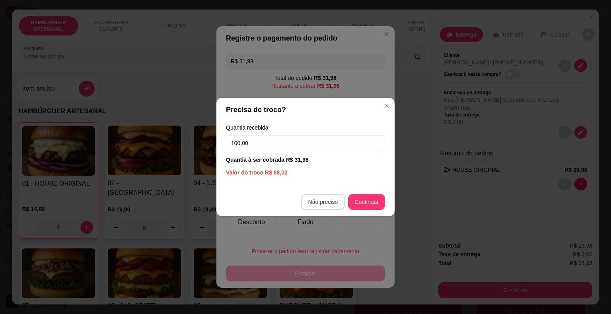
type input "100,00"
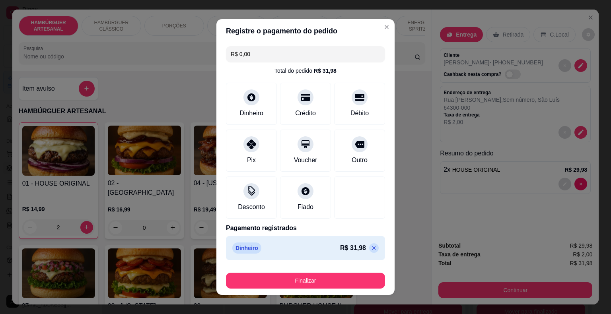
type input "R$ 0,00"
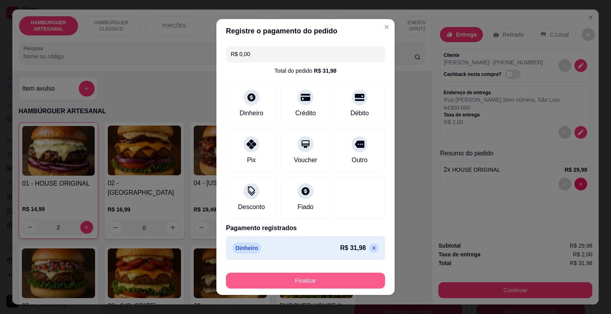
scroll to position [6, 0]
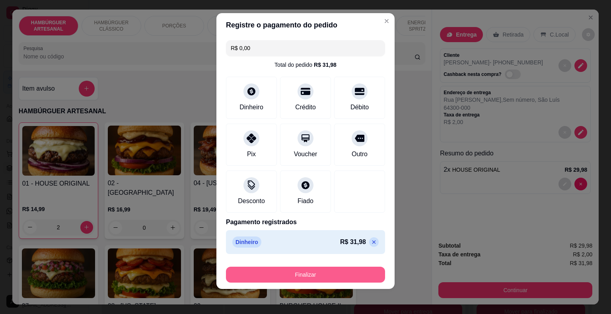
click at [326, 276] on button "Finalizar" at bounding box center [305, 275] width 159 height 16
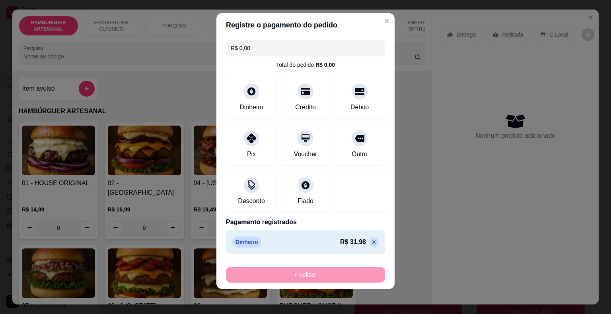
type input "0"
type input "-R$ 31,98"
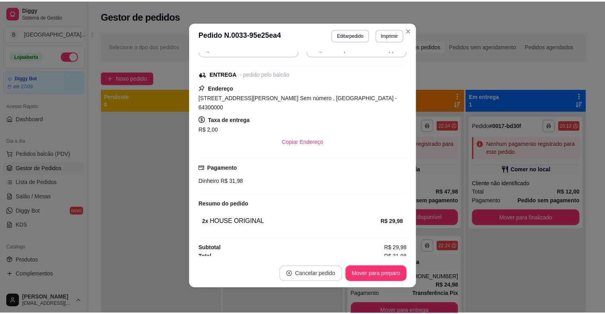
scroll to position [95, 0]
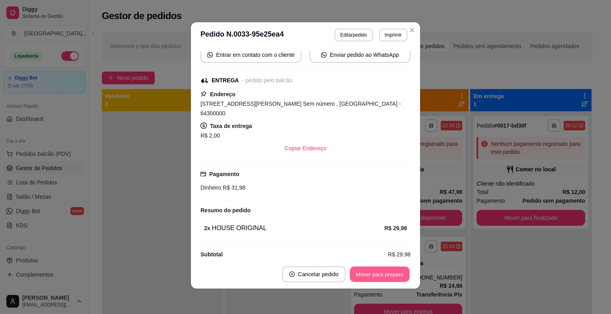
click at [364, 274] on button "Mover para preparo" at bounding box center [380, 275] width 60 height 16
click at [367, 277] on button "Mover para entrega" at bounding box center [379, 275] width 61 height 16
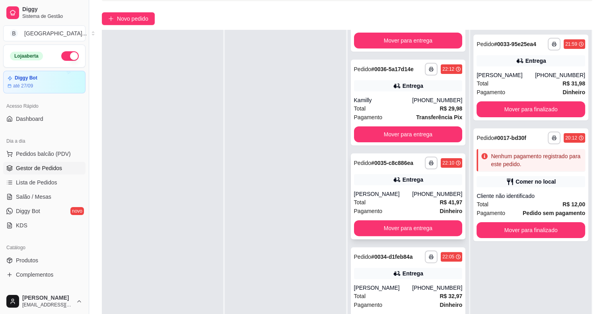
scroll to position [121, 0]
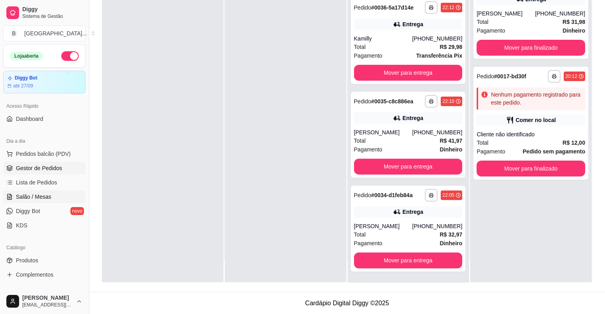
click at [43, 196] on span "Salão / Mesas" at bounding box center [33, 197] width 35 height 8
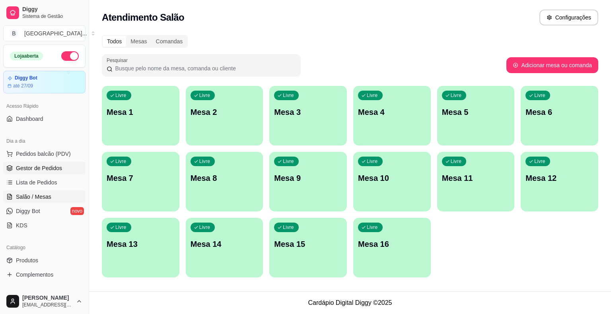
click at [37, 168] on span "Gestor de Pedidos" at bounding box center [39, 168] width 46 height 8
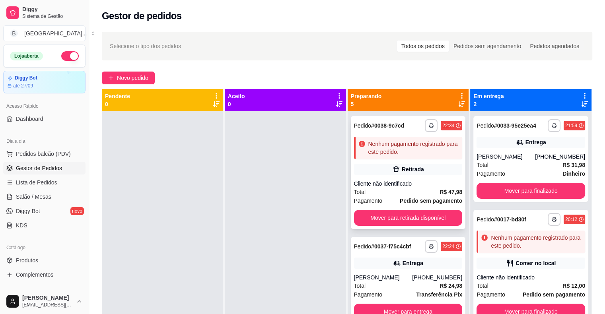
click at [392, 178] on div "**********" at bounding box center [408, 172] width 115 height 113
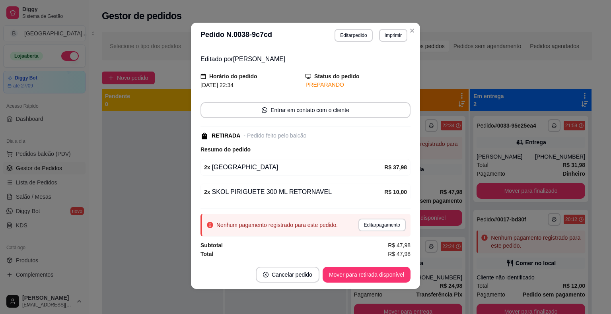
scroll to position [2, 0]
click at [375, 222] on button "Editar pagamento" at bounding box center [382, 224] width 46 height 12
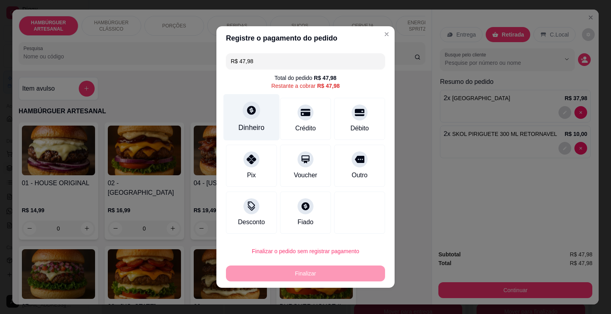
click at [261, 121] on div "Dinheiro" at bounding box center [252, 117] width 56 height 47
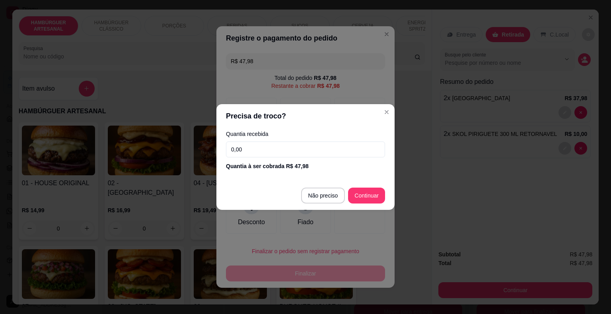
click at [263, 152] on input "0,00" at bounding box center [305, 150] width 159 height 16
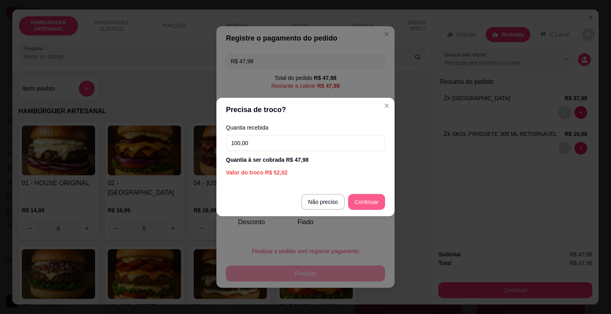
type input "100,00"
type input "R$ 0,00"
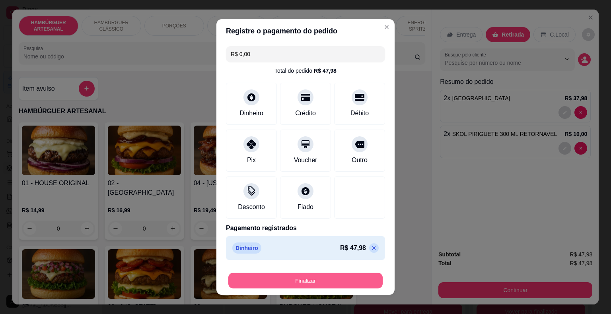
click at [312, 278] on button "Finalizar" at bounding box center [305, 281] width 154 height 16
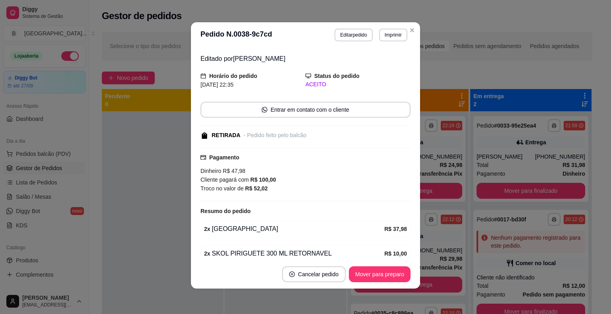
scroll to position [58, 0]
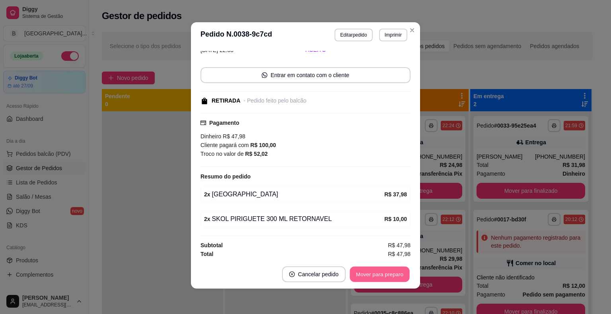
click at [375, 270] on button "Mover para preparo" at bounding box center [380, 275] width 60 height 16
click at [375, 272] on button "Mover para retirada disponível" at bounding box center [367, 275] width 88 height 16
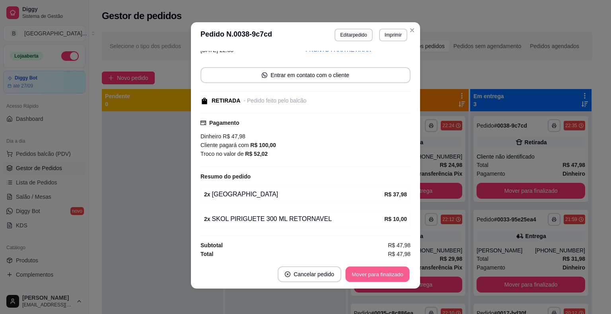
click at [381, 273] on button "Mover para finalizado" at bounding box center [378, 275] width 64 height 16
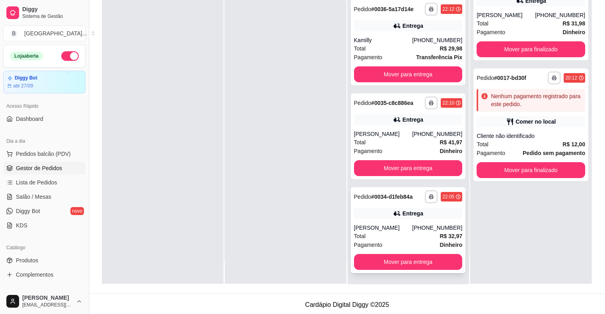
scroll to position [121, 0]
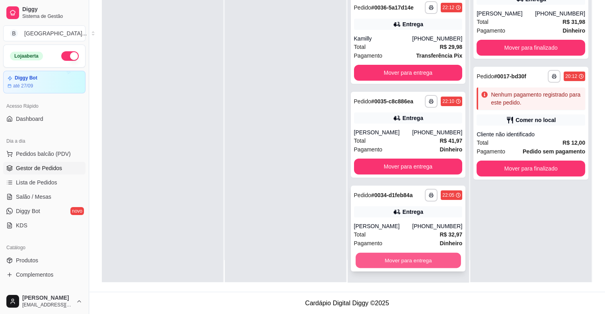
click at [414, 263] on button "Mover para entrega" at bounding box center [408, 261] width 105 height 16
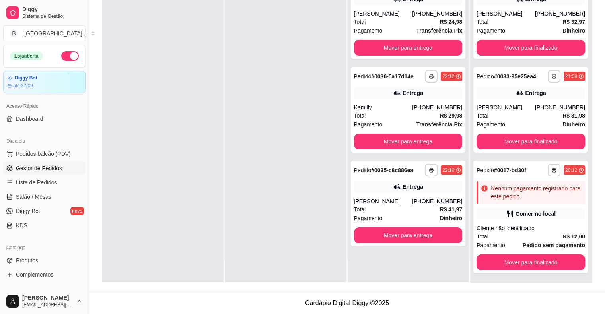
scroll to position [0, 0]
click at [414, 235] on button "Mover para entrega" at bounding box center [408, 236] width 105 height 16
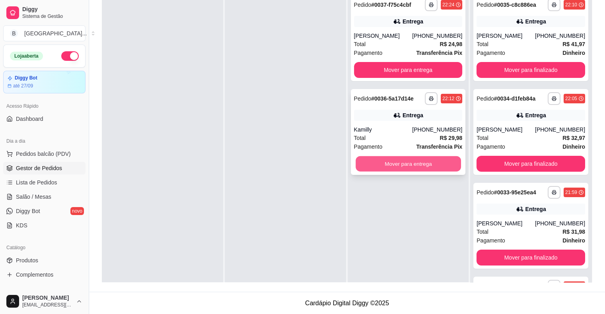
click at [441, 162] on button "Mover para entrega" at bounding box center [408, 164] width 105 height 16
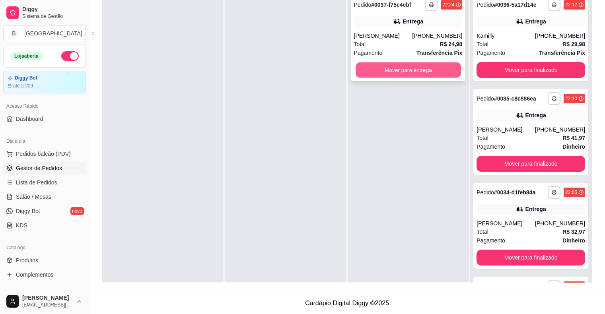
click at [426, 71] on button "Mover para entrega" at bounding box center [408, 70] width 105 height 16
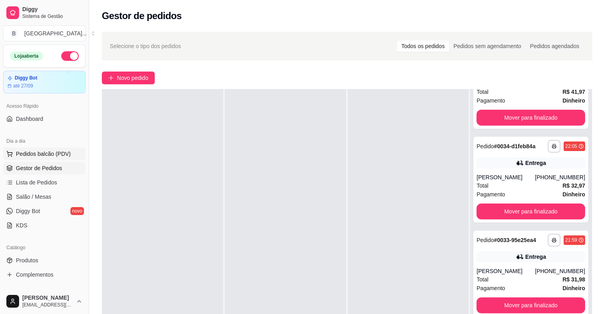
click at [30, 156] on span "Pedidos balcão (PDV)" at bounding box center [43, 154] width 55 height 8
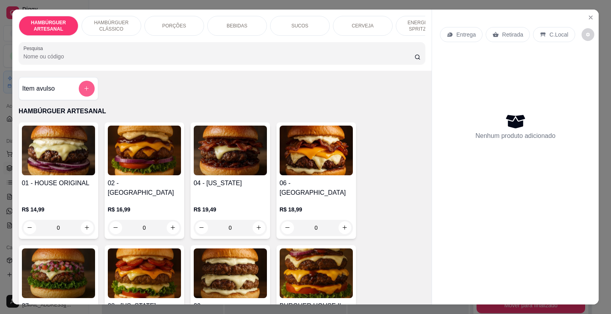
click at [79, 96] on button "add-separate-item" at bounding box center [87, 89] width 16 height 16
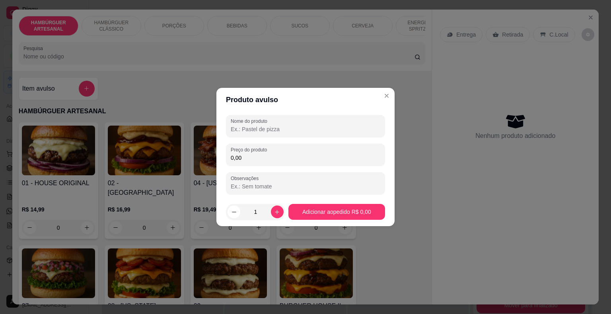
click at [265, 130] on input "Nome do produto" at bounding box center [306, 129] width 150 height 8
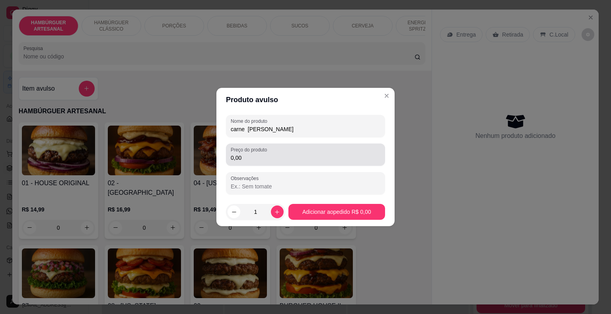
type input "carne [PERSON_NAME]"
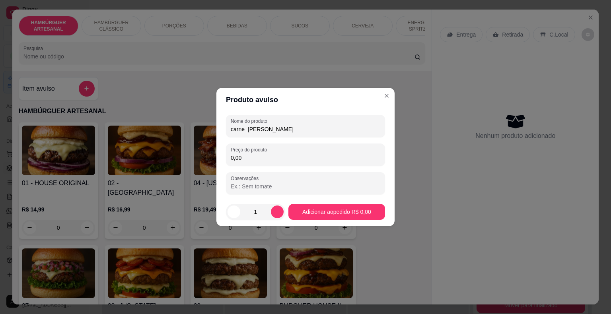
click at [270, 154] on input "0,00" at bounding box center [306, 158] width 150 height 8
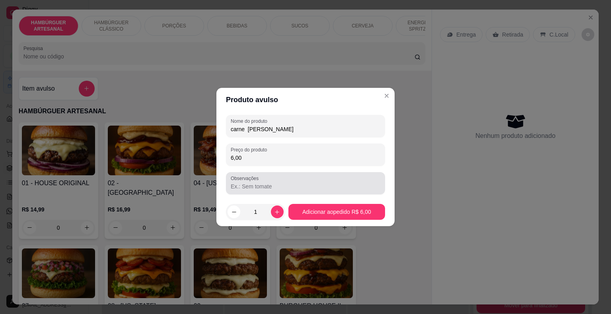
type input "6,00"
click at [307, 191] on div at bounding box center [306, 183] width 150 height 16
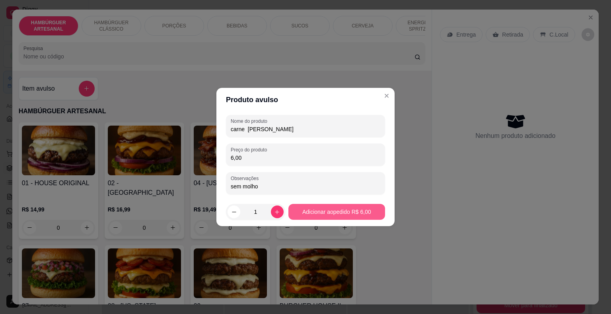
type input "sem molho"
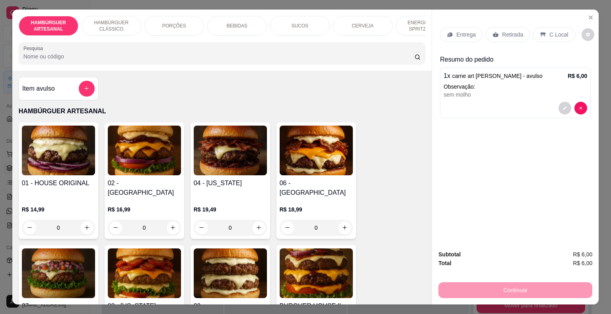
click at [513, 31] on p "Retirada" at bounding box center [512, 35] width 21 height 8
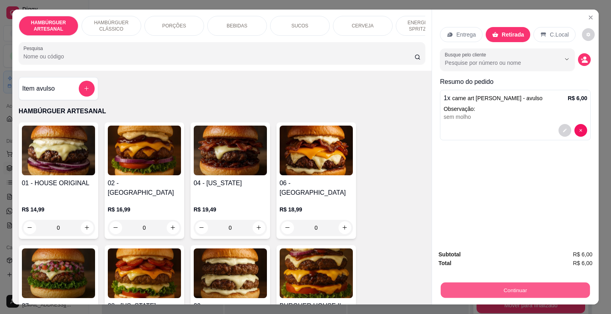
click at [510, 289] on button "Continuar" at bounding box center [515, 291] width 149 height 16
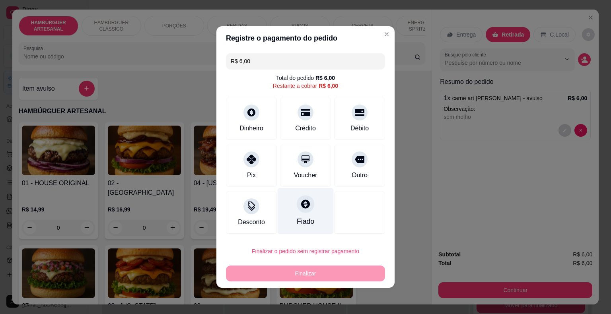
click at [297, 218] on div "Fiado" at bounding box center [306, 221] width 18 height 10
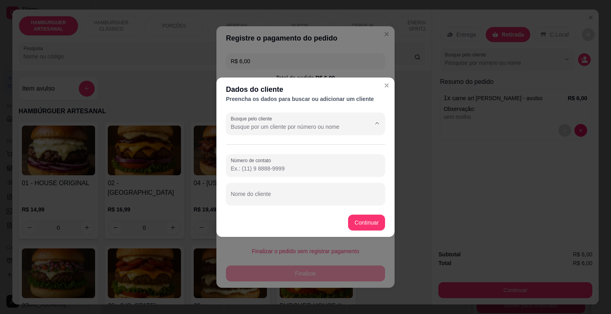
click at [280, 125] on input "Busque pelo cliente" at bounding box center [294, 127] width 127 height 8
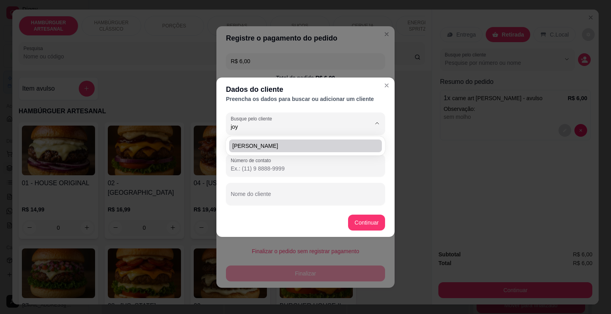
click at [261, 146] on span "[PERSON_NAME]" at bounding box center [301, 146] width 138 height 8
type input "[PERSON_NAME]"
type input "[PHONE_NUMBER]"
type input "[PERSON_NAME]"
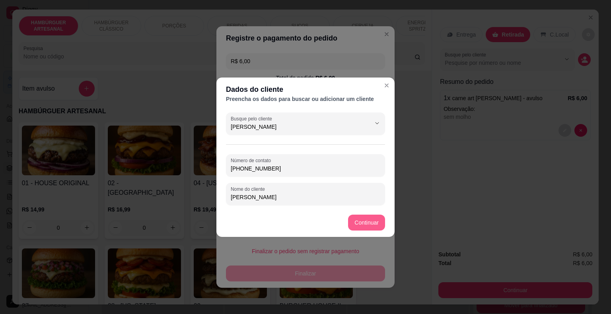
type input "[PERSON_NAME]"
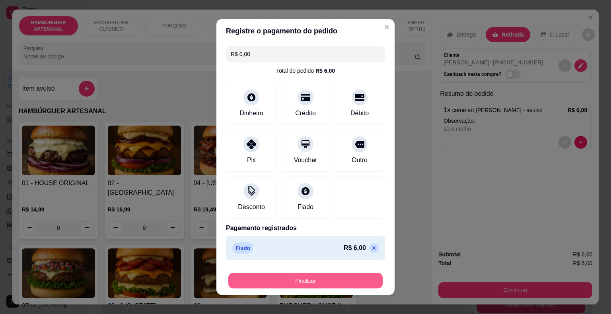
click at [320, 280] on button "Finalizar" at bounding box center [305, 281] width 154 height 16
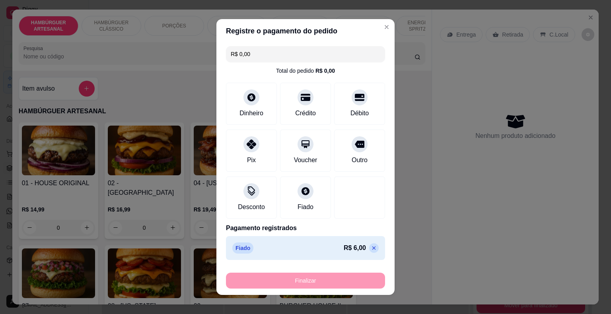
type input "-R$ 6,00"
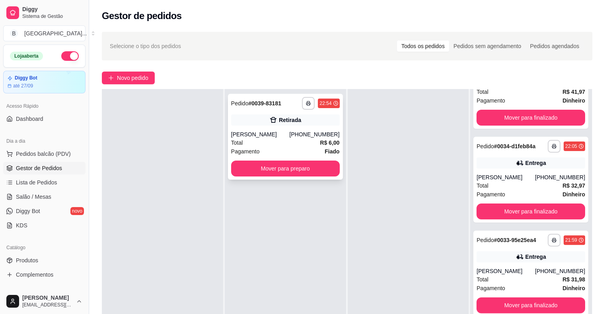
click at [264, 144] on div "Total R$ 6,00" at bounding box center [285, 142] width 109 height 9
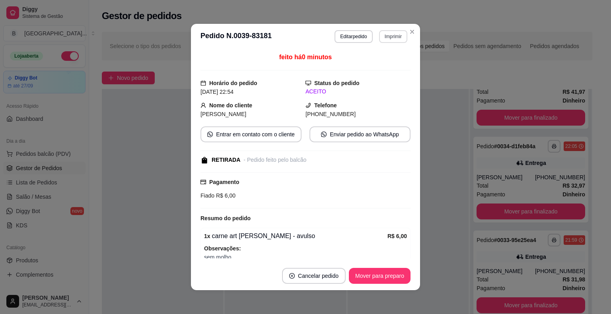
click at [387, 37] on button "Imprimir" at bounding box center [393, 36] width 28 height 13
click at [385, 62] on button "IMPRESSORA" at bounding box center [376, 64] width 56 height 12
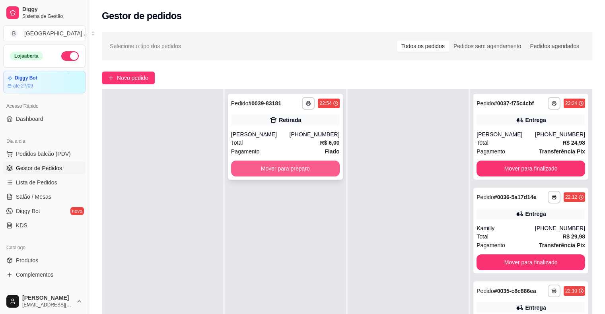
click at [294, 172] on button "Mover para preparo" at bounding box center [285, 169] width 109 height 16
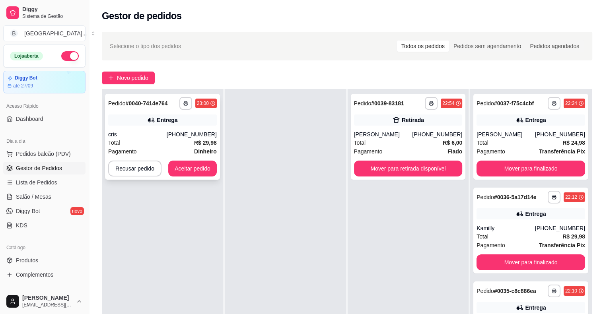
click at [167, 135] on div "cris" at bounding box center [137, 134] width 58 height 8
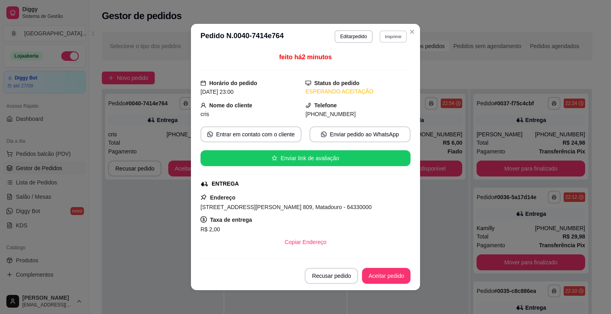
click at [383, 40] on button "Imprimir" at bounding box center [392, 36] width 27 height 12
click at [390, 66] on button "IMPRESSORA" at bounding box center [376, 64] width 58 height 13
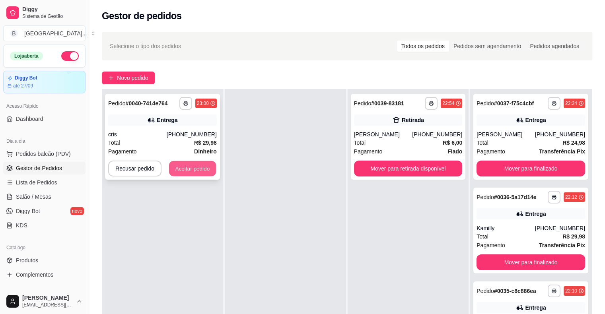
click at [188, 171] on button "Aceitar pedido" at bounding box center [192, 169] width 47 height 16
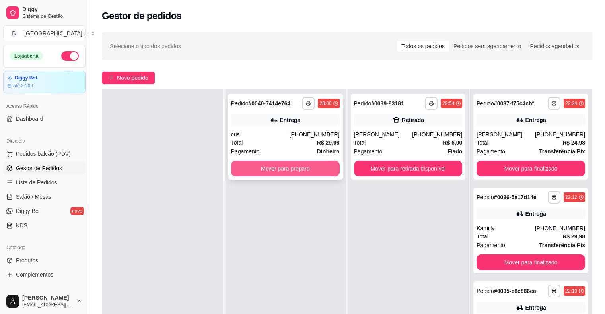
click at [275, 173] on button "Mover para preparo" at bounding box center [285, 169] width 109 height 16
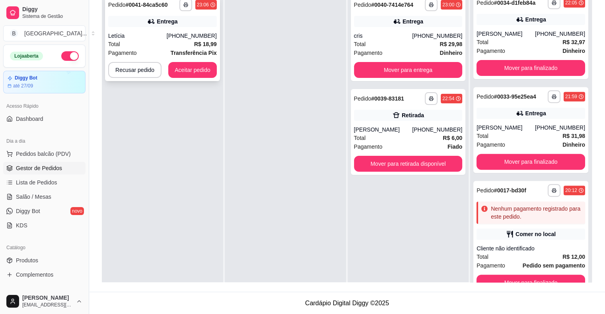
click at [161, 28] on div "**********" at bounding box center [162, 38] width 115 height 86
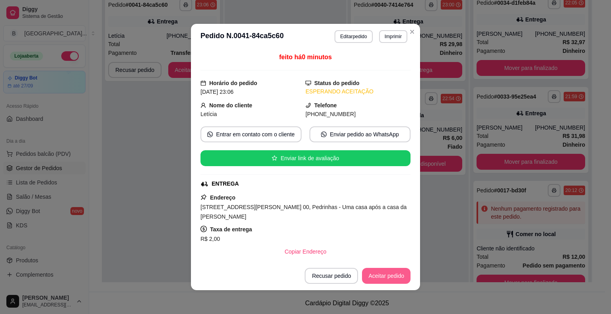
click at [382, 274] on button "Aceitar pedido" at bounding box center [386, 276] width 49 height 16
click at [391, 34] on button "Imprimir" at bounding box center [393, 36] width 28 height 13
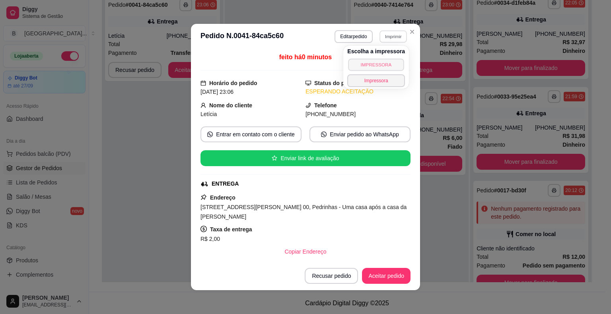
click at [386, 68] on button "IMPRESSORA" at bounding box center [376, 64] width 56 height 12
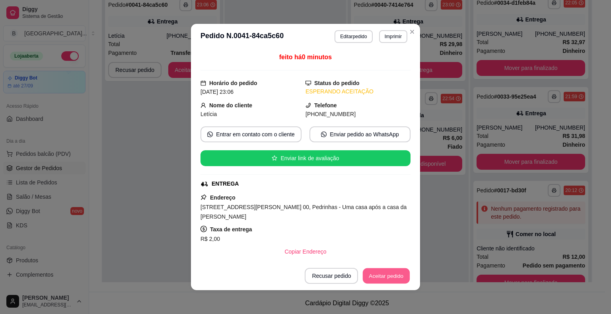
click at [386, 278] on button "Aceitar pedido" at bounding box center [386, 276] width 47 height 16
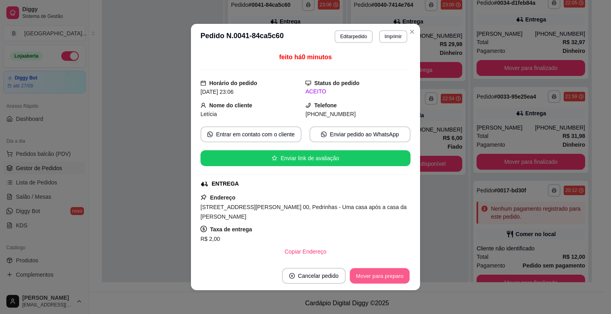
click at [385, 282] on button "Mover para preparo" at bounding box center [380, 276] width 60 height 16
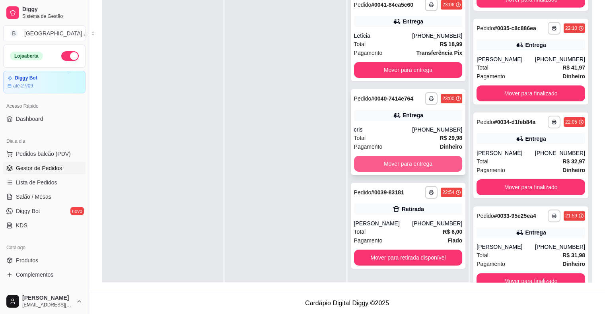
scroll to position [121, 0]
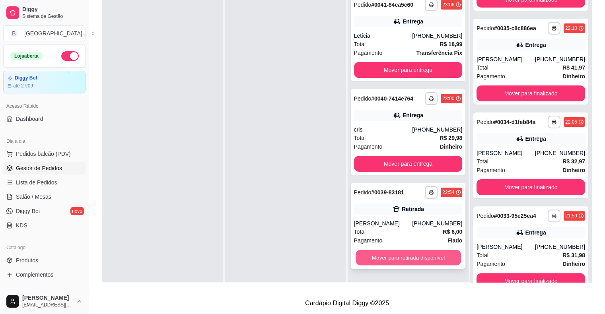
click at [430, 262] on button "Mover para retirada disponível" at bounding box center [408, 258] width 105 height 16
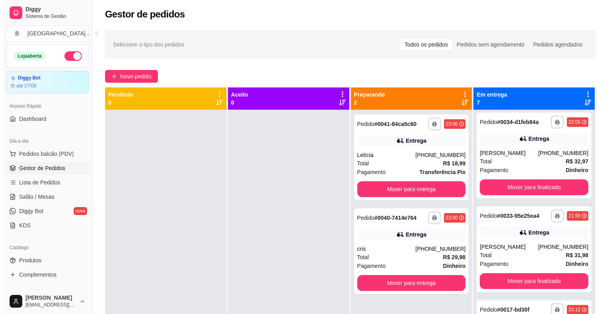
scroll to position [0, 0]
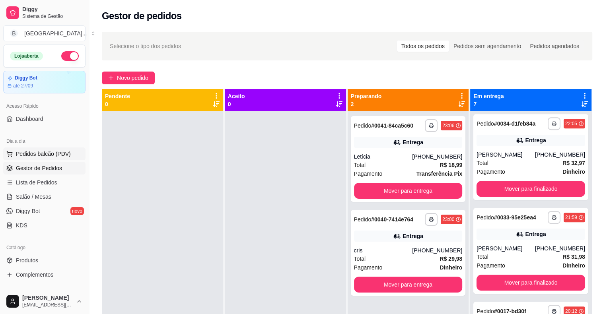
click at [52, 151] on span "Pedidos balcão (PDV)" at bounding box center [43, 154] width 55 height 8
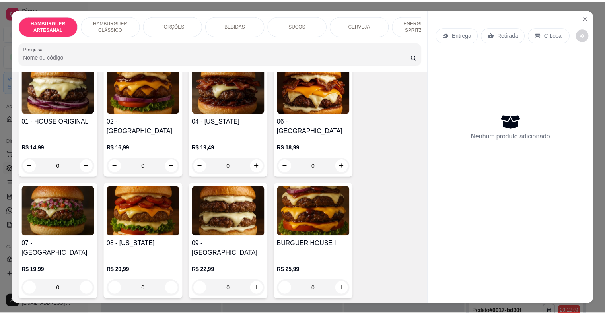
scroll to position [119, 0]
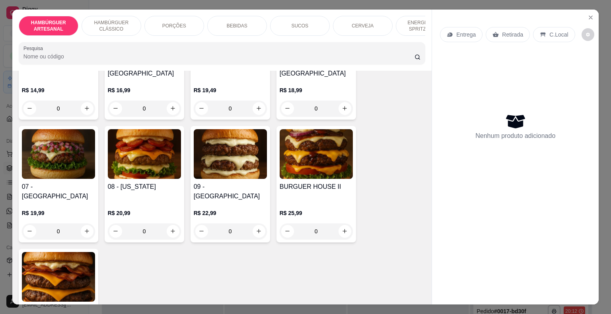
click at [83, 224] on div "0" at bounding box center [58, 232] width 73 height 16
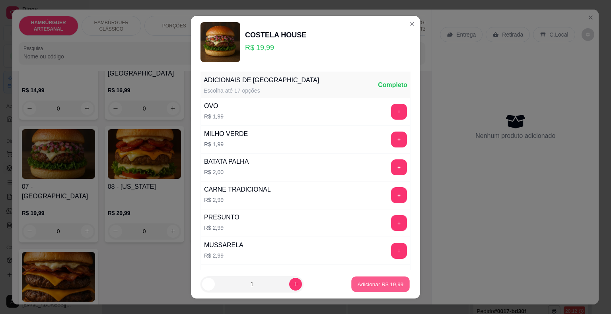
click at [370, 285] on p "Adicionar R$ 19,99" at bounding box center [381, 284] width 46 height 8
type input "1"
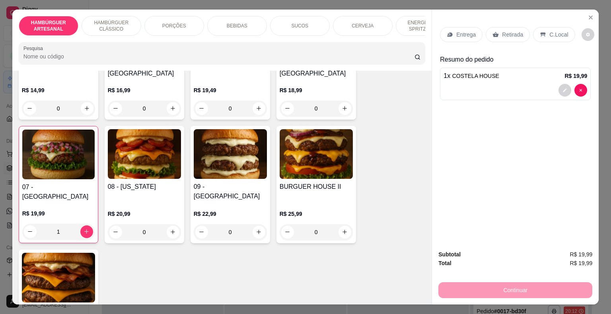
click at [502, 31] on p "Retirada" at bounding box center [512, 35] width 21 height 8
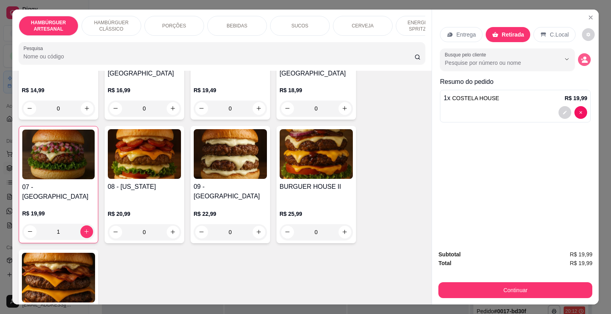
click at [583, 53] on button "decrease-product-quantity" at bounding box center [584, 59] width 13 height 13
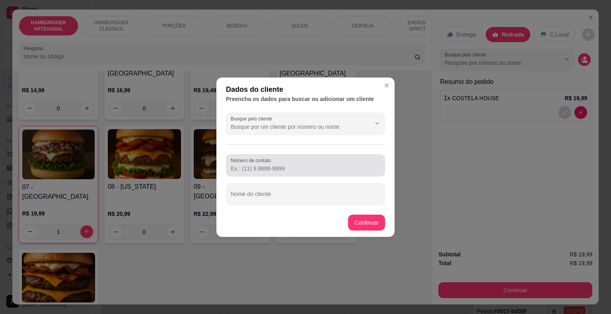
click at [354, 161] on div at bounding box center [306, 166] width 150 height 16
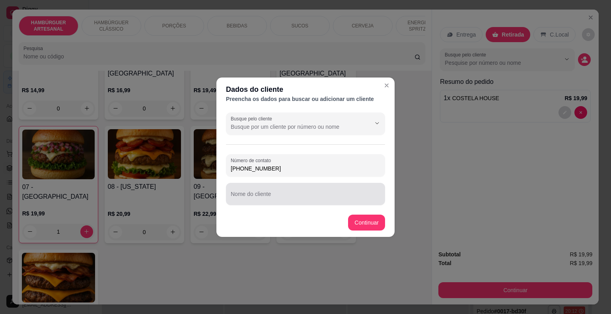
type input "[PHONE_NUMBER]"
click at [350, 185] on div "Nome do cliente" at bounding box center [305, 194] width 159 height 22
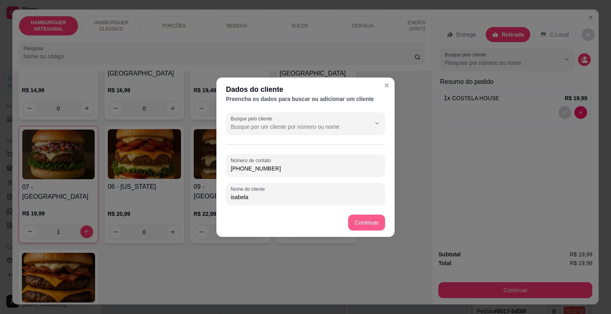
type input "isabela"
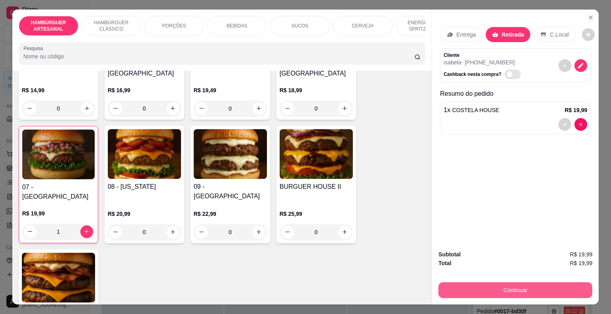
click at [490, 294] on button "Continuar" at bounding box center [515, 290] width 154 height 16
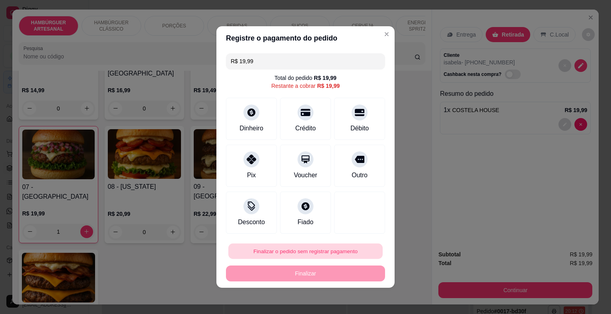
click at [329, 248] on button "Finalizar o pedido sem registrar pagamento" at bounding box center [305, 252] width 154 height 16
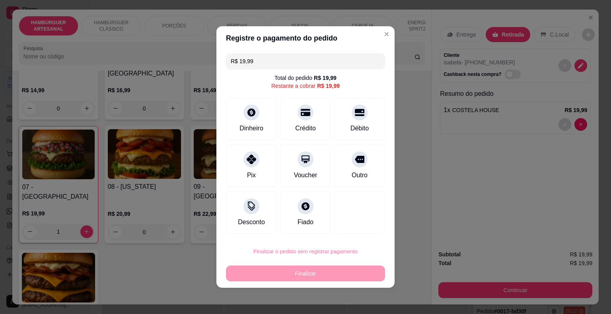
click at [351, 226] on button "Confirmar" at bounding box center [354, 229] width 28 height 12
type input "0"
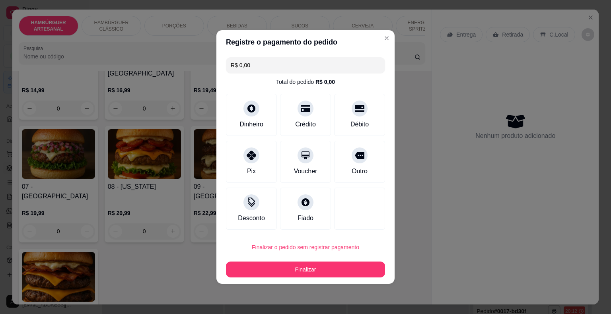
type input "R$ 0,00"
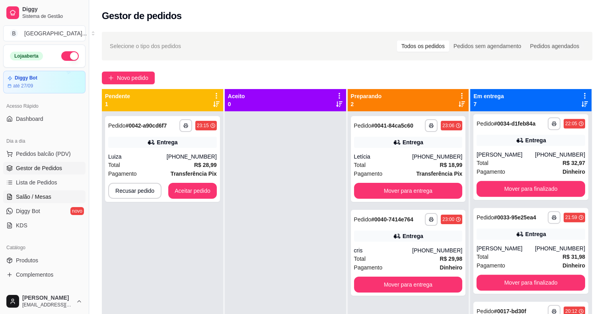
click at [35, 196] on span "Salão / Mesas" at bounding box center [33, 197] width 35 height 8
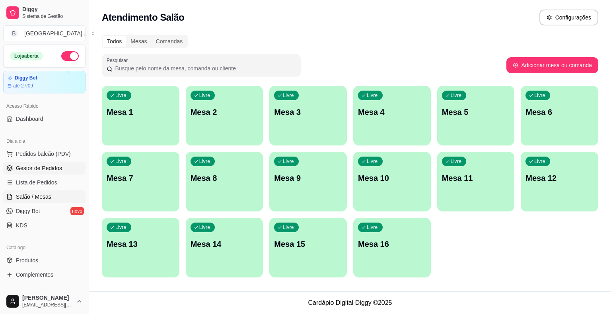
click at [46, 169] on span "Gestor de Pedidos" at bounding box center [39, 168] width 46 height 8
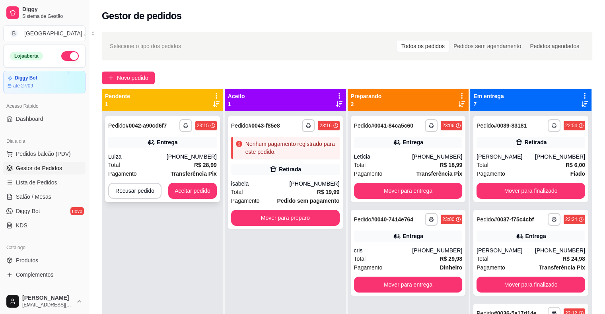
click at [168, 170] on div "Pagamento Transferência Pix" at bounding box center [162, 173] width 109 height 9
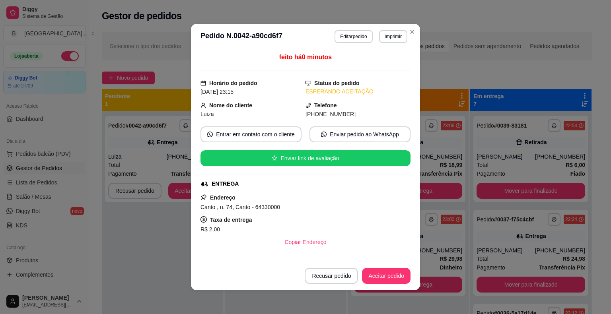
click at [379, 29] on header "**********" at bounding box center [305, 36] width 229 height 25
click at [379, 32] on button "Imprimir" at bounding box center [393, 36] width 28 height 13
click at [374, 62] on button "IMPRESSORA" at bounding box center [376, 64] width 58 height 13
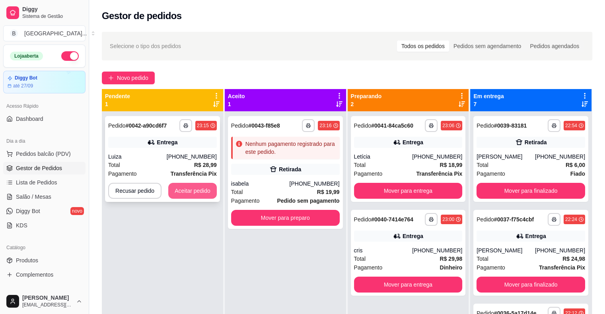
click at [195, 186] on button "Aceitar pedido" at bounding box center [192, 191] width 49 height 16
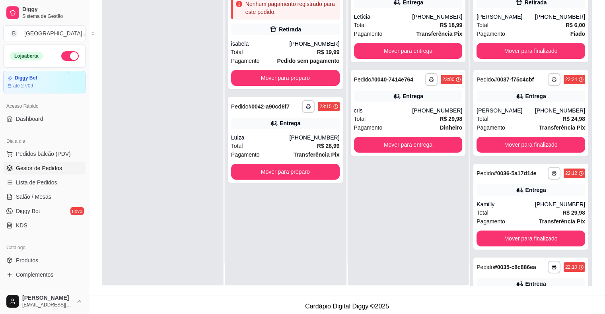
scroll to position [121, 0]
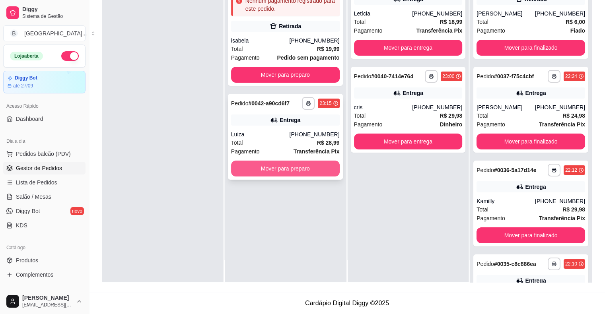
click at [299, 174] on button "Mover para preparo" at bounding box center [285, 169] width 109 height 16
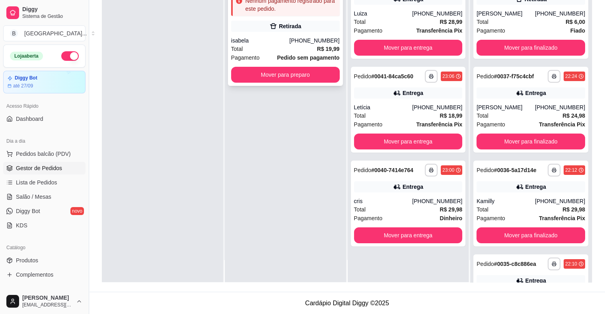
click at [302, 50] on div "Total R$ 19,99" at bounding box center [285, 49] width 109 height 9
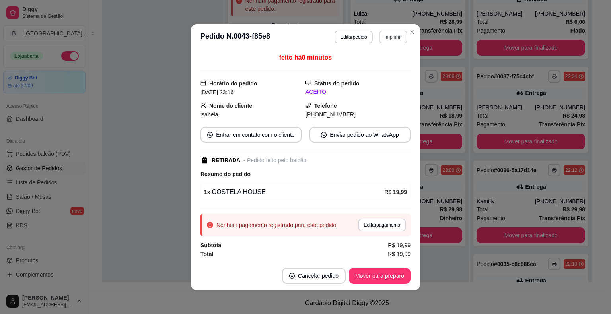
click at [383, 37] on button "Imprimir" at bounding box center [393, 37] width 28 height 13
click at [375, 67] on button "IMPRESSORA" at bounding box center [376, 65] width 56 height 12
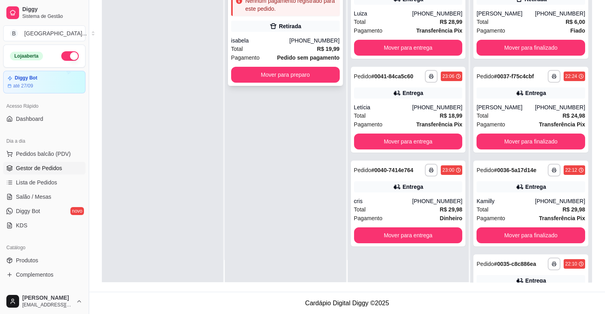
click at [328, 82] on button "Mover para preparo" at bounding box center [285, 75] width 109 height 16
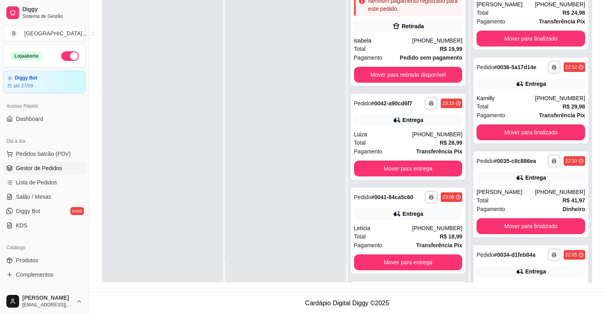
scroll to position [99, 0]
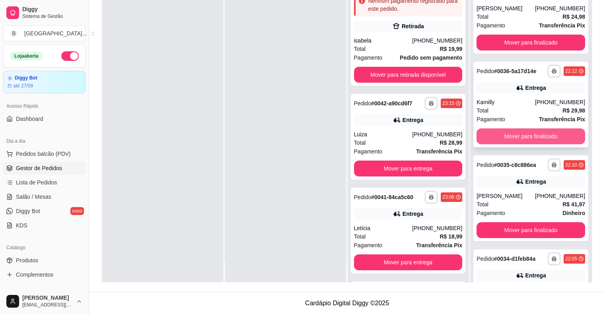
click at [518, 134] on button "Mover para finalizado" at bounding box center [531, 136] width 109 height 16
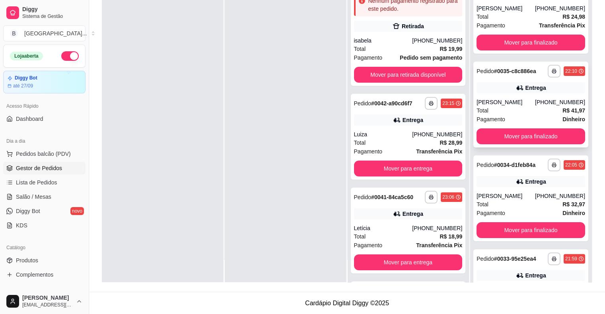
scroll to position [59, 0]
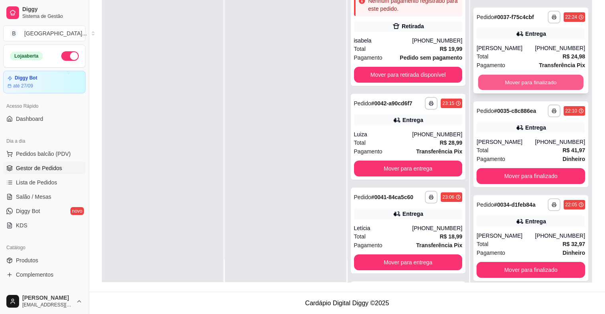
click at [515, 88] on button "Mover para finalizado" at bounding box center [530, 83] width 105 height 16
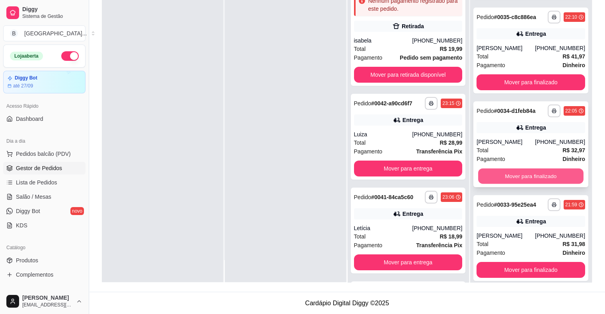
click at [525, 177] on button "Mover para finalizado" at bounding box center [530, 177] width 105 height 16
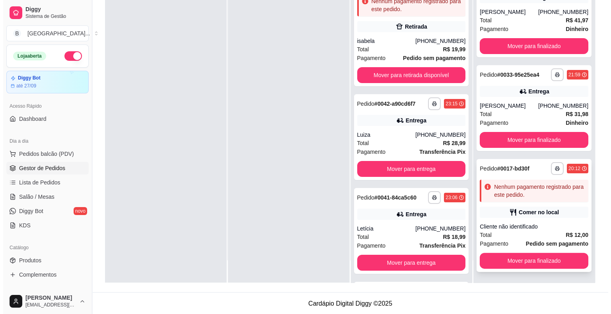
scroll to position [121, 0]
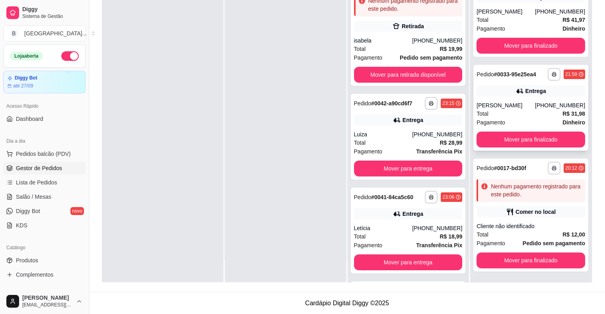
click at [488, 115] on div "Total R$ 31,98" at bounding box center [531, 113] width 109 height 9
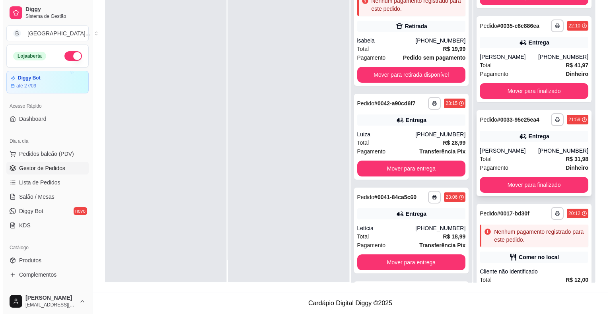
scroll to position [16, 0]
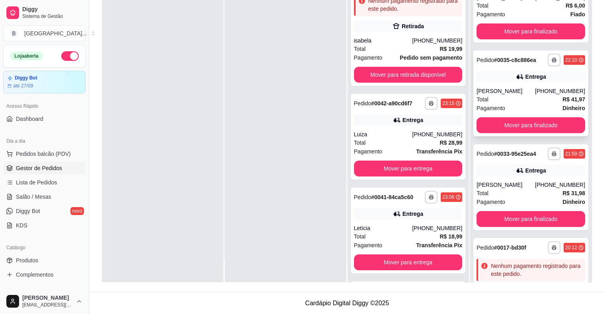
click at [526, 91] on div "[PERSON_NAME]" at bounding box center [506, 91] width 58 height 8
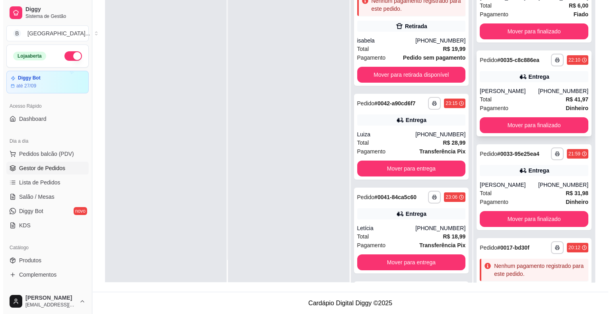
scroll to position [0, 0]
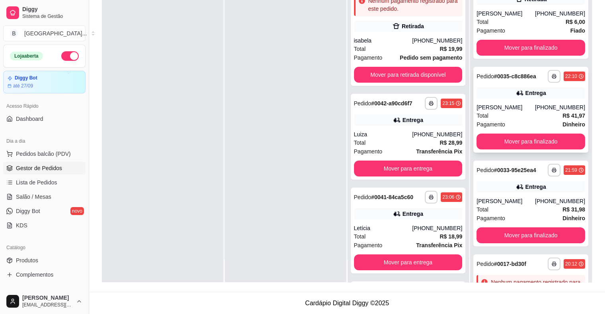
click at [500, 106] on div "[PERSON_NAME]" at bounding box center [506, 107] width 58 height 8
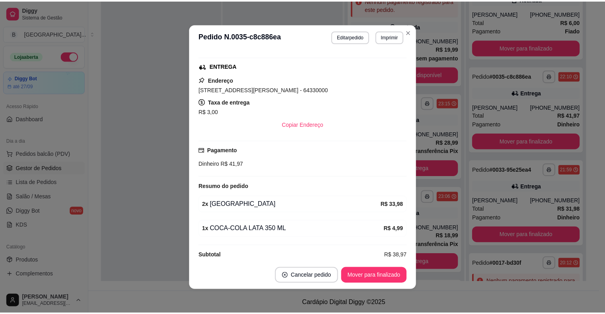
scroll to position [126, 0]
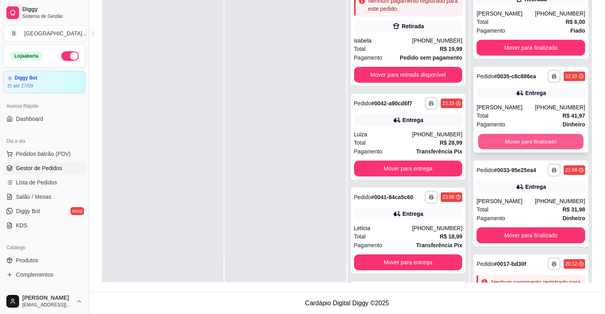
click at [510, 141] on button "Mover para finalizado" at bounding box center [530, 142] width 105 height 16
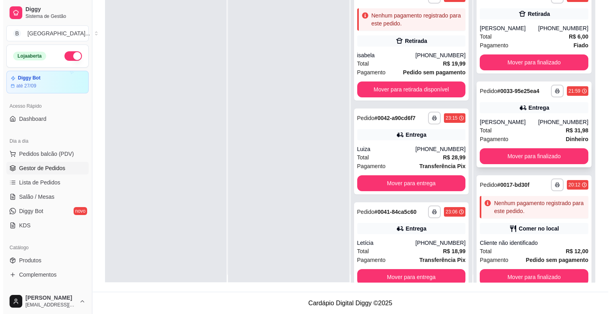
scroll to position [0, 0]
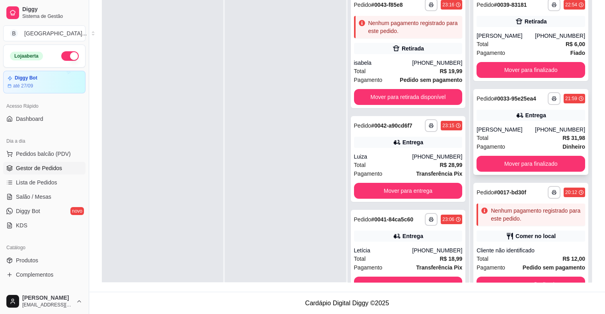
click at [523, 147] on div "Pagamento Dinheiro" at bounding box center [531, 146] width 109 height 9
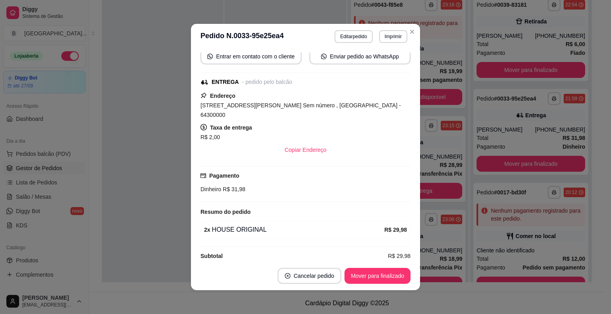
scroll to position [2, 0]
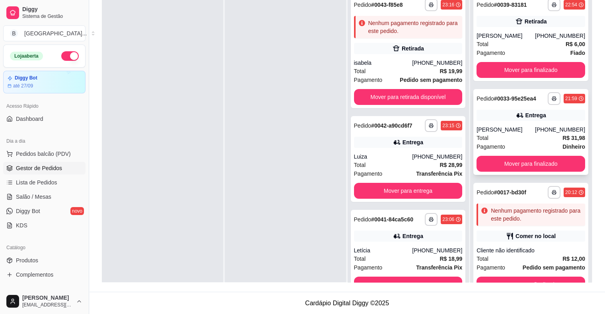
click at [531, 137] on div "Total R$ 31,98" at bounding box center [531, 138] width 109 height 9
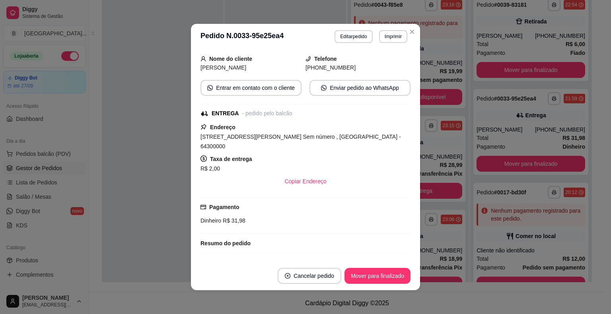
scroll to position [95, 0]
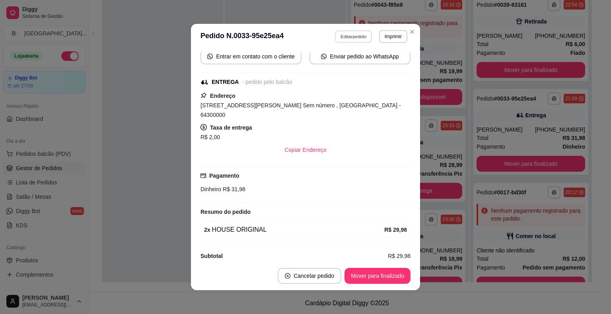
click at [340, 32] on button "Editar pedido" at bounding box center [353, 36] width 37 height 12
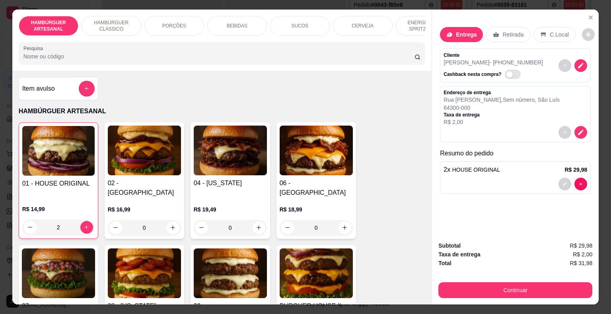
click at [485, 296] on div "Subtotal R$ 29,98 Taxa de entrega R$ 2,00 Total R$ 31,98 Continuar" at bounding box center [515, 270] width 167 height 70
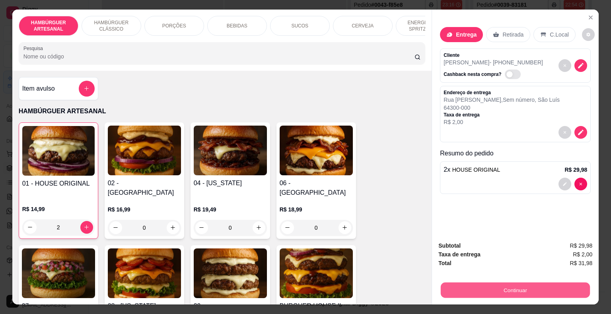
click at [481, 283] on button "Continuar" at bounding box center [515, 291] width 149 height 16
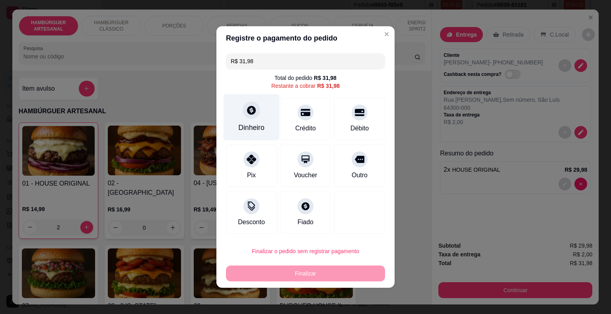
click at [263, 135] on div "Dinheiro" at bounding box center [252, 117] width 56 height 47
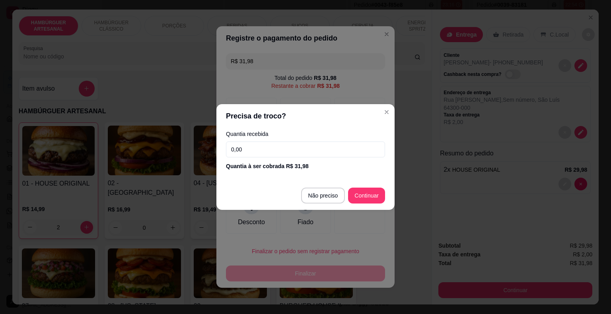
click at [274, 154] on input "0,00" at bounding box center [305, 150] width 159 height 16
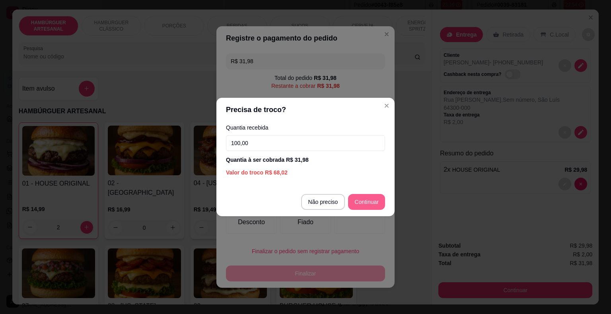
type input "100,00"
type input "R$ 0,00"
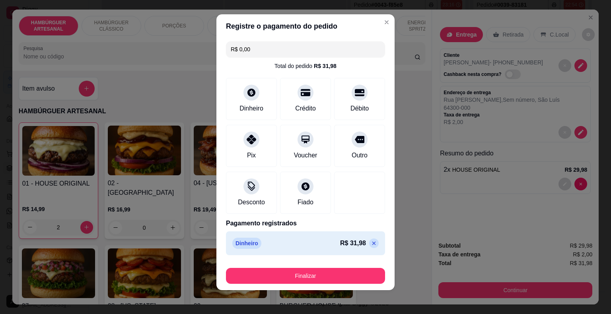
scroll to position [6, 0]
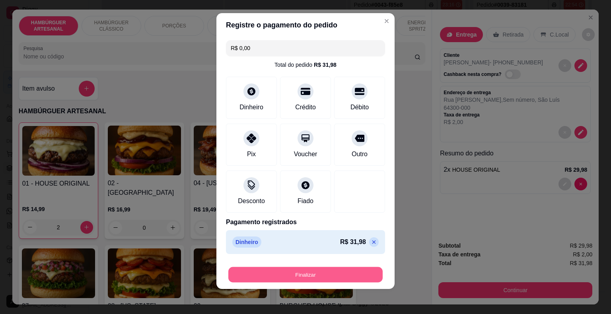
click at [329, 277] on button "Finalizar" at bounding box center [305, 275] width 154 height 16
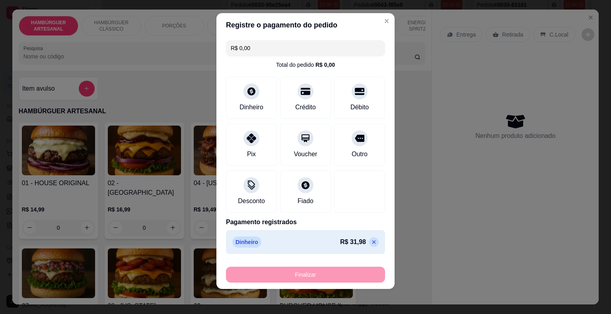
type input "0"
type input "-R$ 31,98"
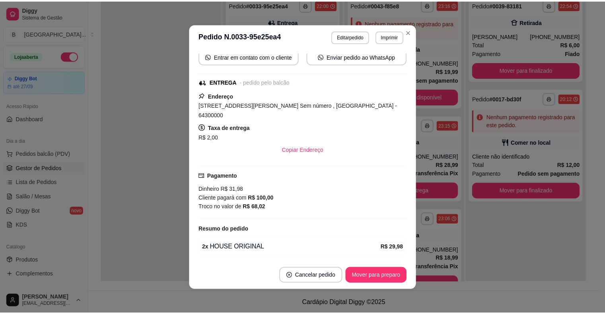
scroll to position [113, 0]
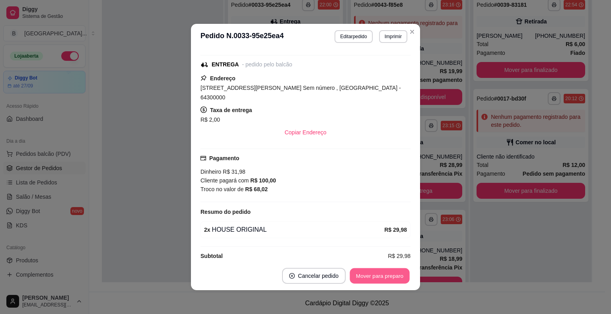
click at [382, 273] on button "Mover para preparo" at bounding box center [380, 276] width 60 height 16
click at [387, 279] on button "Mover para entrega" at bounding box center [379, 276] width 61 height 16
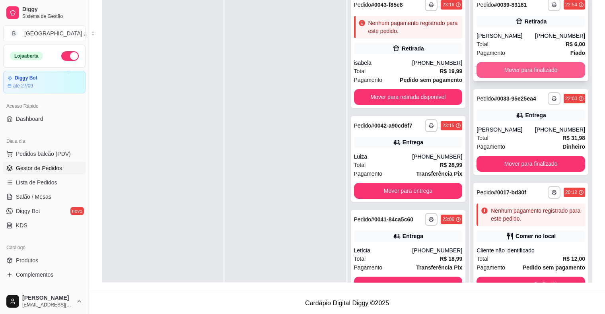
click at [512, 68] on button "Mover para finalizado" at bounding box center [531, 70] width 109 height 16
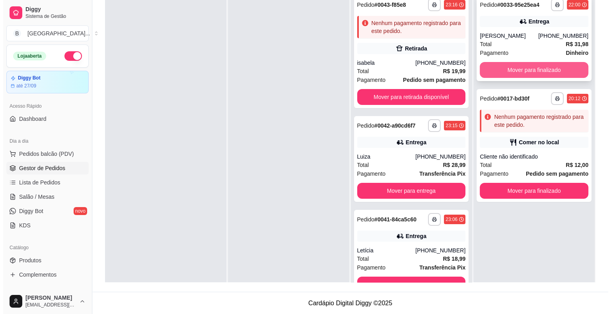
scroll to position [41, 0]
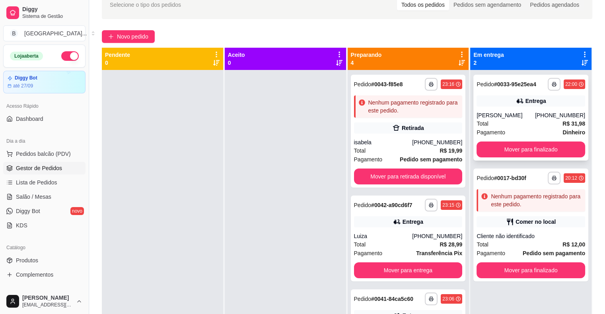
click at [526, 120] on div "Total R$ 31,98" at bounding box center [531, 123] width 109 height 9
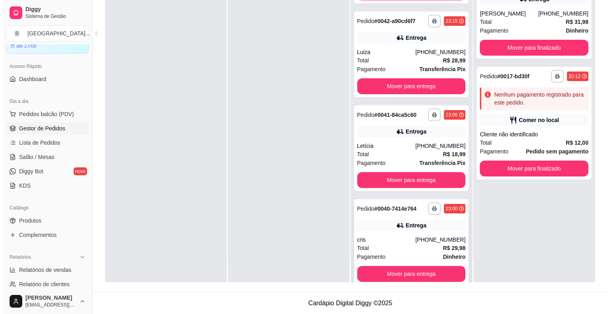
scroll to position [96, 0]
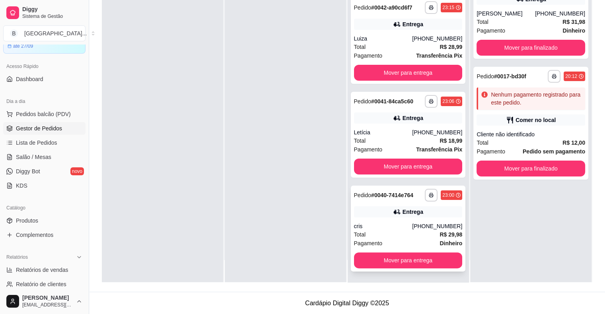
click at [403, 227] on div "cris" at bounding box center [383, 226] width 58 height 8
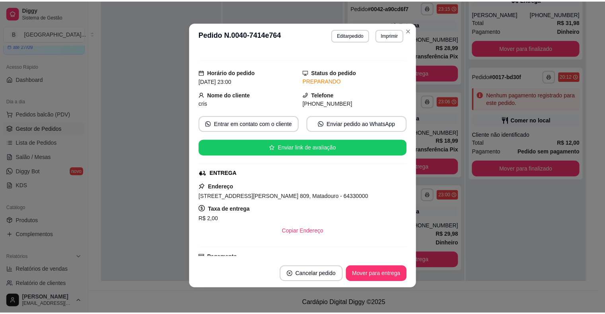
scroll to position [0, 0]
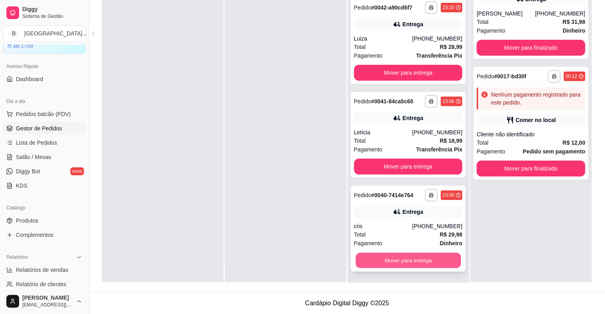
click at [387, 261] on button "Mover para entrega" at bounding box center [408, 261] width 105 height 16
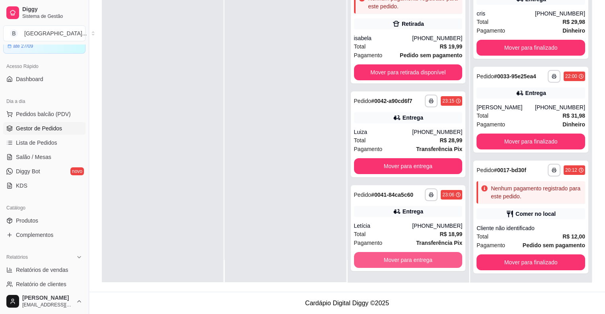
scroll to position [2, 0]
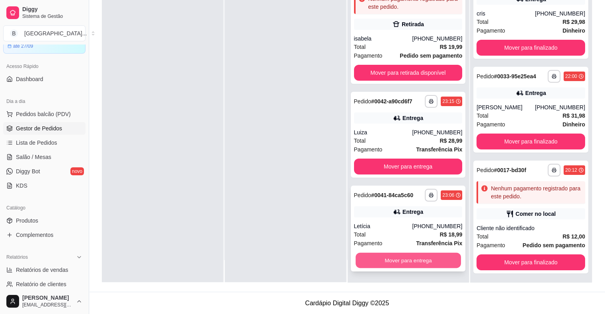
click at [391, 259] on button "Mover para entrega" at bounding box center [408, 261] width 105 height 16
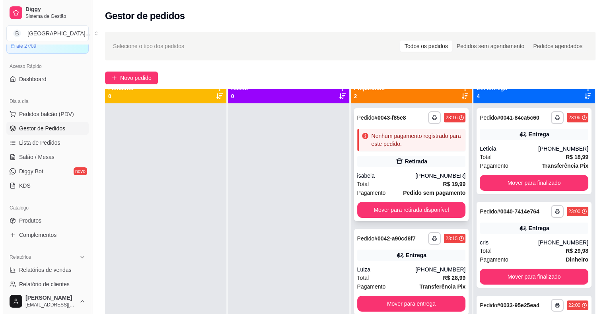
scroll to position [0, 0]
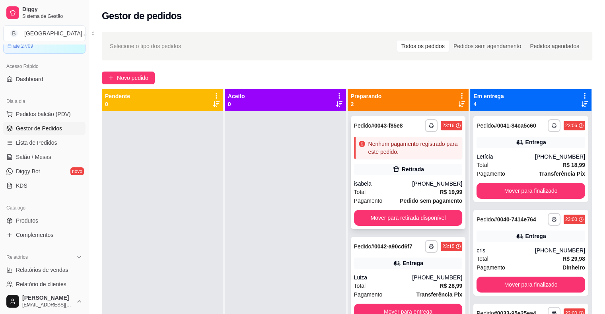
click at [412, 181] on div "isabela" at bounding box center [383, 184] width 58 height 8
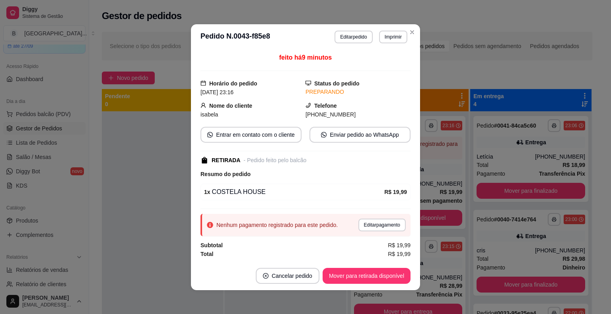
scroll to position [1, 0]
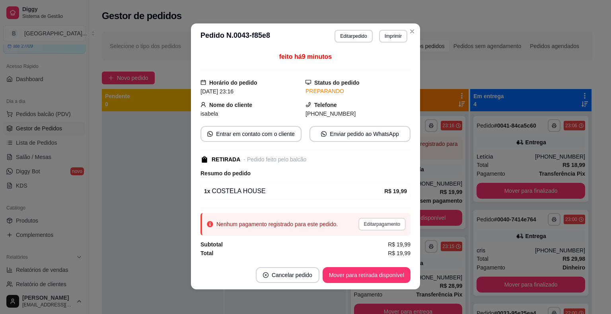
click at [393, 224] on button "Editar pagamento" at bounding box center [381, 224] width 47 height 13
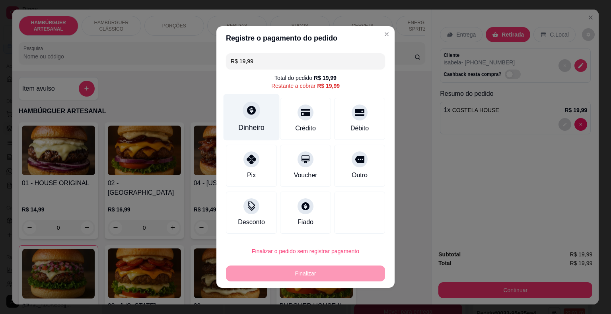
click at [253, 130] on div "Dinheiro" at bounding box center [251, 128] width 26 height 10
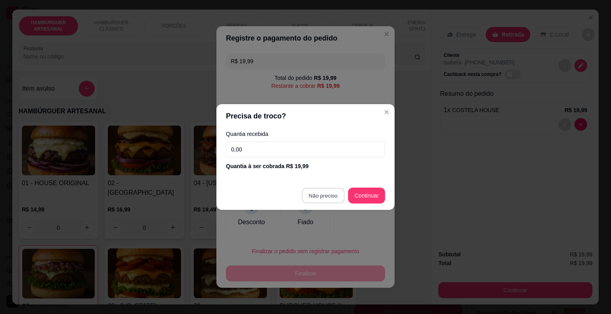
type input "R$ 0,00"
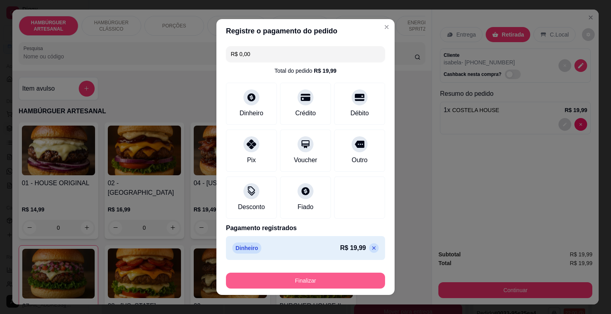
click at [317, 280] on button "Finalizar" at bounding box center [305, 281] width 159 height 16
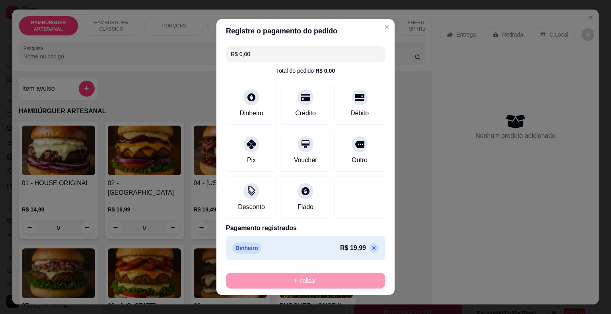
type input "0"
type input "-R$ 19,99"
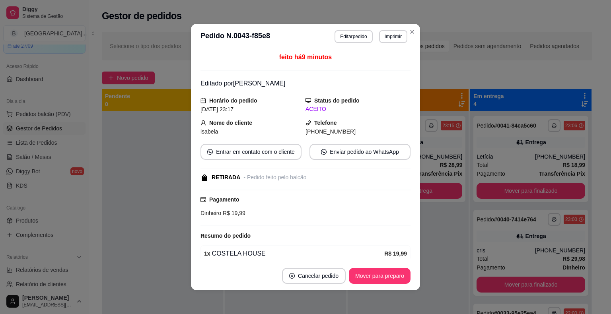
scroll to position [33, 0]
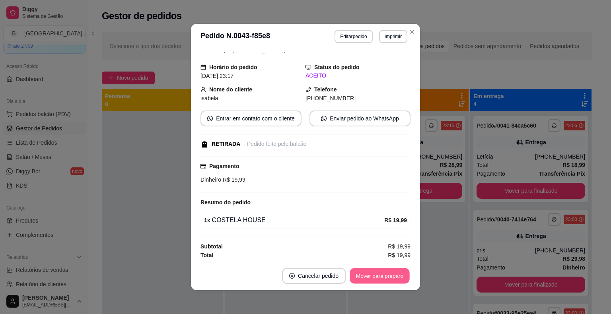
click at [395, 269] on button "Mover para preparo" at bounding box center [380, 276] width 60 height 16
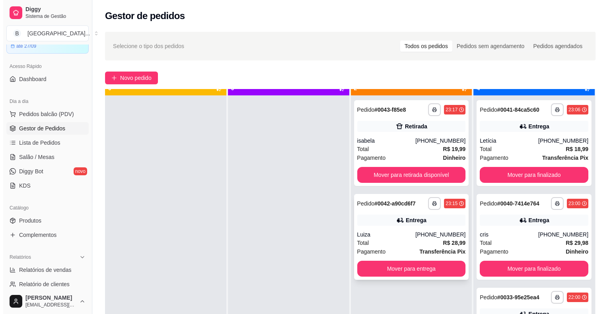
scroll to position [22, 0]
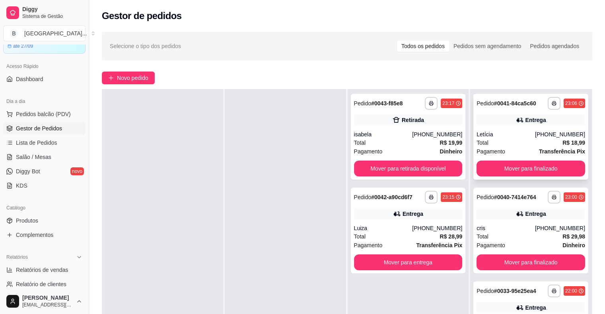
click at [477, 126] on div "**********" at bounding box center [530, 137] width 115 height 86
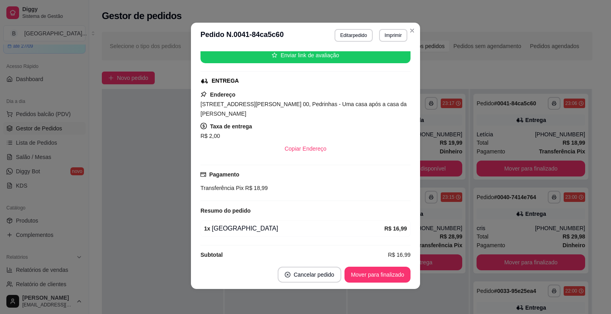
scroll to position [2, 0]
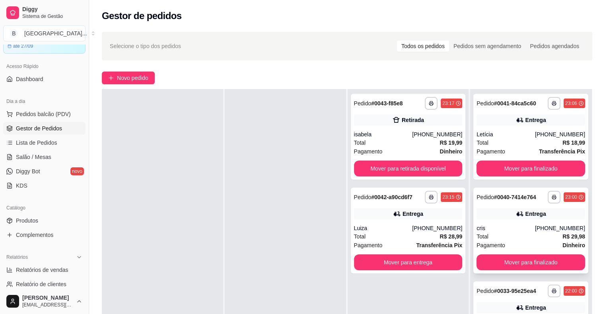
click at [534, 222] on div "**********" at bounding box center [530, 231] width 115 height 86
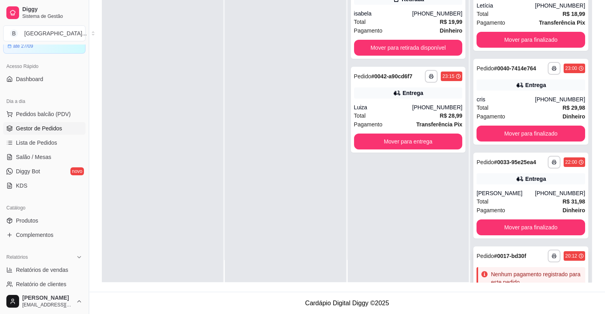
scroll to position [0, 0]
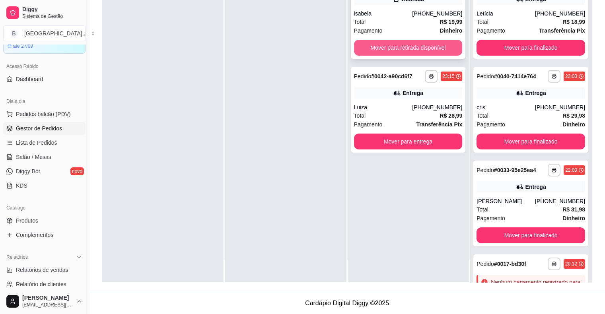
click at [426, 48] on button "Mover para retirada disponível" at bounding box center [408, 48] width 109 height 16
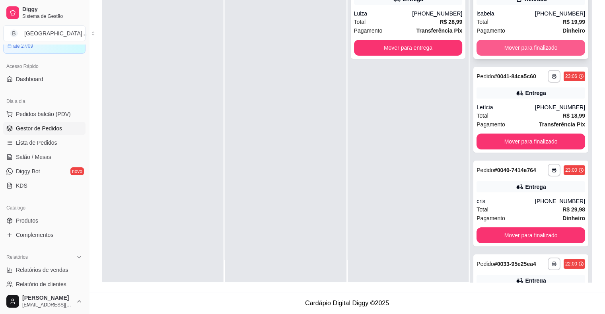
click at [495, 50] on button "Mover para finalizado" at bounding box center [531, 48] width 109 height 16
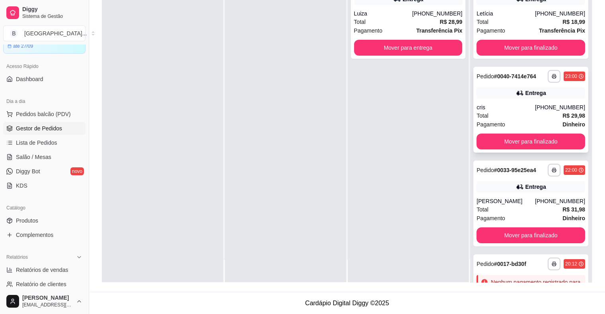
click at [519, 119] on div "Total R$ 29,98" at bounding box center [531, 115] width 109 height 9
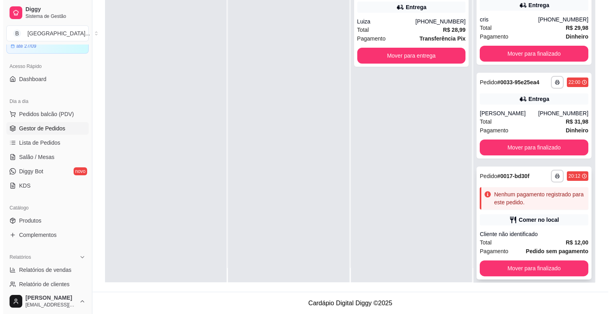
scroll to position [22, 0]
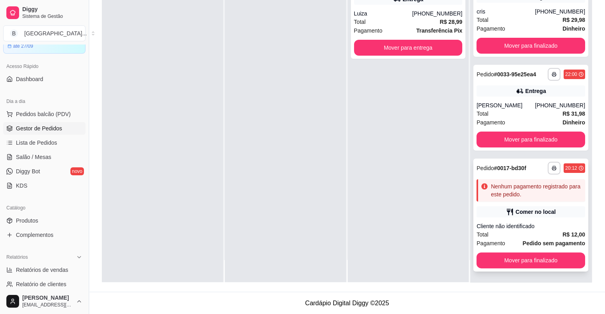
click at [543, 209] on div "Comer no local" at bounding box center [536, 212] width 40 height 8
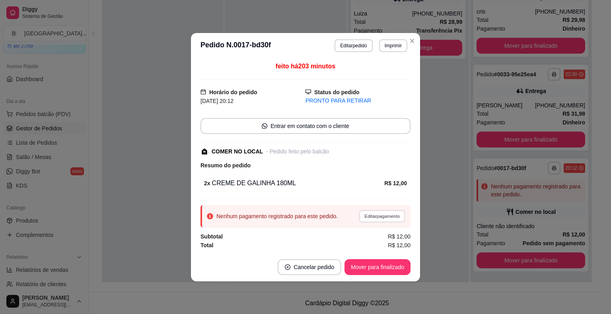
click at [388, 217] on button "Editar pagamento" at bounding box center [382, 216] width 46 height 12
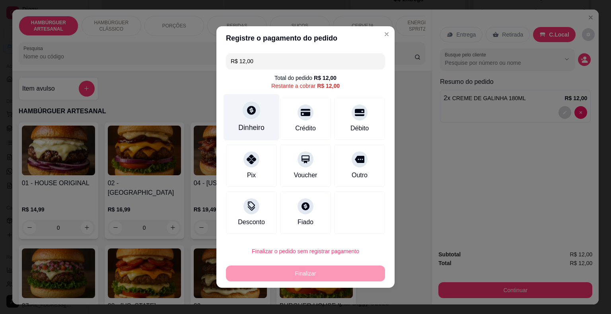
click at [247, 109] on icon at bounding box center [251, 110] width 10 height 10
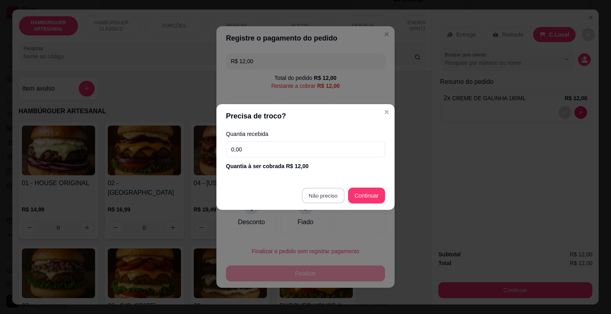
type input "R$ 0,00"
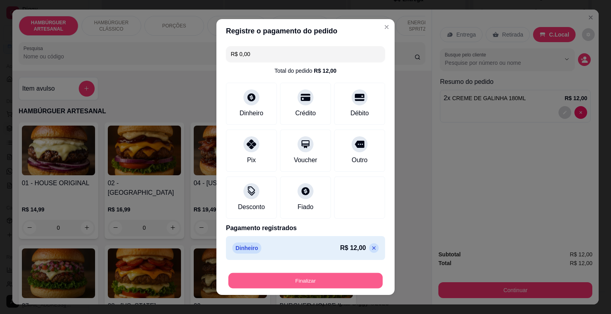
click at [305, 282] on button "Finalizar" at bounding box center [305, 281] width 154 height 16
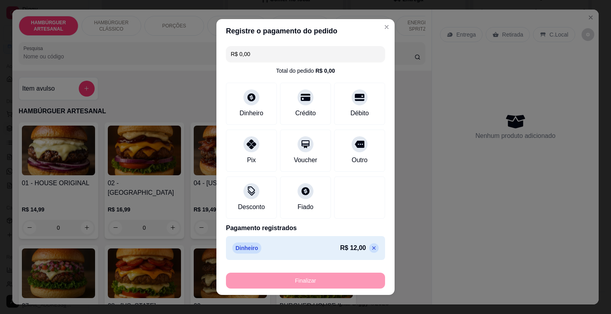
type input "0"
type input "-R$ 12,00"
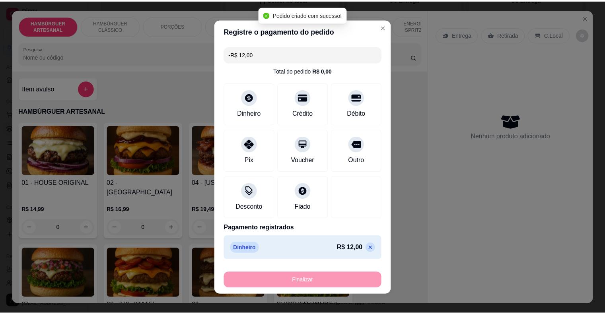
scroll to position [0, 0]
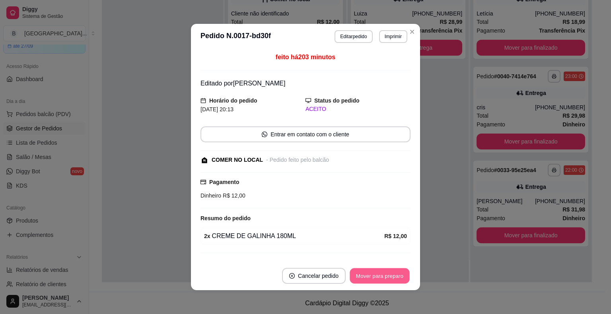
click at [368, 276] on button "Mover para preparo" at bounding box center [380, 276] width 60 height 16
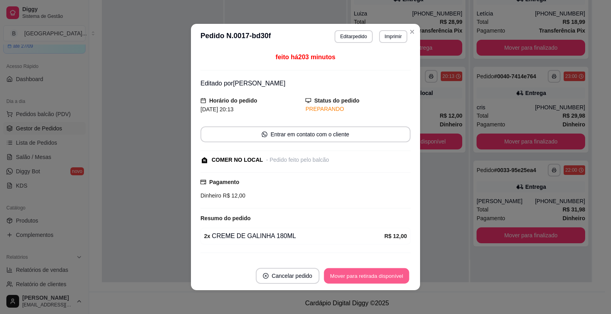
click at [368, 276] on button "Mover para retirada disponível" at bounding box center [366, 276] width 85 height 16
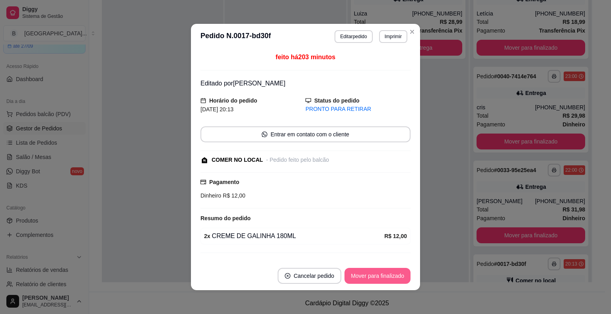
click at [368, 276] on button "Mover para finalizado" at bounding box center [377, 276] width 66 height 16
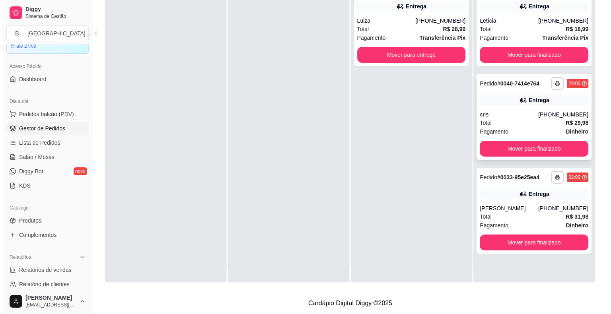
scroll to position [22, 0]
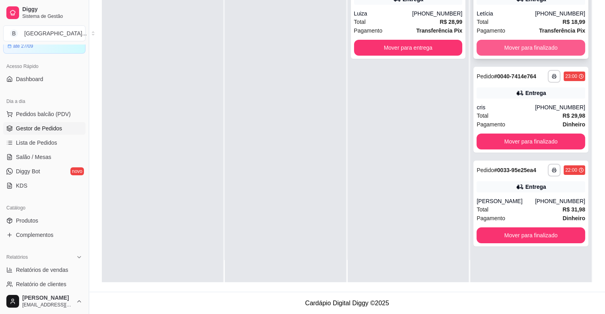
click at [534, 44] on button "Mover para finalizado" at bounding box center [531, 48] width 109 height 16
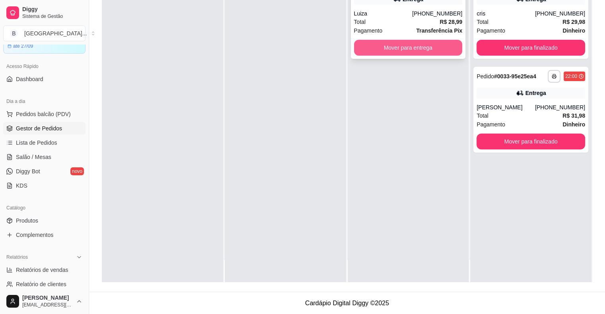
click at [371, 47] on button "Mover para entrega" at bounding box center [408, 48] width 109 height 16
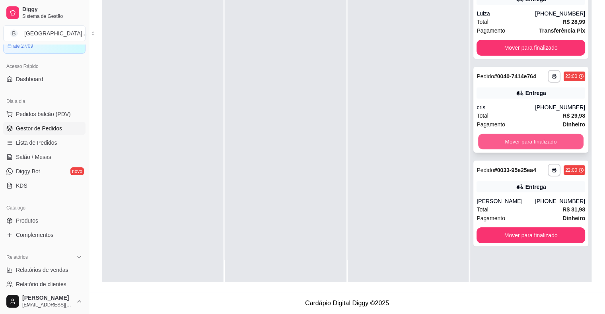
click at [525, 138] on button "Mover para finalizado" at bounding box center [530, 142] width 105 height 16
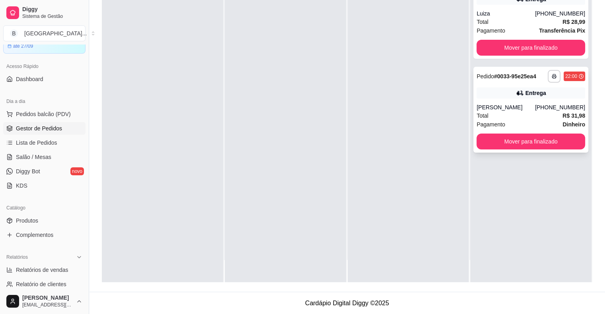
click at [487, 123] on span "Pagamento" at bounding box center [491, 124] width 29 height 9
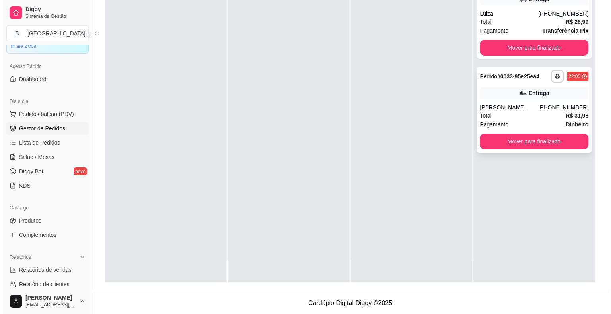
scroll to position [0, 0]
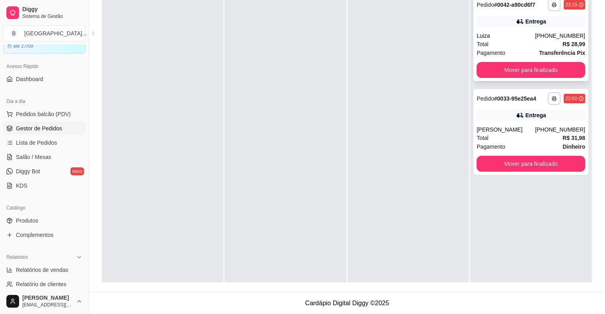
click at [502, 53] on div "Pagamento Transferência Pix" at bounding box center [531, 53] width 109 height 9
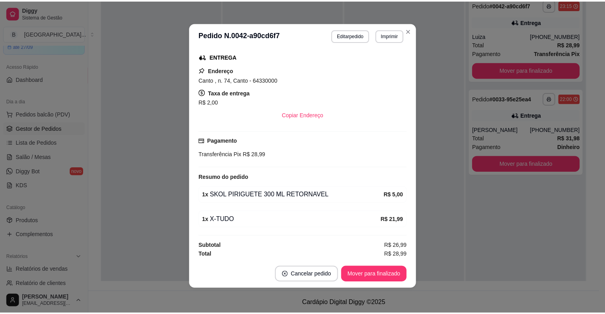
scroll to position [2, 0]
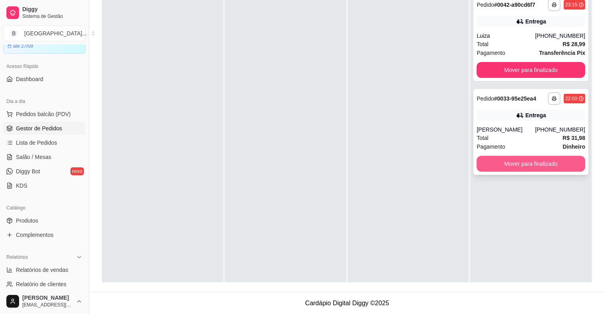
click at [528, 161] on button "Mover para finalizado" at bounding box center [531, 164] width 109 height 16
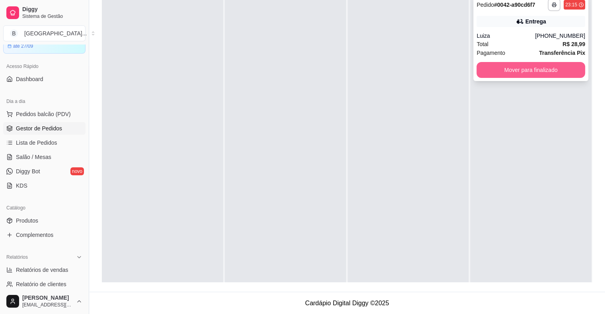
click at [555, 64] on button "Mover para finalizado" at bounding box center [531, 70] width 109 height 16
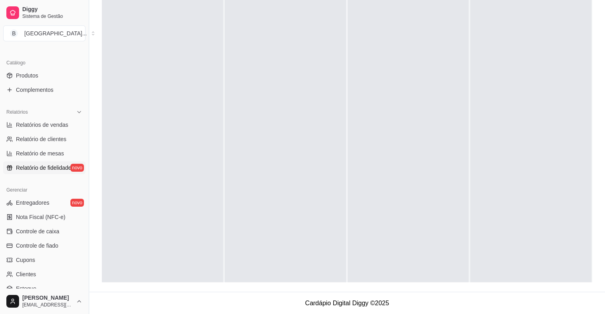
scroll to position [199, 0]
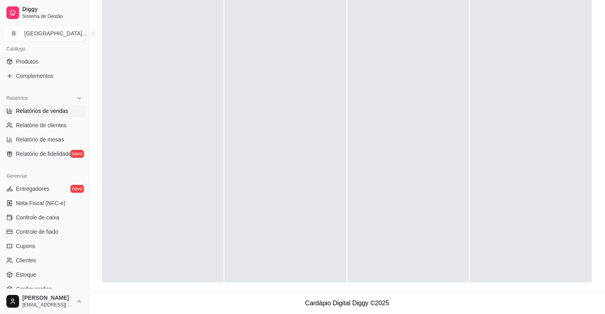
click at [41, 108] on span "Relatórios de vendas" at bounding box center [42, 111] width 53 height 8
select select "ALL"
select select "0"
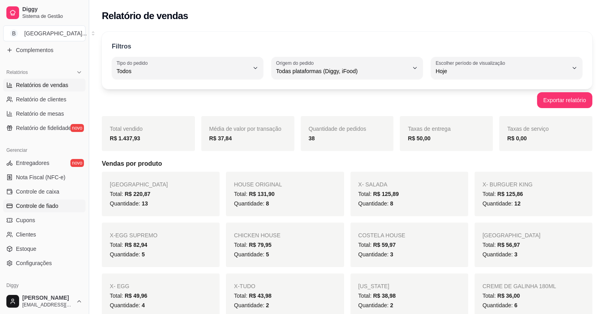
scroll to position [239, 0]
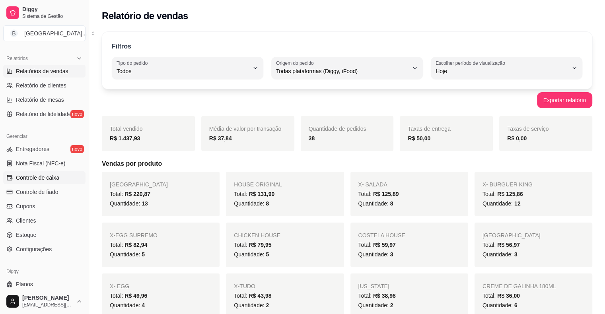
click at [62, 178] on link "Controle de caixa" at bounding box center [44, 177] width 82 height 13
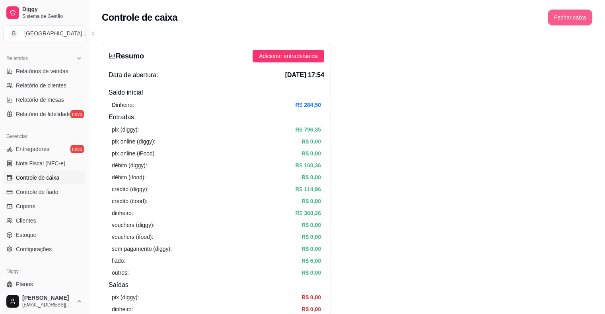
click at [587, 18] on button "Fechar caixa" at bounding box center [570, 18] width 45 height 16
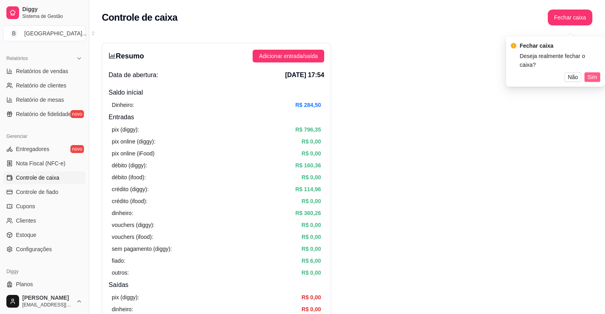
click at [589, 64] on div "Fechar caixa Deseja realmente fechar o caixa? Não Sim" at bounding box center [555, 61] width 89 height 41
click at [594, 73] on span "Sim" at bounding box center [593, 77] width 10 height 9
